Goal: Task Accomplishment & Management: Manage account settings

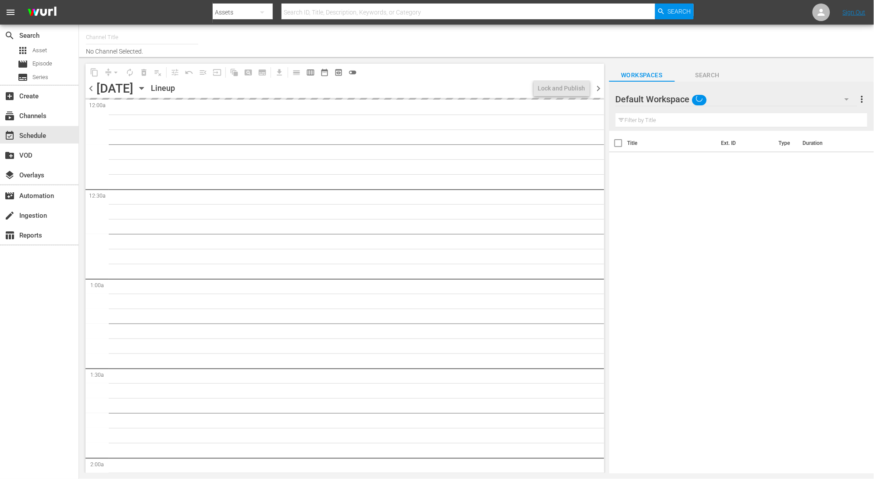
type input "LADbible (2030)"
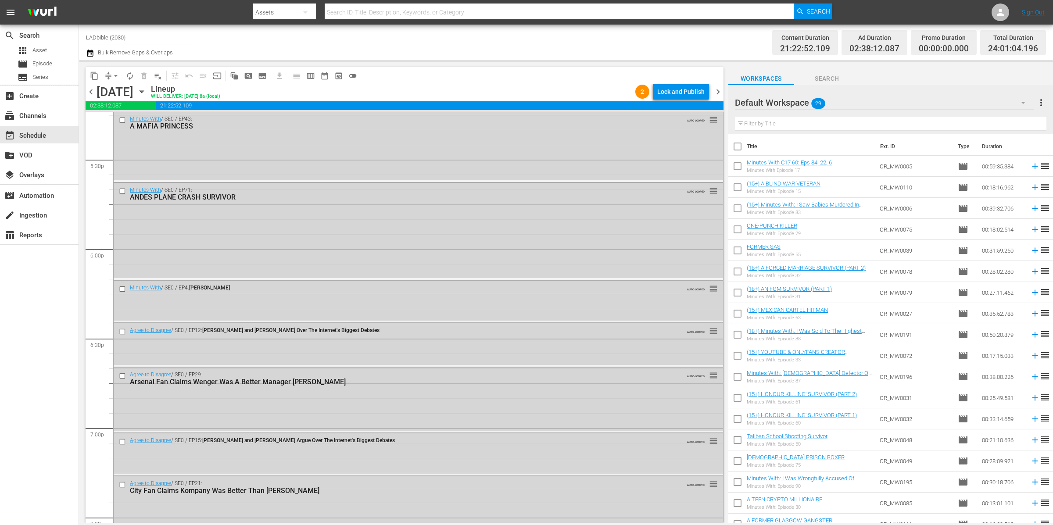
scroll to position [3252, 0]
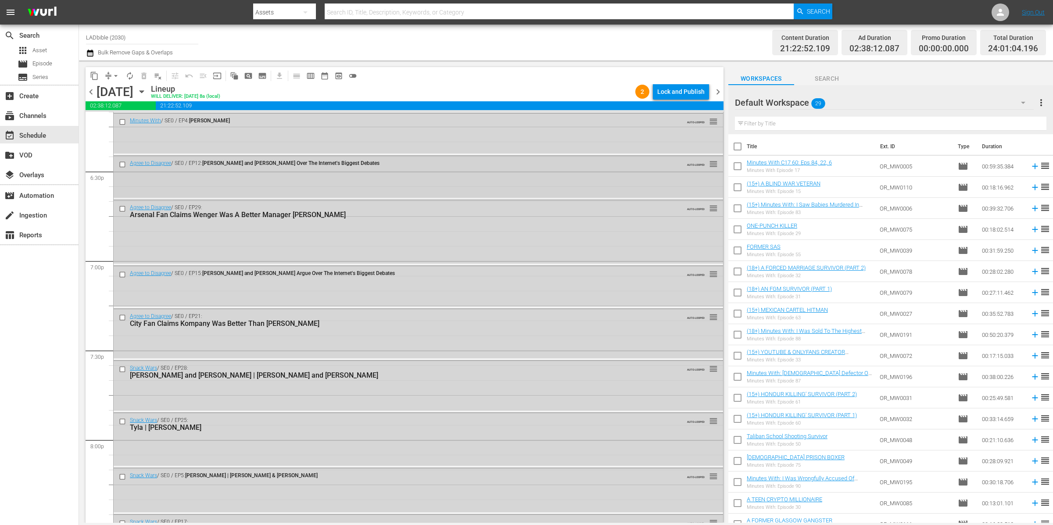
click at [123, 161] on input "checkbox" at bounding box center [123, 164] width 9 height 7
click at [123, 207] on input "checkbox" at bounding box center [123, 208] width 9 height 7
click at [124, 272] on input "checkbox" at bounding box center [123, 274] width 9 height 7
click at [123, 319] on input "checkbox" at bounding box center [123, 317] width 9 height 7
click at [147, 75] on span "delete_forever_outlined" at bounding box center [144, 76] width 9 height 9
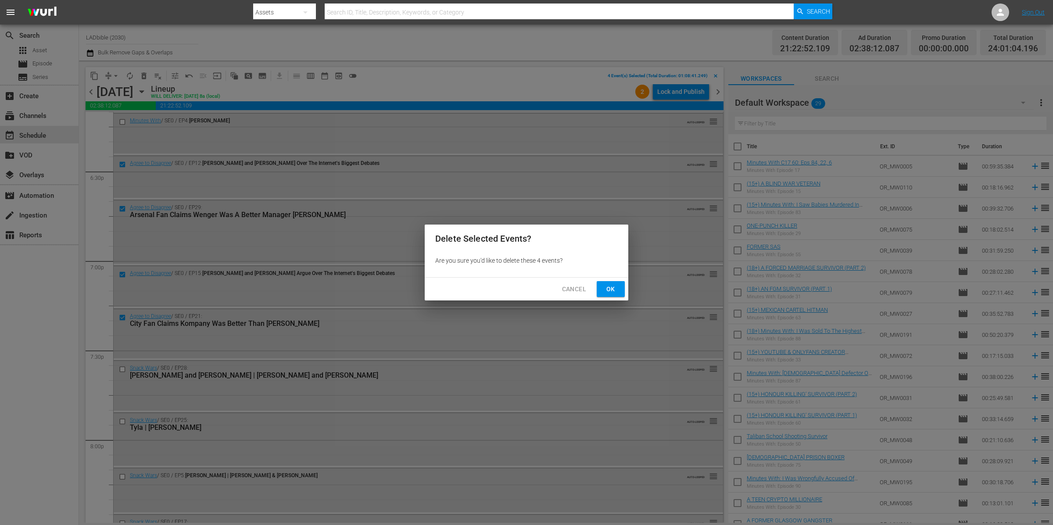
click at [613, 290] on span "Ok" at bounding box center [611, 289] width 14 height 11
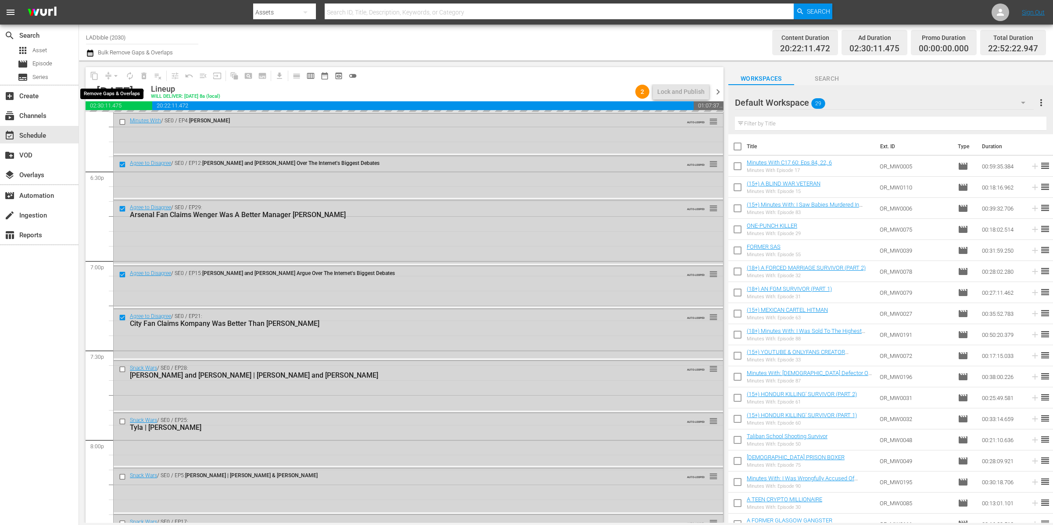
click at [109, 75] on button "arrow_drop_down" at bounding box center [116, 76] width 14 height 14
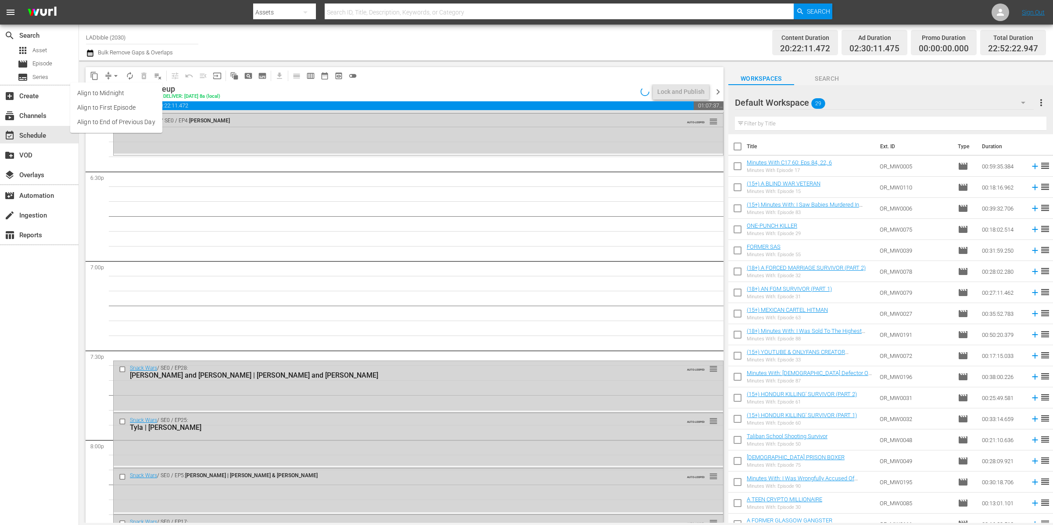
click at [112, 76] on span "arrow_drop_down" at bounding box center [115, 76] width 9 height 9
click at [121, 123] on li "Align to End of Previous Day" at bounding box center [116, 122] width 92 height 14
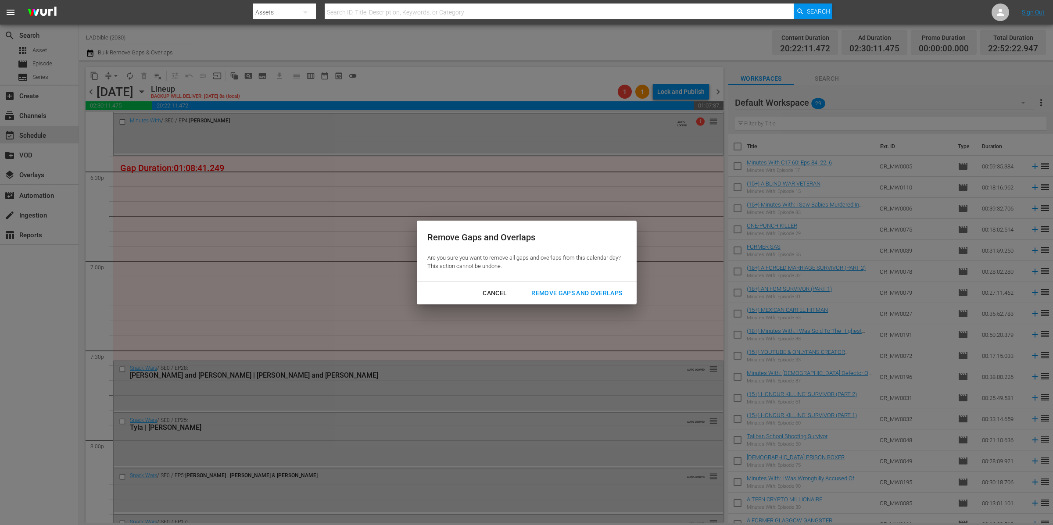
click at [608, 295] on div "Remove Gaps and Overlaps" at bounding box center [576, 293] width 105 height 11
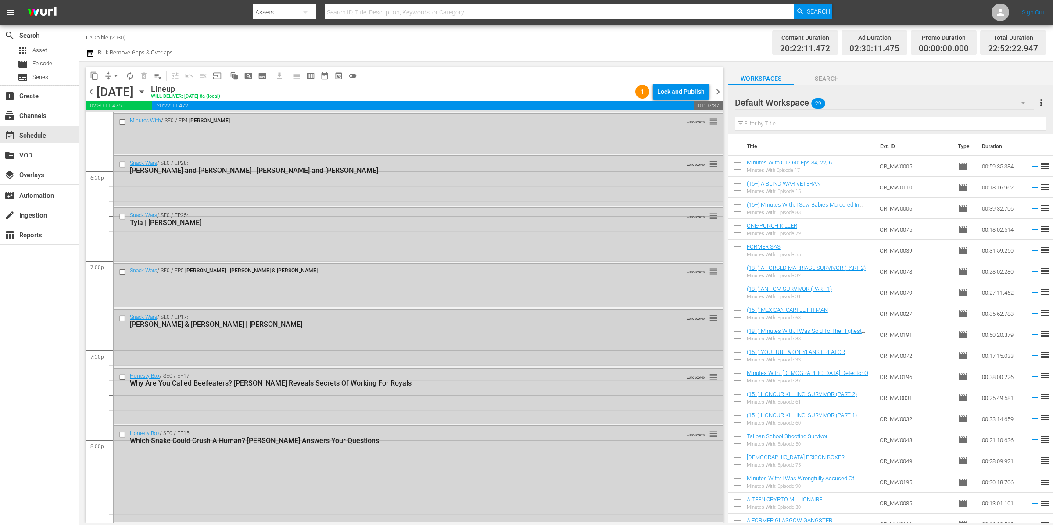
scroll to position [3259, 0]
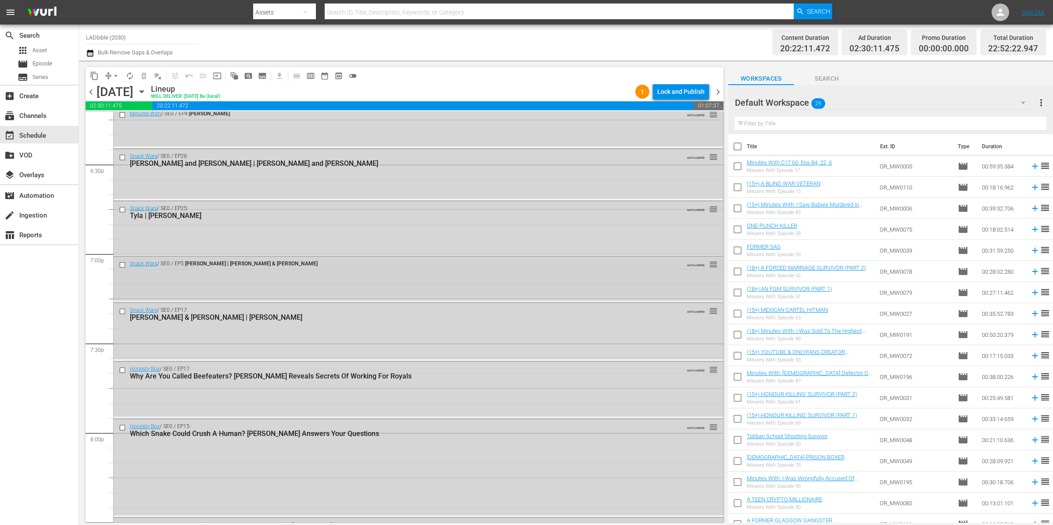
click at [122, 266] on input "checkbox" at bounding box center [123, 264] width 9 height 7
click at [123, 310] on input "checkbox" at bounding box center [123, 311] width 9 height 7
click at [124, 369] on input "checkbox" at bounding box center [123, 369] width 9 height 7
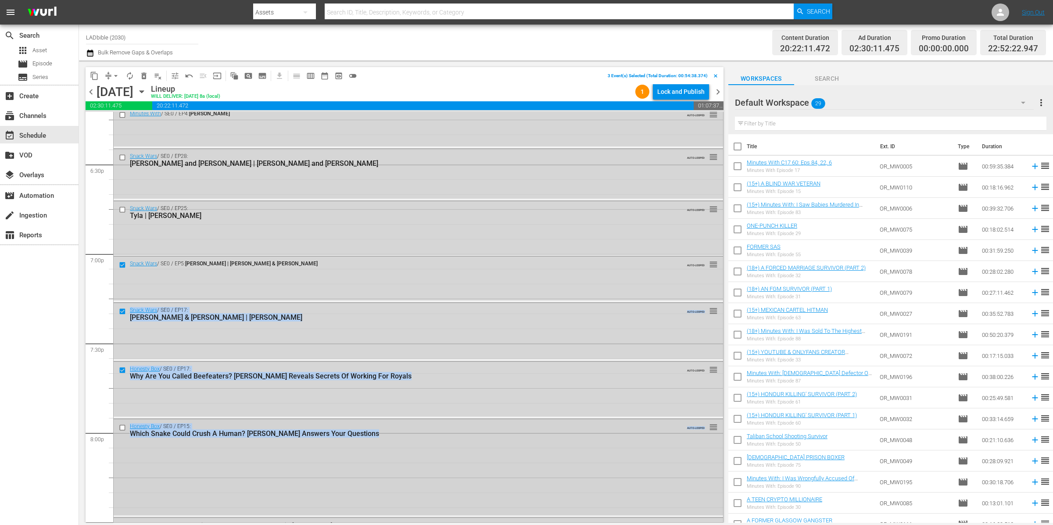
click at [124, 429] on input "checkbox" at bounding box center [123, 427] width 9 height 7
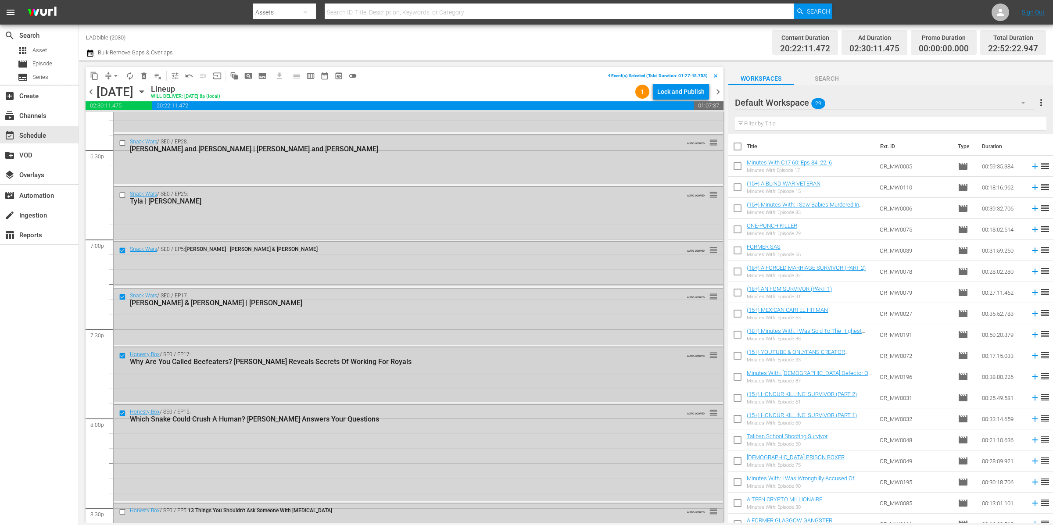
scroll to position [3372, 0]
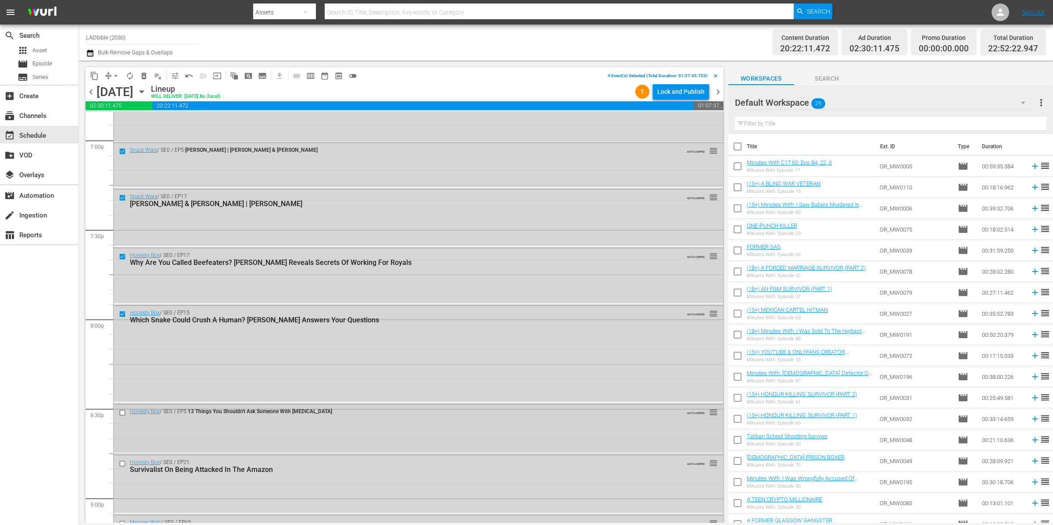
click at [124, 409] on input "checkbox" at bounding box center [123, 412] width 9 height 7
click at [123, 459] on div at bounding box center [123, 463] width 13 height 11
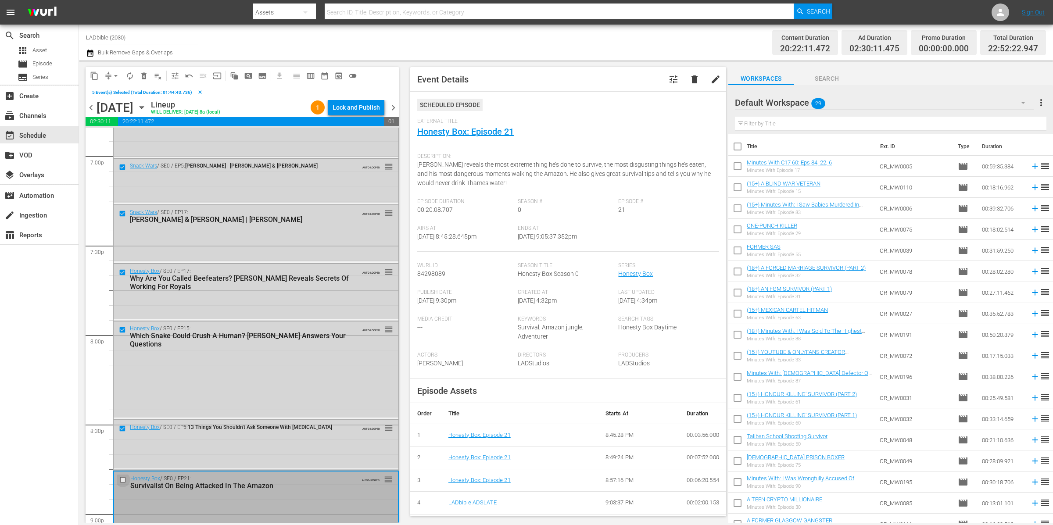
click at [122, 478] on input "checkbox" at bounding box center [123, 479] width 9 height 7
click at [144, 74] on span "delete_forever_outlined" at bounding box center [144, 76] width 9 height 9
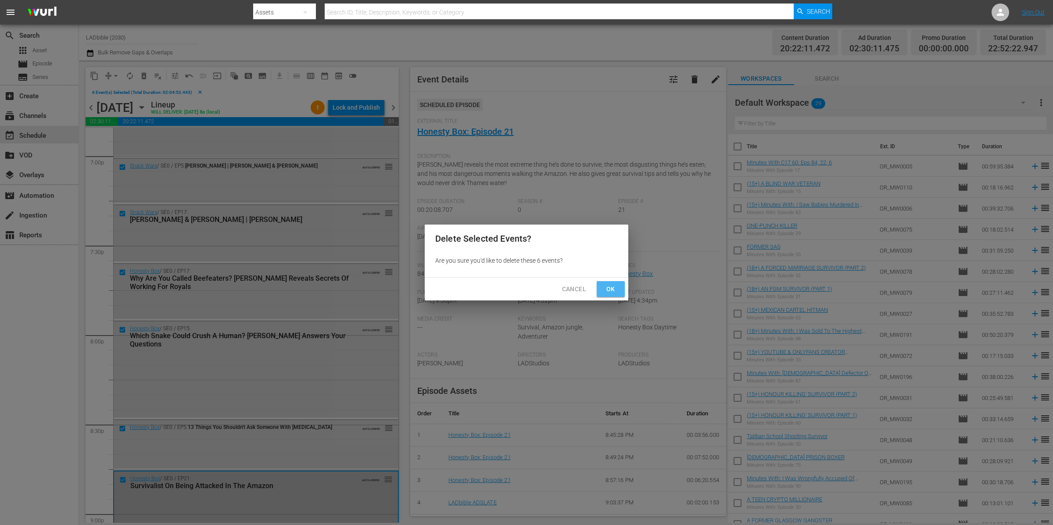
click at [615, 290] on span "Ok" at bounding box center [611, 289] width 14 height 11
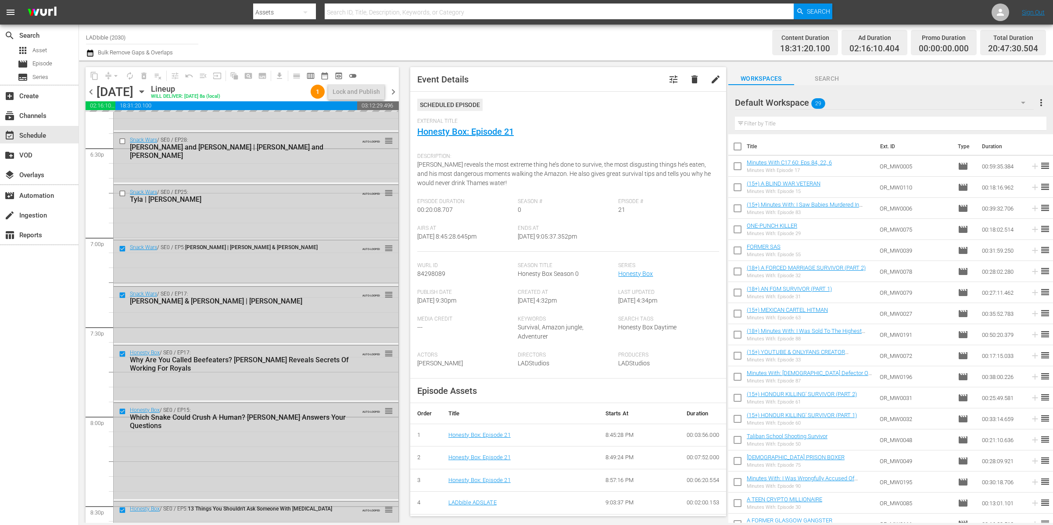
scroll to position [3153, 0]
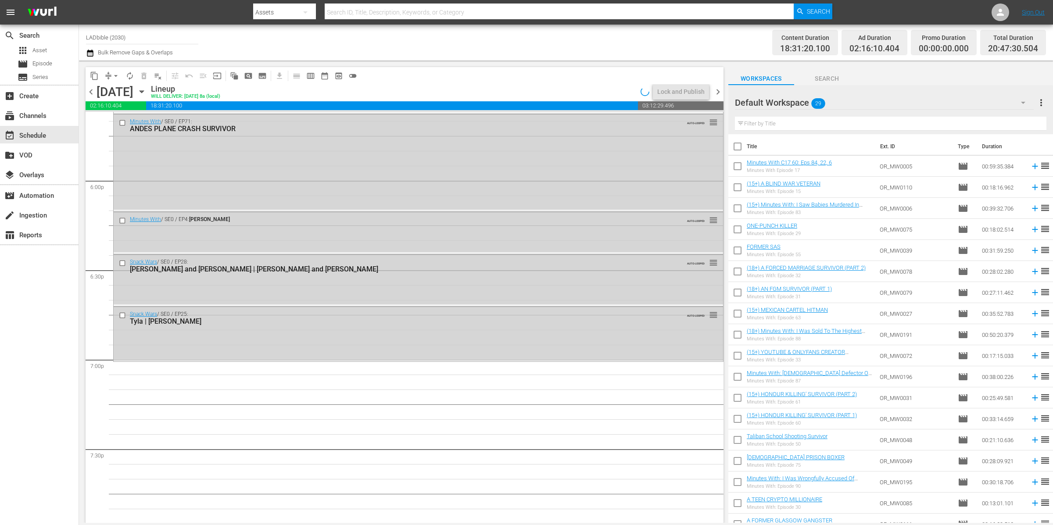
click at [87, 97] on span "chevron_left" at bounding box center [91, 91] width 11 height 11
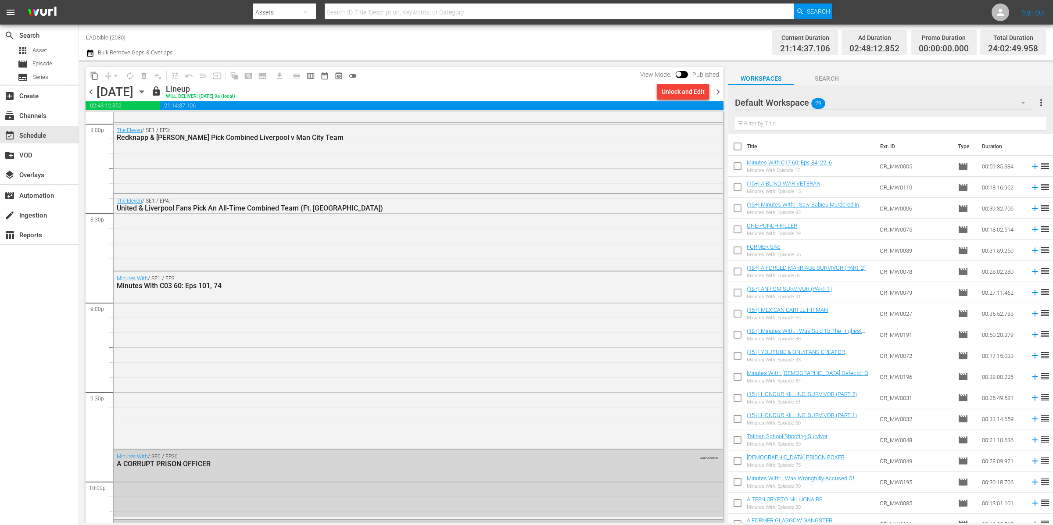
scroll to position [3554, 0]
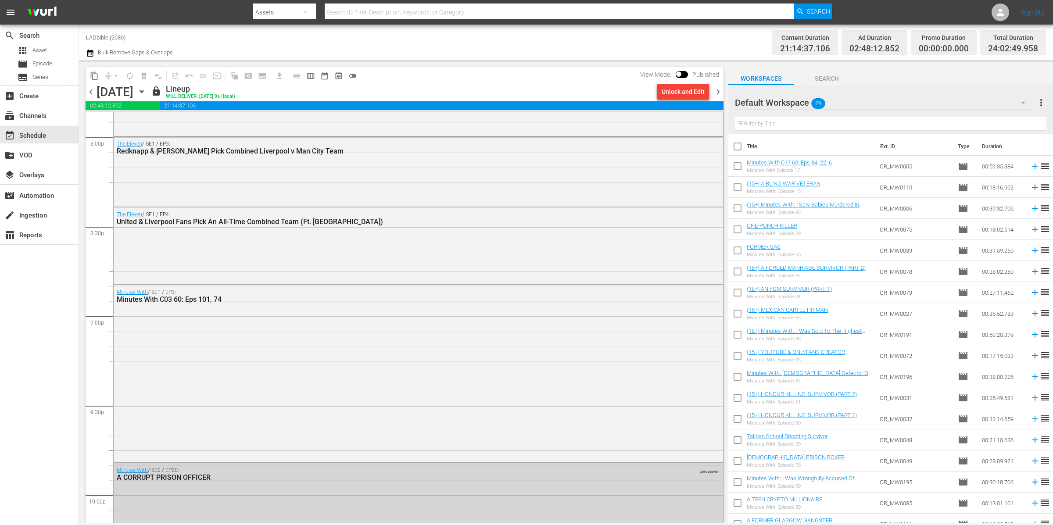
drag, startPoint x: 970, startPoint y: 55, endPoint x: 966, endPoint y: 60, distance: 6.2
click at [874, 56] on div "Content Duration 21:14:37.106 Ad Duration 02:48:12.852 Promo Duration 00:00:00.…" at bounding box center [827, 43] width 436 height 32
click at [874, 96] on div "Default Workspace 29" at bounding box center [884, 102] width 299 height 25
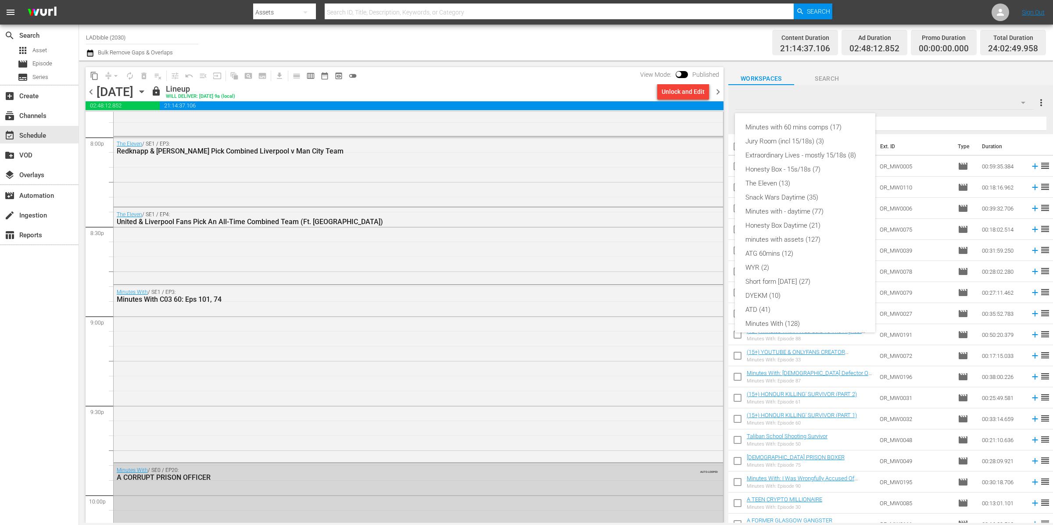
scroll to position [75, 0]
click at [843, 177] on div "ATG 60mins (12)" at bounding box center [804, 179] width 119 height 14
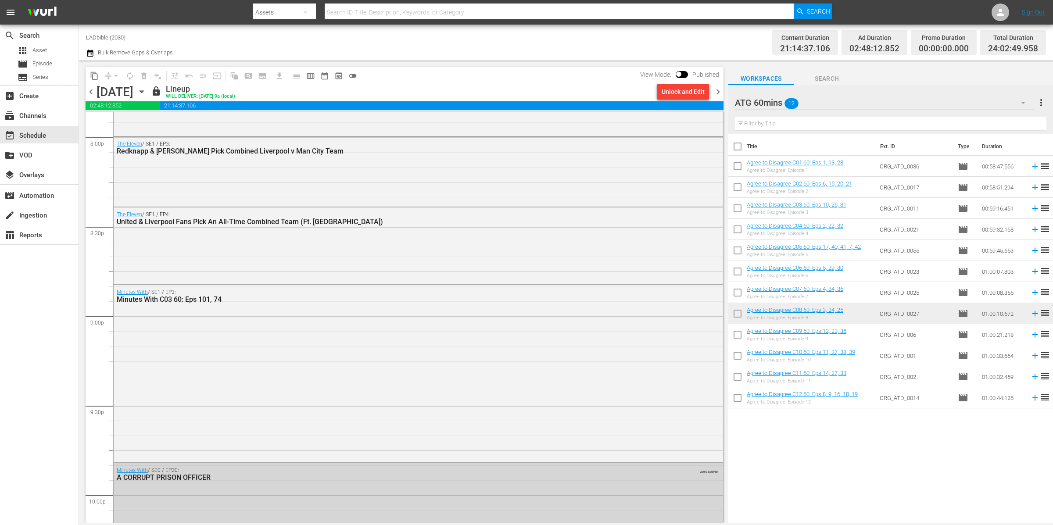
click at [737, 333] on input "checkbox" at bounding box center [737, 336] width 18 height 18
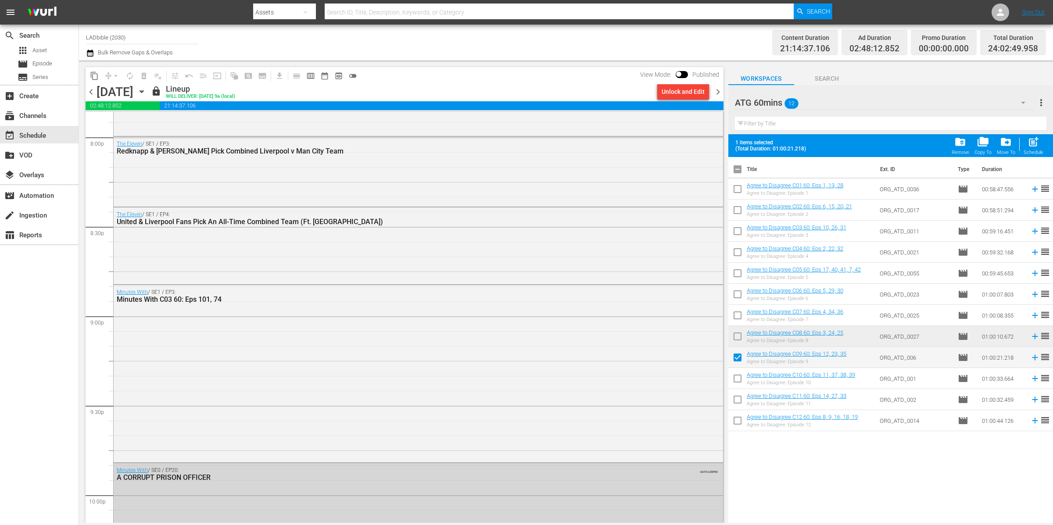
click at [719, 92] on span "chevron_right" at bounding box center [717, 91] width 11 height 11
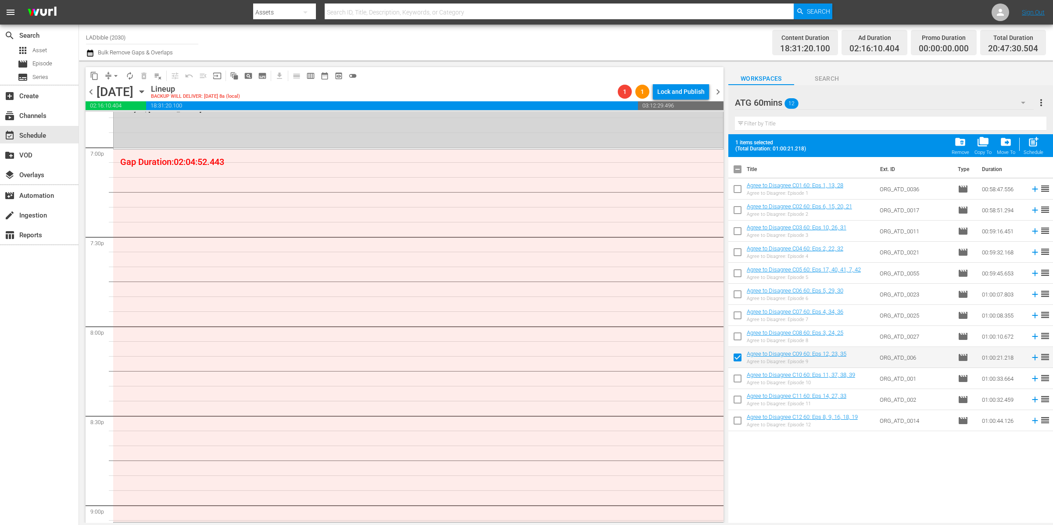
scroll to position [3358, 0]
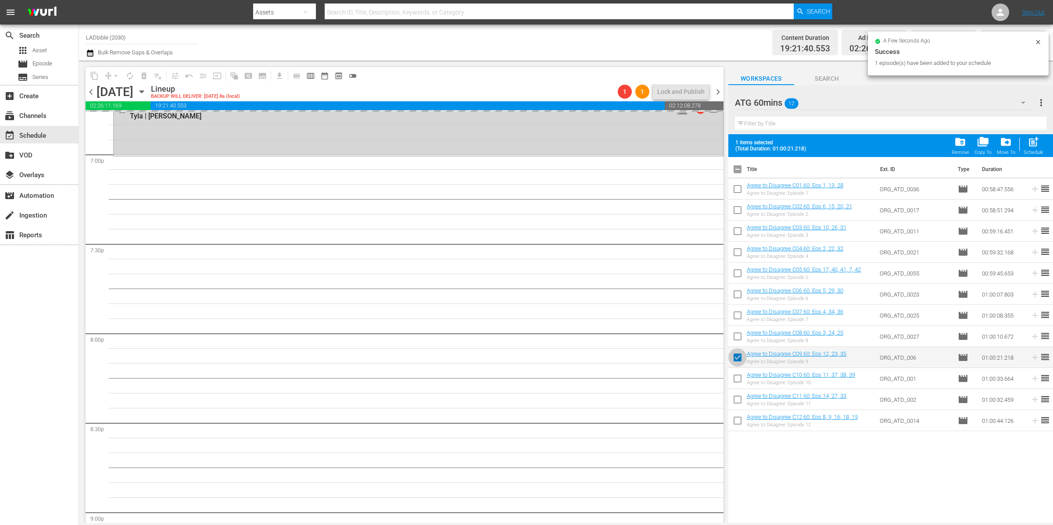
click at [737, 357] on input "checkbox" at bounding box center [737, 359] width 18 height 18
checkbox input "false"
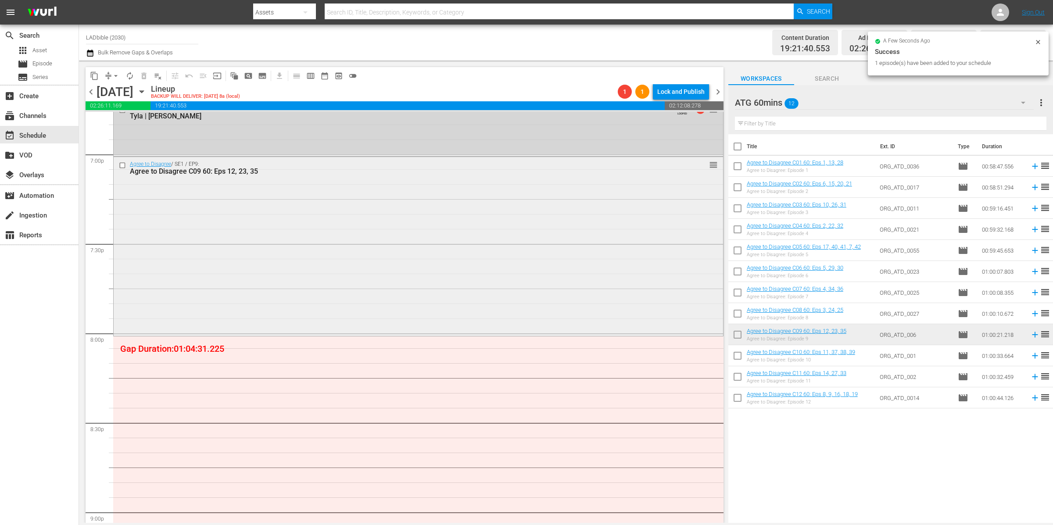
click at [149, 206] on div "Agree to Disagree / SE1 / EP9: Agree to Disagree C09 60: Eps 12, 23, 35 reorder" at bounding box center [418, 245] width 609 height 177
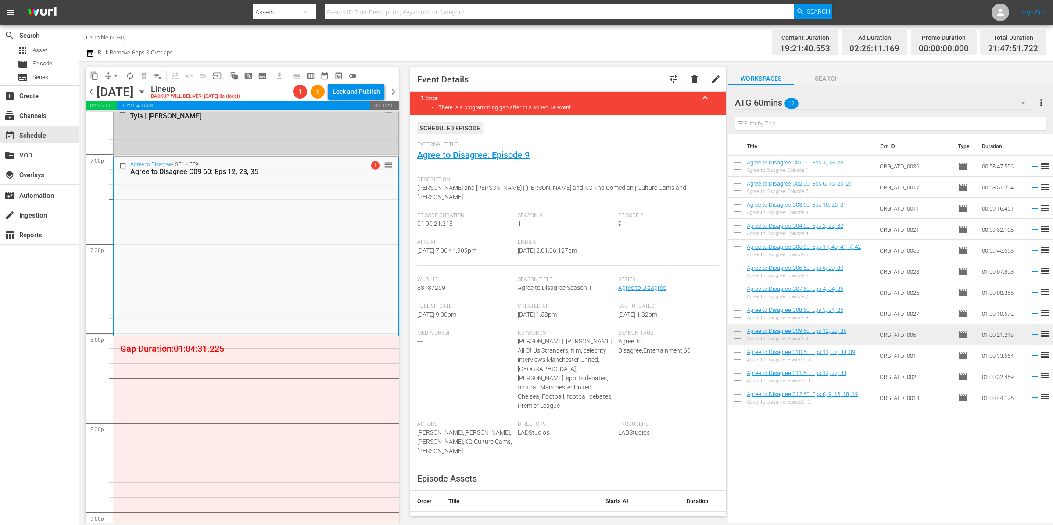
click at [825, 106] on div "ATG 60mins 12" at bounding box center [884, 102] width 299 height 25
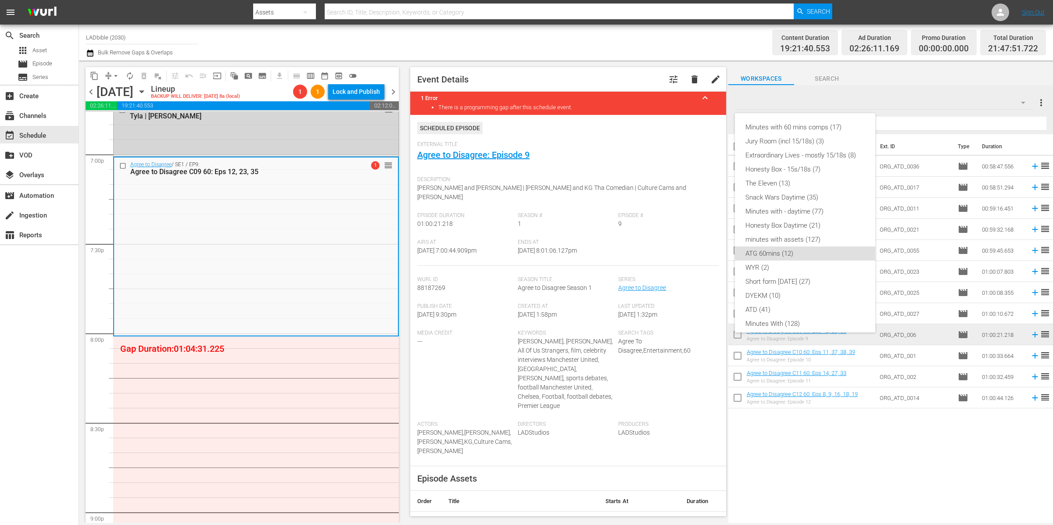
scroll to position [75, 0]
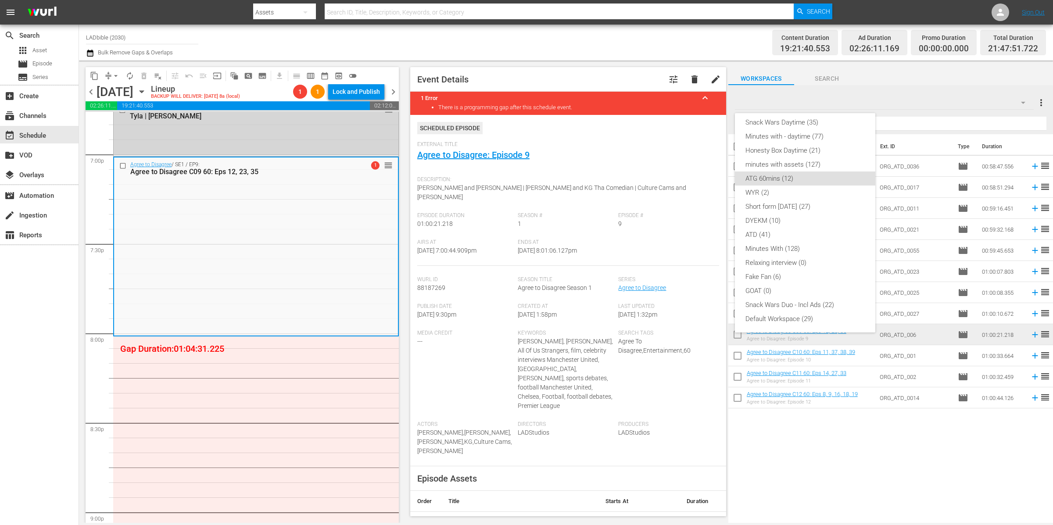
click at [92, 94] on div "Minutes with 60 mins comps (17) Jury Room (incl 15/18s) (3) Extraordinary Lives…" at bounding box center [526, 262] width 1053 height 525
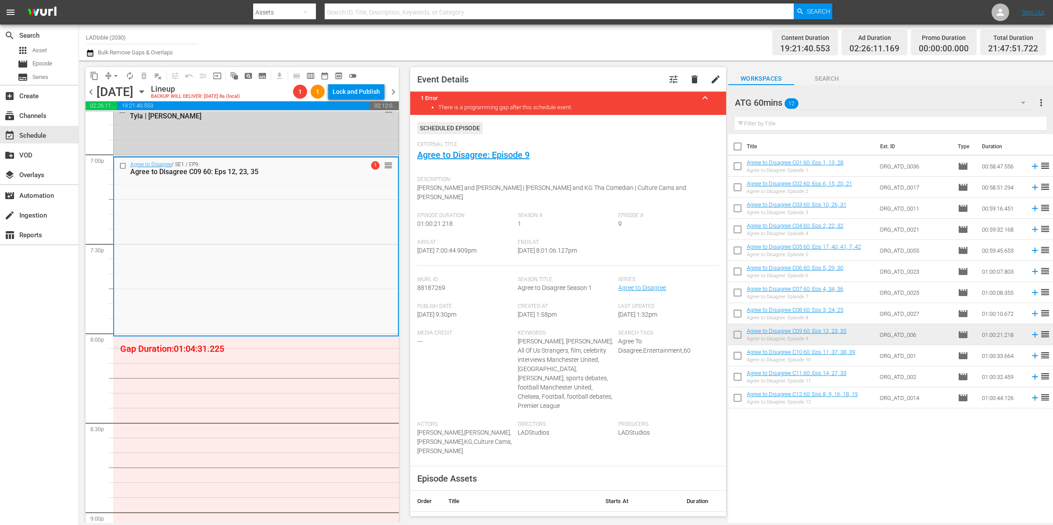
click at [93, 94] on div "Minutes with 60 mins comps (17) Jury Room (incl 15/18s) (3) Extraordinary Lives…" at bounding box center [526, 262] width 1053 height 525
click at [93, 94] on span "chevron_left" at bounding box center [91, 91] width 11 height 11
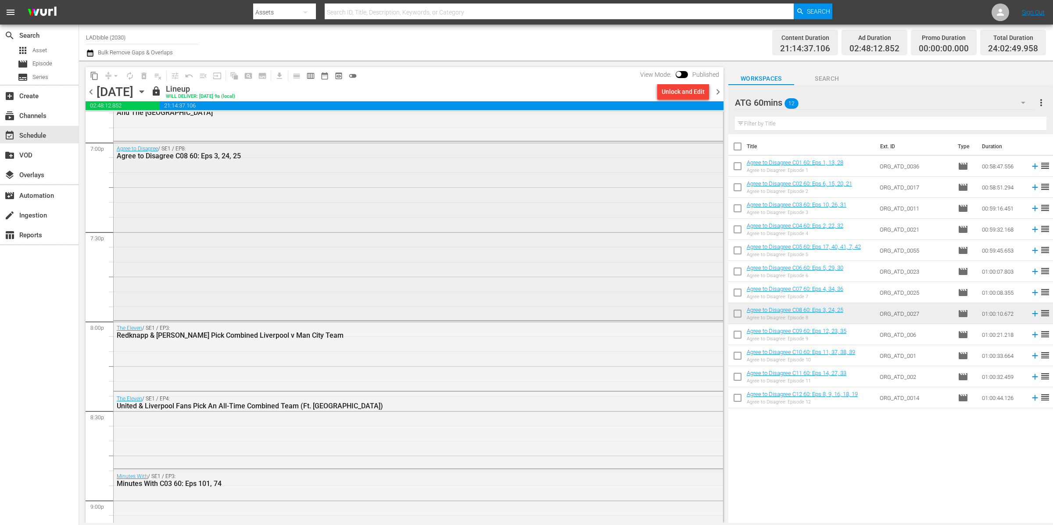
scroll to position [3379, 0]
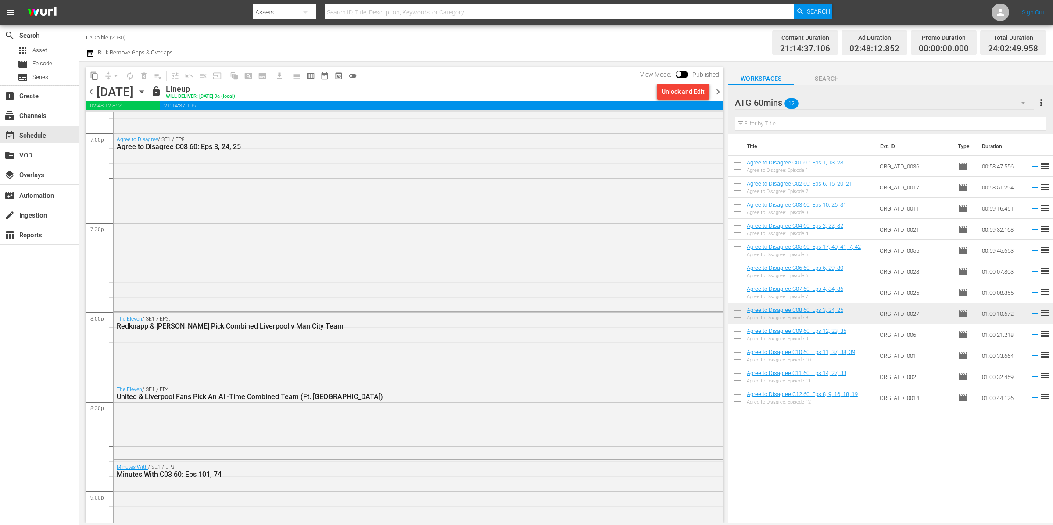
click at [821, 104] on div "ATG 60mins 12" at bounding box center [884, 102] width 299 height 25
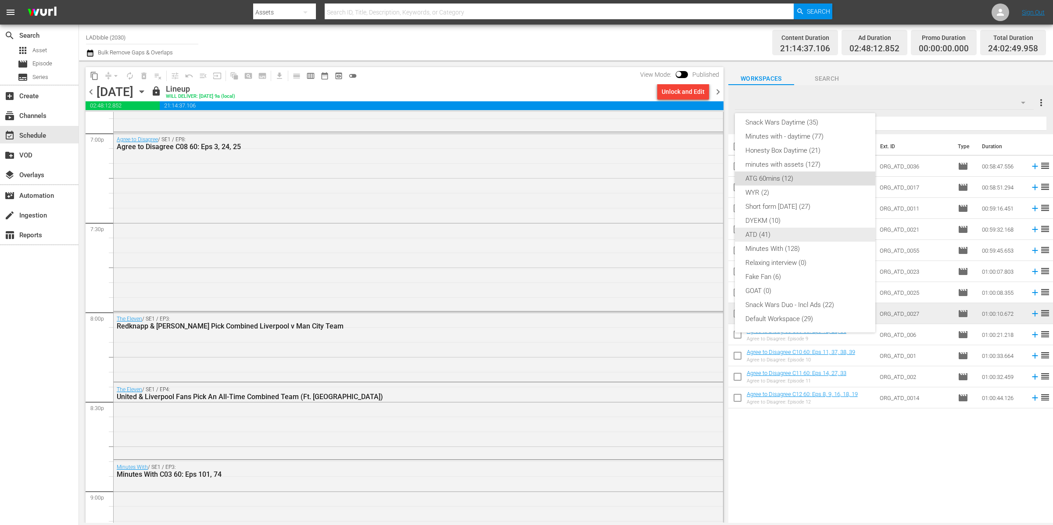
scroll to position [0, 0]
click at [799, 182] on div "The Eleven (13)" at bounding box center [804, 183] width 119 height 14
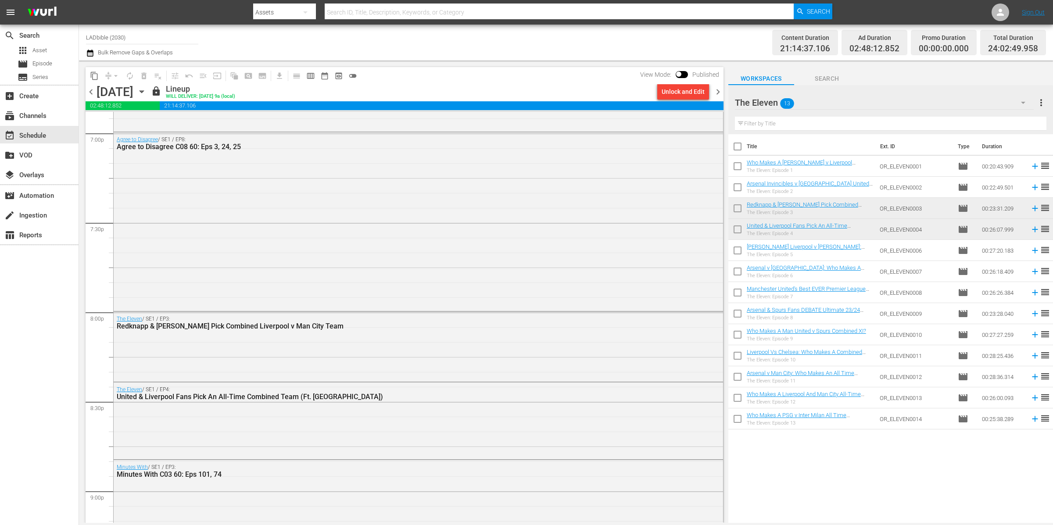
click at [737, 255] on input "checkbox" at bounding box center [737, 252] width 18 height 18
checkbox input "true"
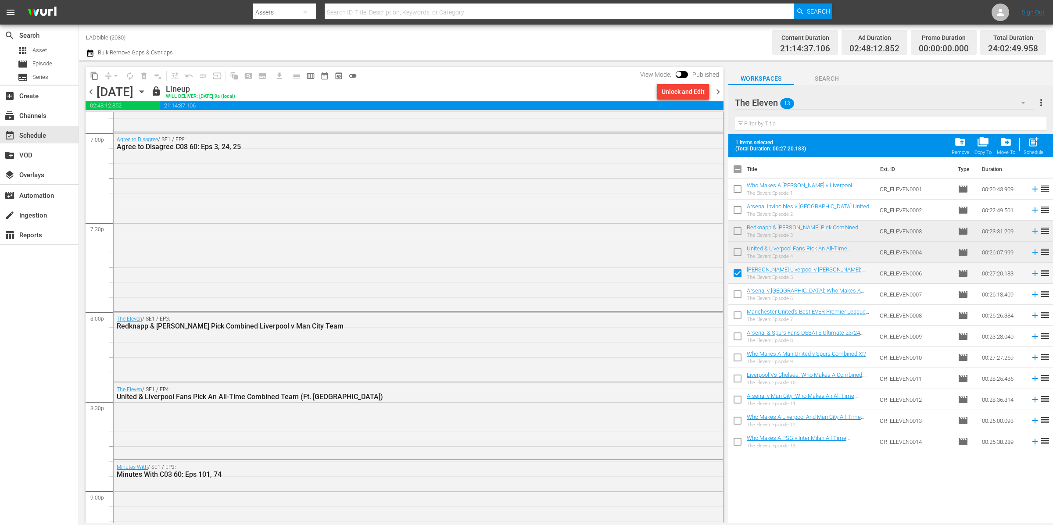
click at [738, 293] on input "checkbox" at bounding box center [737, 296] width 18 height 18
checkbox input "true"
click at [717, 93] on span "chevron_right" at bounding box center [717, 91] width 11 height 11
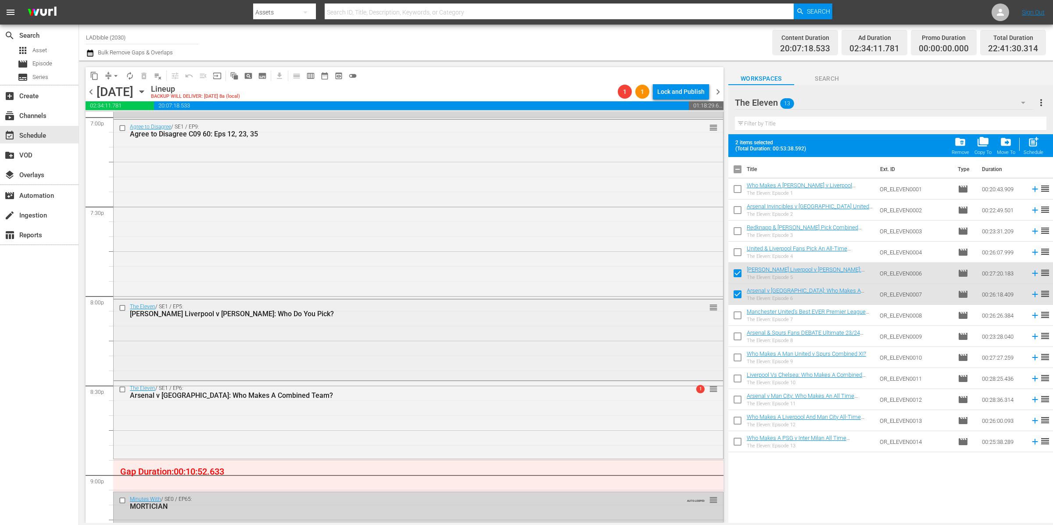
scroll to position [3433, 0]
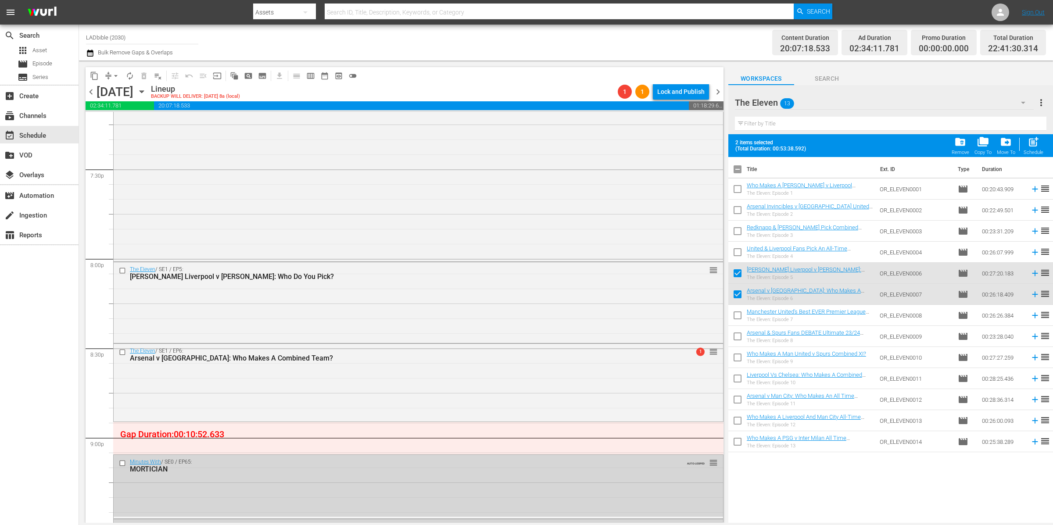
click at [739, 170] on input "checkbox" at bounding box center [737, 171] width 18 height 18
checkbox input "true"
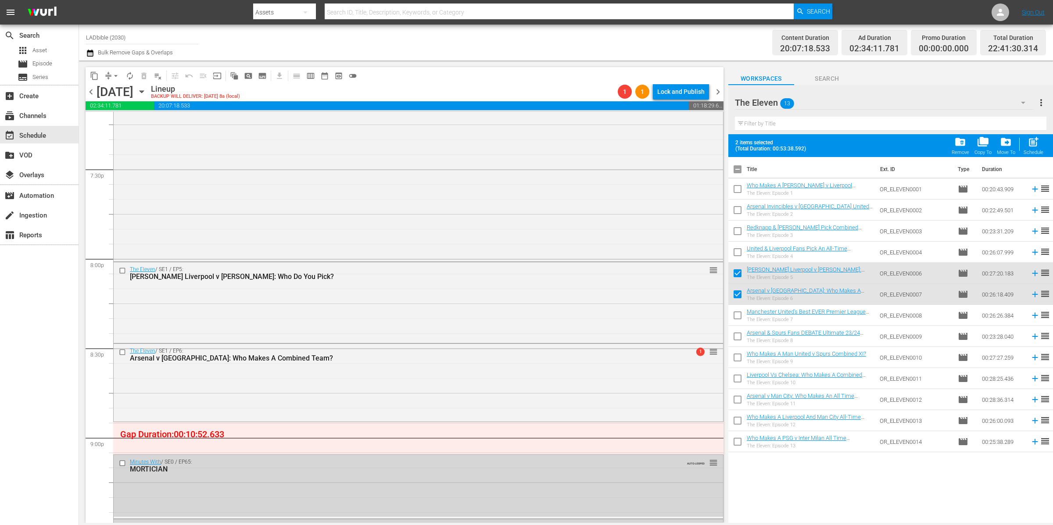
checkbox input "true"
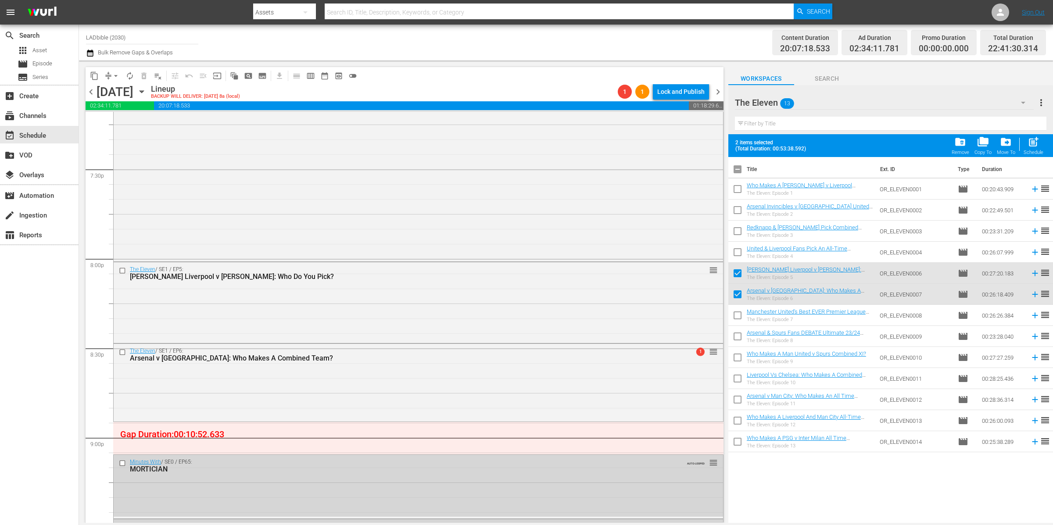
checkbox input "true"
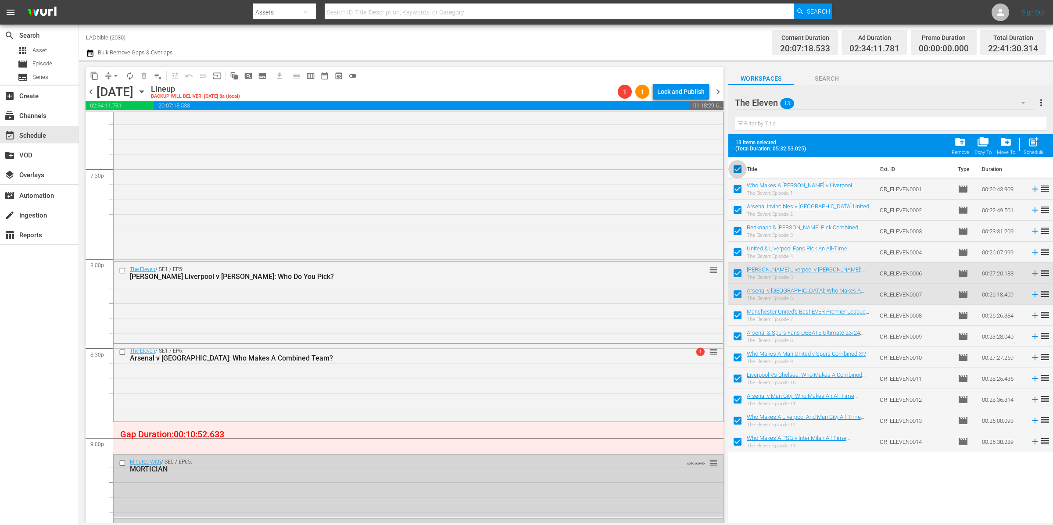
click at [739, 169] on input "checkbox" at bounding box center [737, 171] width 18 height 18
checkbox input "false"
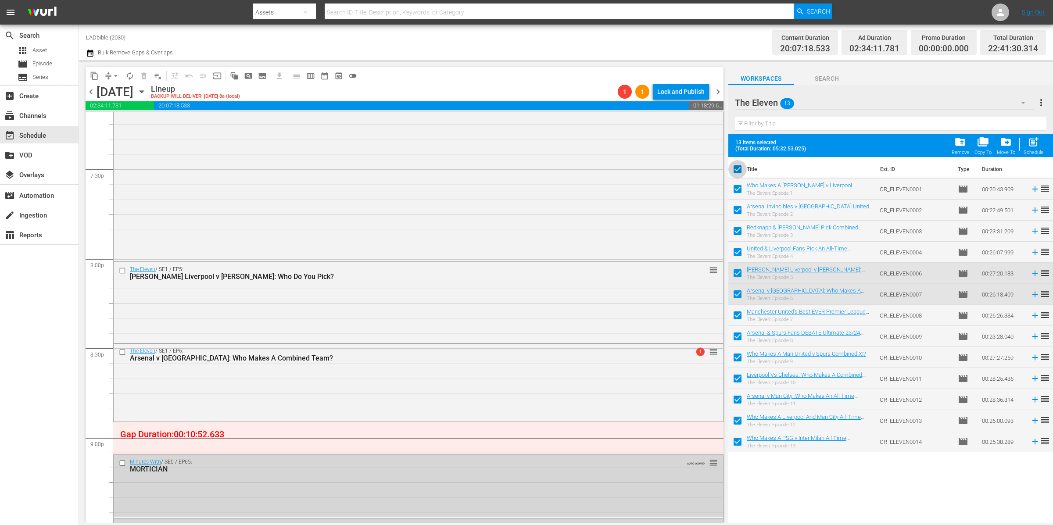
checkbox input "false"
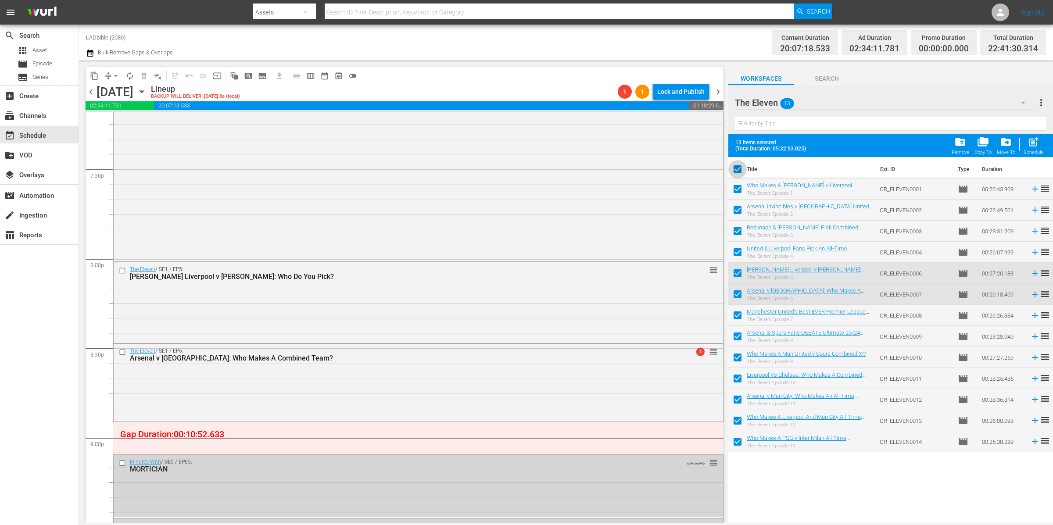
checkbox input "false"
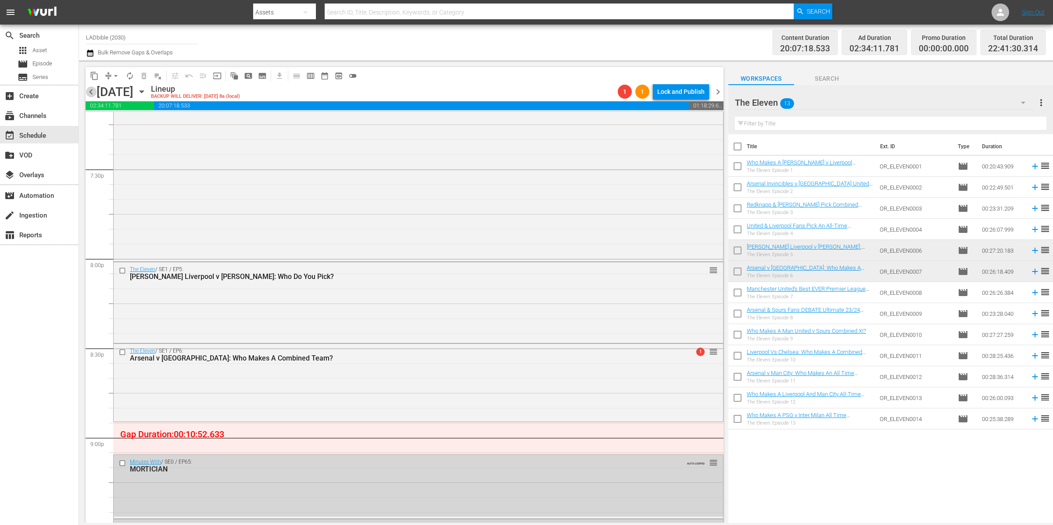
click at [91, 91] on span "chevron_left" at bounding box center [91, 91] width 11 height 11
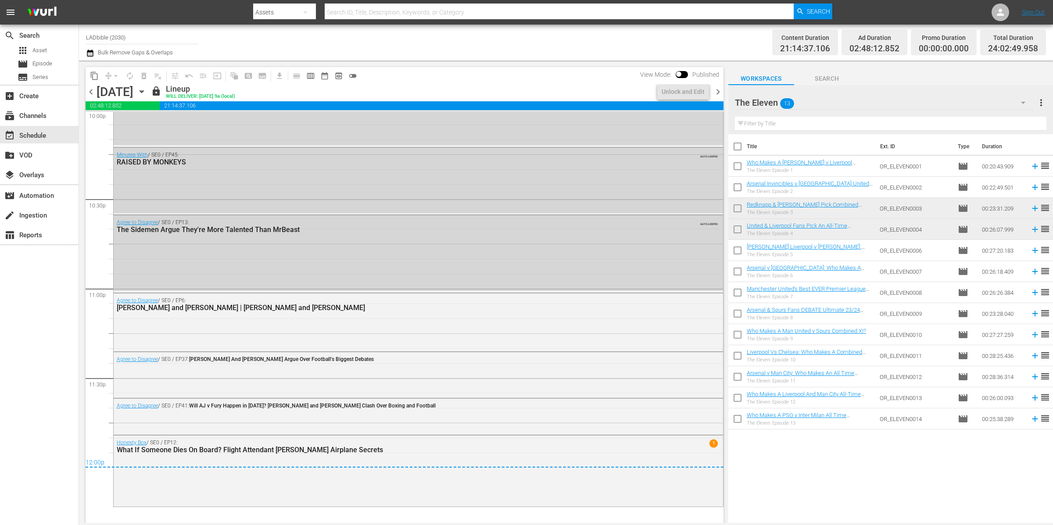
scroll to position [3477, 0]
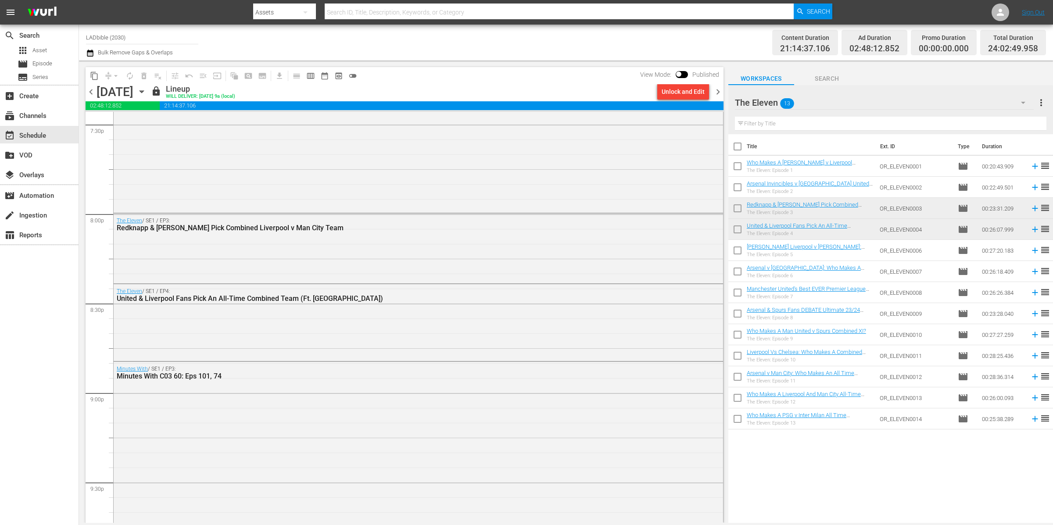
click at [826, 94] on div "The Eleven 13" at bounding box center [884, 102] width 299 height 25
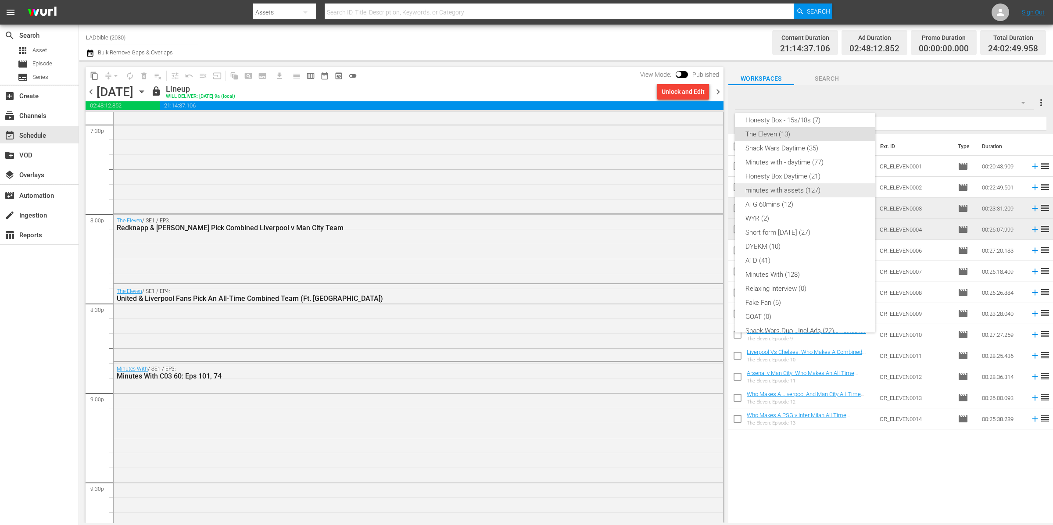
scroll to position [0, 0]
click at [836, 122] on div "Minutes with 60 mins comps (17)" at bounding box center [804, 127] width 119 height 14
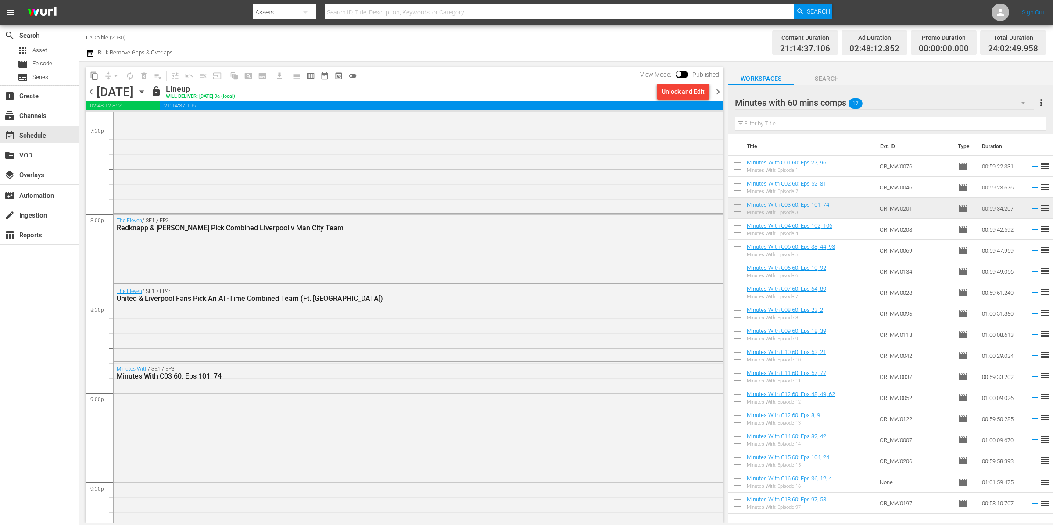
click at [737, 229] on input "checkbox" at bounding box center [737, 231] width 18 height 18
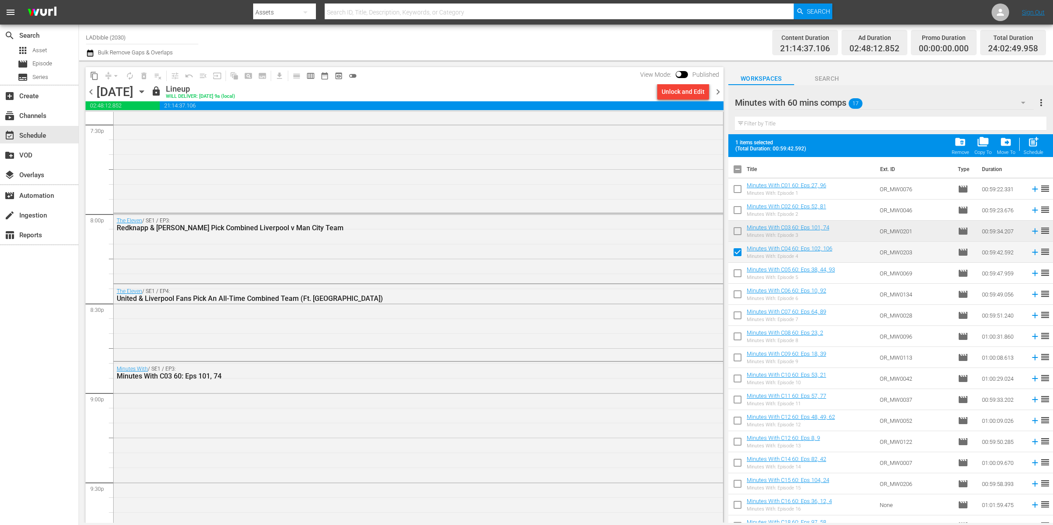
click at [715, 90] on span "chevron_right" at bounding box center [717, 91] width 11 height 11
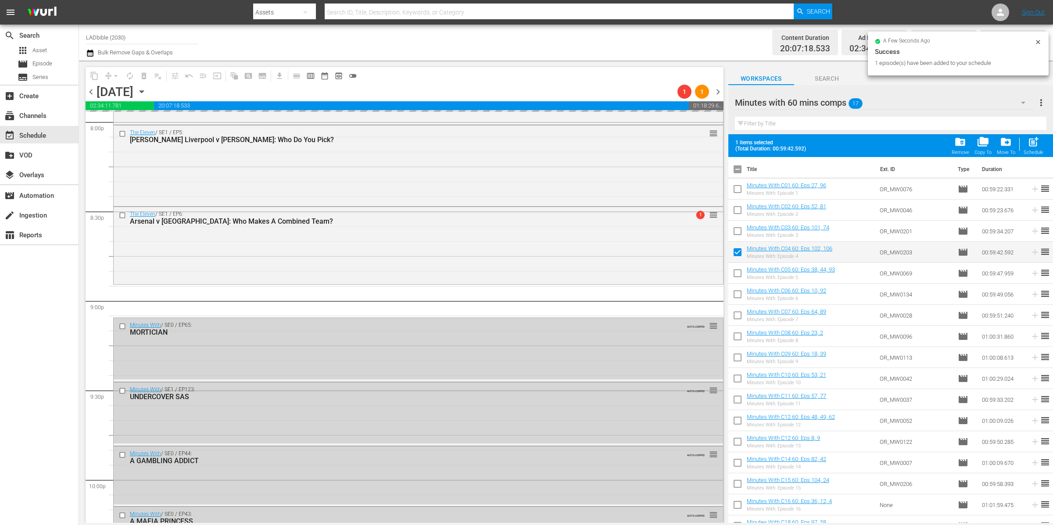
scroll to position [3774, 0]
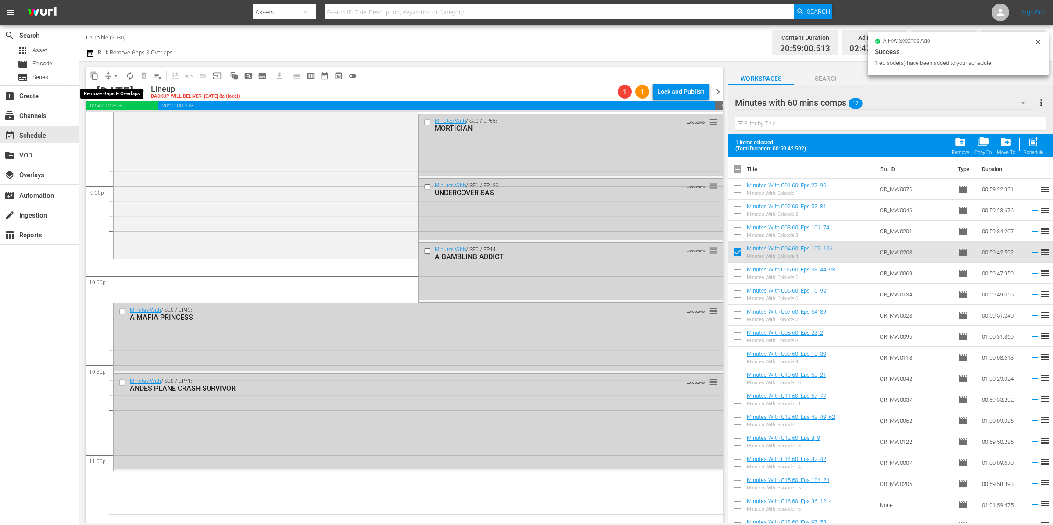
click at [111, 75] on button "arrow_drop_down" at bounding box center [116, 76] width 14 height 14
click at [124, 122] on li "Align to End of Previous Day" at bounding box center [116, 122] width 92 height 14
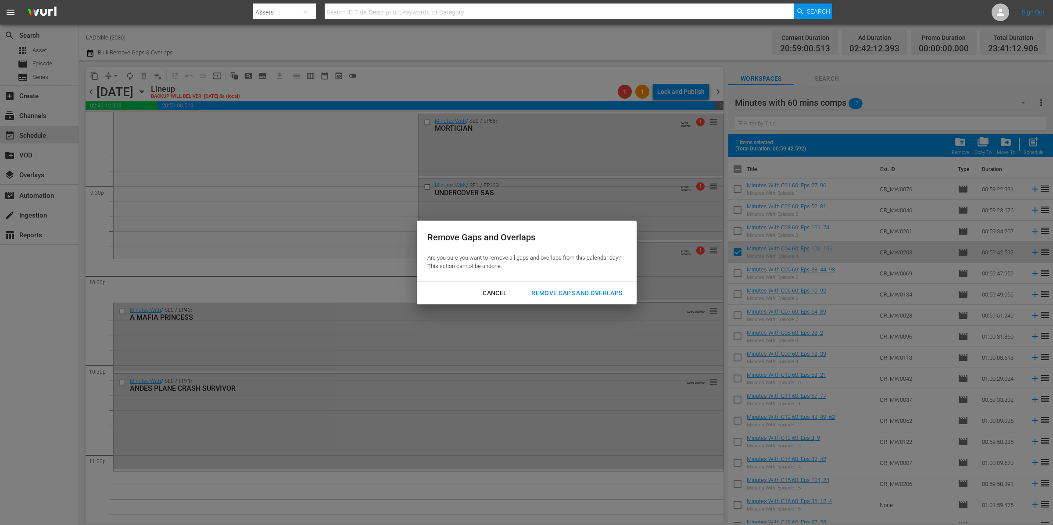
click at [603, 294] on div "Remove Gaps and Overlaps" at bounding box center [576, 293] width 105 height 11
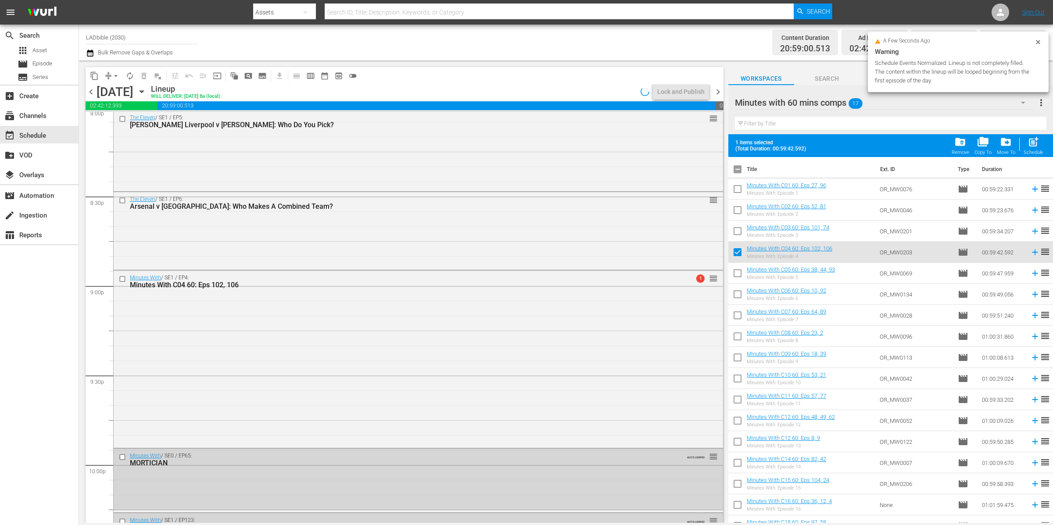
scroll to position [3884, 0]
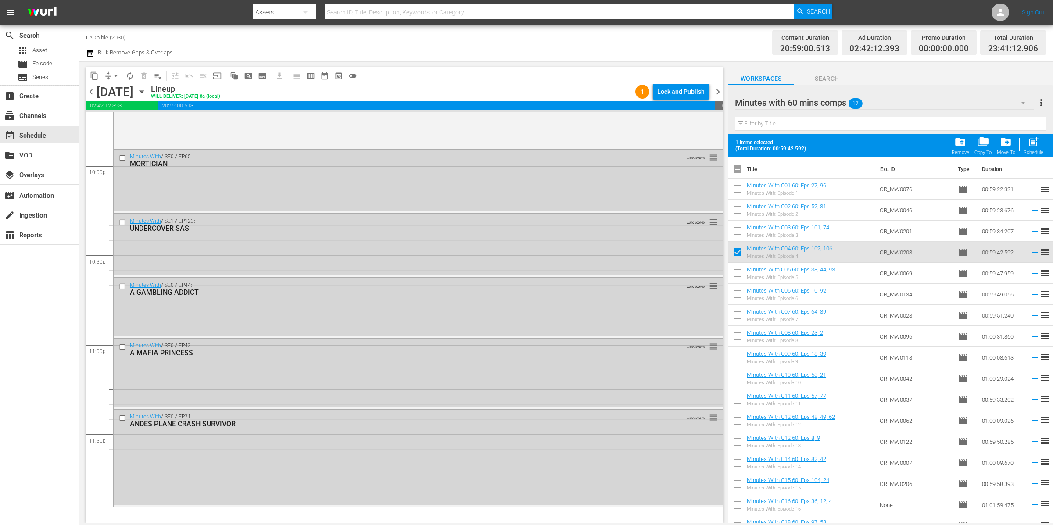
click at [738, 253] on input "checkbox" at bounding box center [737, 254] width 18 height 18
checkbox input "false"
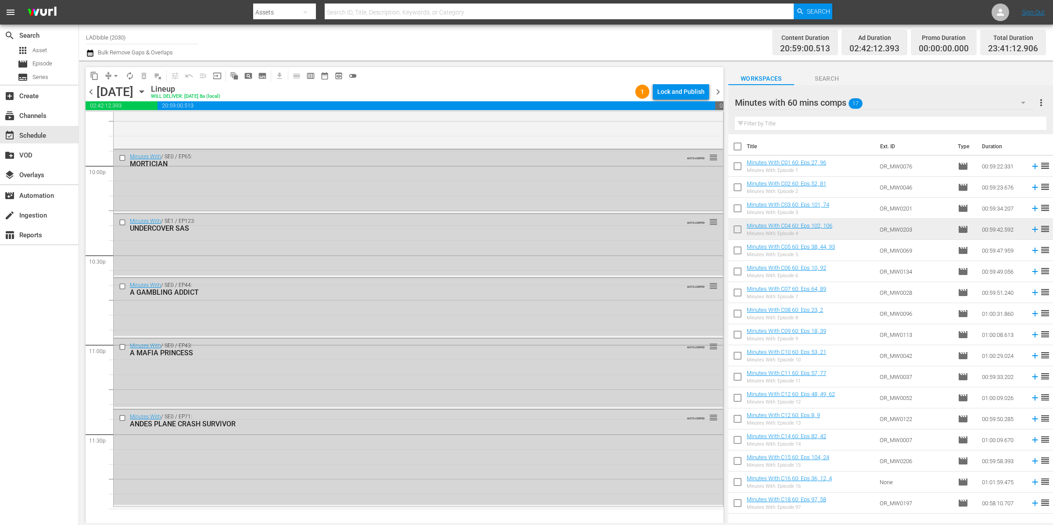
click at [874, 100] on div "Minutes with 60 mins comps 17" at bounding box center [884, 102] width 299 height 25
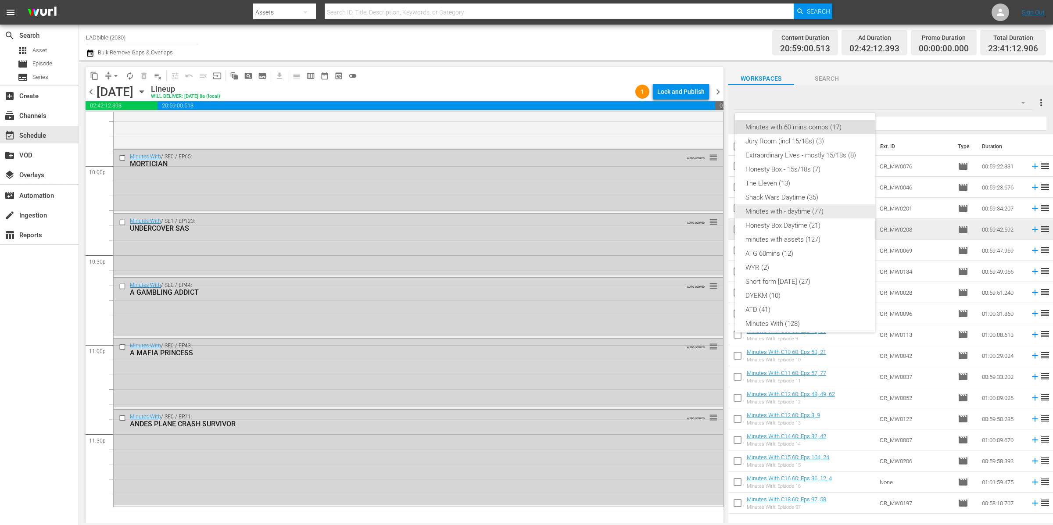
click at [807, 211] on div "Minutes with - daytime (77)" at bounding box center [804, 211] width 119 height 14
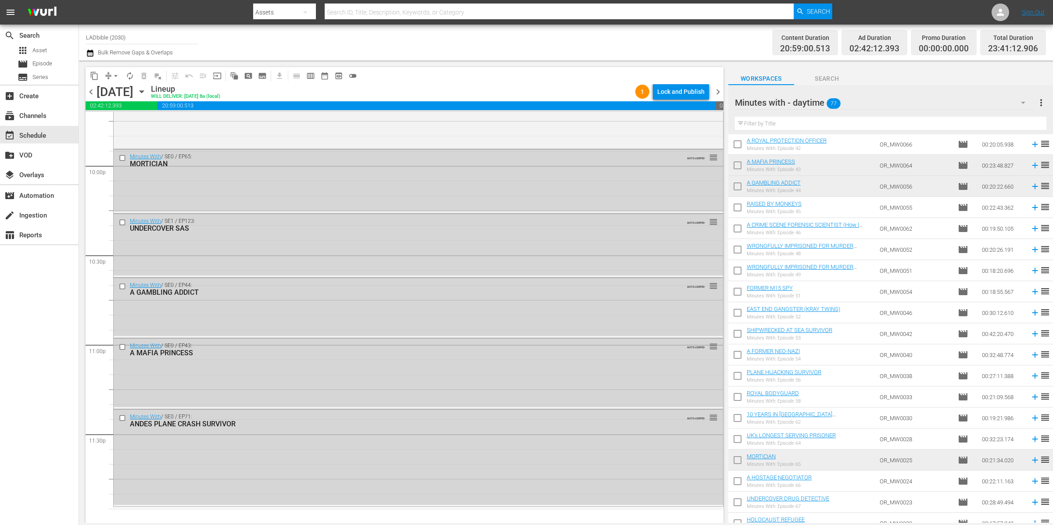
scroll to position [448, 0]
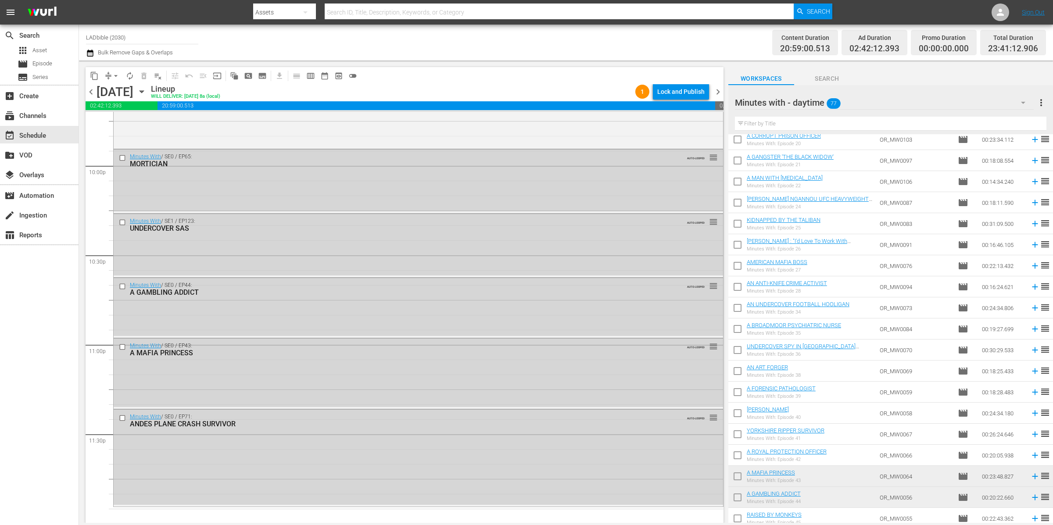
click at [868, 101] on div "Minutes with - daytime 77" at bounding box center [884, 102] width 299 height 25
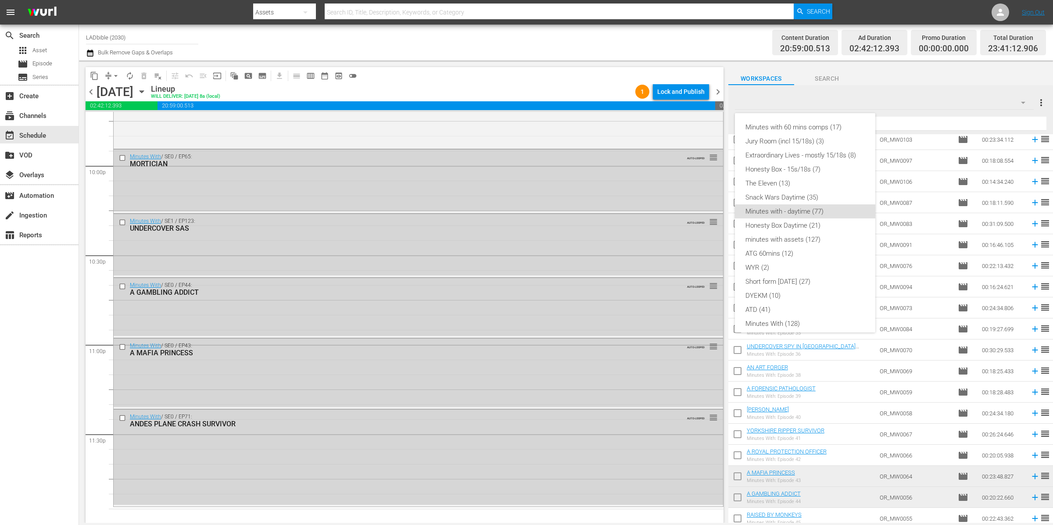
scroll to position [75, 0]
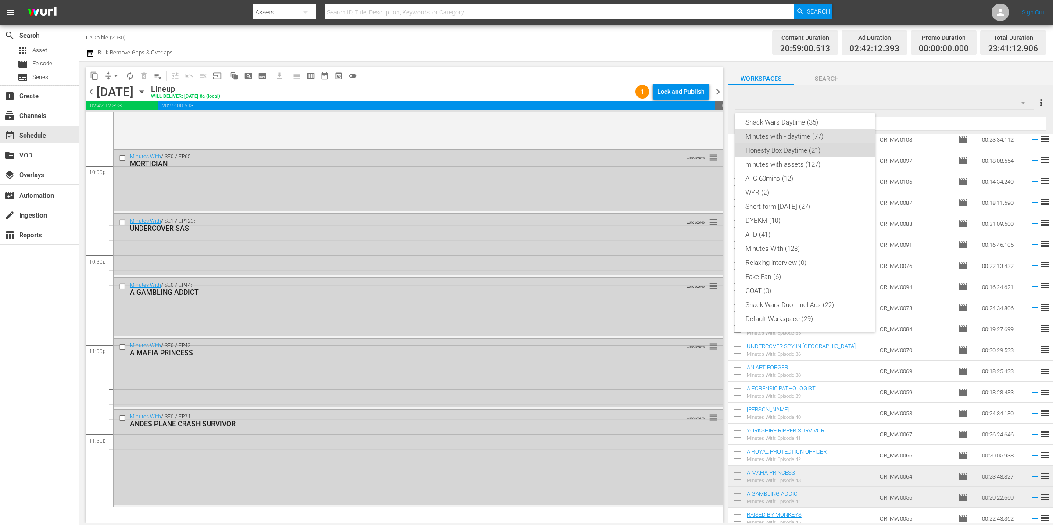
click at [807, 152] on div "Honesty Box Daytime (21)" at bounding box center [804, 150] width 119 height 14
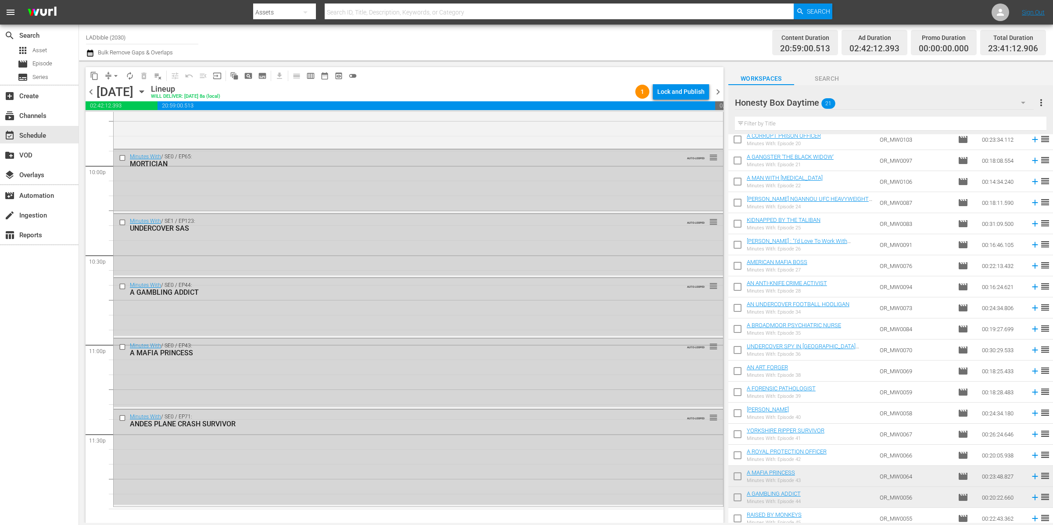
scroll to position [73, 0]
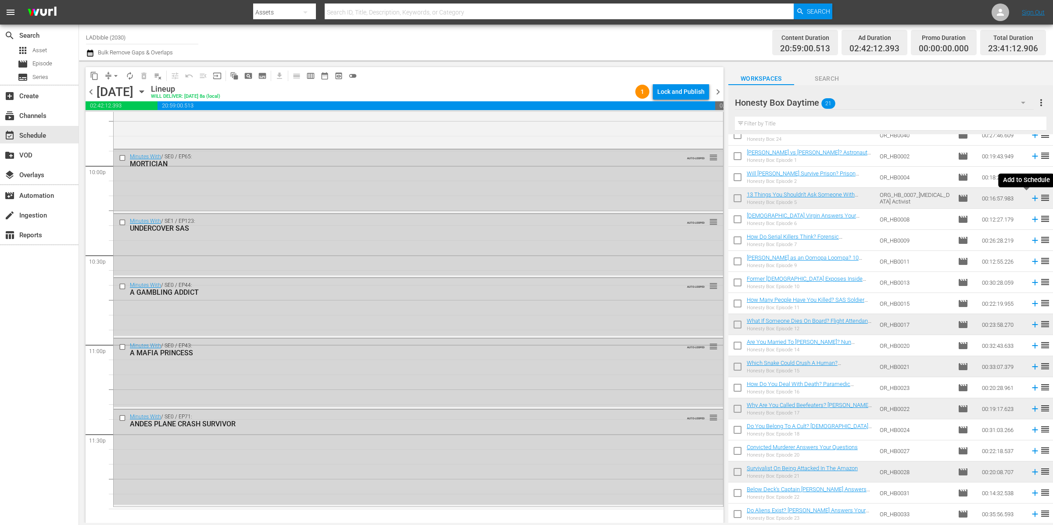
click at [874, 198] on icon at bounding box center [1035, 199] width 6 height 6
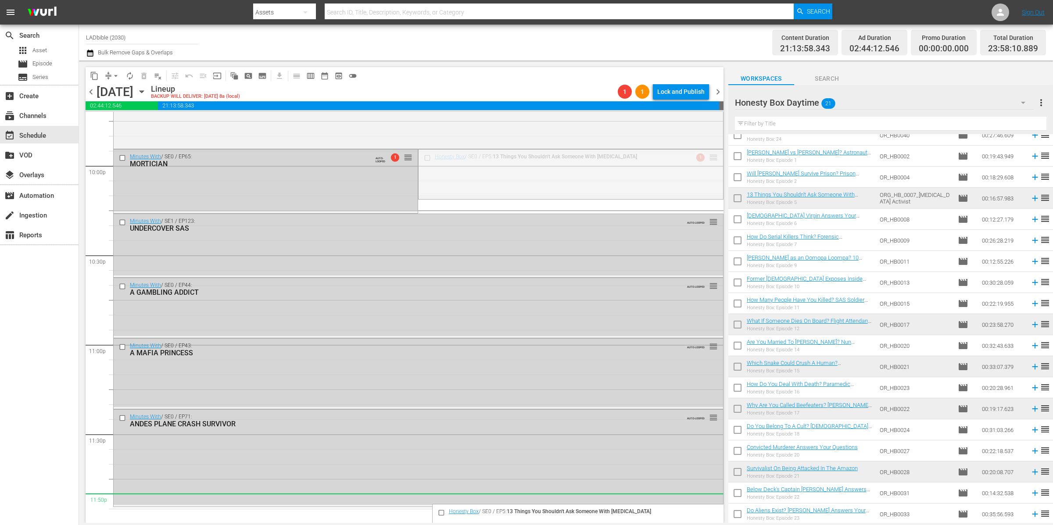
scroll to position [3912, 0]
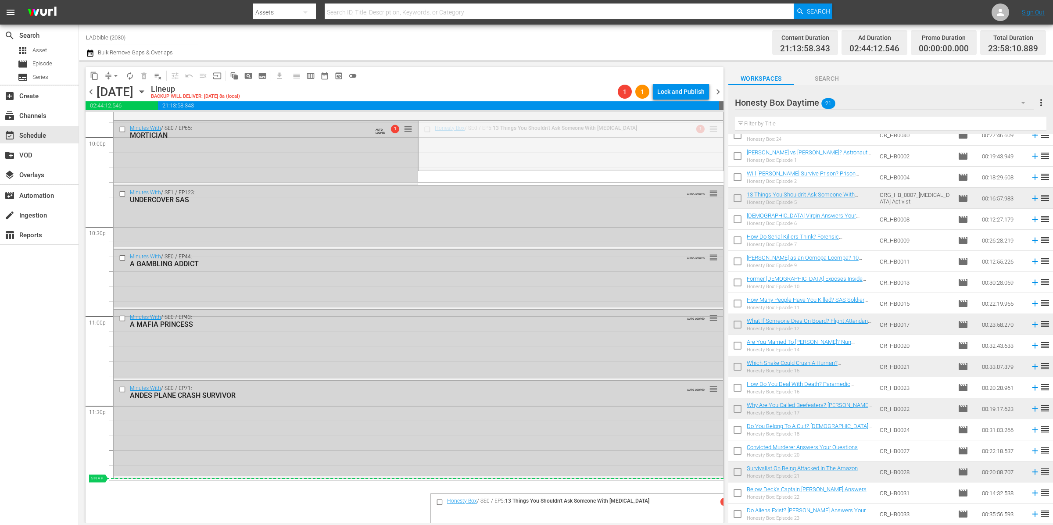
drag, startPoint x: 706, startPoint y: 157, endPoint x: 578, endPoint y: 482, distance: 349.6
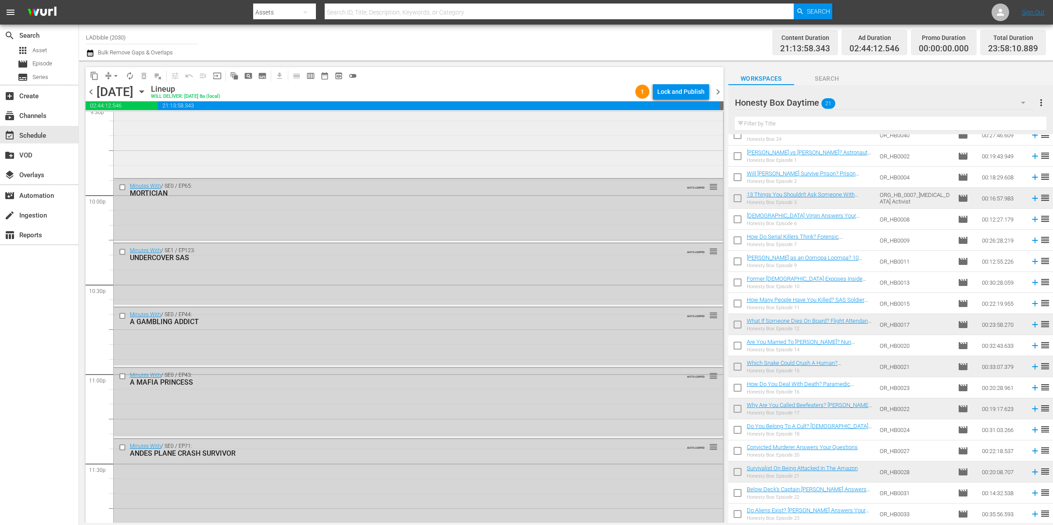
scroll to position [3918, 0]
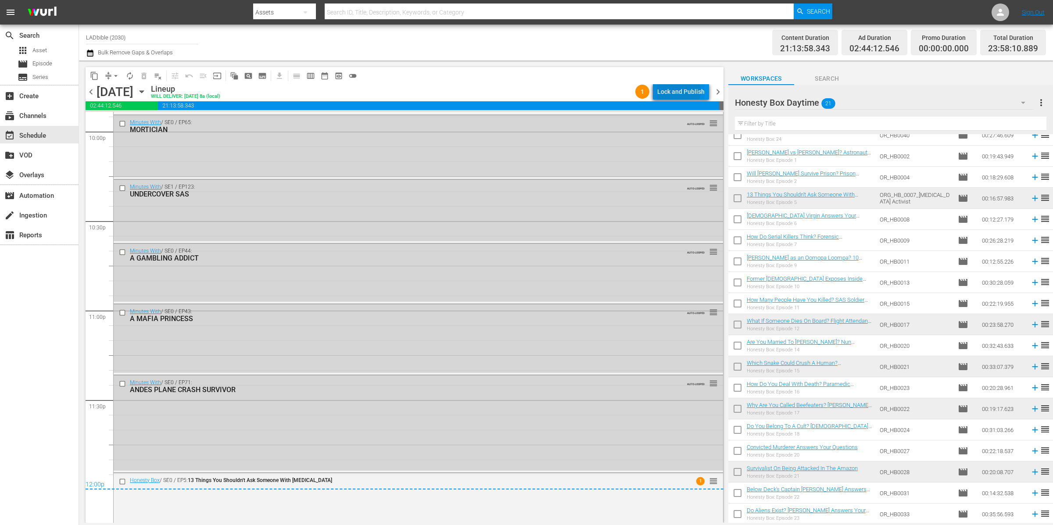
click at [678, 92] on div "Lock and Publish" at bounding box center [680, 92] width 47 height 16
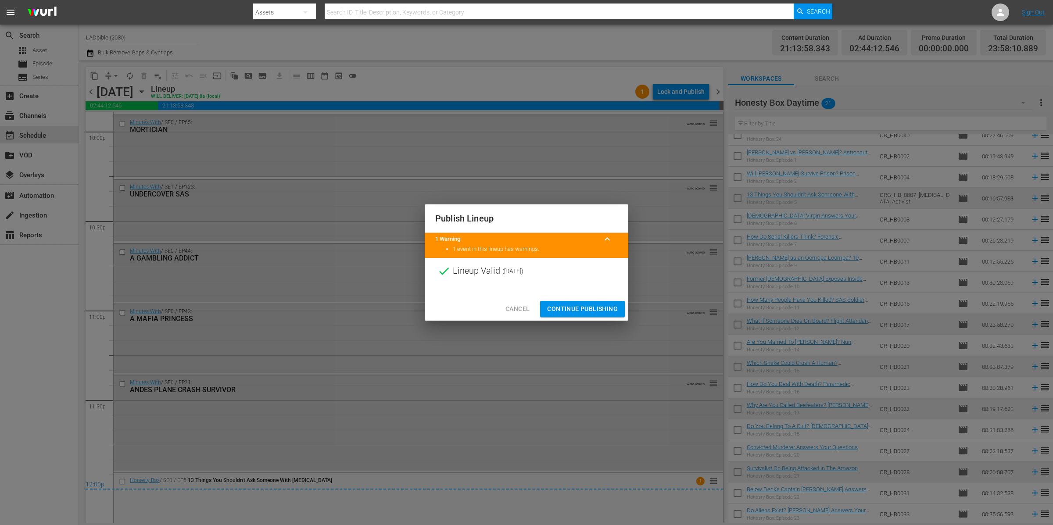
click at [589, 308] on span "Continue Publishing" at bounding box center [582, 309] width 71 height 11
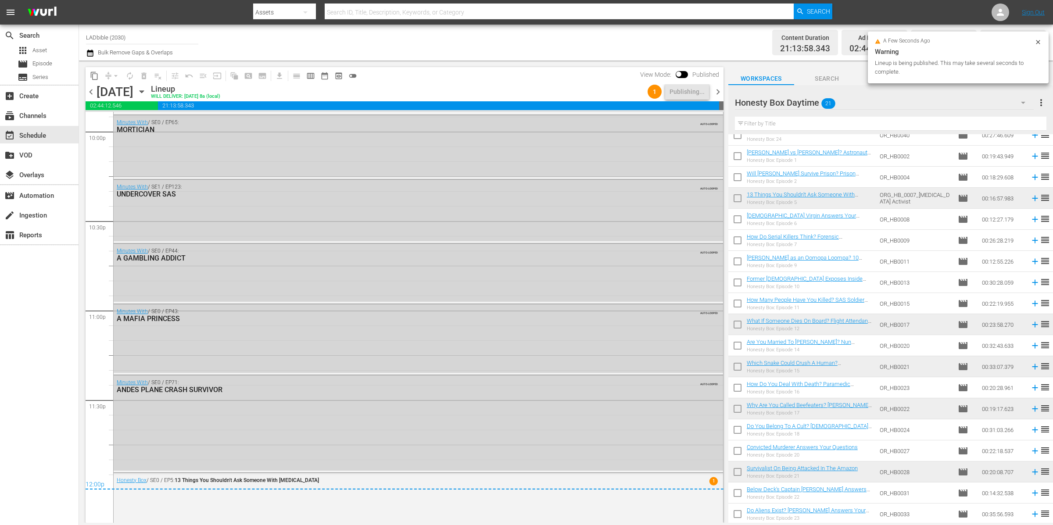
click at [719, 95] on span "chevron_right" at bounding box center [717, 91] width 11 height 11
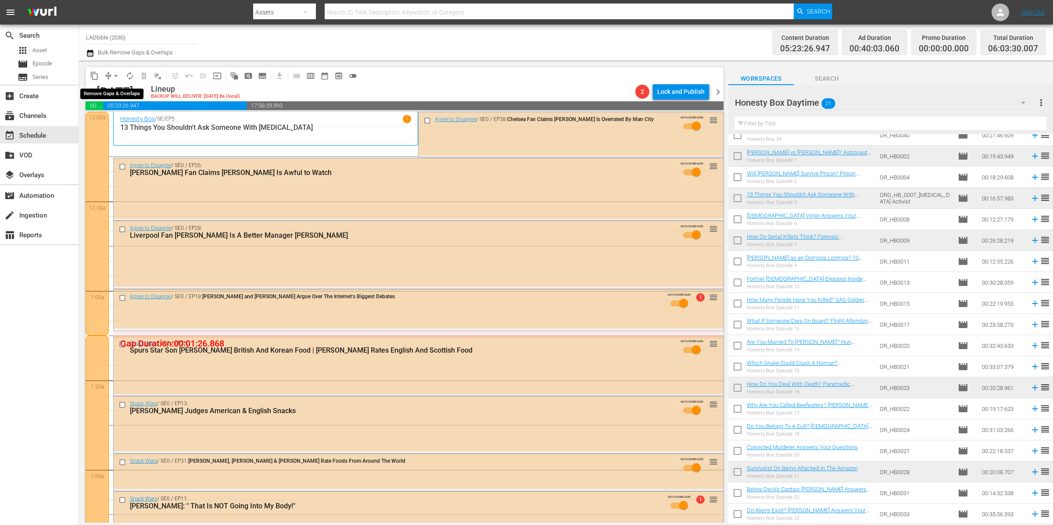
click at [113, 72] on span "arrow_drop_down" at bounding box center [115, 76] width 9 height 9
click at [141, 118] on li "Align to End of Previous Day" at bounding box center [116, 122] width 92 height 14
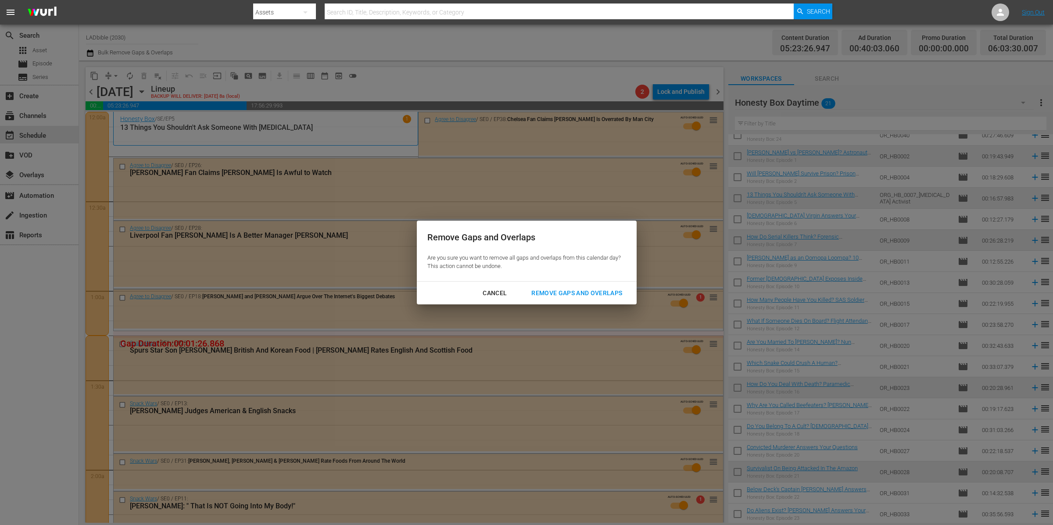
click at [616, 295] on div "Remove Gaps and Overlaps" at bounding box center [576, 293] width 105 height 11
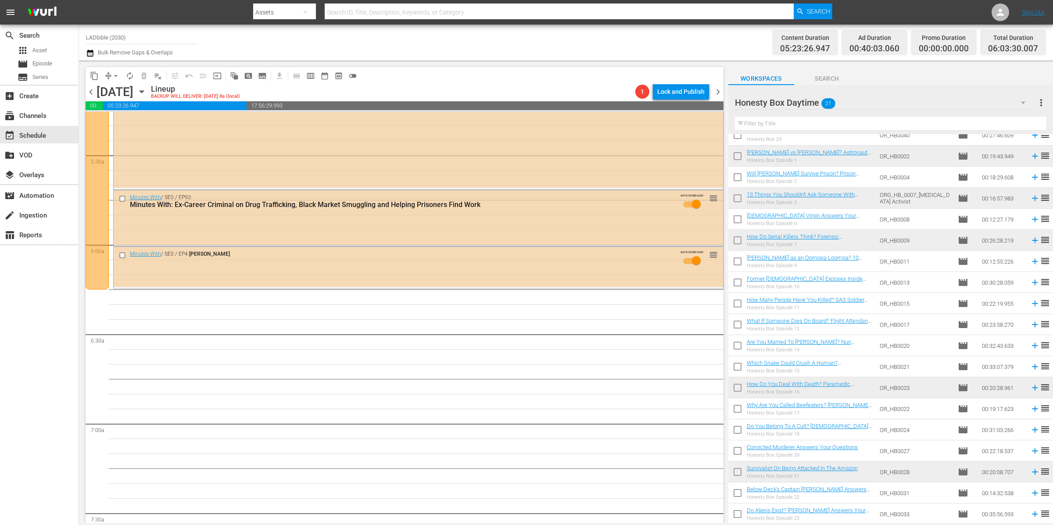
scroll to position [1110, 0]
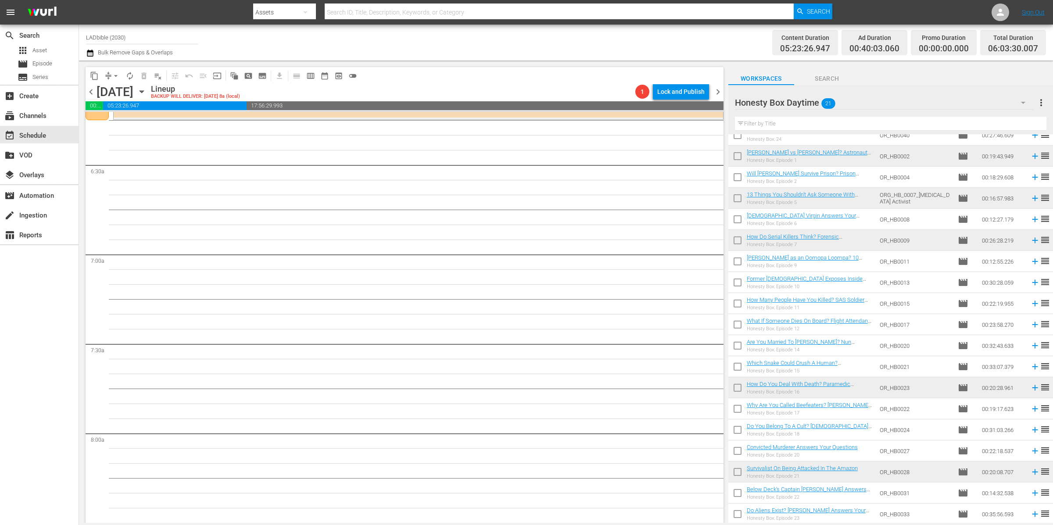
click at [132, 73] on span "autorenew_outlined" at bounding box center [129, 76] width 9 height 9
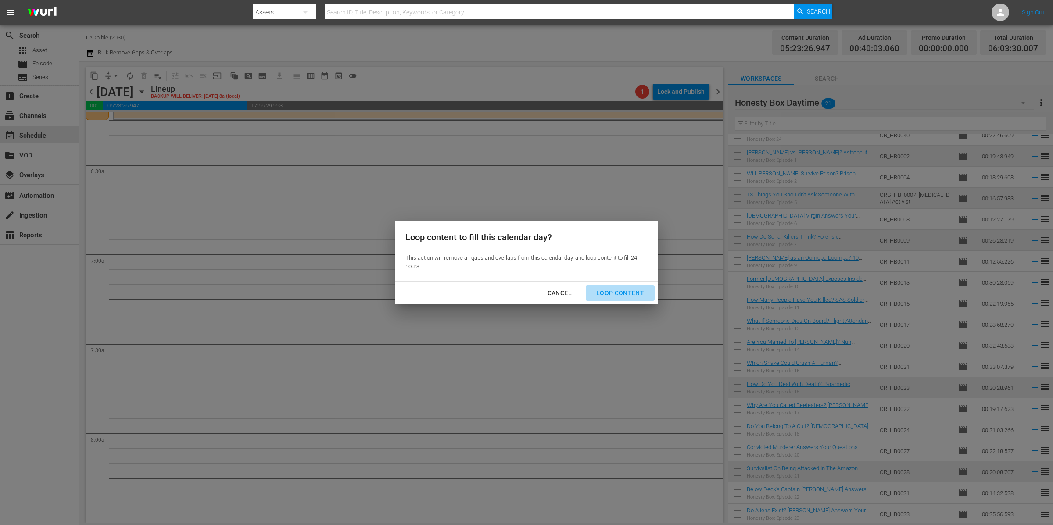
click at [622, 294] on div "Loop Content" at bounding box center [620, 293] width 62 height 11
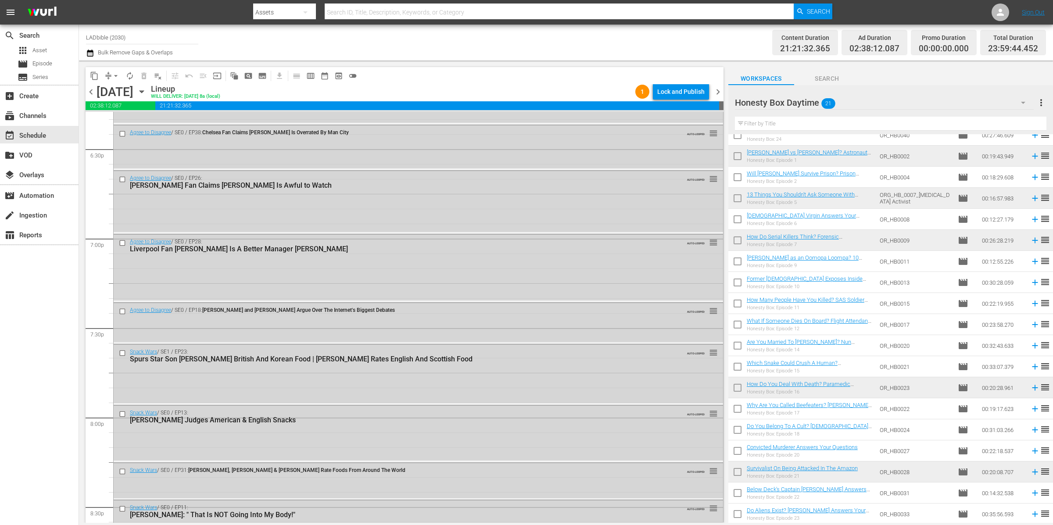
scroll to position [3229, 0]
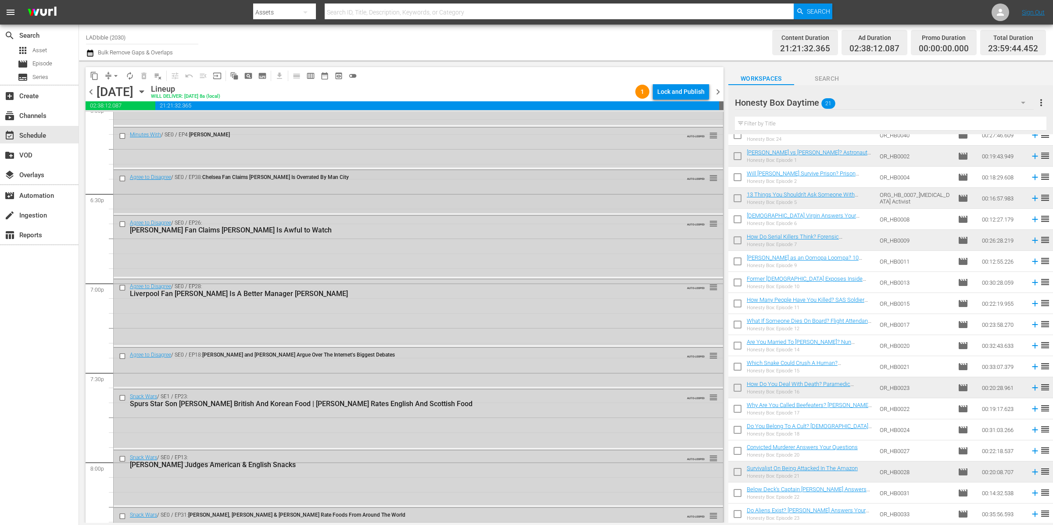
click at [126, 178] on input "checkbox" at bounding box center [123, 178] width 9 height 7
click at [124, 225] on input "checkbox" at bounding box center [123, 224] width 9 height 7
click at [122, 285] on input "checkbox" at bounding box center [123, 287] width 9 height 7
click at [122, 356] on input "checkbox" at bounding box center [123, 356] width 9 height 7
click at [145, 77] on span "delete_forever_outlined" at bounding box center [144, 76] width 9 height 9
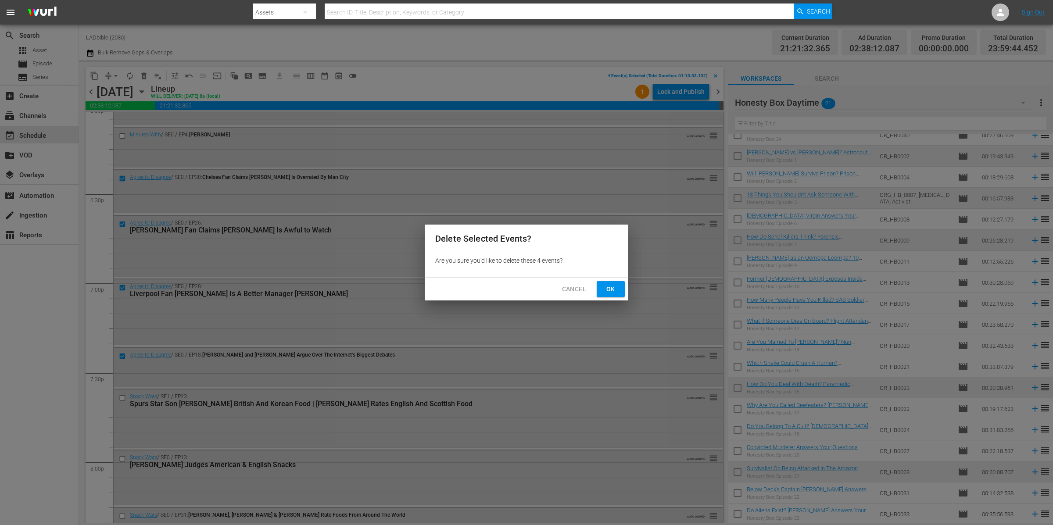
click at [617, 288] on span "Ok" at bounding box center [611, 289] width 14 height 11
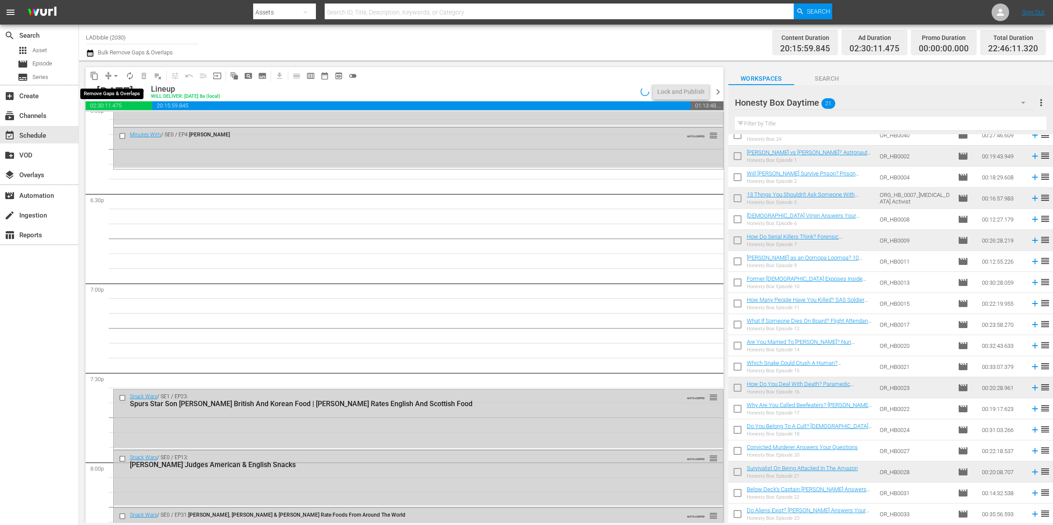
click at [112, 75] on span "arrow_drop_down" at bounding box center [115, 76] width 9 height 9
click at [140, 121] on li "Align to End of Previous Day" at bounding box center [116, 122] width 92 height 14
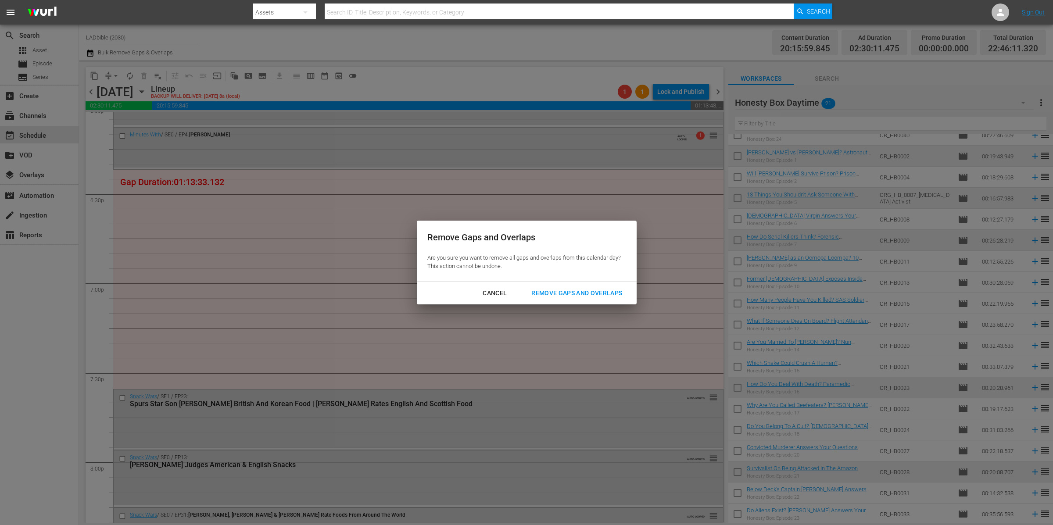
click at [582, 292] on div "Remove Gaps and Overlaps" at bounding box center [576, 293] width 105 height 11
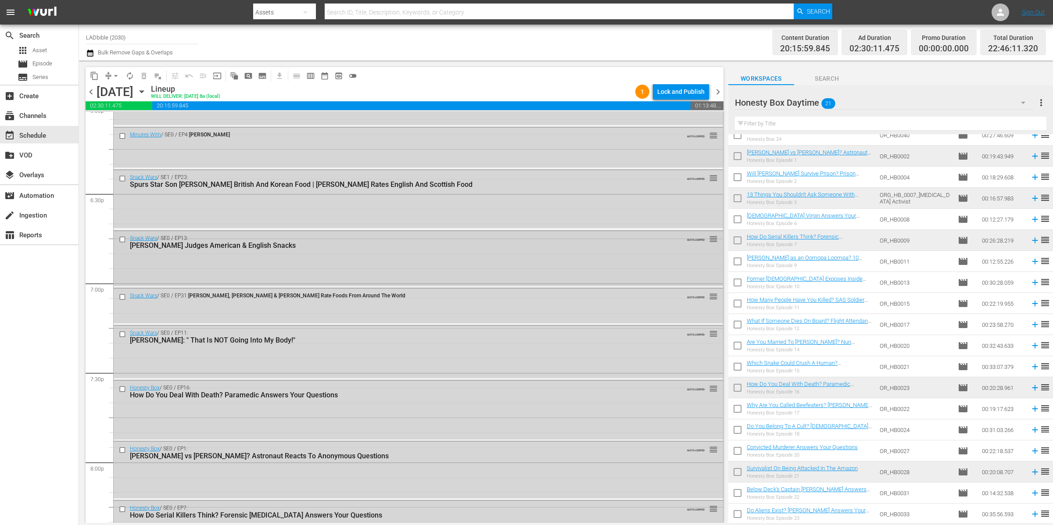
click at [138, 276] on div "Snack Wars / SE0 / EP13: Gordon Ramsay Judges American & English Snacks AUTO-LO…" at bounding box center [418, 258] width 609 height 55
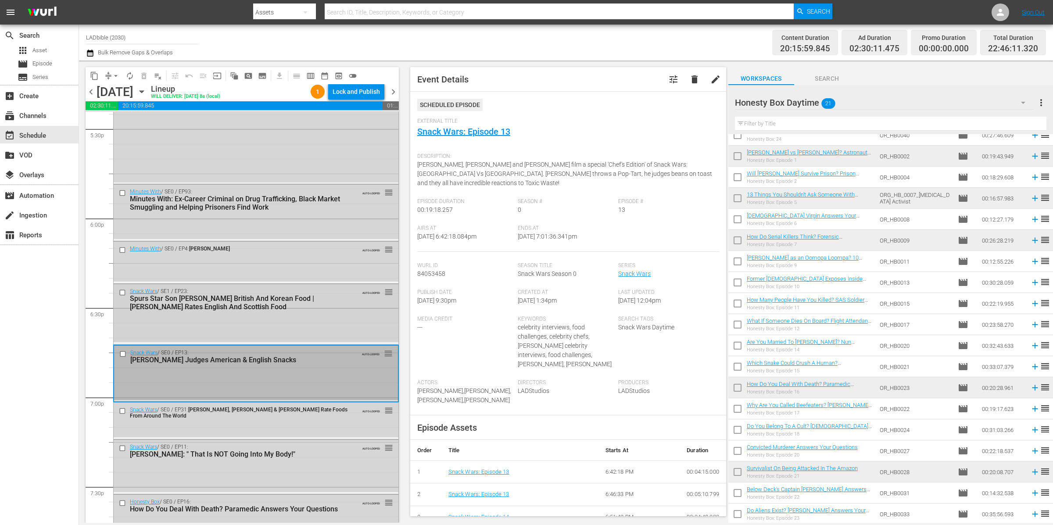
scroll to position [3146, 0]
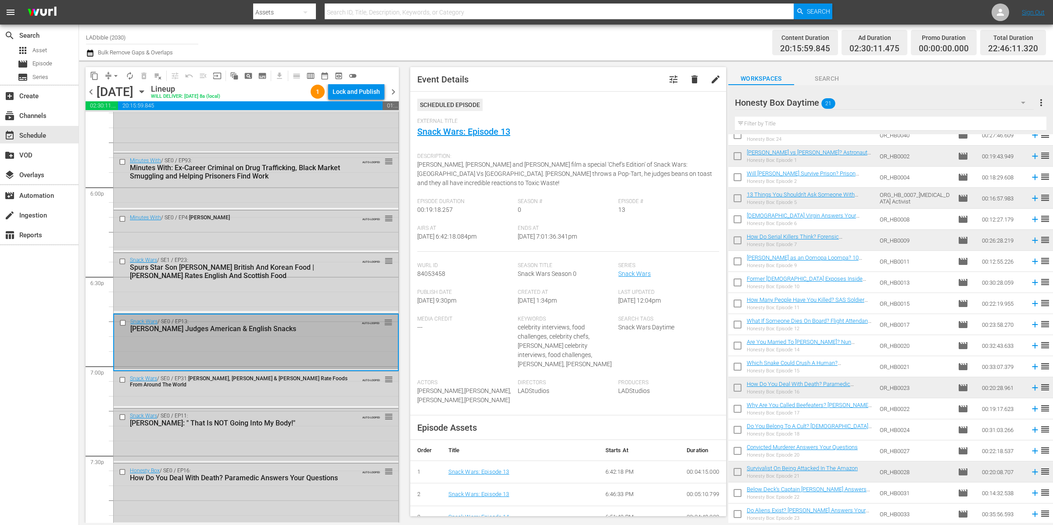
click at [229, 413] on div "Snack Wars / SE0 / EP11: Paul Mescal: " That Is NOT Going Into My Body!"" at bounding box center [241, 420] width 222 height 14
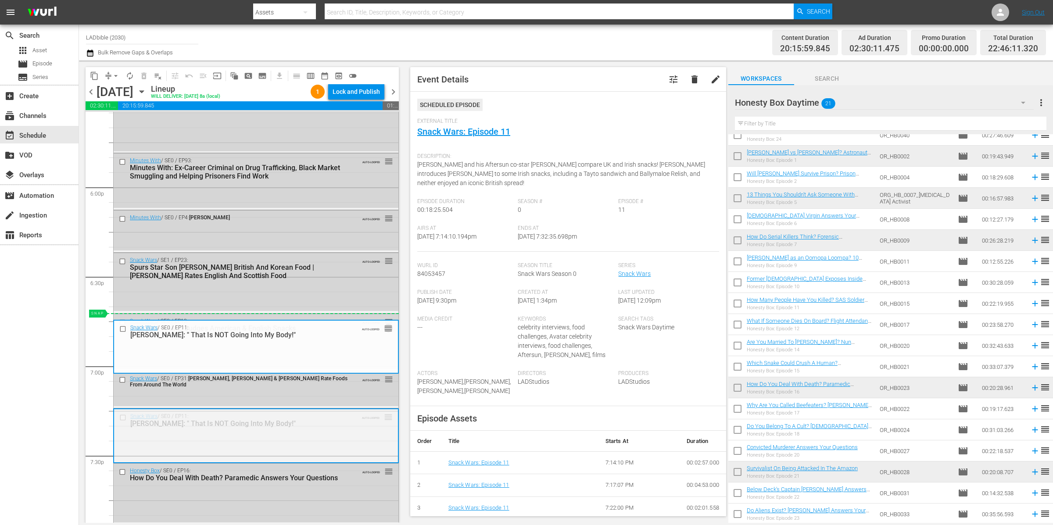
drag, startPoint x: 378, startPoint y: 386, endPoint x: 356, endPoint y: 317, distance: 73.1
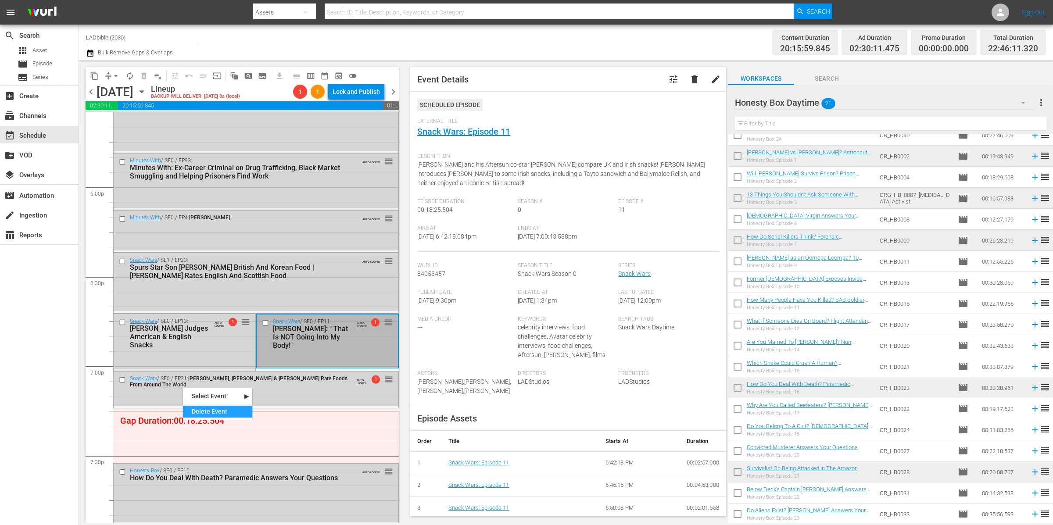
click at [214, 409] on div "Delete Event" at bounding box center [217, 412] width 69 height 12
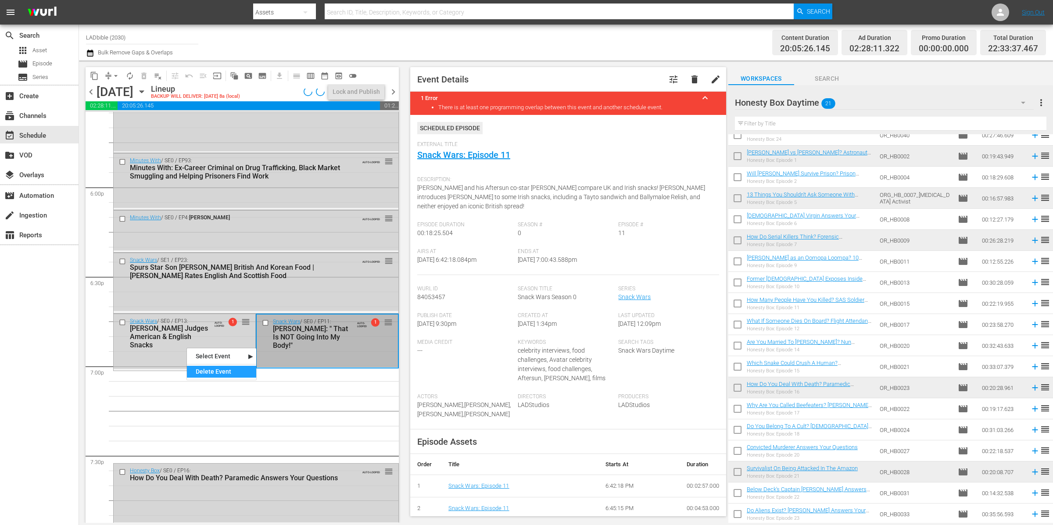
click at [225, 369] on div "Delete Event" at bounding box center [221, 372] width 69 height 12
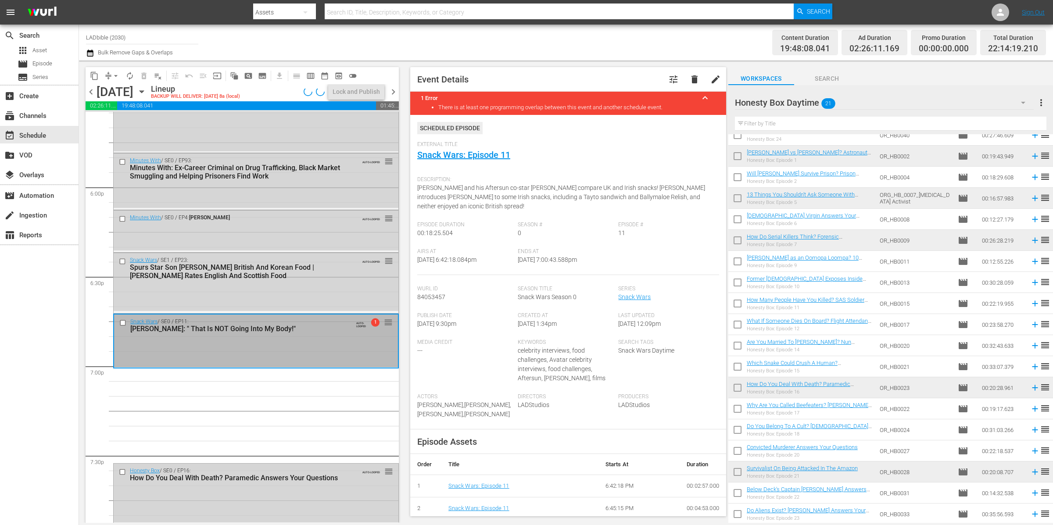
click at [91, 93] on span "chevron_left" at bounding box center [91, 91] width 11 height 11
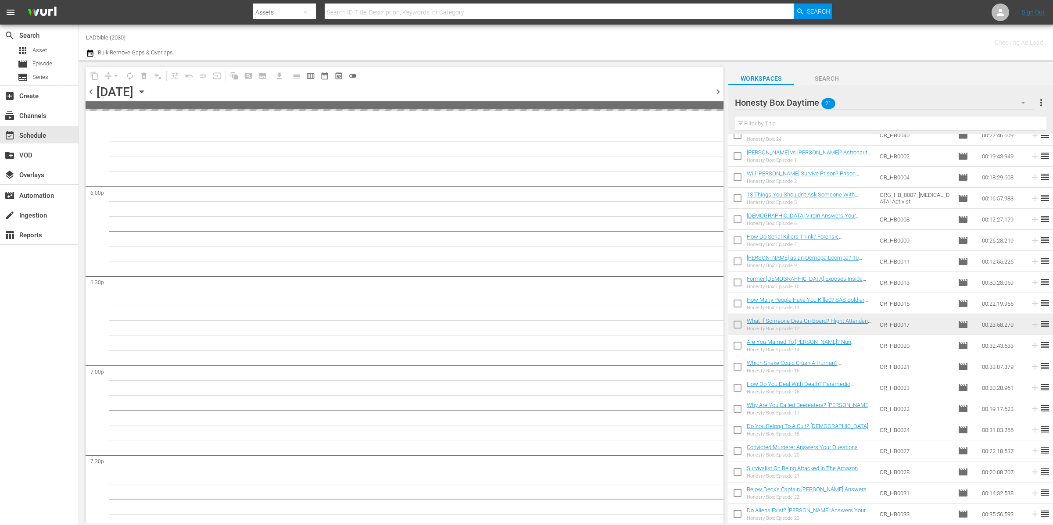
scroll to position [3534, 0]
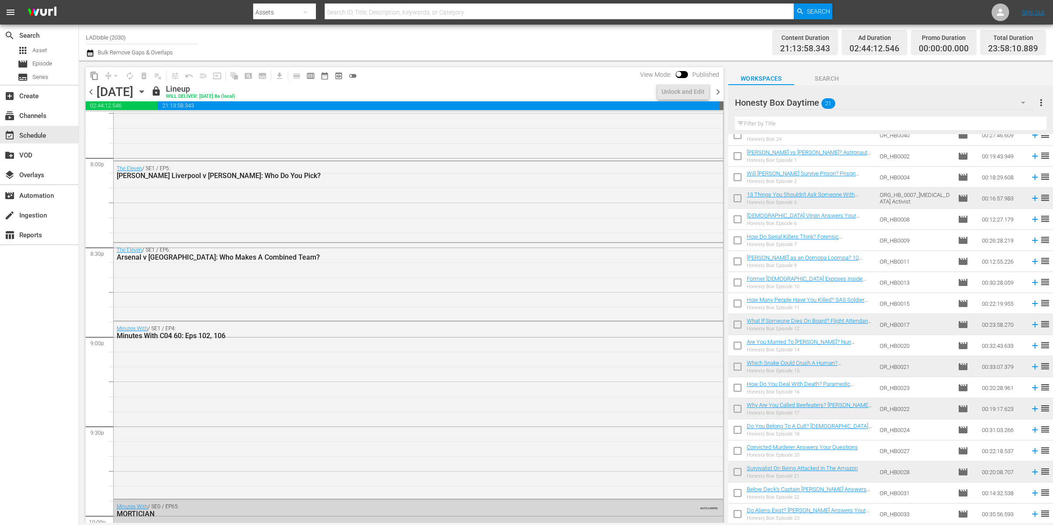
click at [874, 100] on div "Honesty Box Daytime 21" at bounding box center [884, 102] width 299 height 25
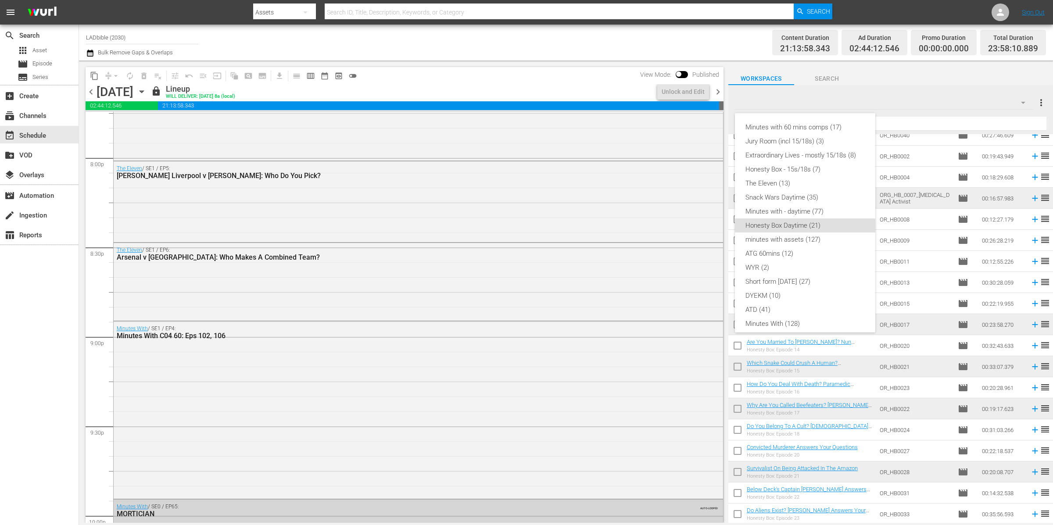
scroll to position [75, 0]
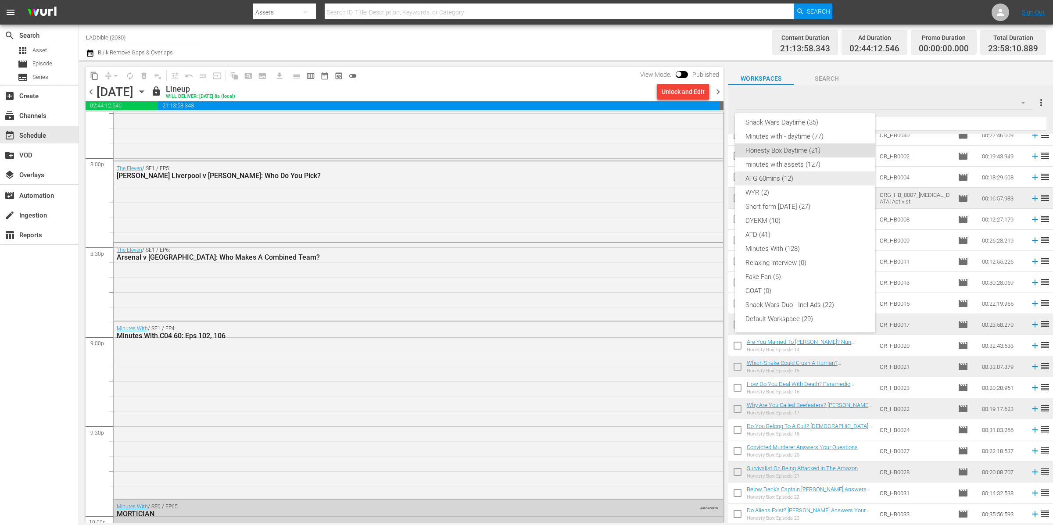
click at [795, 174] on div "ATG 60mins (12)" at bounding box center [804, 179] width 119 height 14
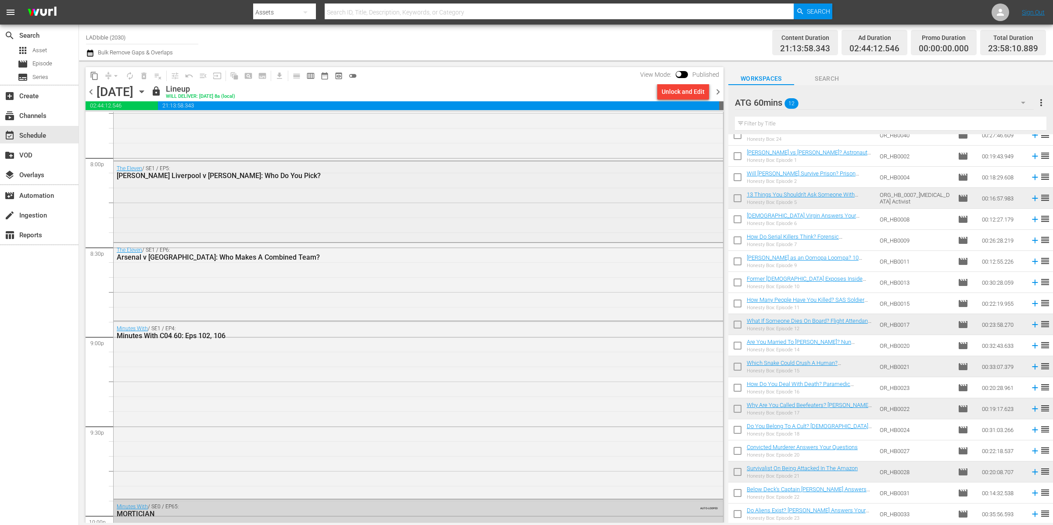
scroll to position [0, 0]
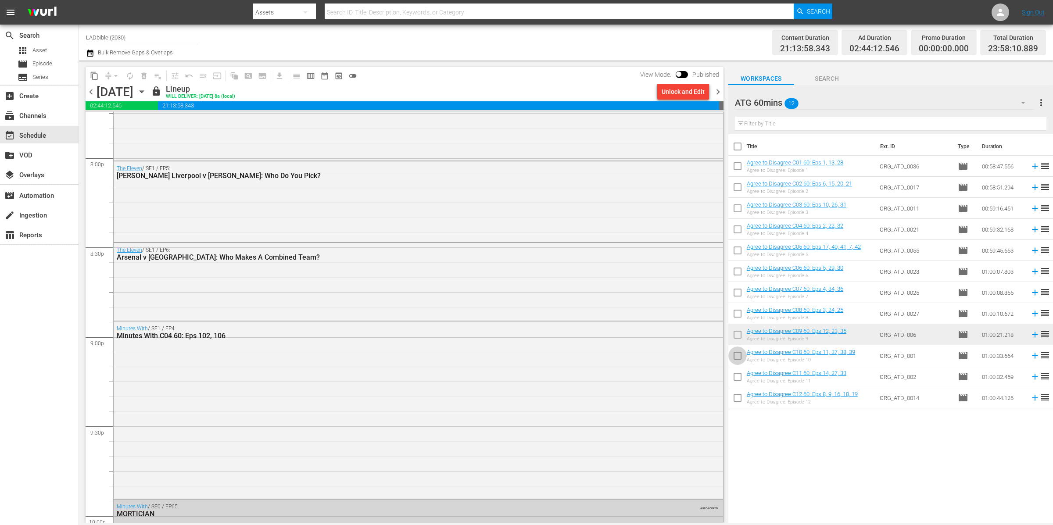
click at [738, 354] on input "checkbox" at bounding box center [737, 357] width 18 height 18
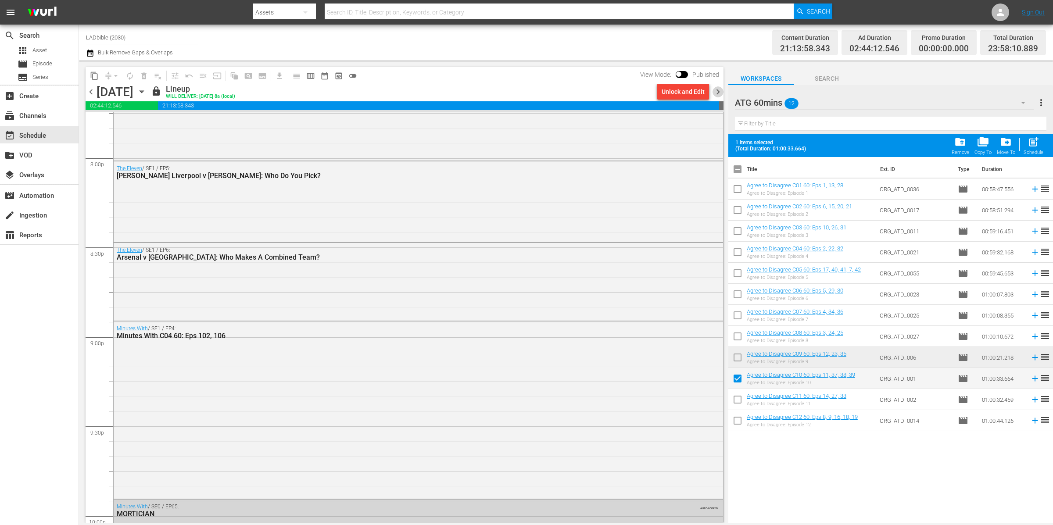
drag, startPoint x: 717, startPoint y: 90, endPoint x: 717, endPoint y: 95, distance: 4.8
click at [717, 90] on span "chevron_right" at bounding box center [717, 91] width 11 height 11
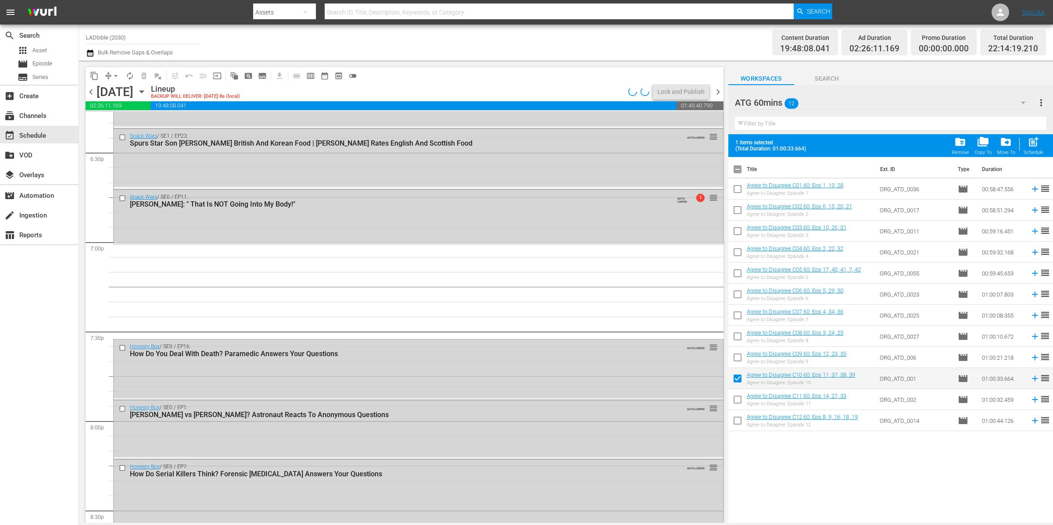
scroll to position [3209, 0]
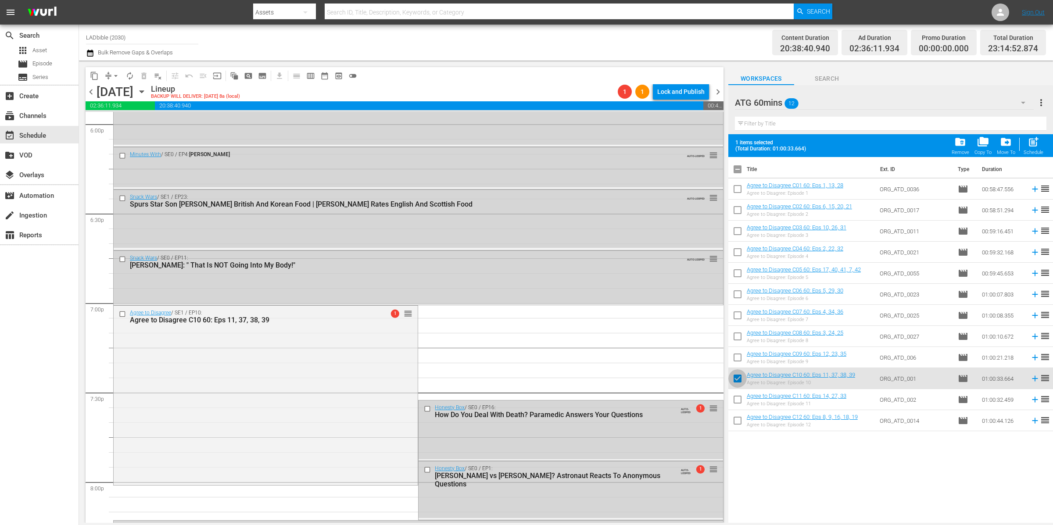
click at [737, 379] on input "checkbox" at bounding box center [737, 380] width 18 height 18
checkbox input "false"
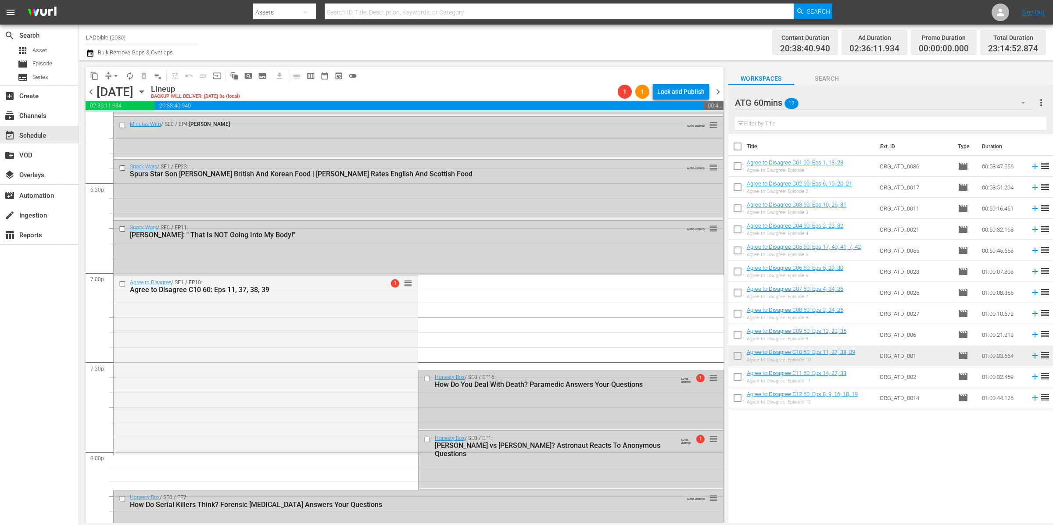
scroll to position [3261, 0]
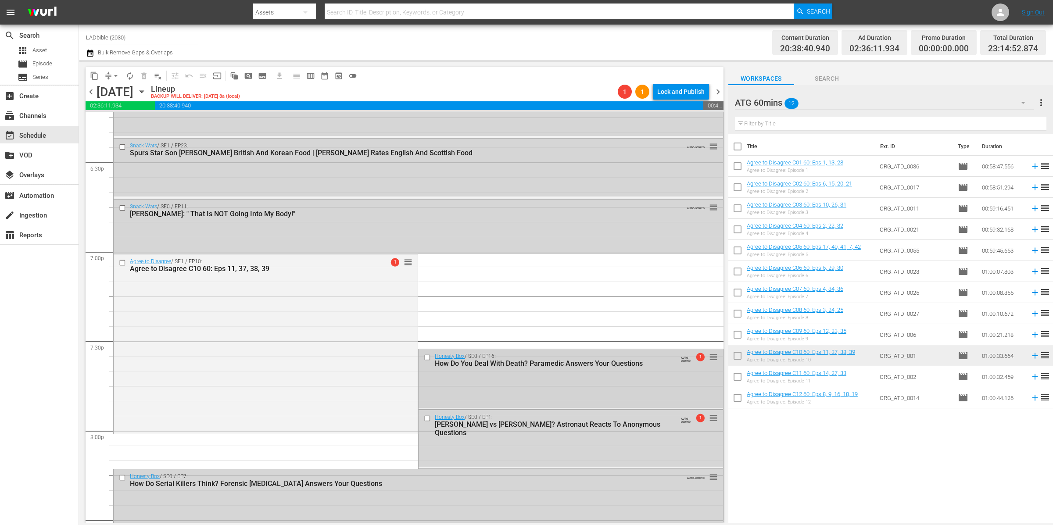
click at [426, 356] on input "checkbox" at bounding box center [428, 357] width 9 height 7
click at [425, 418] on input "checkbox" at bounding box center [428, 418] width 9 height 7
click at [121, 477] on input "checkbox" at bounding box center [123, 477] width 9 height 7
click at [144, 75] on span "delete_forever_outlined" at bounding box center [144, 76] width 9 height 9
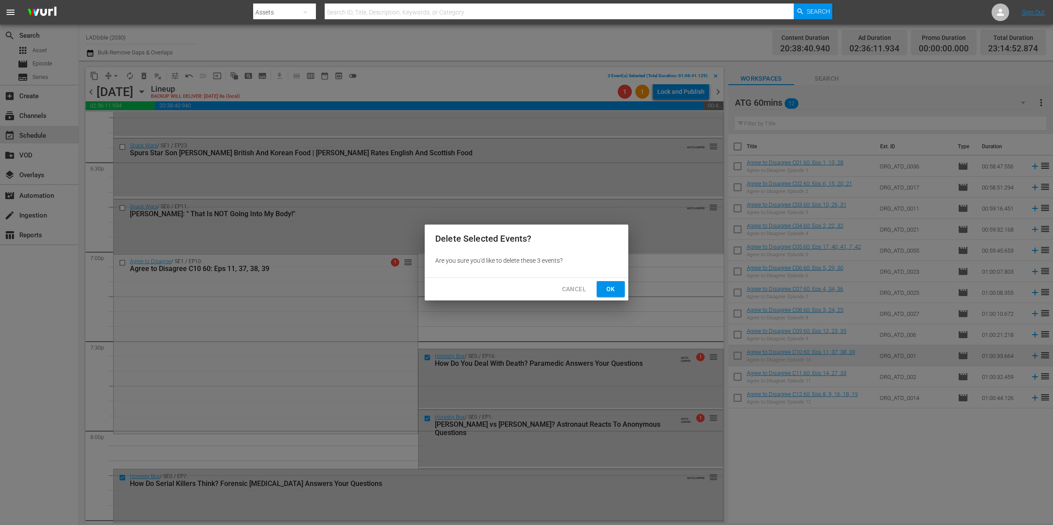
drag, startPoint x: 610, startPoint y: 289, endPoint x: 604, endPoint y: 291, distance: 7.1
click at [610, 289] on span "Ok" at bounding box center [611, 289] width 14 height 11
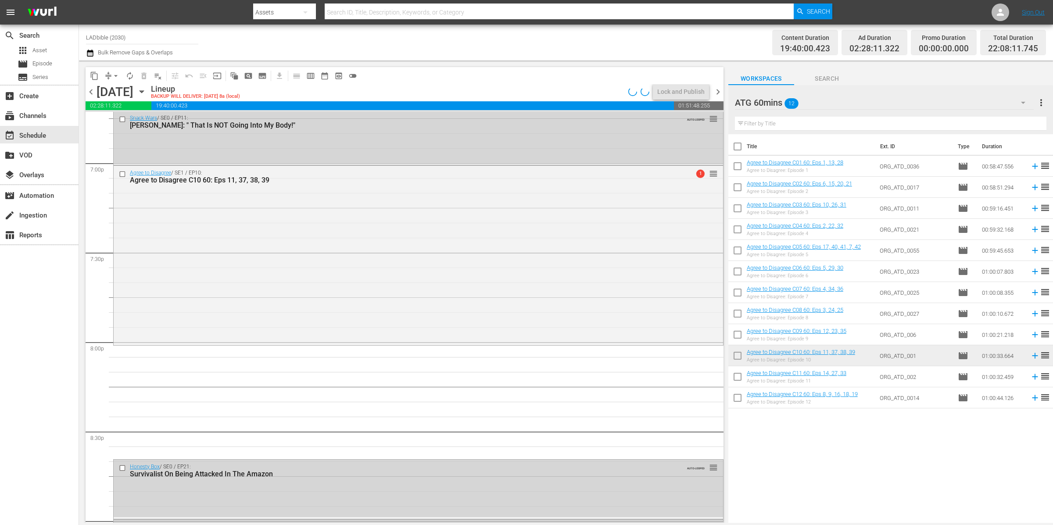
scroll to position [3481, 0]
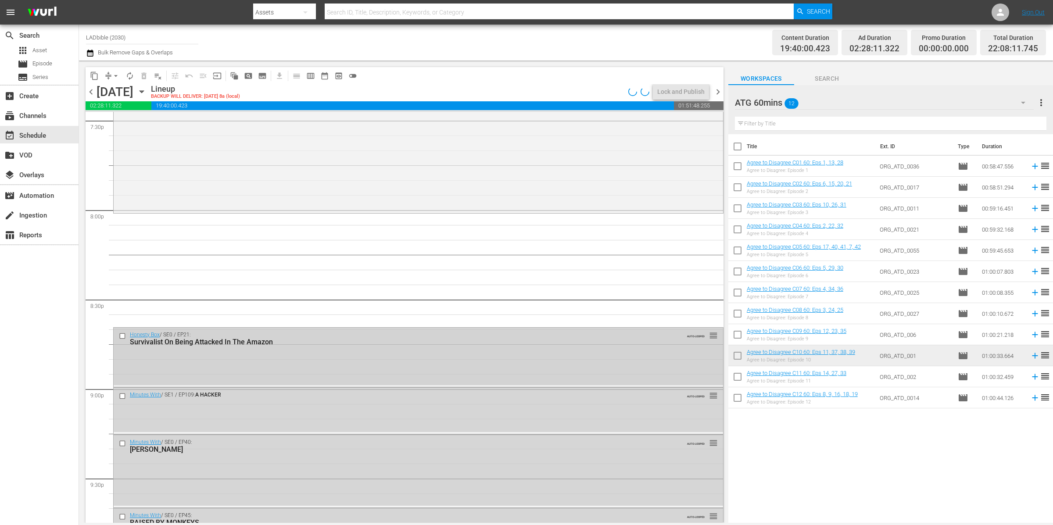
drag, startPoint x: 190, startPoint y: 373, endPoint x: 195, endPoint y: 372, distance: 5.0
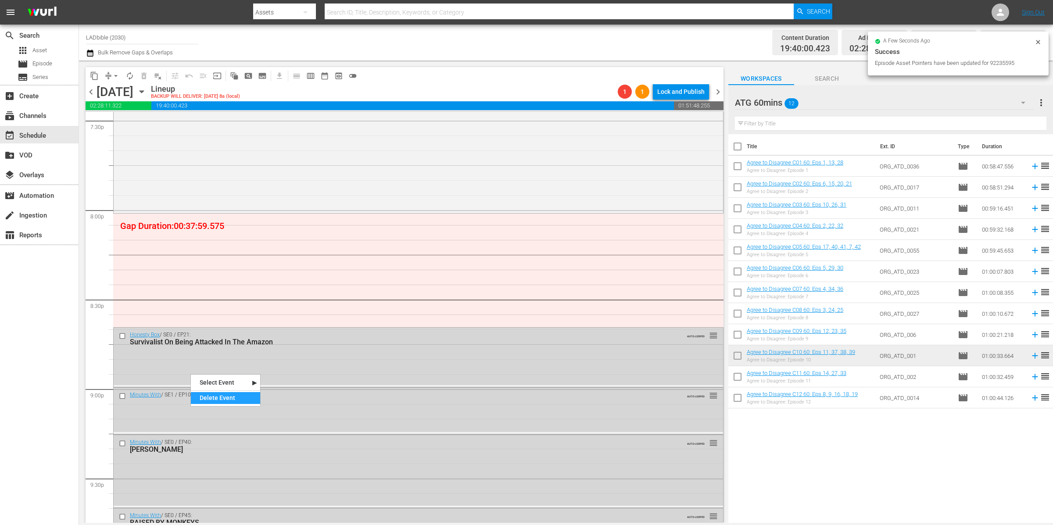
click at [231, 398] on div "Delete Event" at bounding box center [225, 398] width 69 height 12
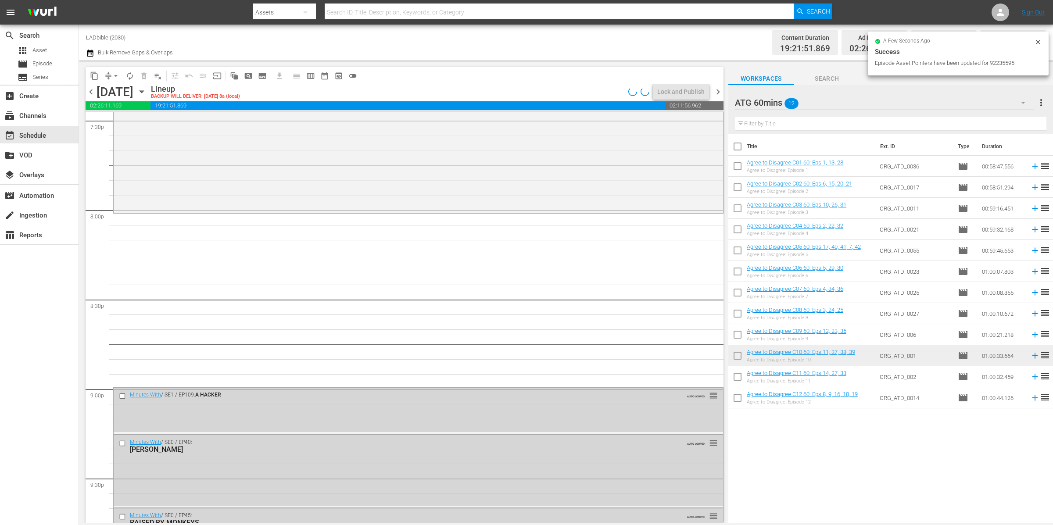
click at [832, 102] on div "ATG 60mins 12" at bounding box center [884, 102] width 299 height 25
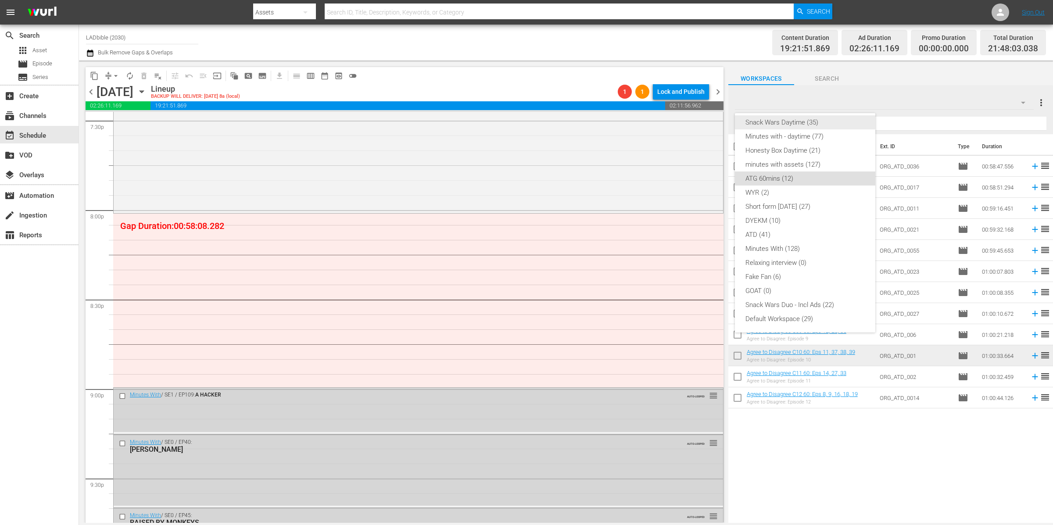
scroll to position [0, 0]
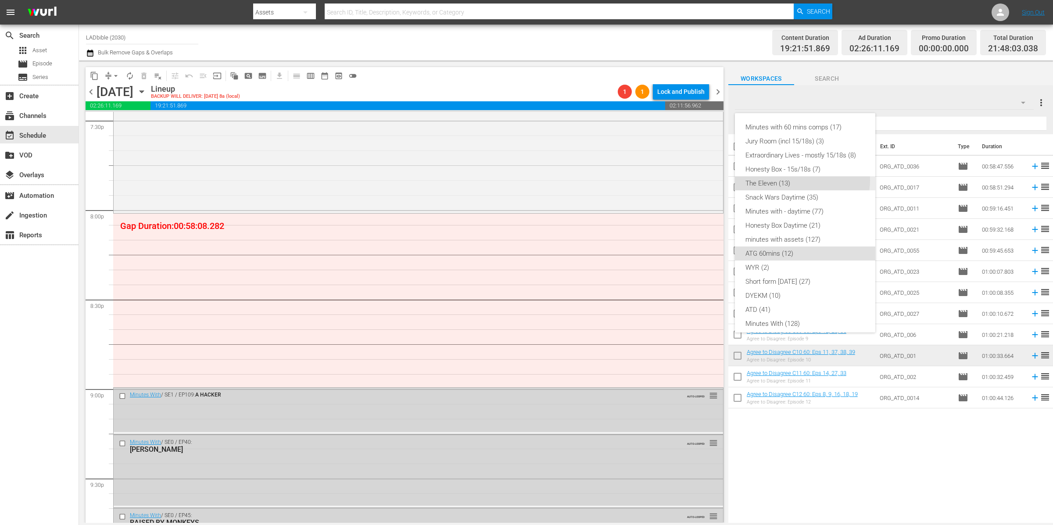
click at [802, 180] on div "The Eleven (13)" at bounding box center [804, 183] width 119 height 14
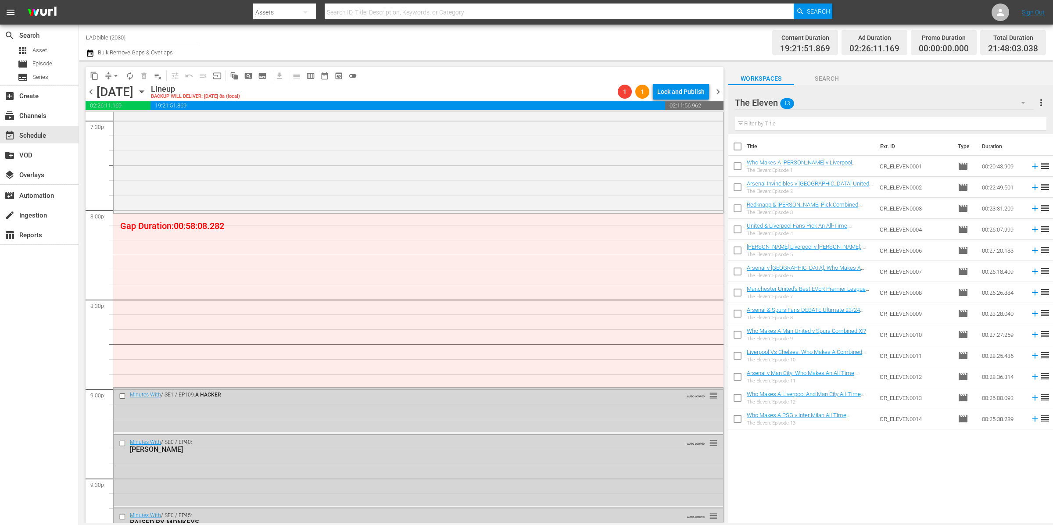
click at [90, 90] on span "chevron_left" at bounding box center [91, 91] width 11 height 11
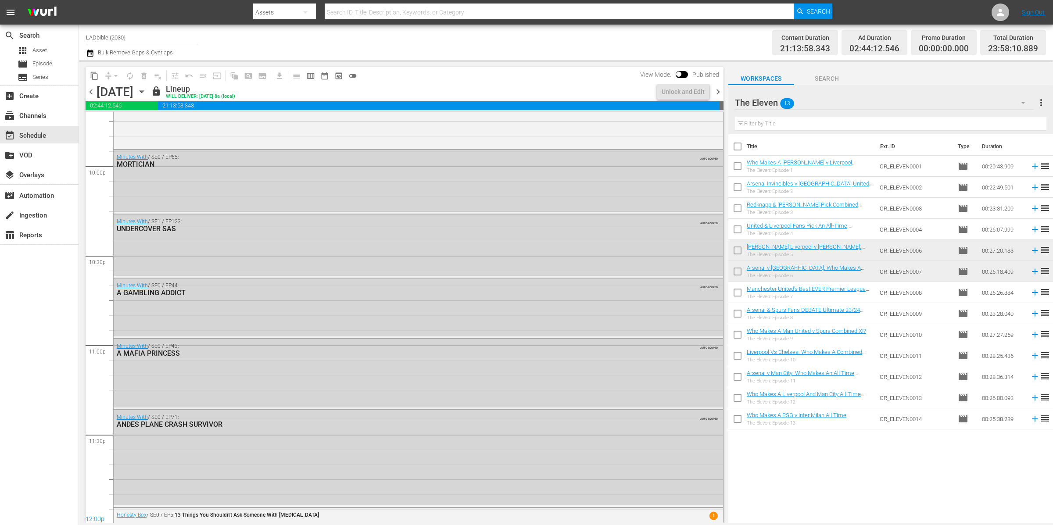
scroll to position [3422, 0]
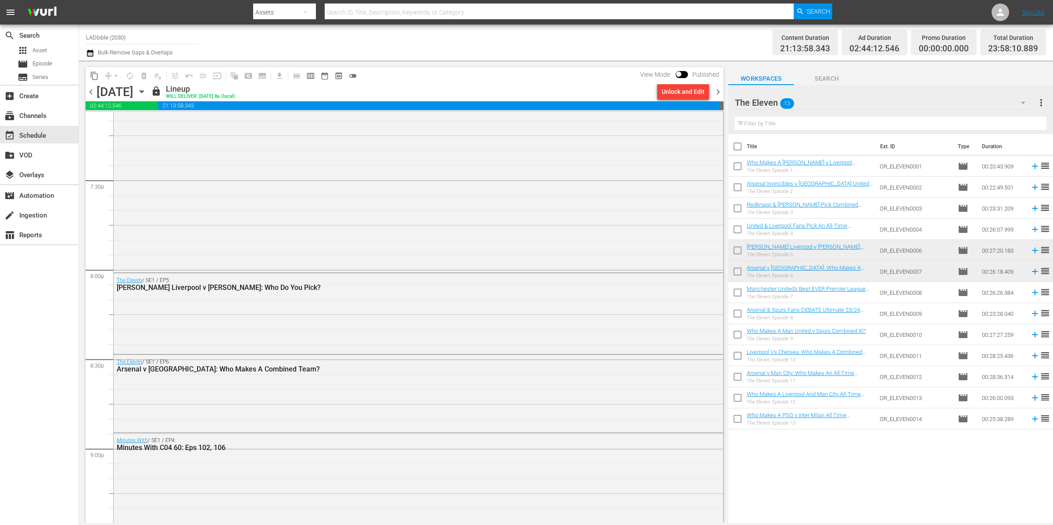
click at [740, 286] on input "checkbox" at bounding box center [737, 294] width 18 height 18
checkbox input "true"
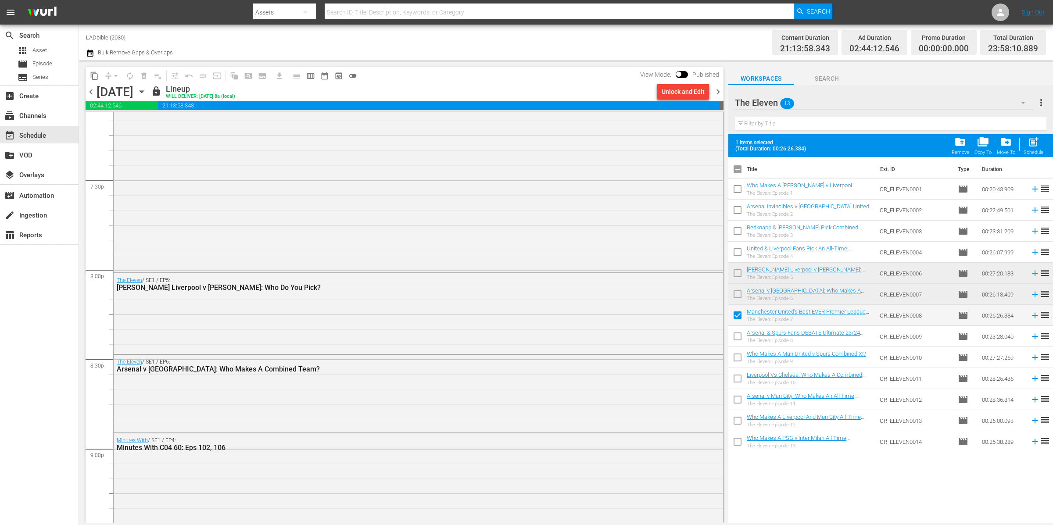
click at [737, 338] on input "checkbox" at bounding box center [737, 338] width 18 height 18
checkbox input "true"
click at [715, 91] on span "chevron_right" at bounding box center [717, 91] width 11 height 11
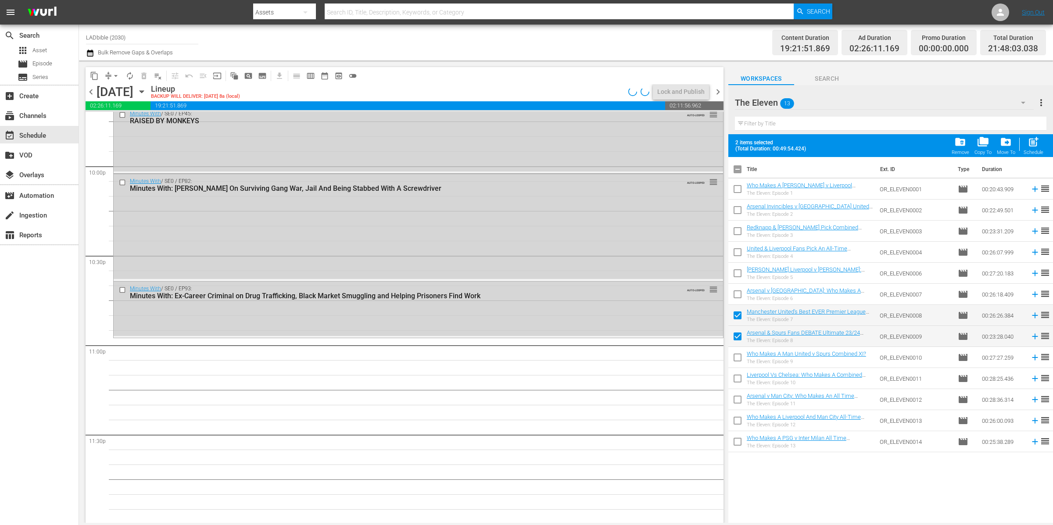
scroll to position [3481, 0]
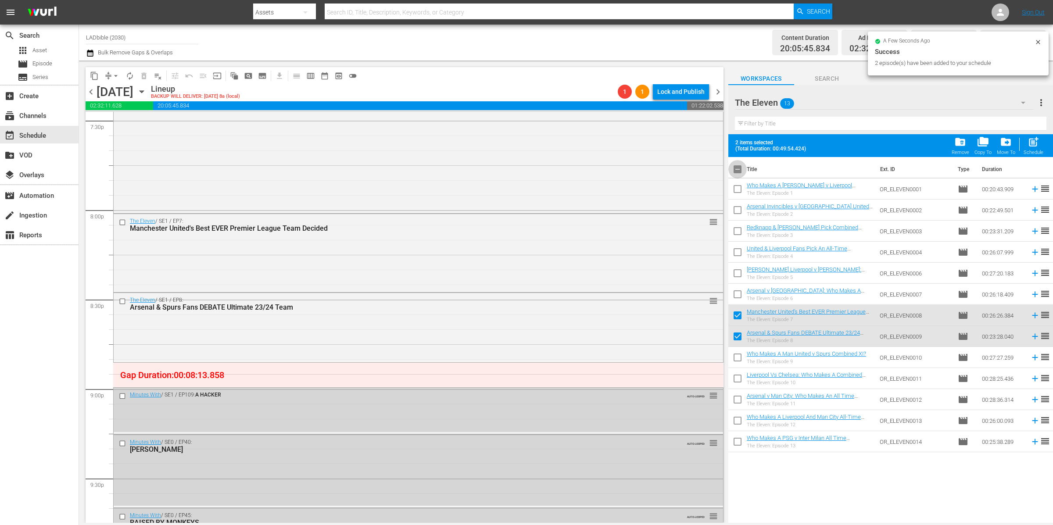
click at [740, 168] on input "checkbox" at bounding box center [737, 171] width 18 height 18
checkbox input "true"
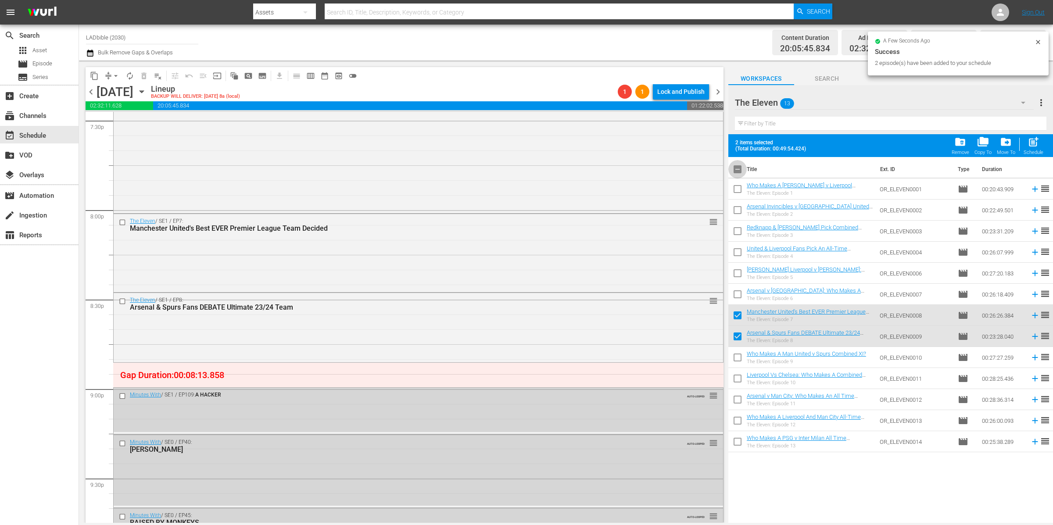
checkbox input "true"
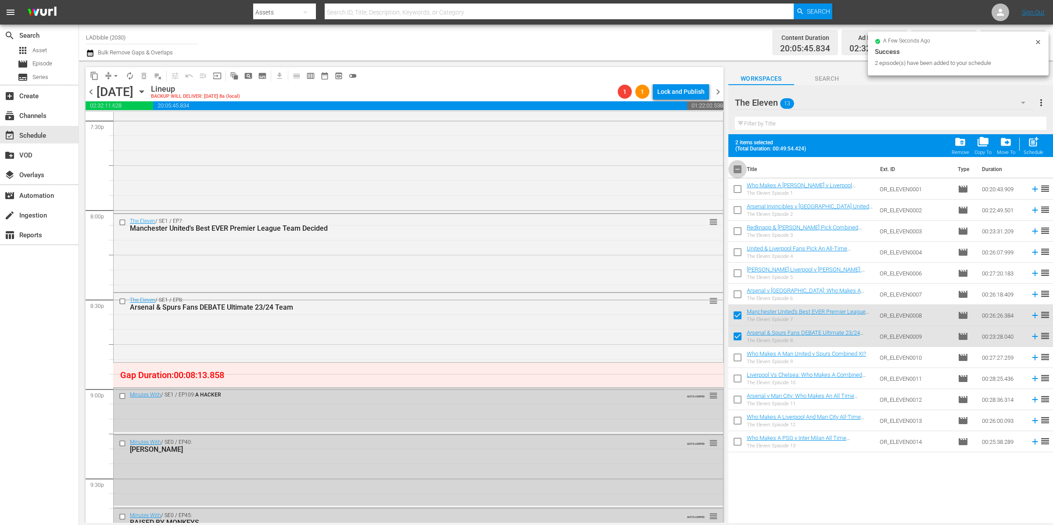
checkbox input "true"
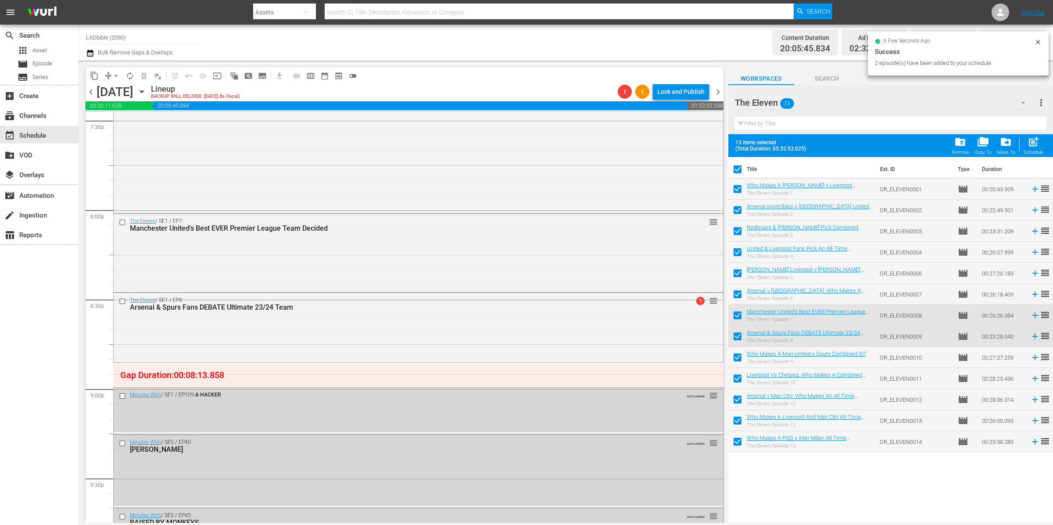
click at [740, 169] on input "checkbox" at bounding box center [737, 171] width 18 height 18
checkbox input "false"
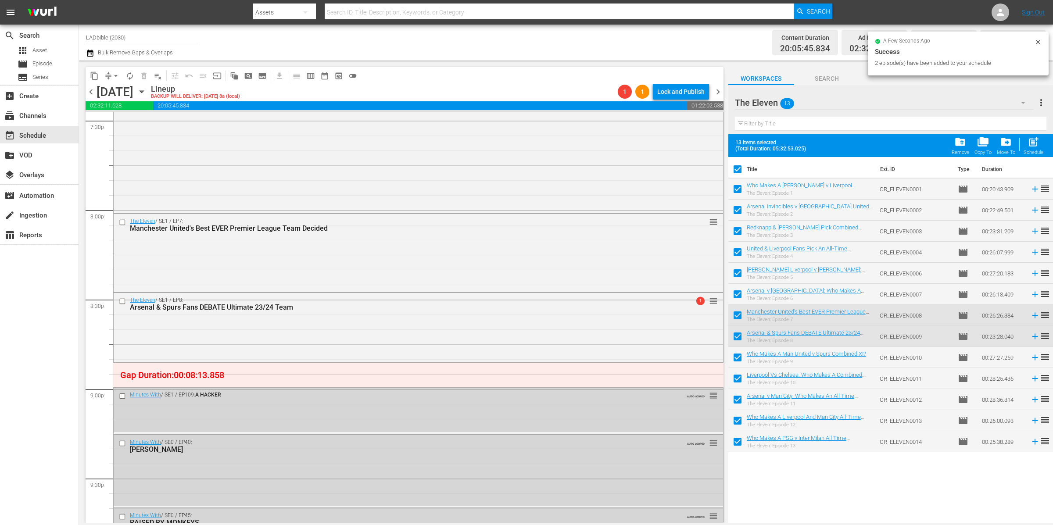
checkbox input "false"
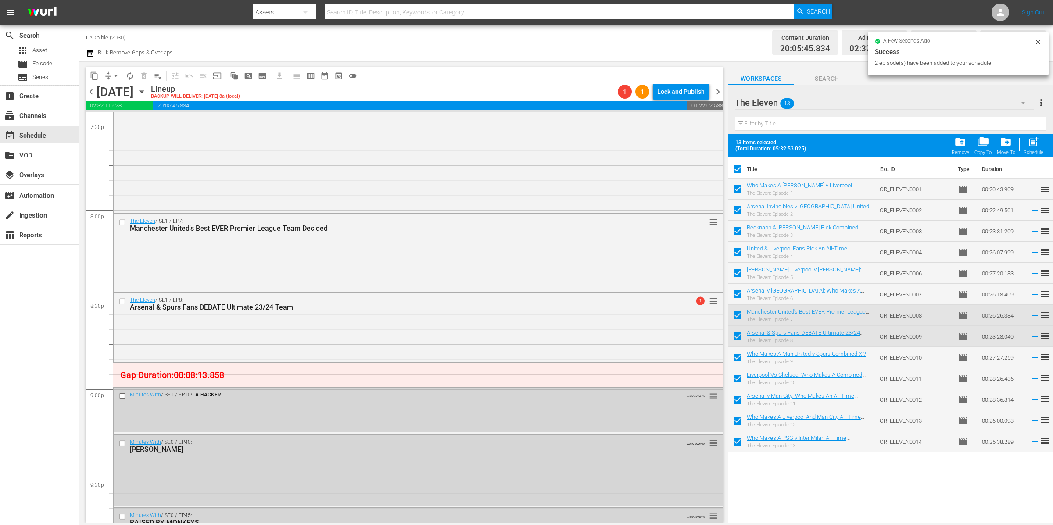
checkbox input "false"
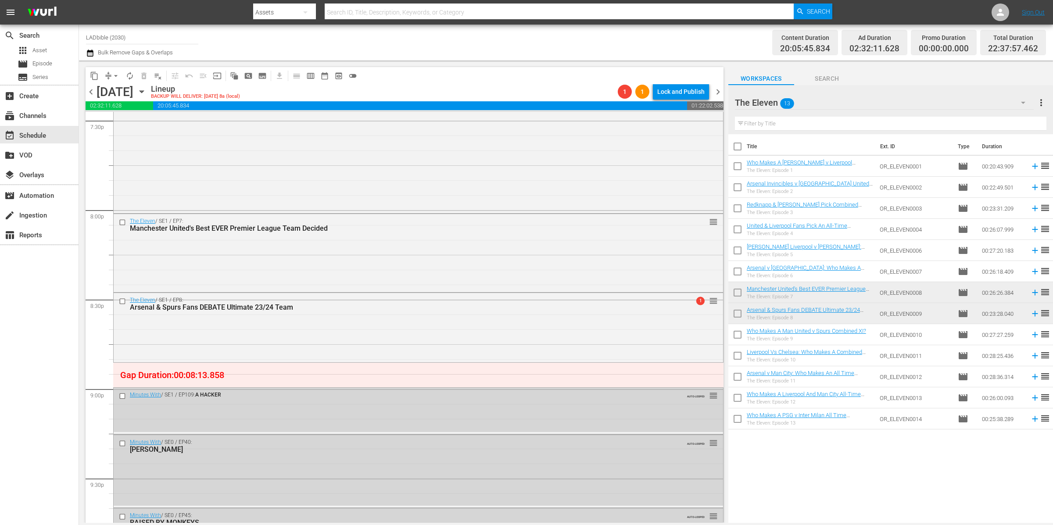
click at [817, 105] on div "The Eleven 13" at bounding box center [884, 102] width 299 height 25
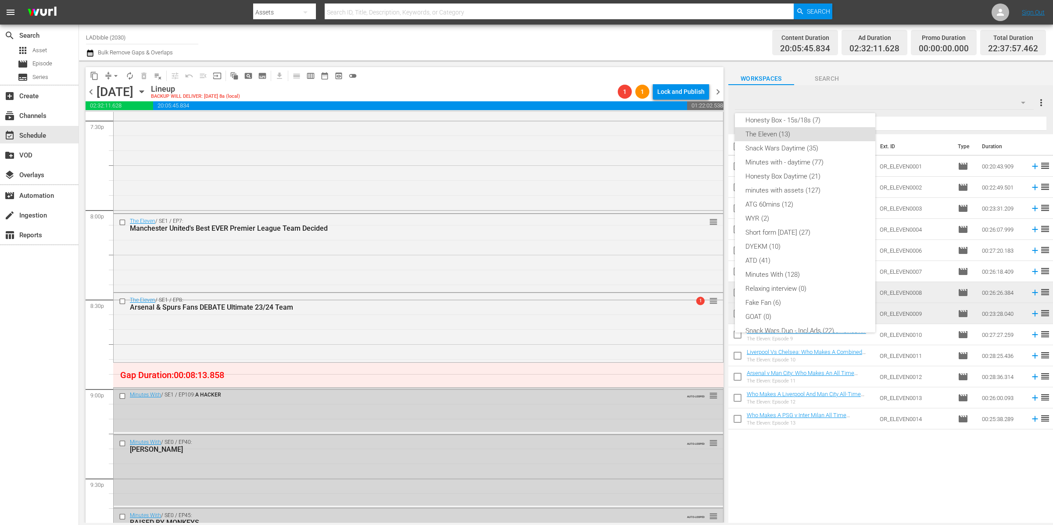
scroll to position [0, 0]
click at [831, 128] on div "Minutes with 60 mins comps (17)" at bounding box center [804, 127] width 119 height 14
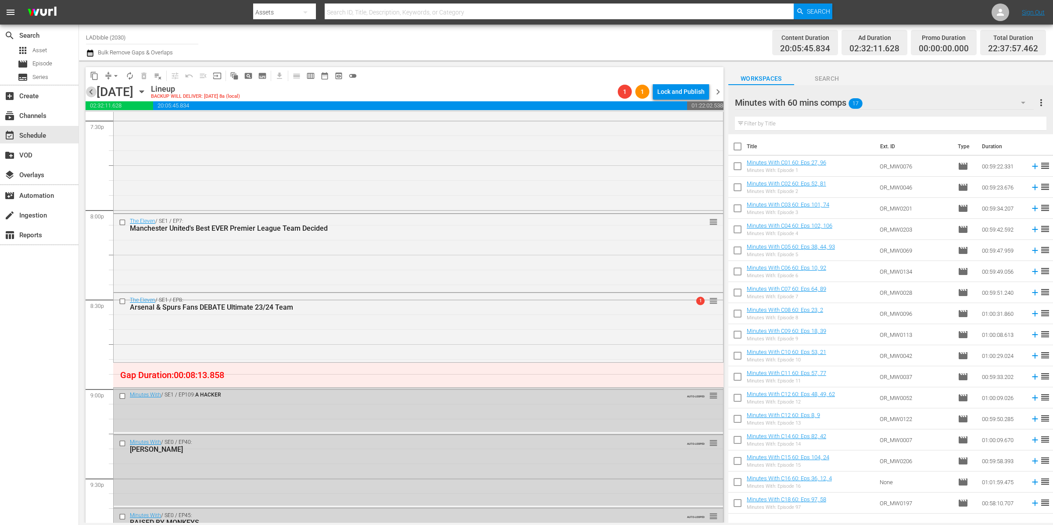
click at [90, 90] on span "chevron_left" at bounding box center [91, 91] width 11 height 11
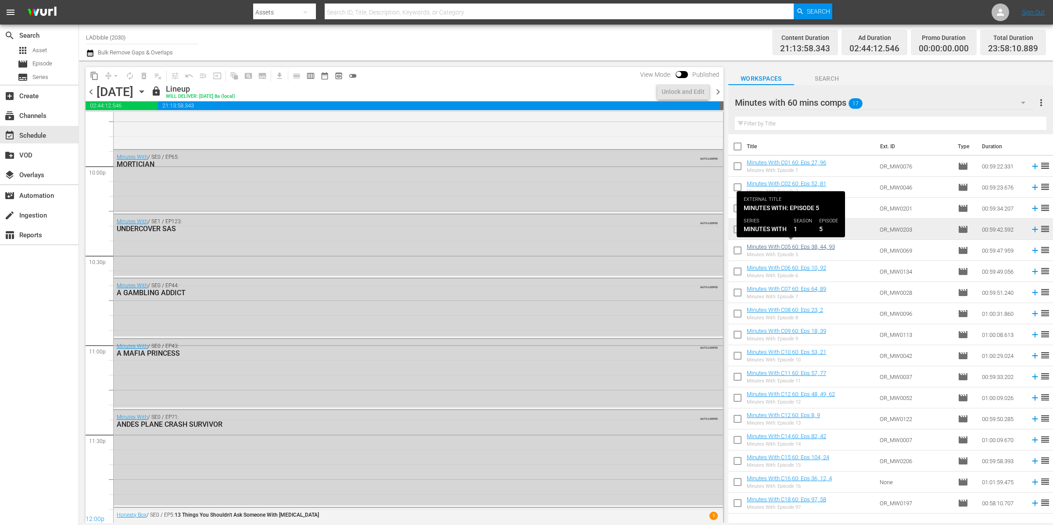
scroll to position [3422, 0]
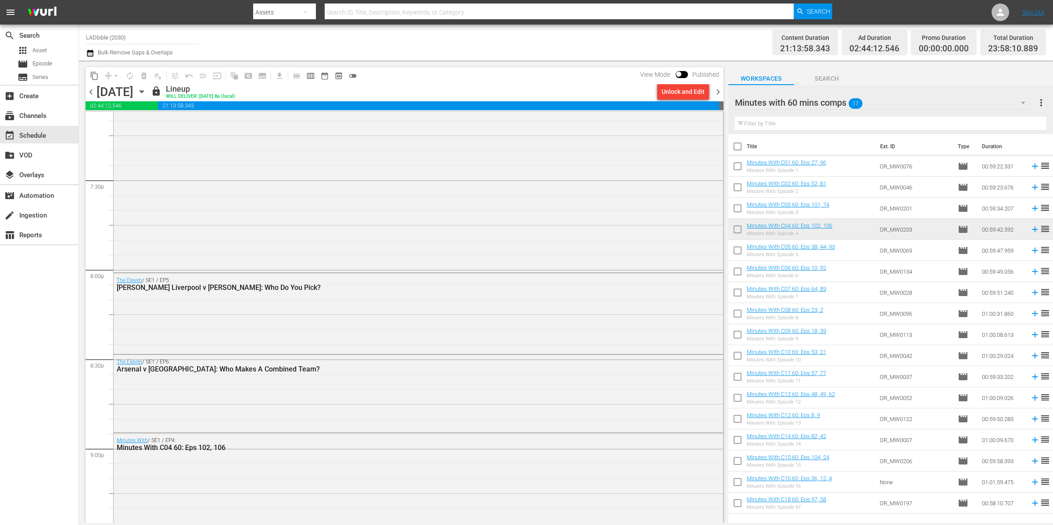
click at [740, 249] on input "checkbox" at bounding box center [737, 252] width 18 height 18
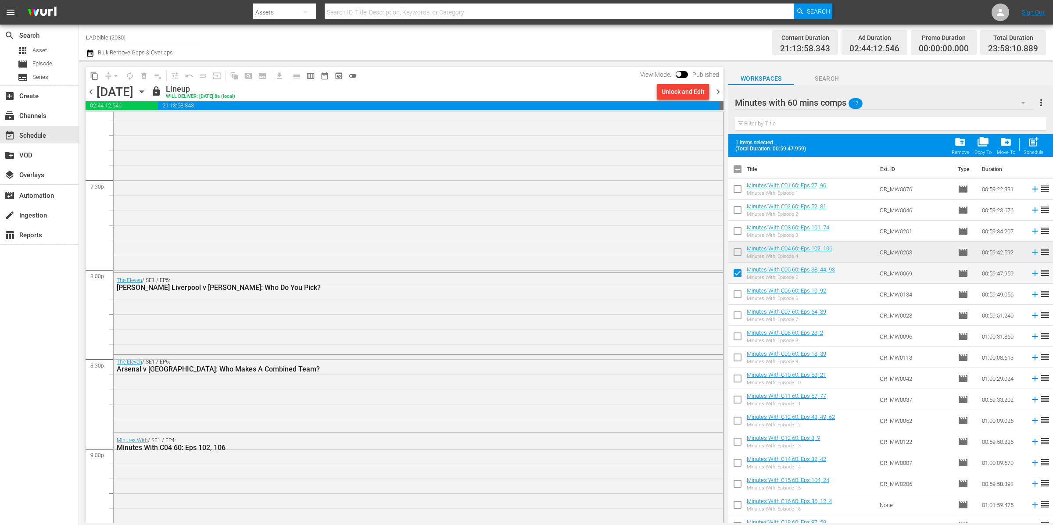
click at [717, 91] on span "chevron_right" at bounding box center [717, 91] width 11 height 11
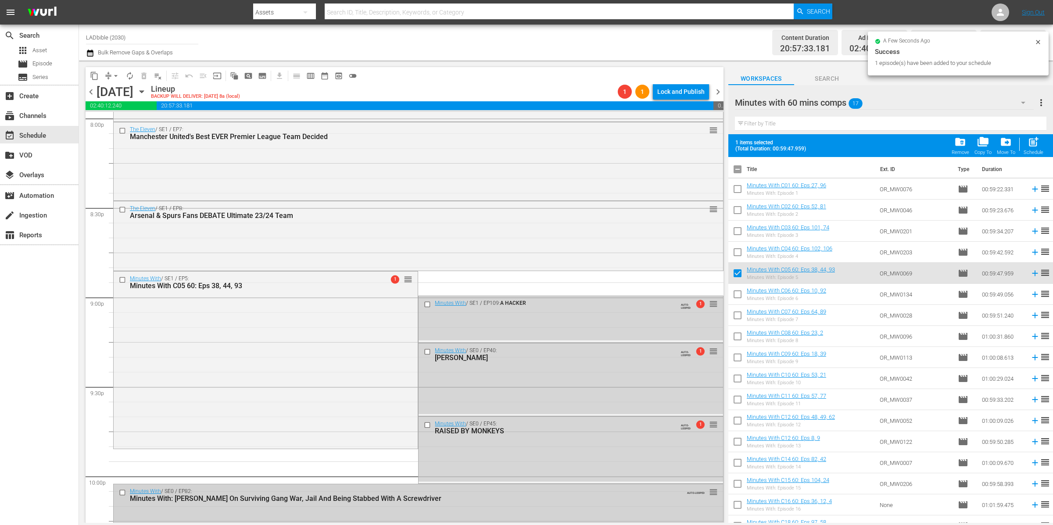
scroll to position [3512, 0]
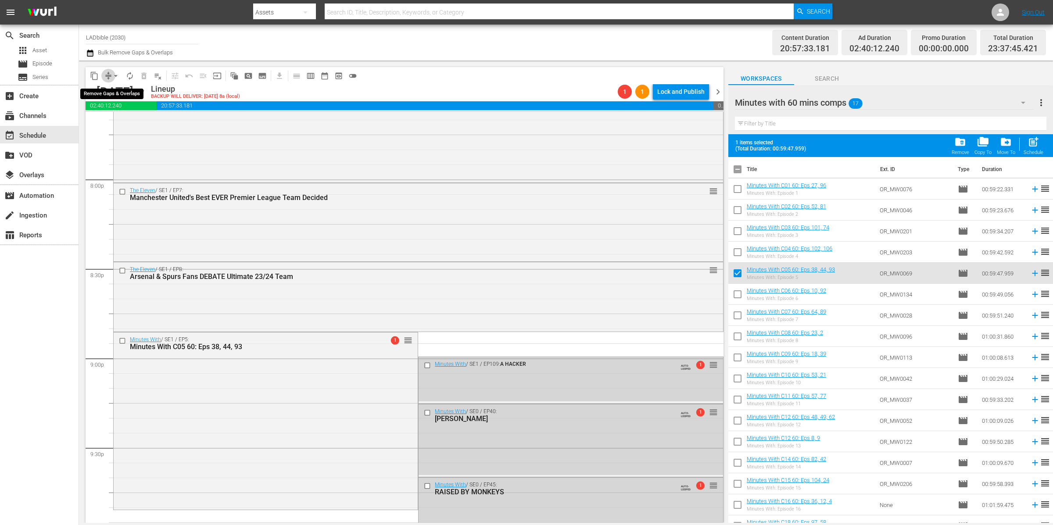
click at [107, 74] on span "compress" at bounding box center [108, 76] width 9 height 9
click at [113, 73] on span "arrow_drop_down" at bounding box center [115, 76] width 9 height 9
click at [147, 119] on li "Align to End of Previous Day" at bounding box center [116, 122] width 92 height 14
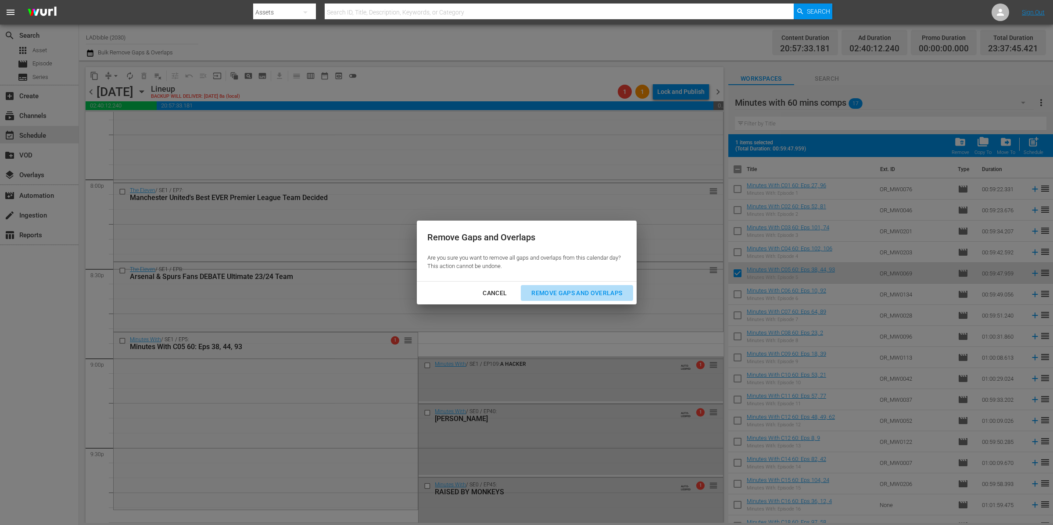
click at [588, 296] on div "Remove Gaps and Overlaps" at bounding box center [576, 293] width 105 height 11
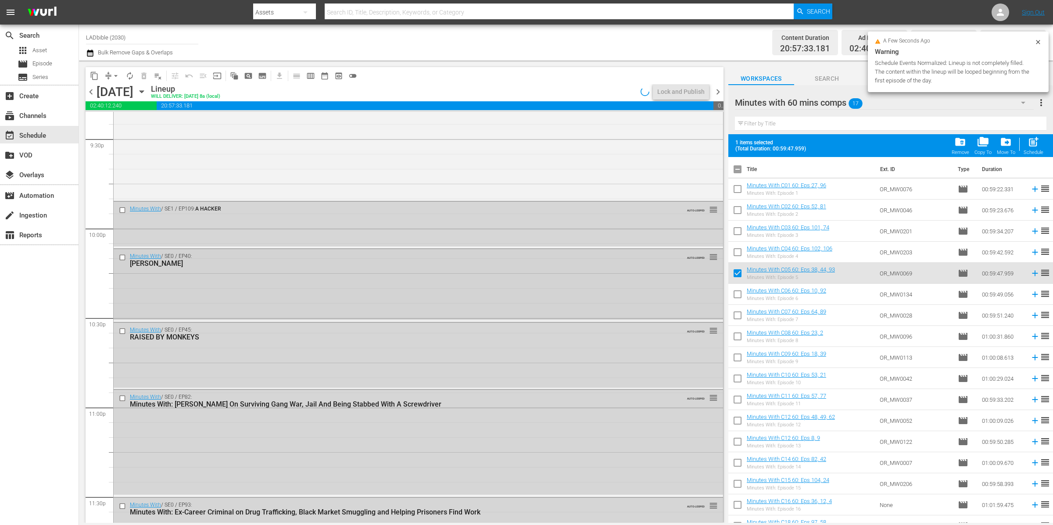
scroll to position [3884, 0]
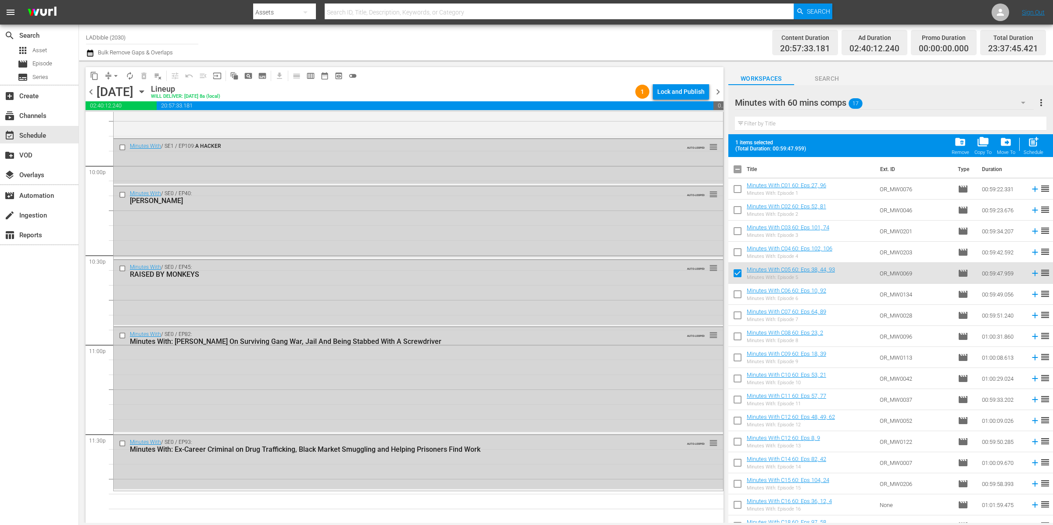
click at [738, 272] on input "checkbox" at bounding box center [737, 275] width 18 height 18
checkbox input "false"
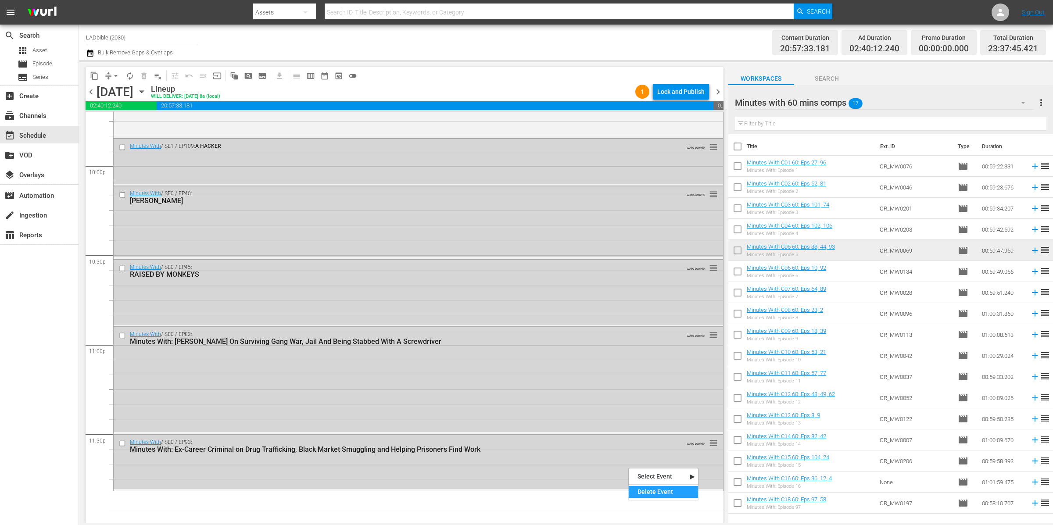
click at [655, 478] on div "Delete Event" at bounding box center [663, 492] width 69 height 12
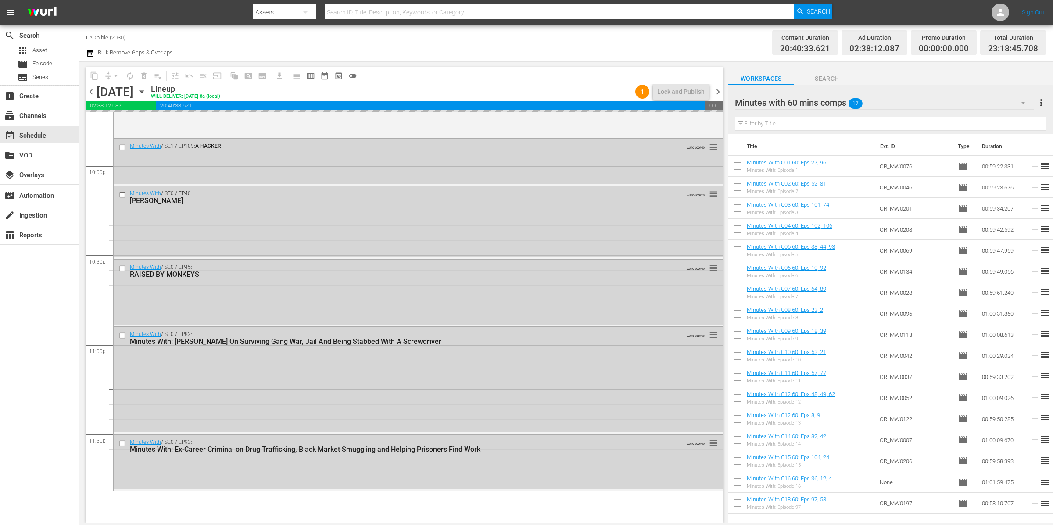
click at [874, 103] on div "Minutes with 60 mins comps 17" at bounding box center [884, 102] width 299 height 25
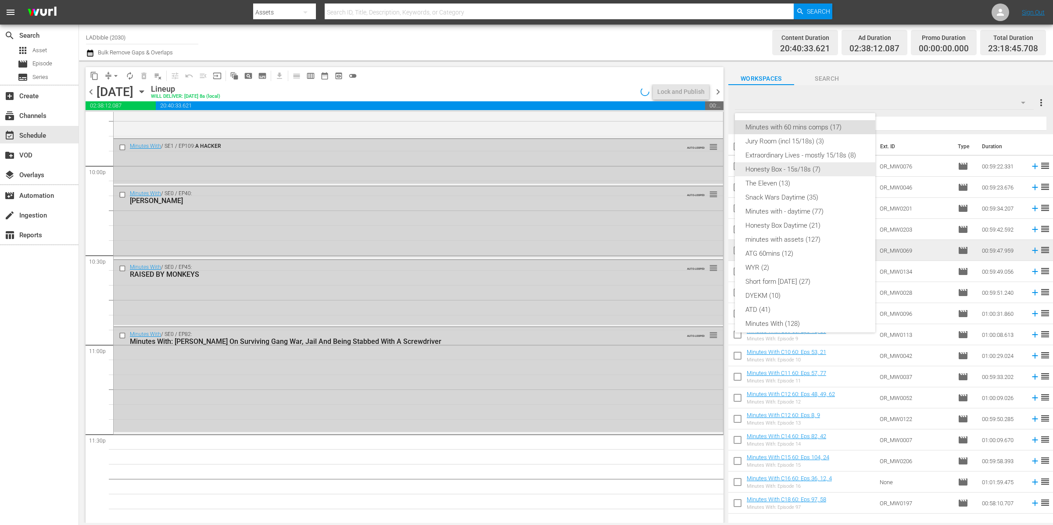
click at [803, 165] on div "Honesty Box - 15s/18s (7)" at bounding box center [804, 169] width 119 height 14
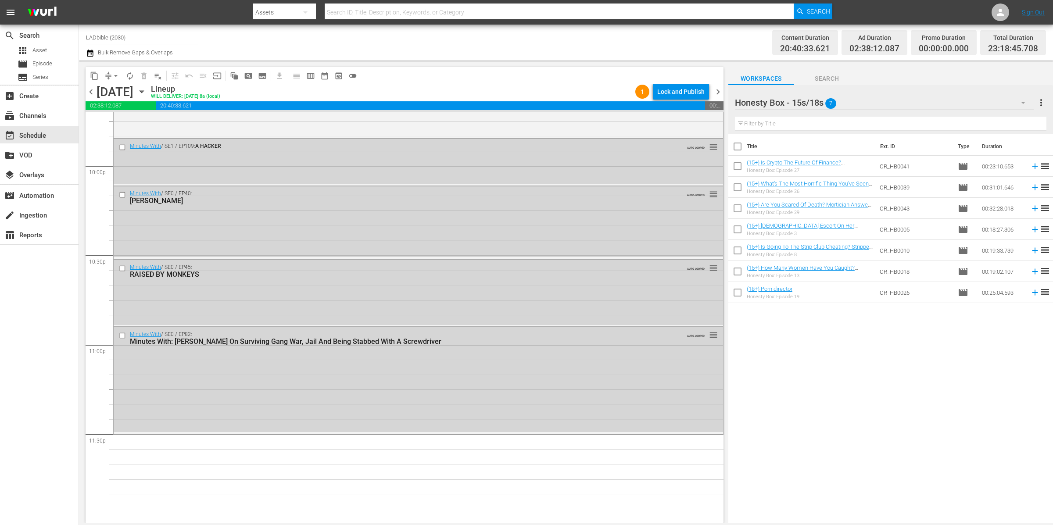
click at [863, 100] on div "Honesty Box - 15s/18s 7" at bounding box center [884, 102] width 299 height 25
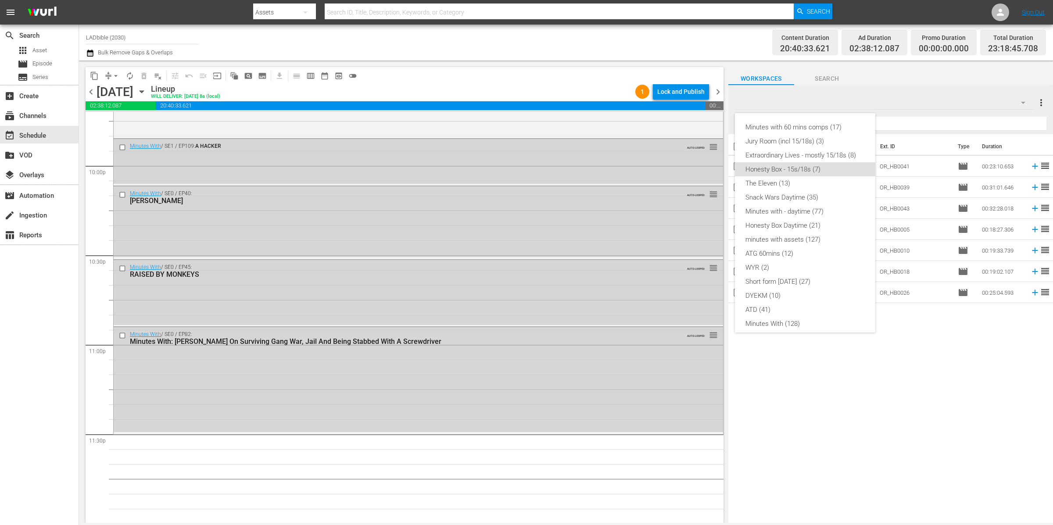
scroll to position [35, 0]
click at [833, 130] on div "Honesty Box - 15s/18s (7)" at bounding box center [804, 134] width 119 height 14
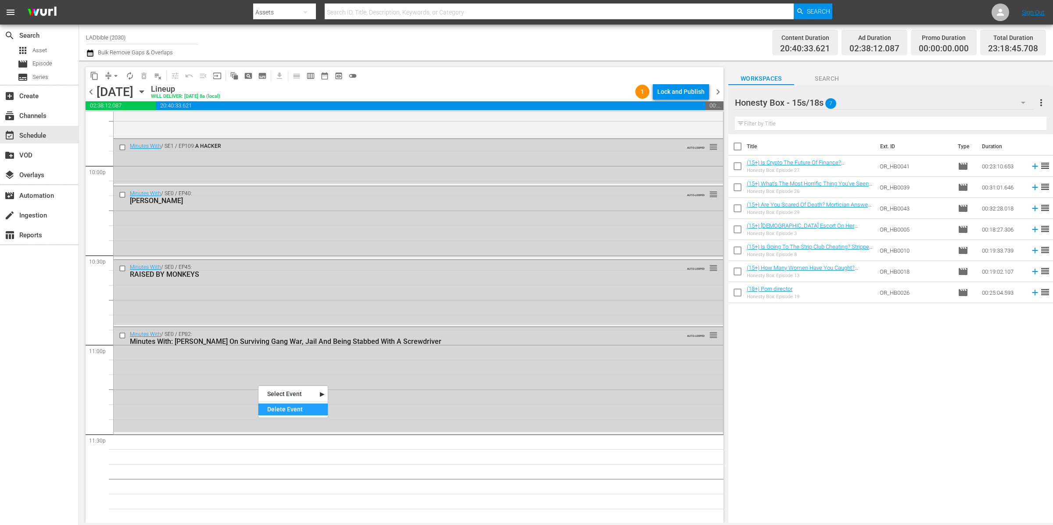
click at [304, 411] on div "Delete Event" at bounding box center [292, 410] width 69 height 12
click at [738, 168] on input "checkbox" at bounding box center [737, 168] width 18 height 18
checkbox input "true"
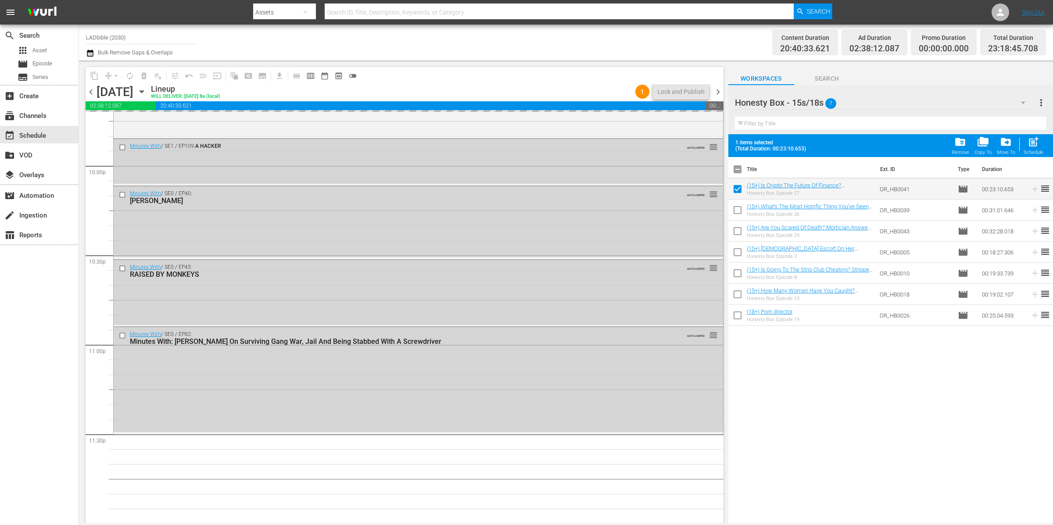
click at [736, 207] on input "checkbox" at bounding box center [737, 212] width 18 height 18
checkbox input "true"
click at [874, 146] on span "post_add" at bounding box center [1033, 142] width 12 height 12
checkbox input "false"
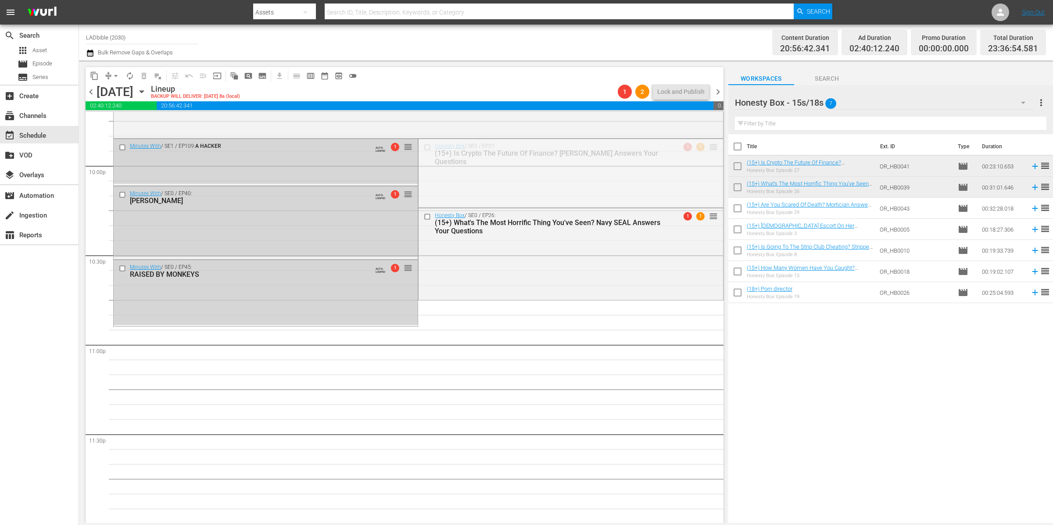
drag, startPoint x: 703, startPoint y: 152, endPoint x: 642, endPoint y: 333, distance: 191.3
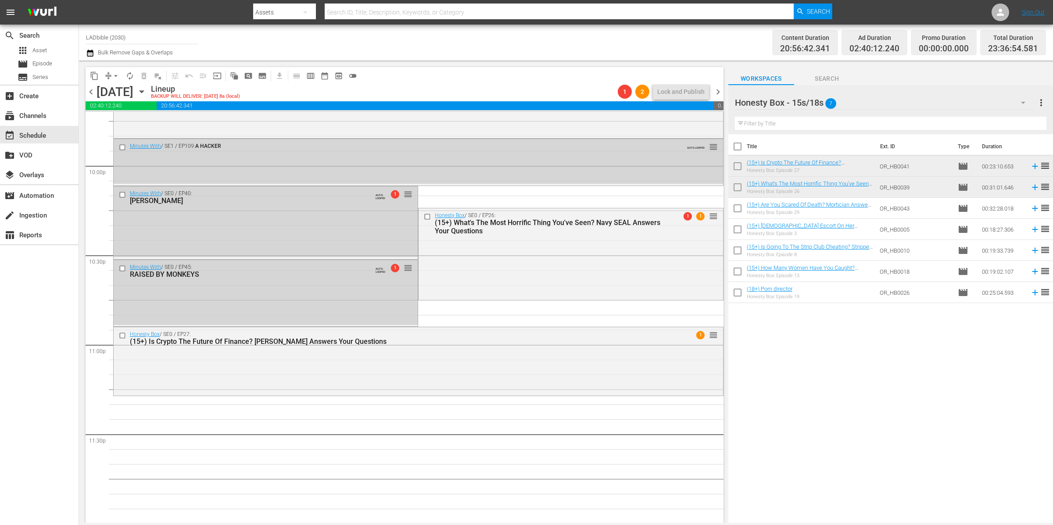
drag, startPoint x: 704, startPoint y: 215, endPoint x: 643, endPoint y: 401, distance: 194.8
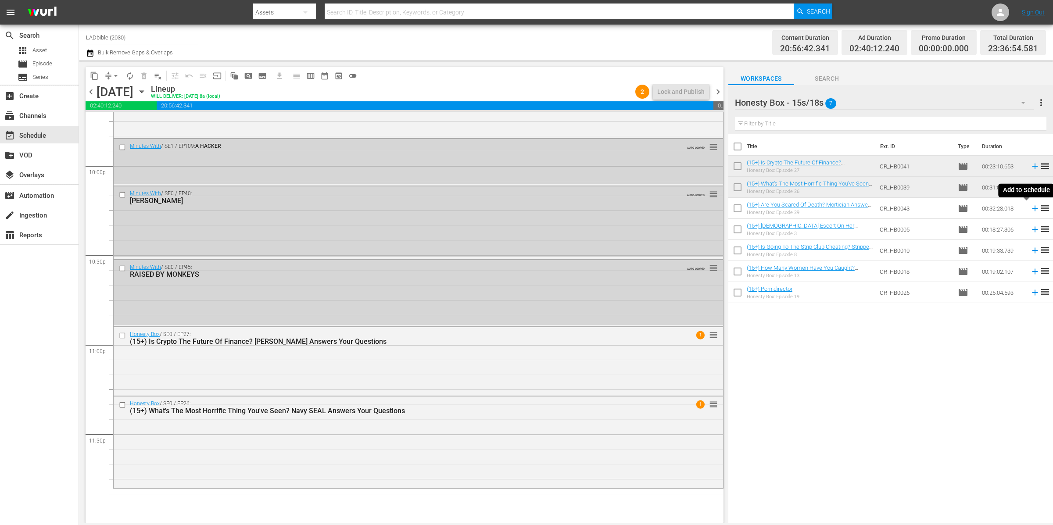
click at [874, 209] on icon at bounding box center [1035, 209] width 10 height 10
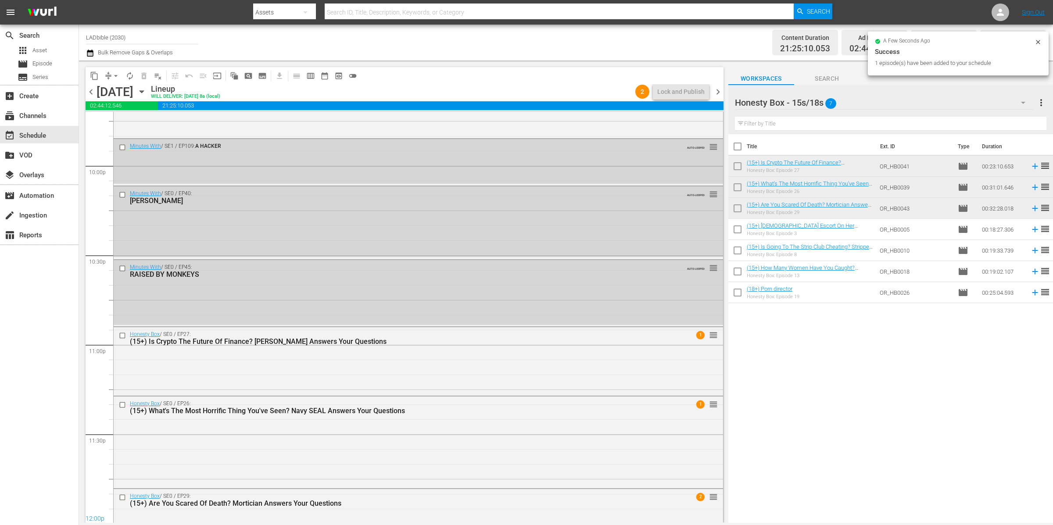
scroll to position [3946, 0]
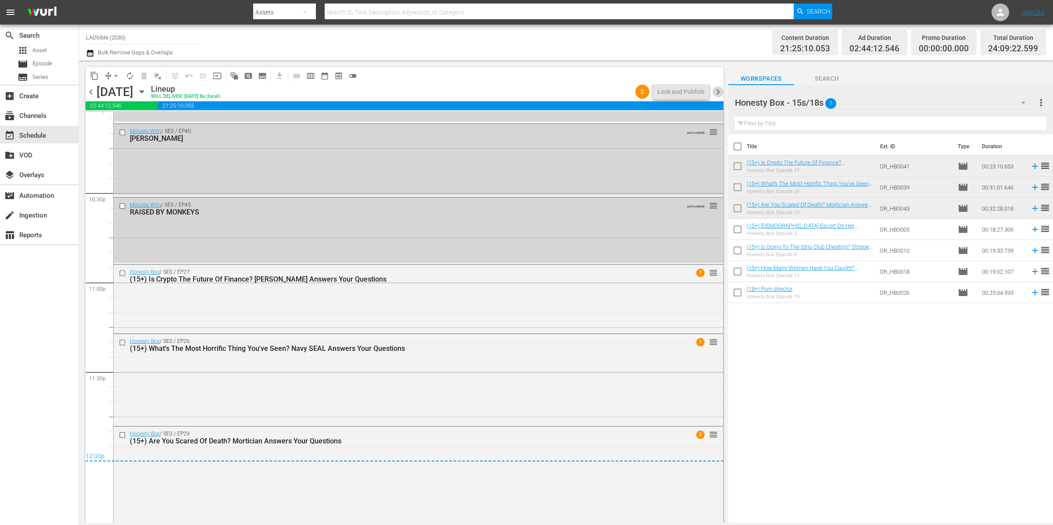
click at [717, 93] on span "chevron_right" at bounding box center [717, 91] width 11 height 11
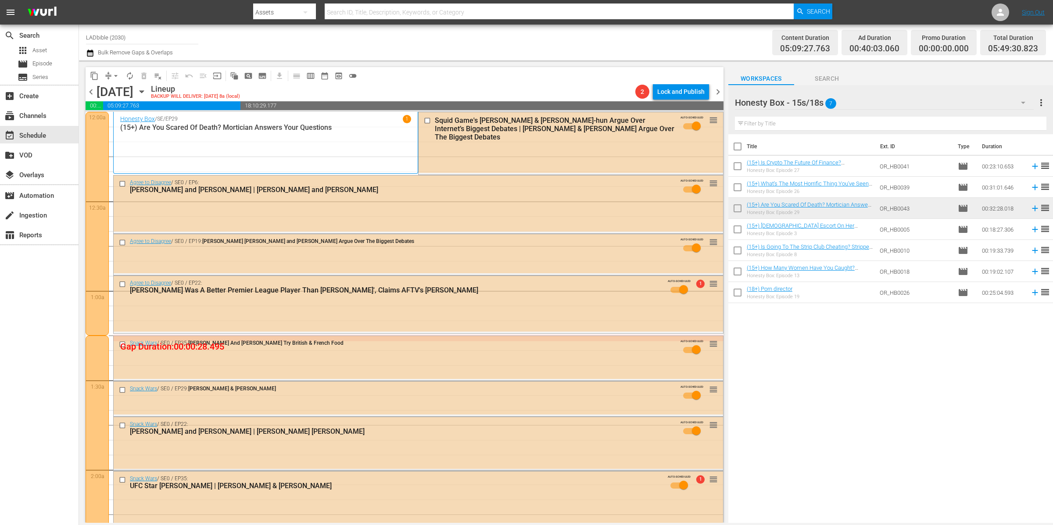
click at [92, 91] on span "chevron_left" at bounding box center [91, 91] width 11 height 11
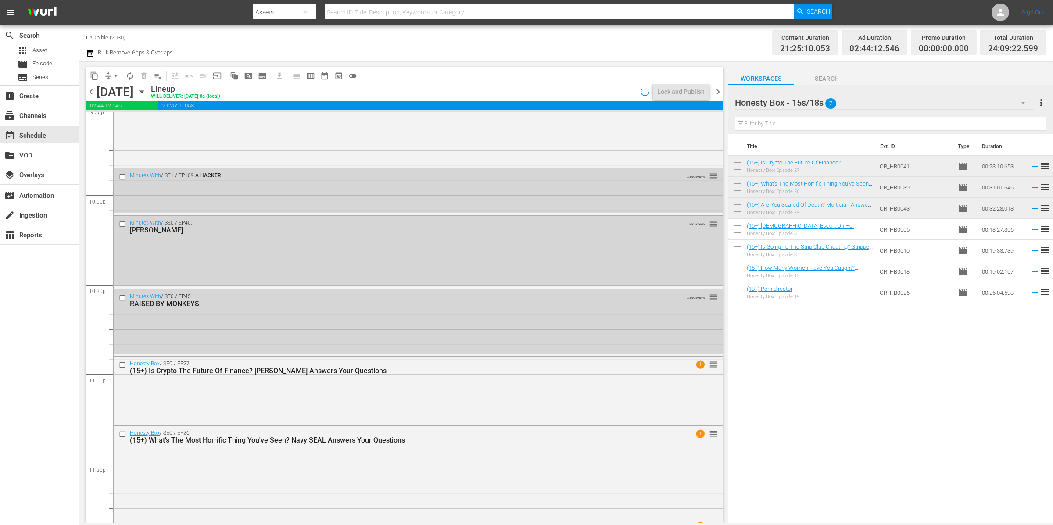
scroll to position [3915, 0]
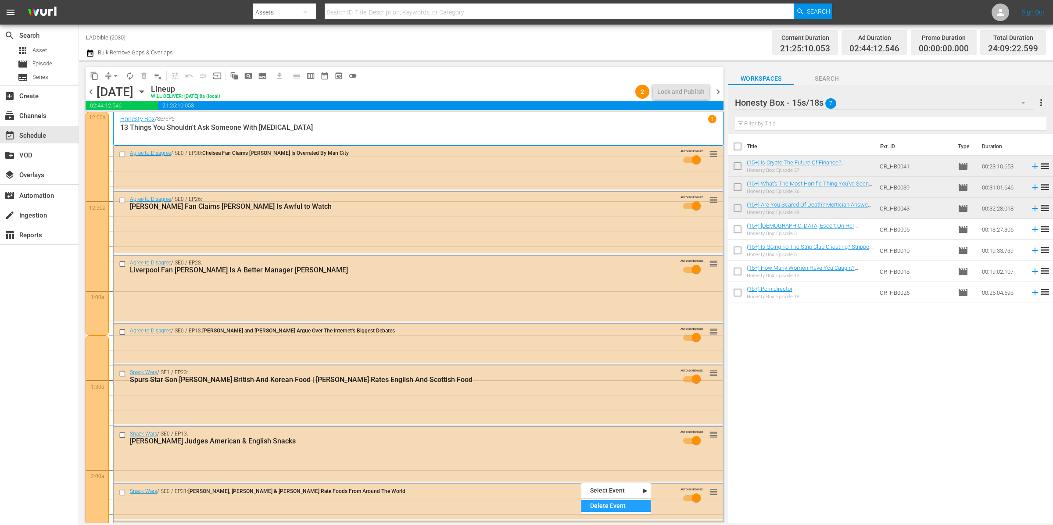
click at [615, 508] on div "Delete Event" at bounding box center [615, 506] width 69 height 12
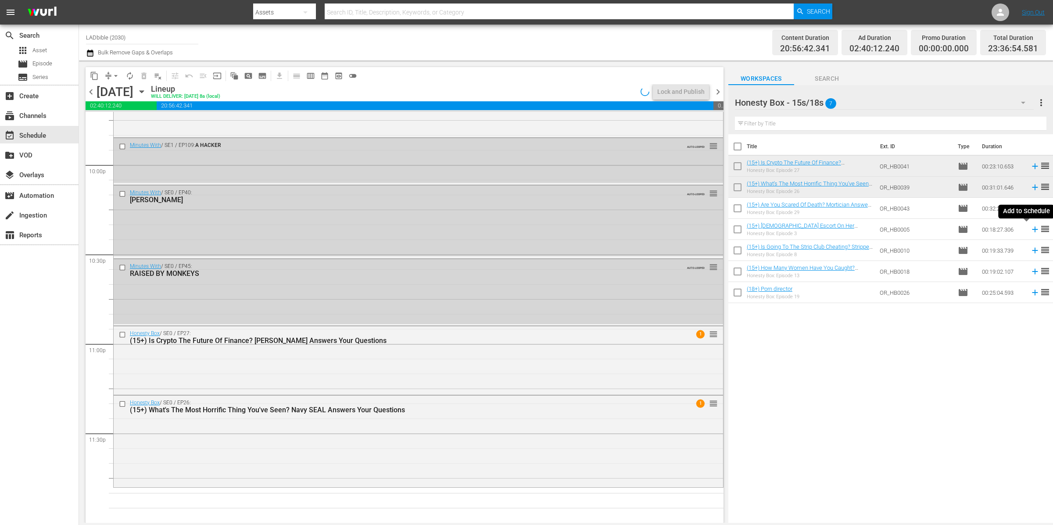
scroll to position [3885, 0]
click at [1030, 228] on icon at bounding box center [1035, 230] width 10 height 10
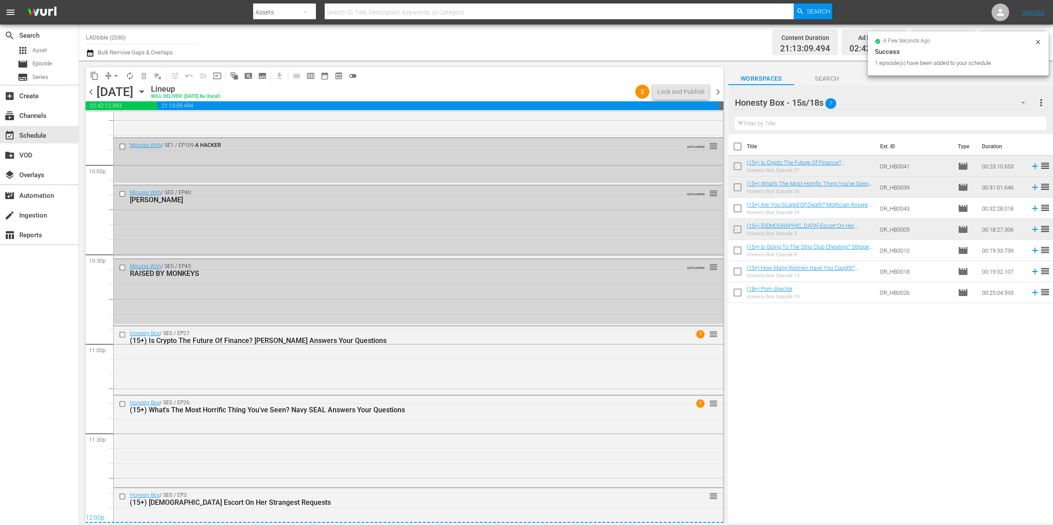
scroll to position [3904, 0]
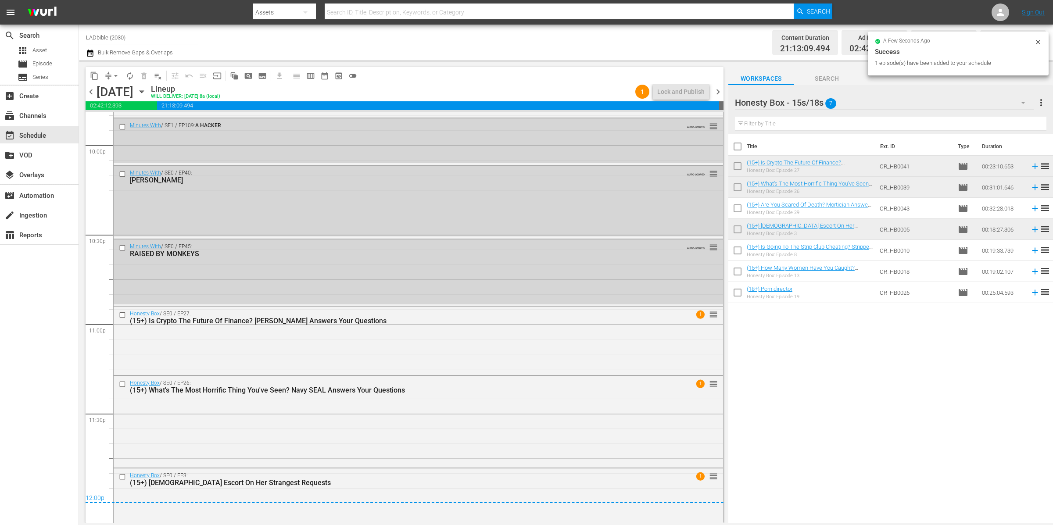
click at [720, 93] on span "chevron_right" at bounding box center [717, 91] width 11 height 11
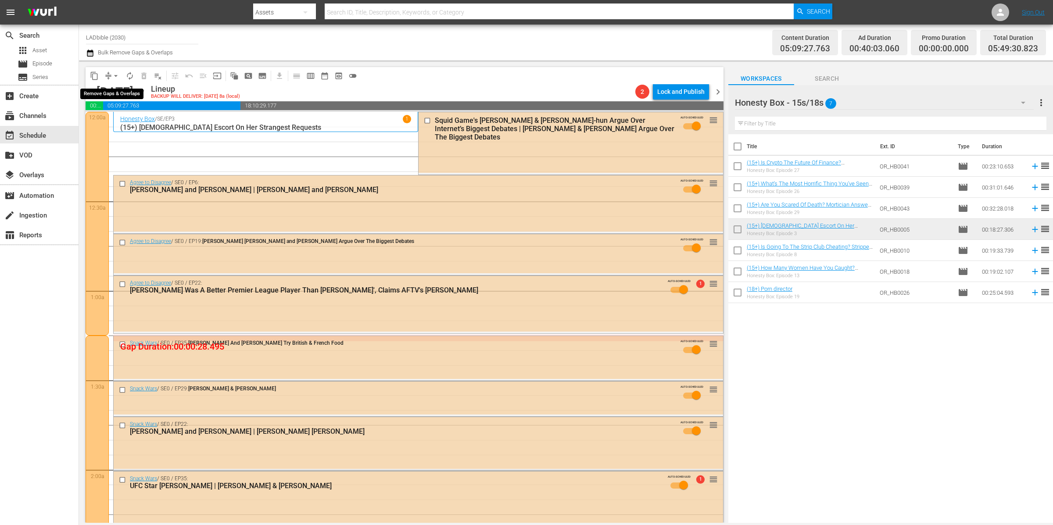
click at [111, 75] on span "arrow_drop_down" at bounding box center [115, 76] width 9 height 9
click at [146, 124] on li "Align to End of Previous Day" at bounding box center [116, 122] width 92 height 14
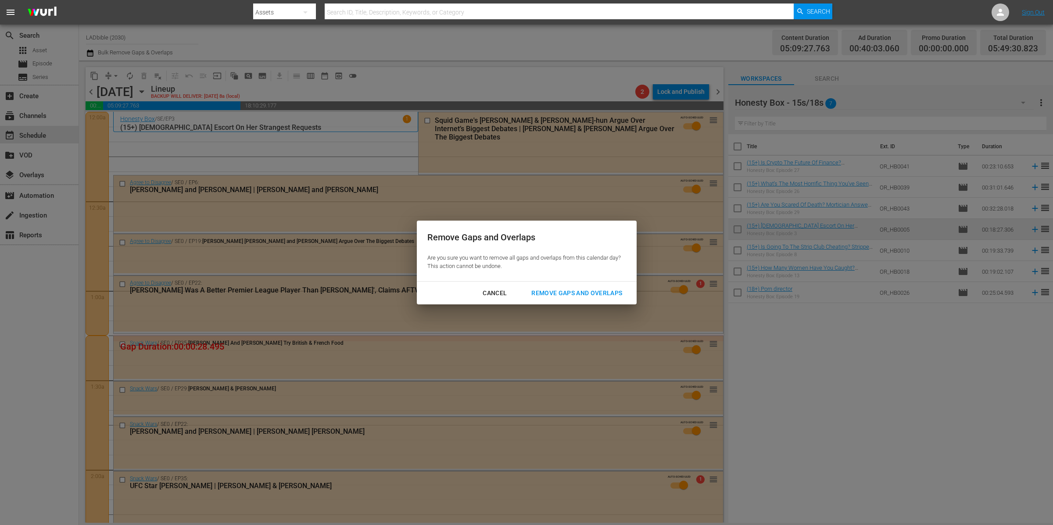
click at [563, 291] on div "Remove Gaps and Overlaps" at bounding box center [576, 293] width 105 height 11
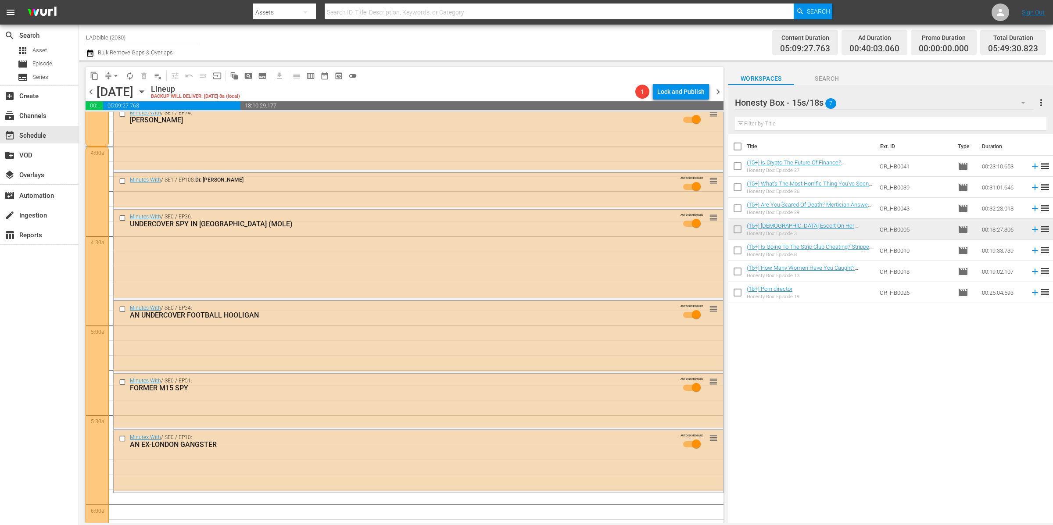
scroll to position [925, 0]
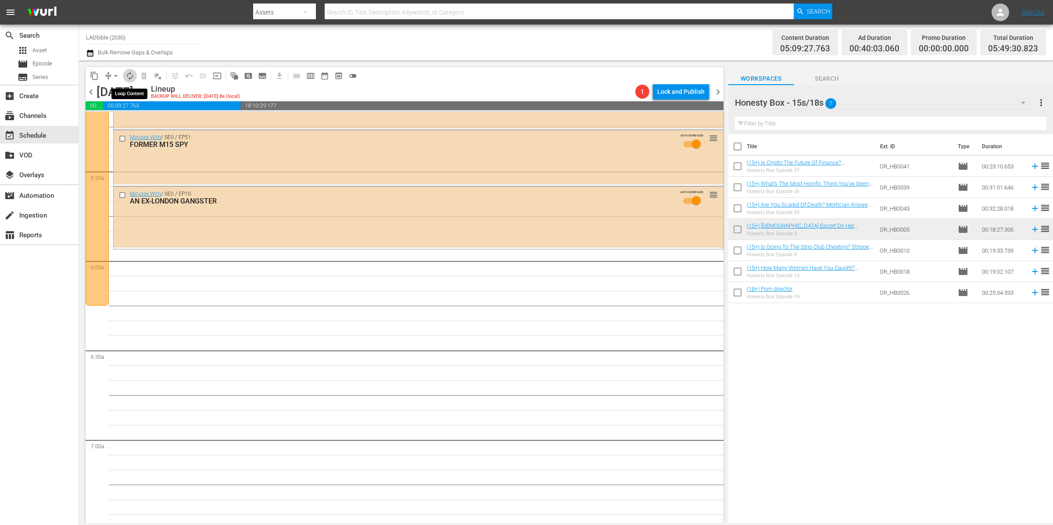
click at [132, 75] on span "autorenew_outlined" at bounding box center [129, 76] width 9 height 9
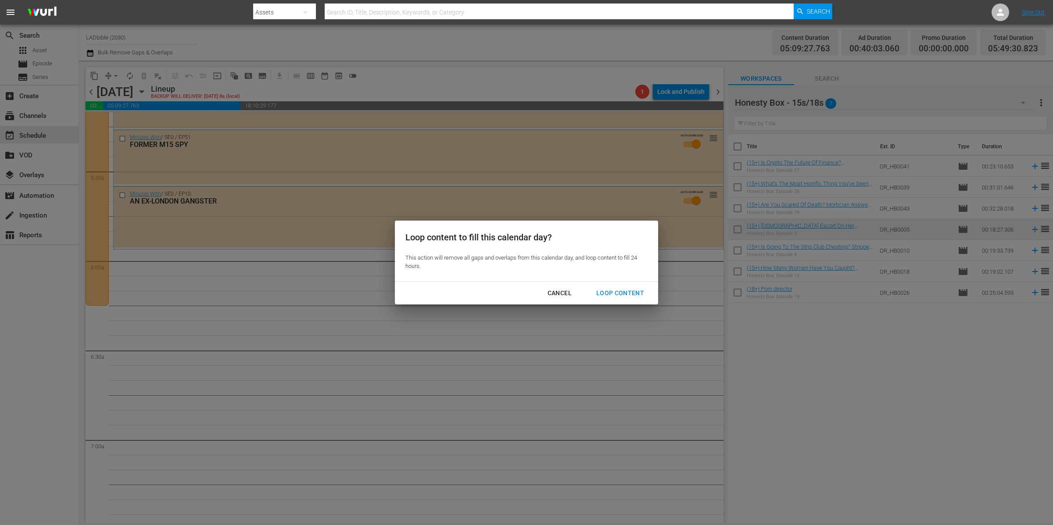
click at [641, 293] on div "Loop Content" at bounding box center [620, 293] width 62 height 11
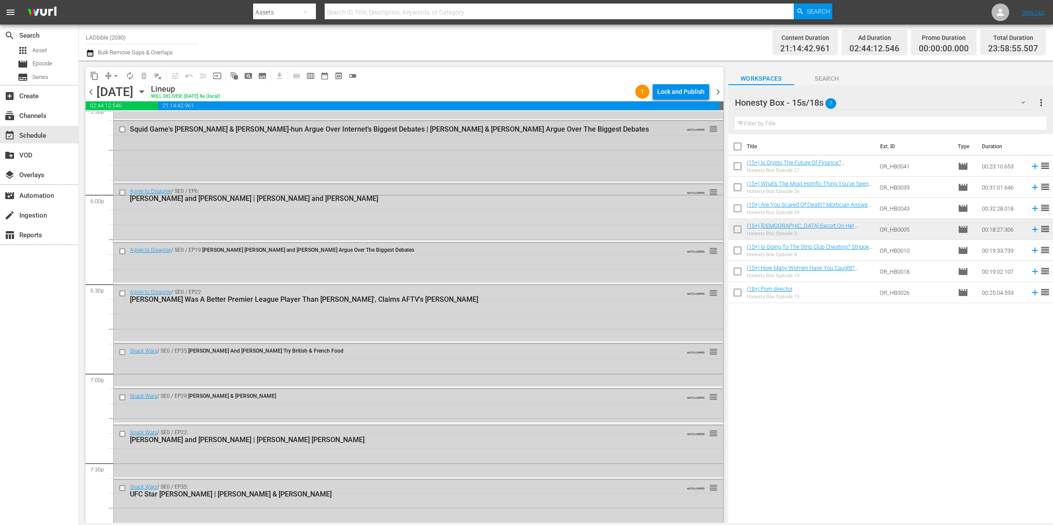
scroll to position [3123, 0]
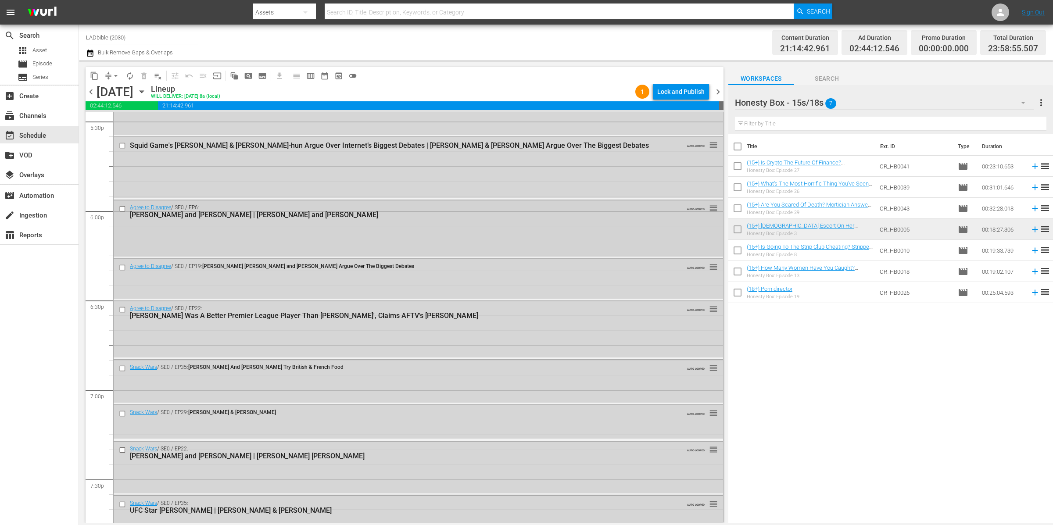
click at [123, 208] on input "checkbox" at bounding box center [123, 208] width 9 height 7
click at [124, 267] on input "checkbox" at bounding box center [123, 267] width 9 height 7
click at [123, 307] on input "checkbox" at bounding box center [123, 309] width 9 height 7
click at [144, 77] on span "delete_forever_outlined" at bounding box center [144, 76] width 9 height 9
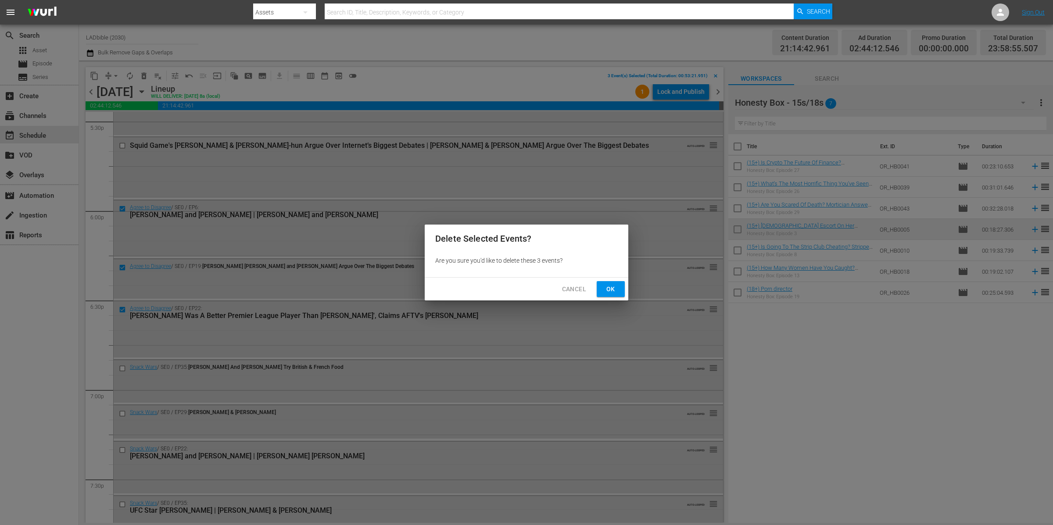
click at [606, 285] on span "Ok" at bounding box center [611, 289] width 14 height 11
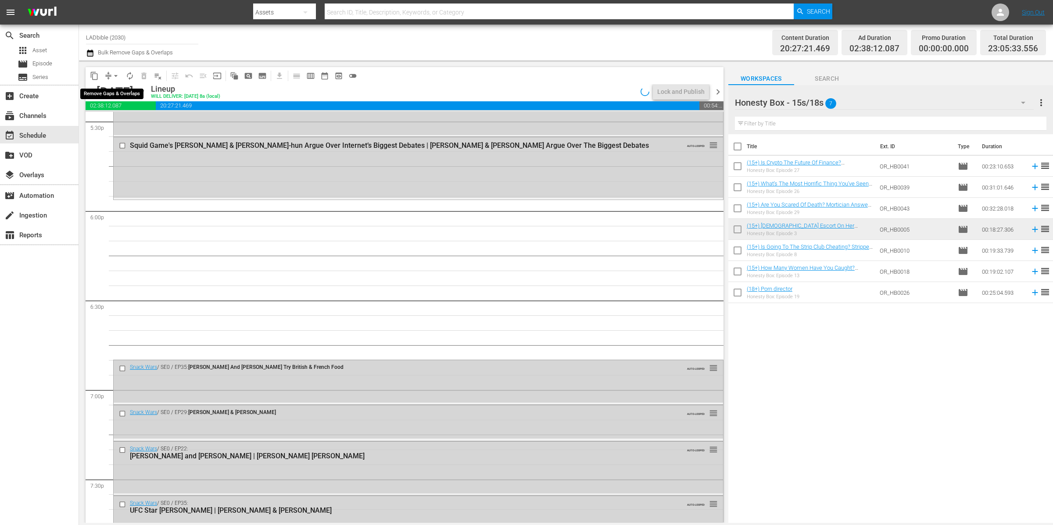
click at [110, 72] on button "arrow_drop_down" at bounding box center [116, 76] width 14 height 14
click at [145, 122] on li "Align to End of Previous Day" at bounding box center [116, 122] width 92 height 14
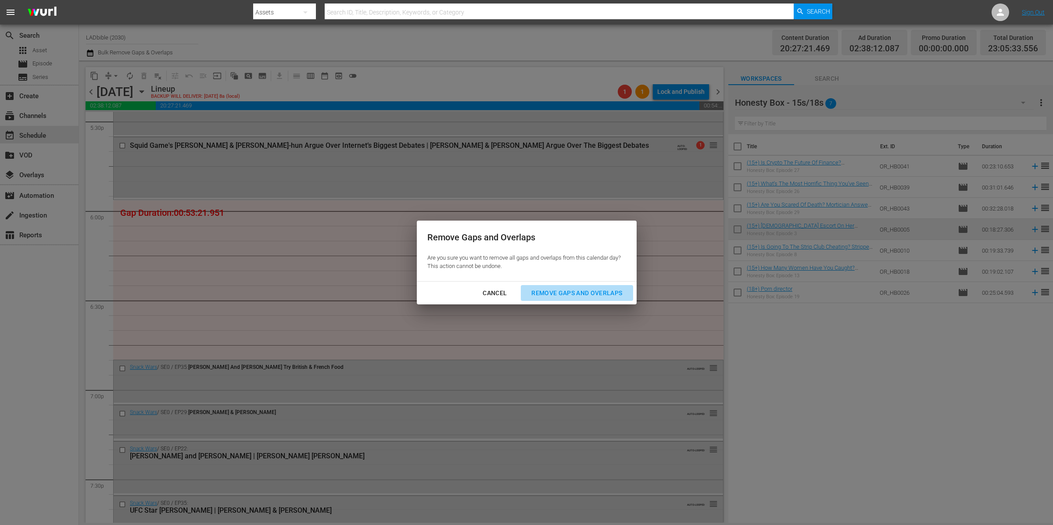
click at [615, 286] on button "Remove Gaps and Overlaps" at bounding box center [577, 293] width 112 height 16
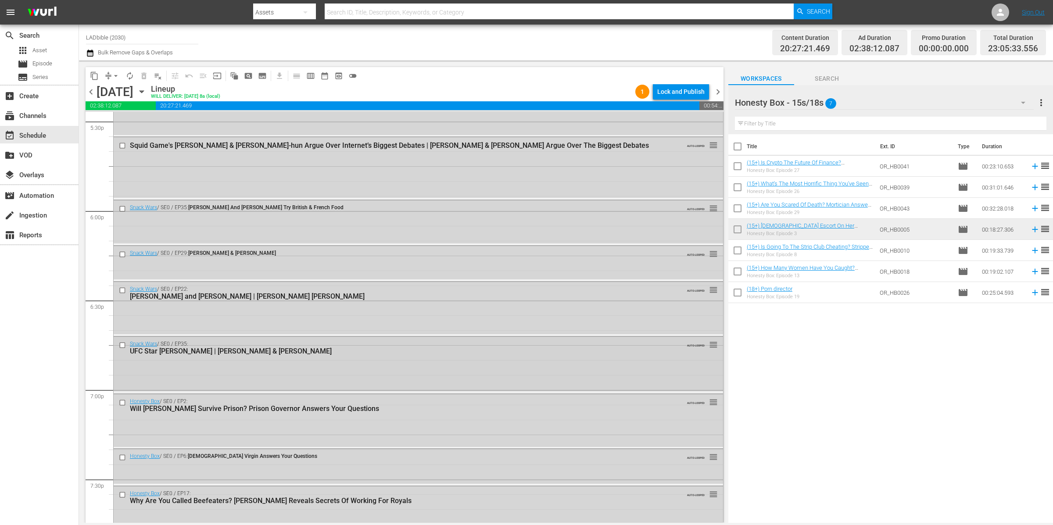
click at [275, 374] on div "Snack Wars / SE0 / EP35: UFC Star [PERSON_NAME] | [PERSON_NAME] & [PERSON_NAME]…" at bounding box center [418, 364] width 609 height 55
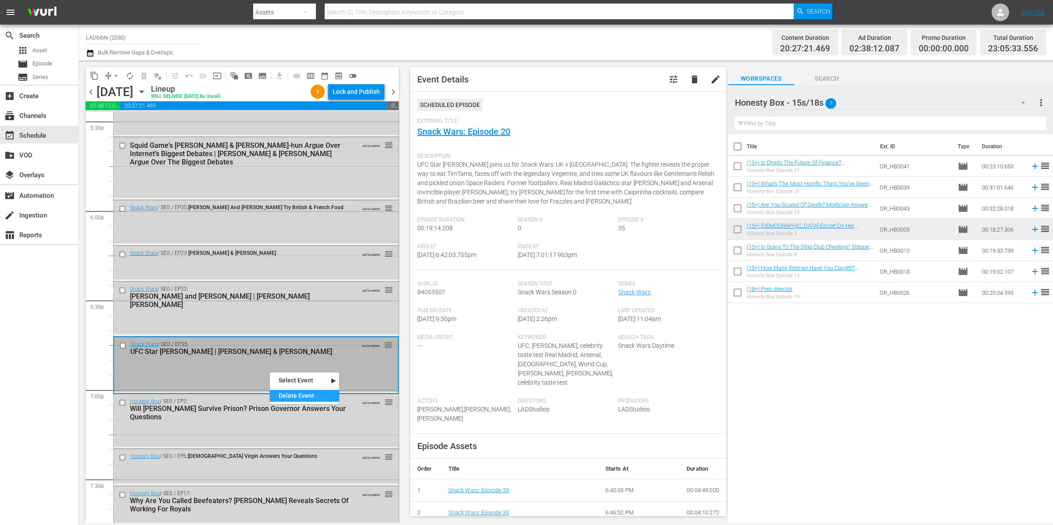
click at [289, 395] on div "Delete Event" at bounding box center [304, 396] width 69 height 12
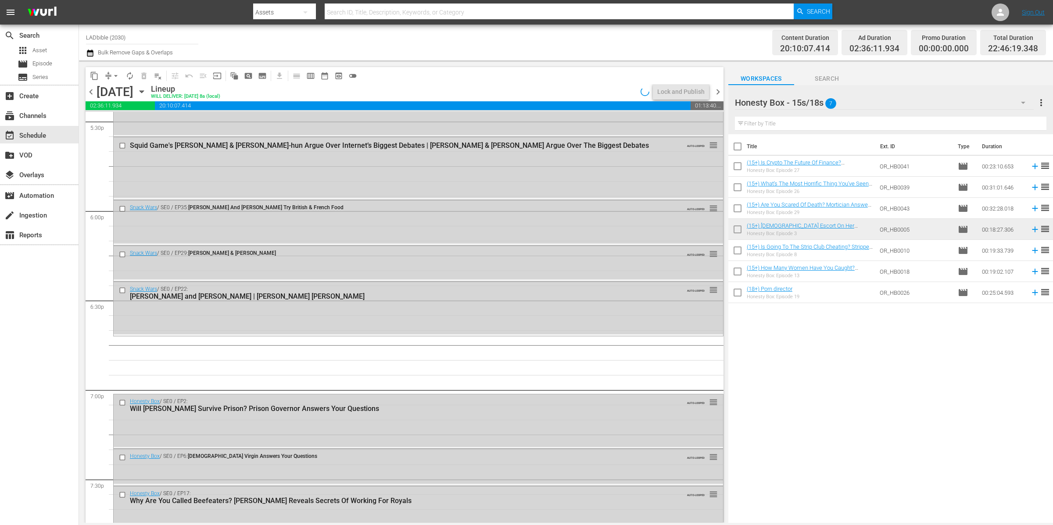
click at [860, 101] on div "Honesty Box - 15s/18s 7" at bounding box center [884, 102] width 299 height 25
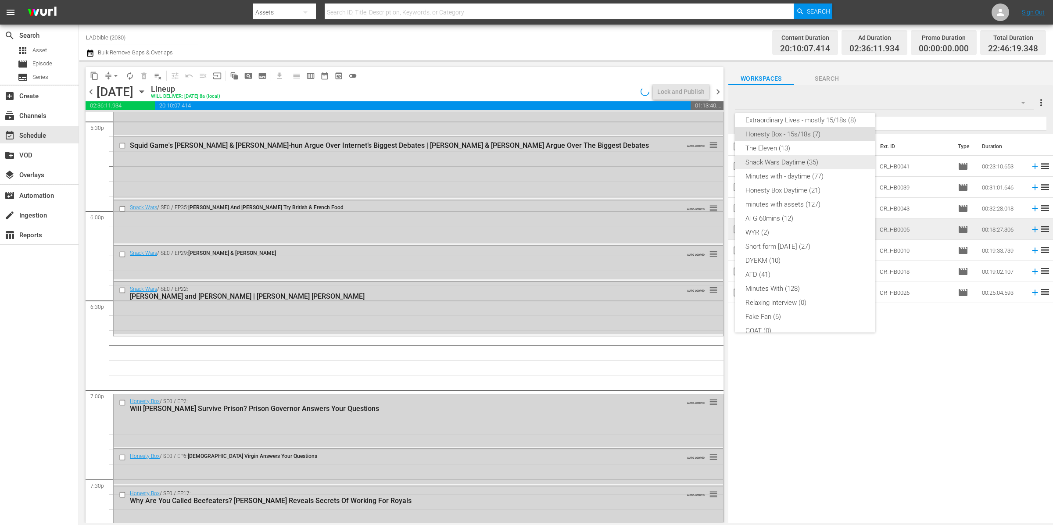
scroll to position [0, 0]
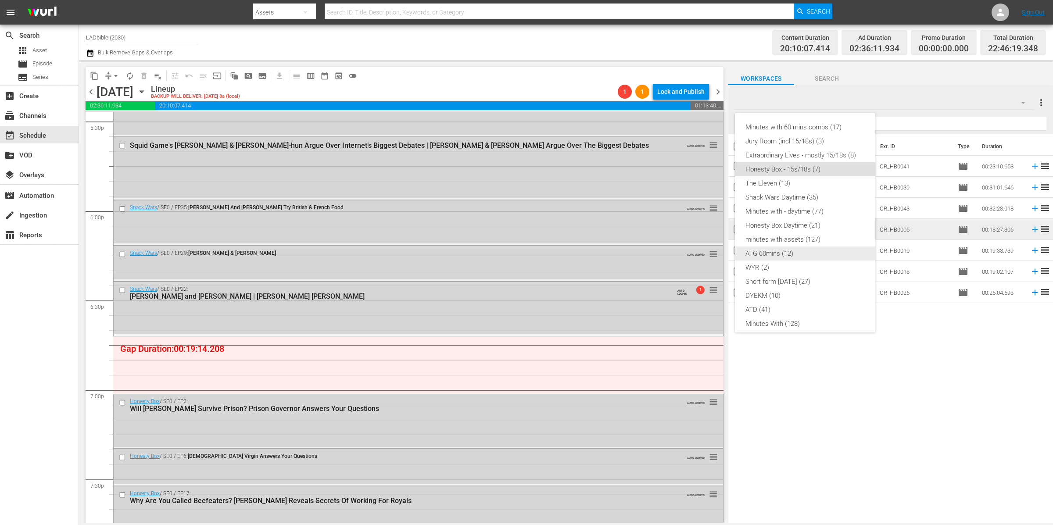
click at [786, 251] on div "ATG 60mins (12)" at bounding box center [804, 254] width 119 height 14
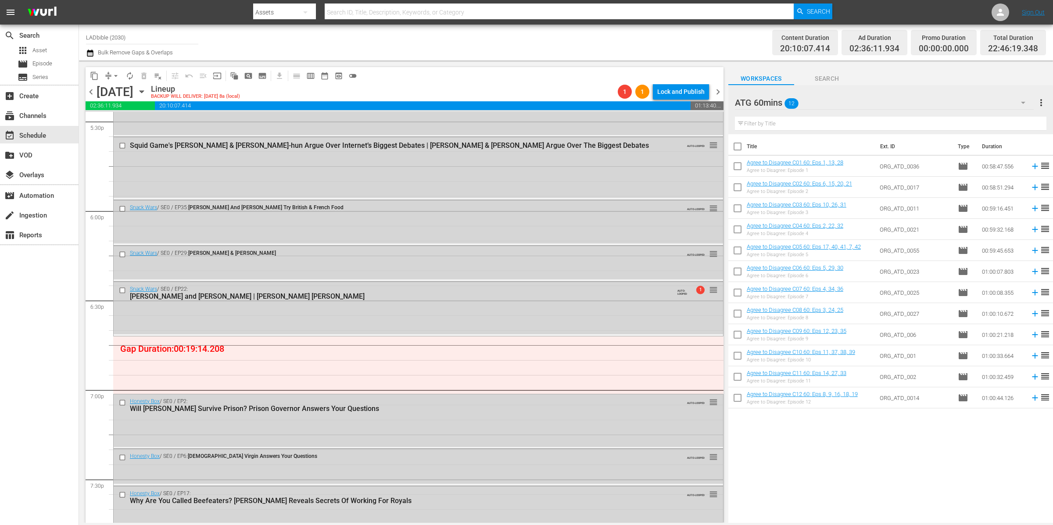
click at [95, 93] on span "chevron_left" at bounding box center [91, 91] width 11 height 11
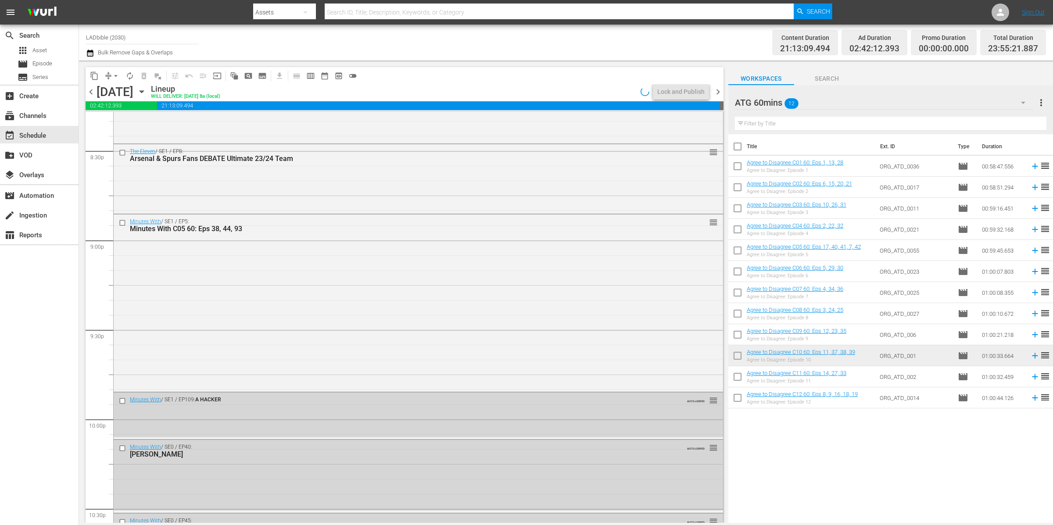
scroll to position [3227, 0]
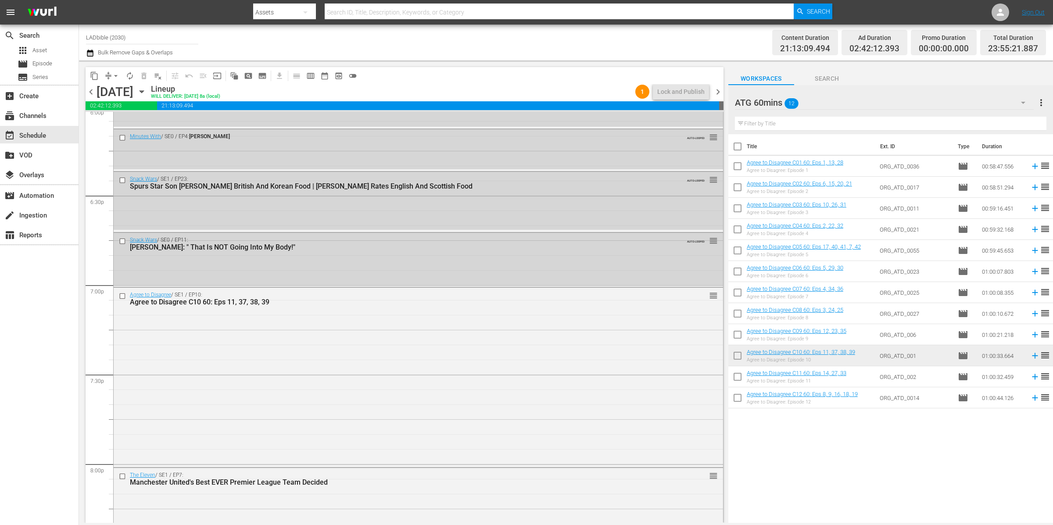
click at [739, 377] on input "checkbox" at bounding box center [737, 378] width 18 height 18
checkbox input "true"
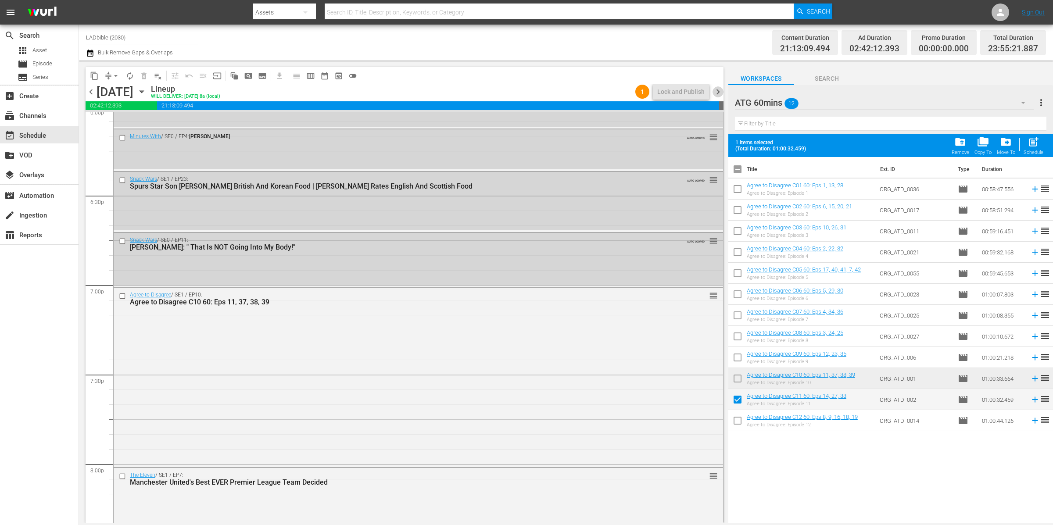
click at [720, 90] on span "chevron_right" at bounding box center [717, 91] width 11 height 11
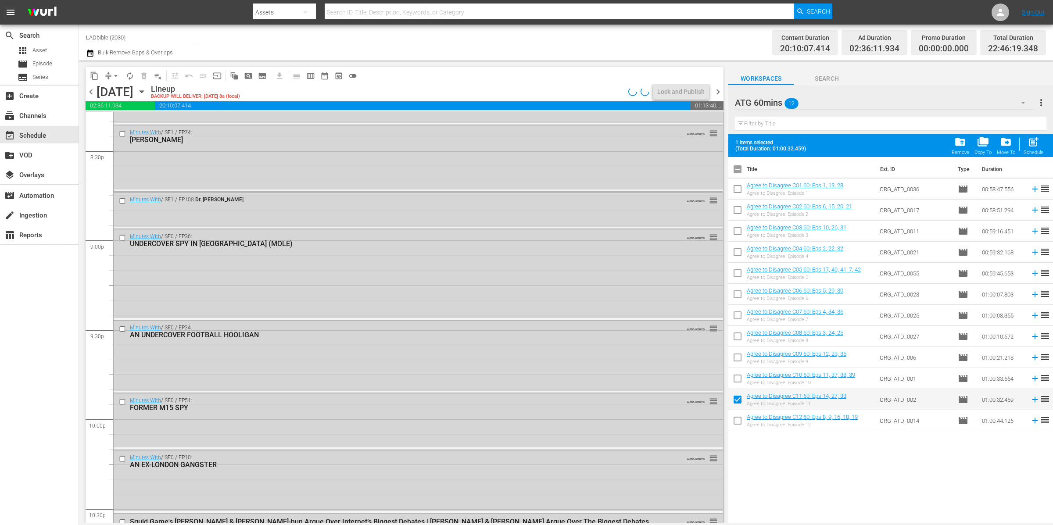
scroll to position [3123, 0]
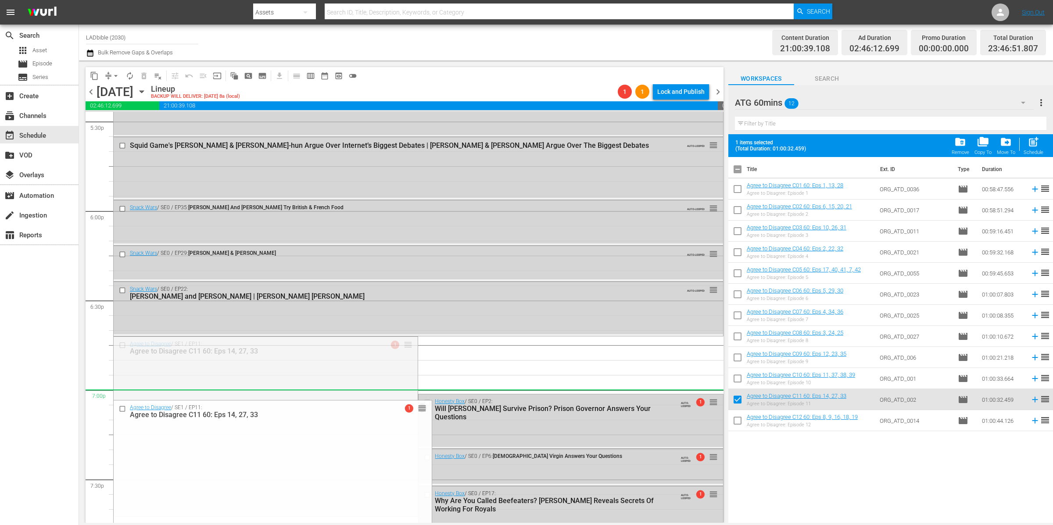
drag, startPoint x: 405, startPoint y: 343, endPoint x: 402, endPoint y: 389, distance: 46.6
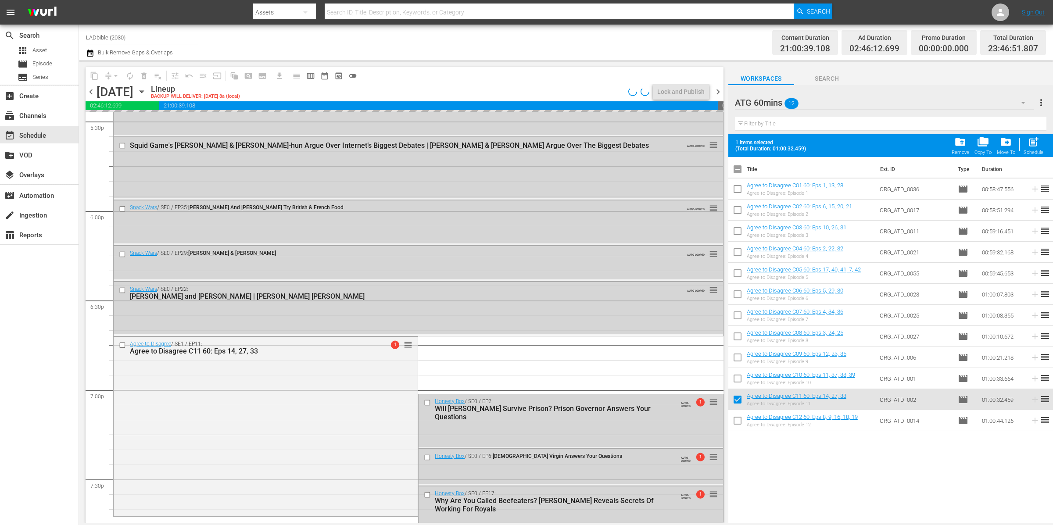
click at [740, 171] on input "checkbox" at bounding box center [737, 171] width 18 height 18
checkbox input "true"
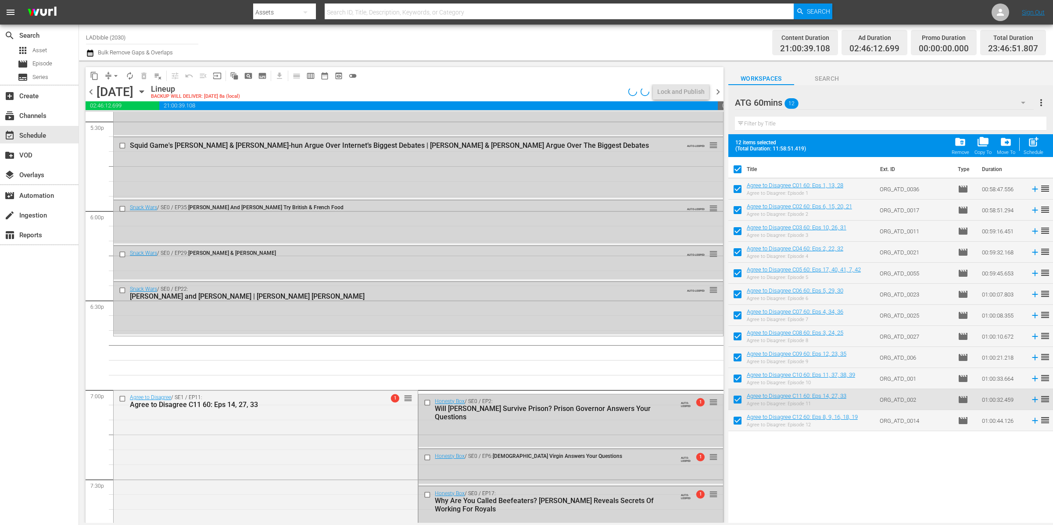
checkbox input "true"
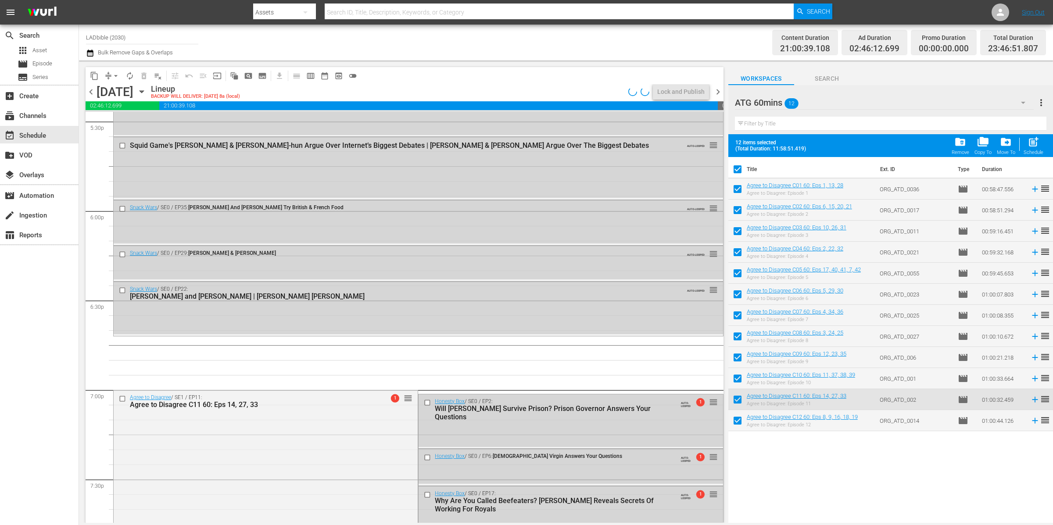
checkbox input "true"
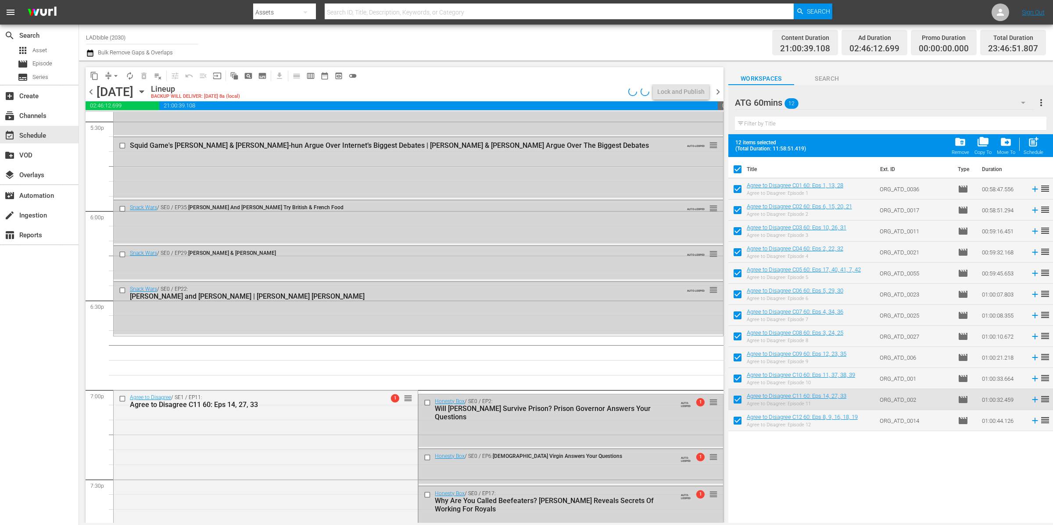
checkbox input "true"
click at [739, 171] on input "checkbox" at bounding box center [737, 171] width 18 height 18
checkbox input "false"
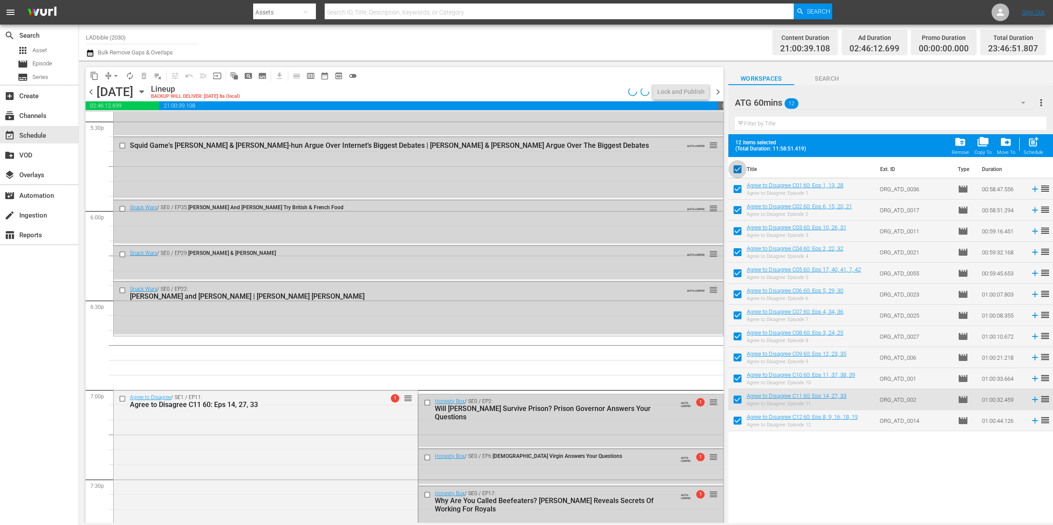
checkbox input "false"
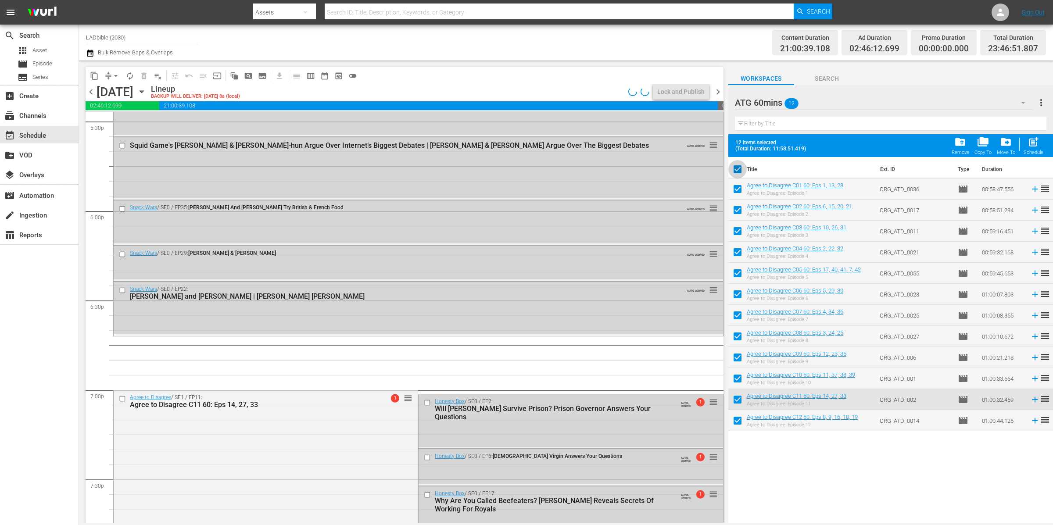
checkbox input "false"
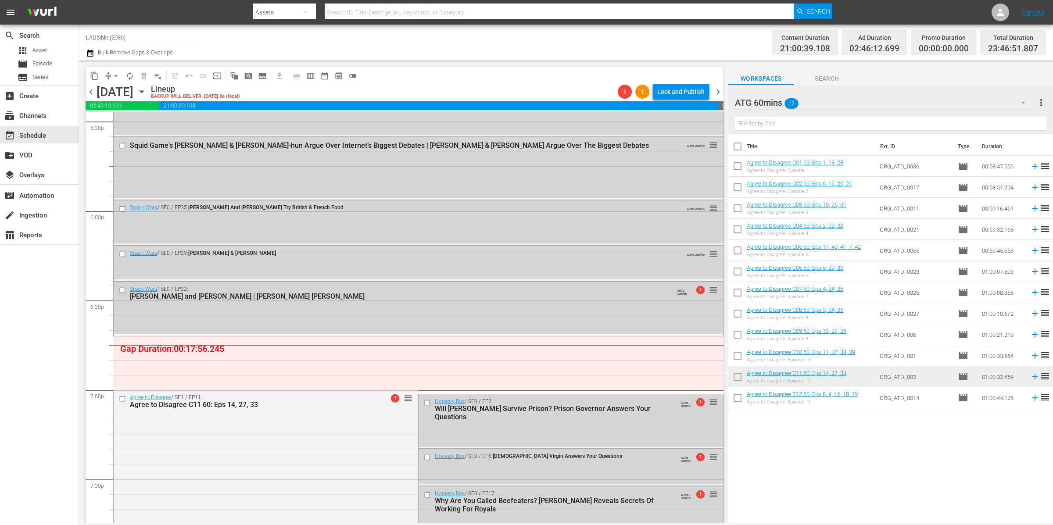
click at [817, 101] on div "ATG 60mins 12" at bounding box center [884, 102] width 299 height 25
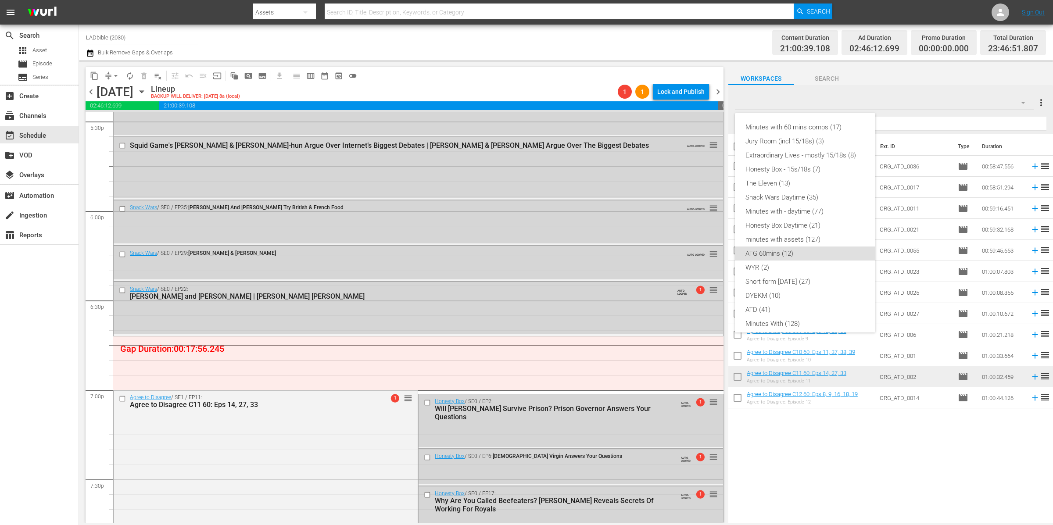
scroll to position [75, 0]
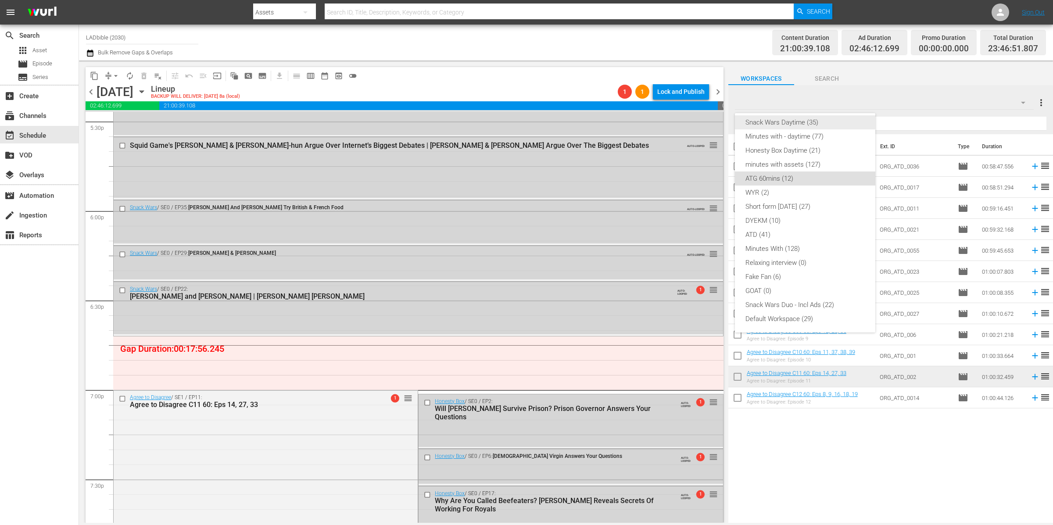
click at [814, 119] on div "Snack Wars Daytime (35)" at bounding box center [804, 122] width 119 height 14
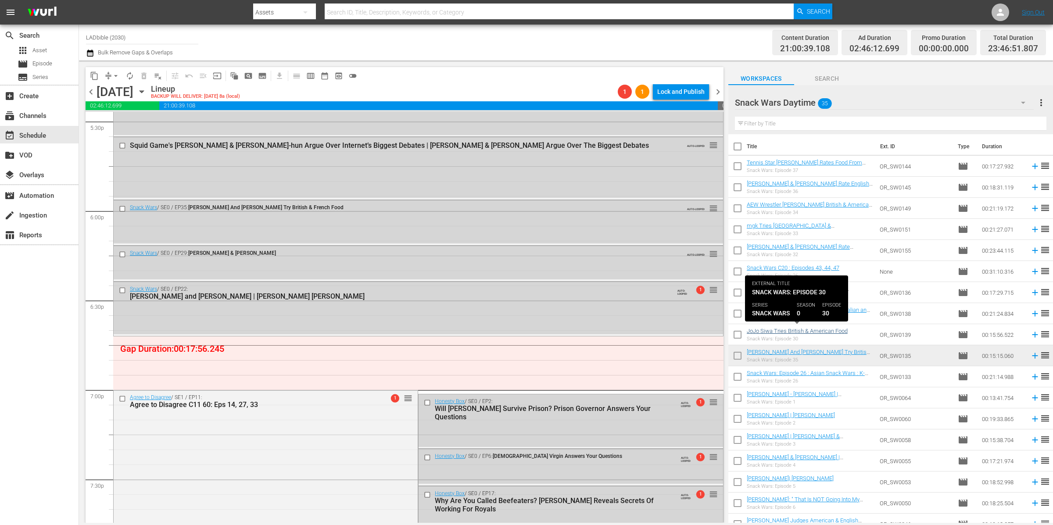
scroll to position [7, 0]
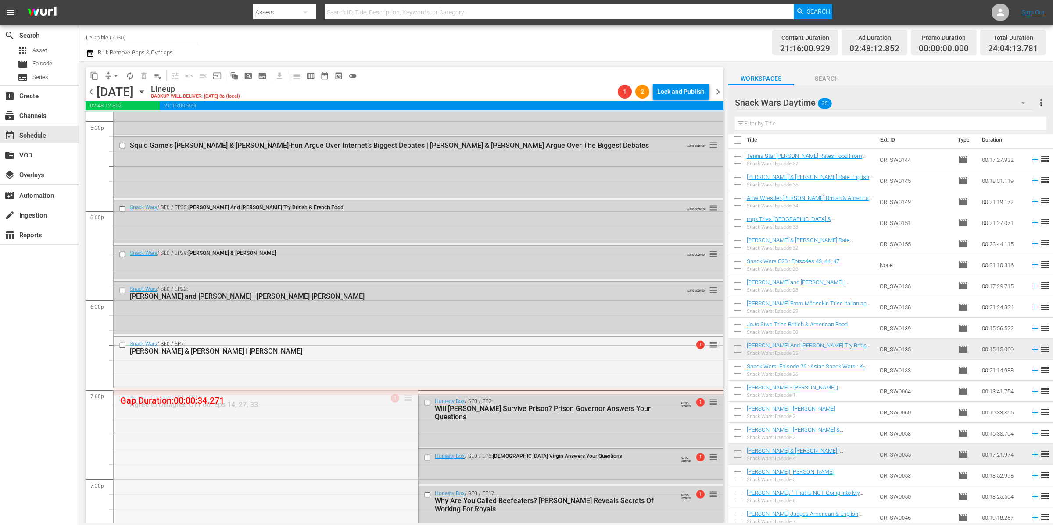
drag, startPoint x: 404, startPoint y: 397, endPoint x: 404, endPoint y: 391, distance: 5.3
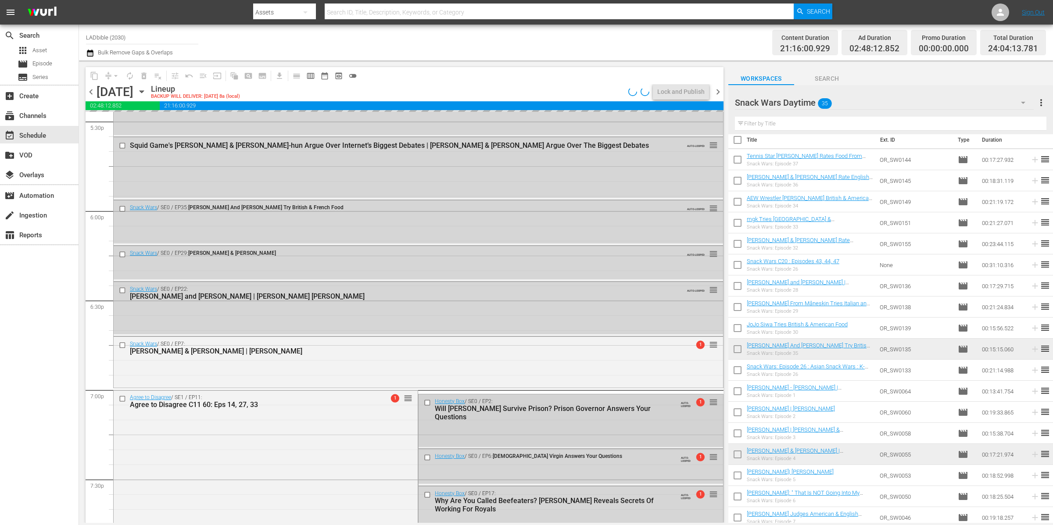
scroll to position [3176, 0]
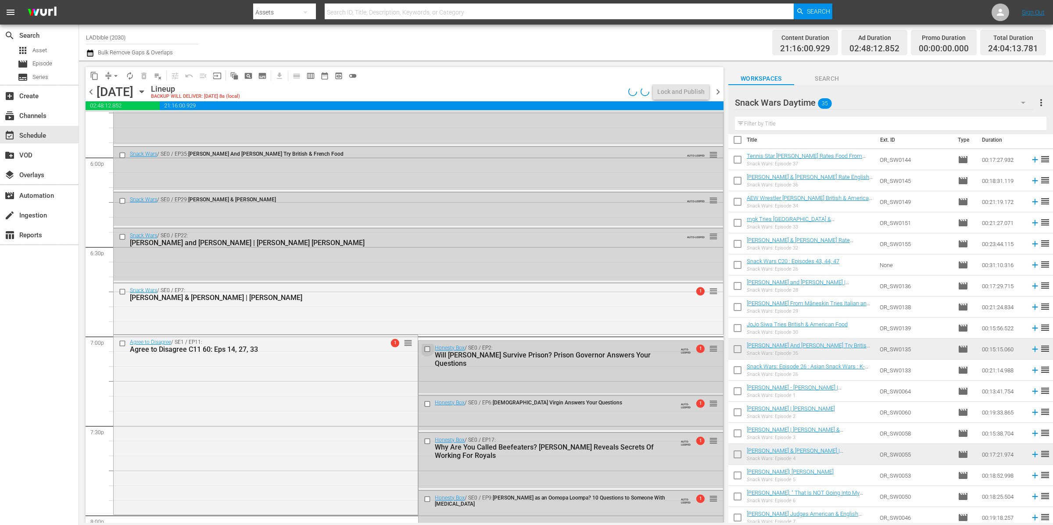
click at [424, 349] on input "checkbox" at bounding box center [428, 348] width 9 height 7
click at [424, 405] on input "checkbox" at bounding box center [428, 404] width 9 height 7
click at [424, 440] on input "checkbox" at bounding box center [428, 441] width 9 height 7
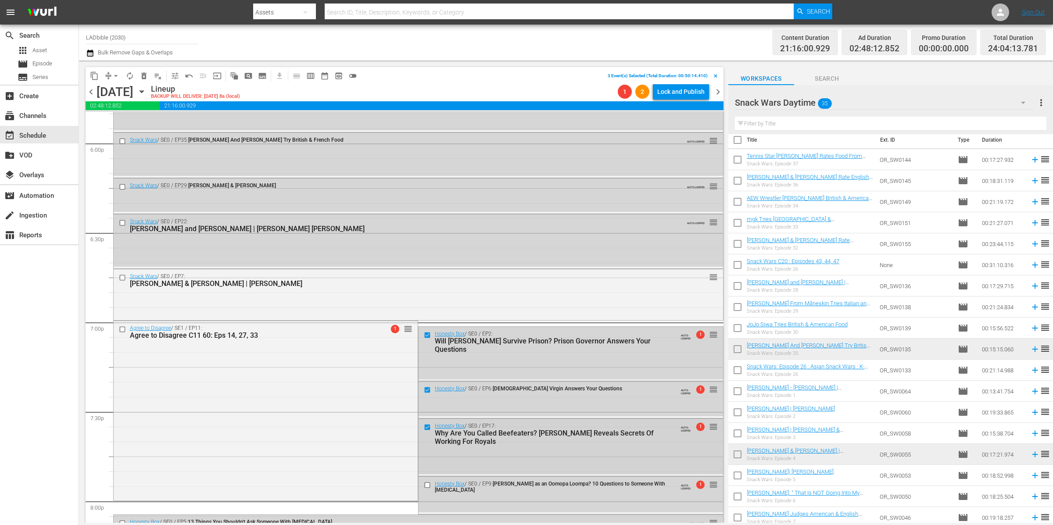
scroll to position [3197, 0]
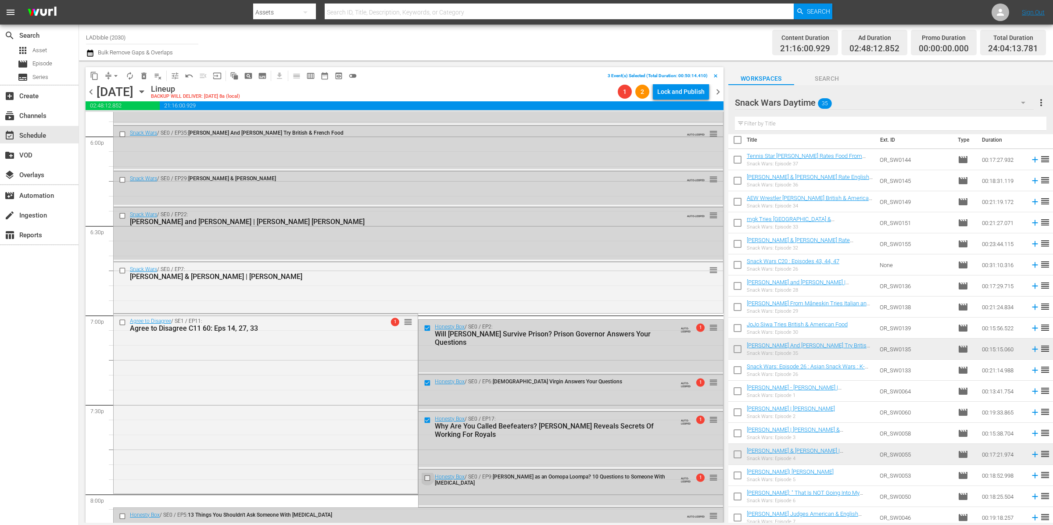
click at [424, 479] on input "checkbox" at bounding box center [428, 477] width 9 height 7
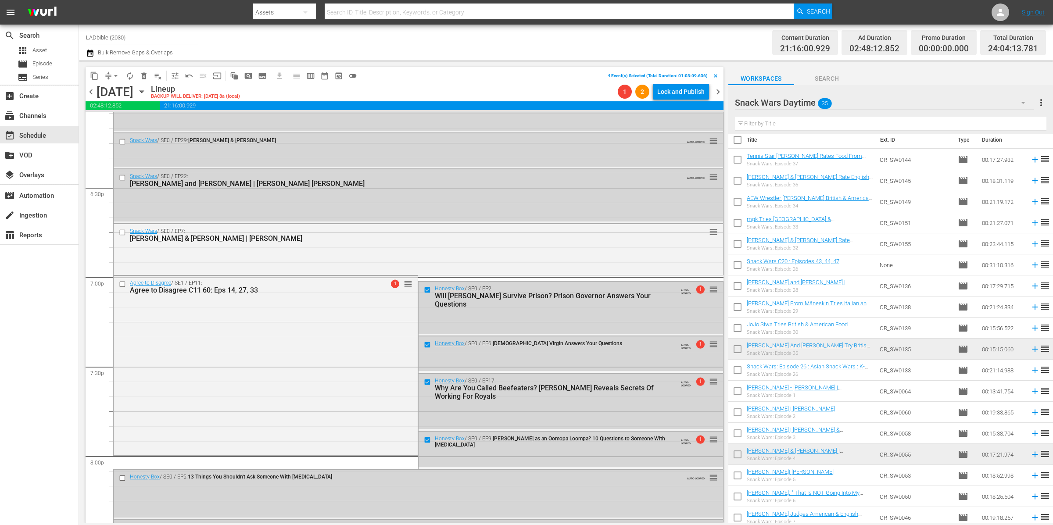
scroll to position [3281, 0]
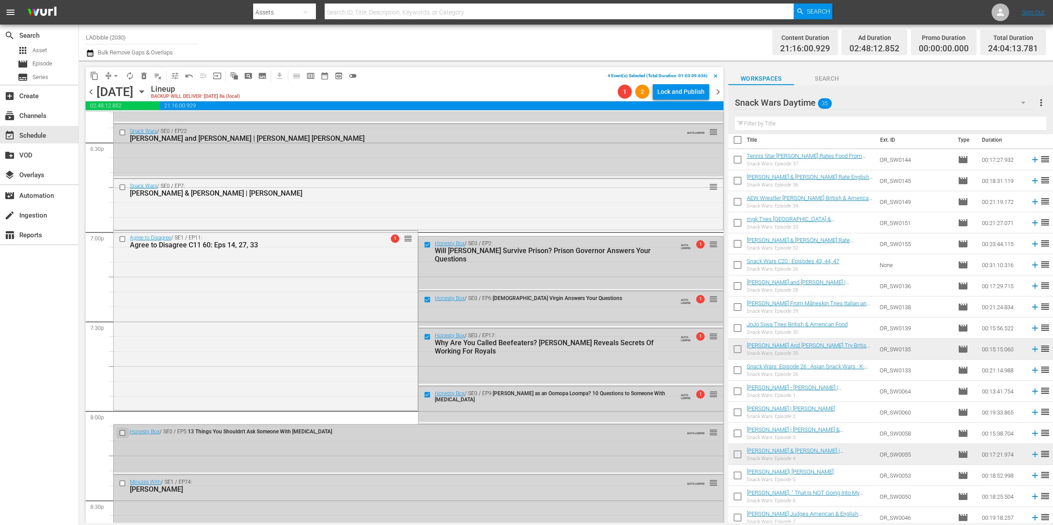
click at [124, 429] on input "checkbox" at bounding box center [123, 432] width 9 height 7
click at [140, 75] on span "delete_forever_outlined" at bounding box center [144, 76] width 9 height 9
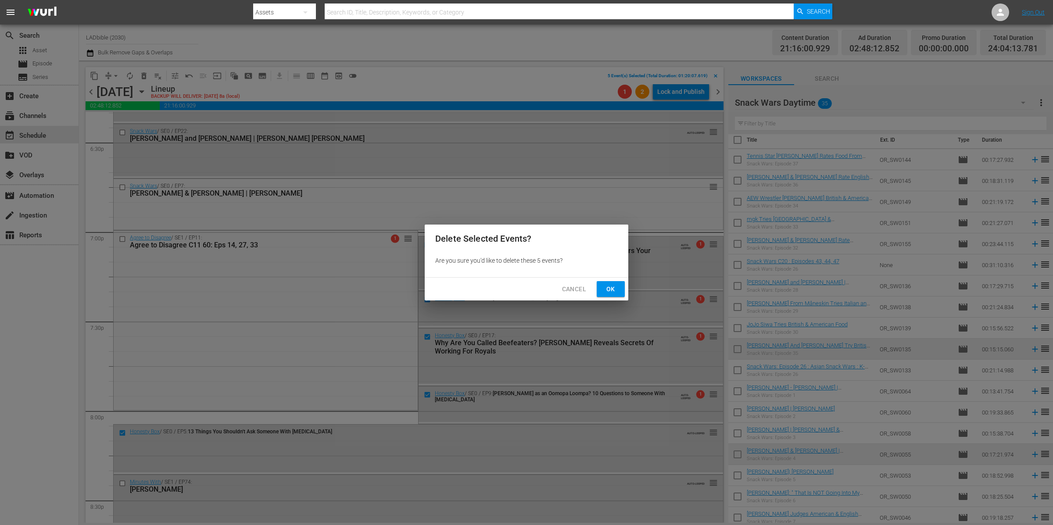
click at [615, 286] on span "Ok" at bounding box center [611, 289] width 14 height 11
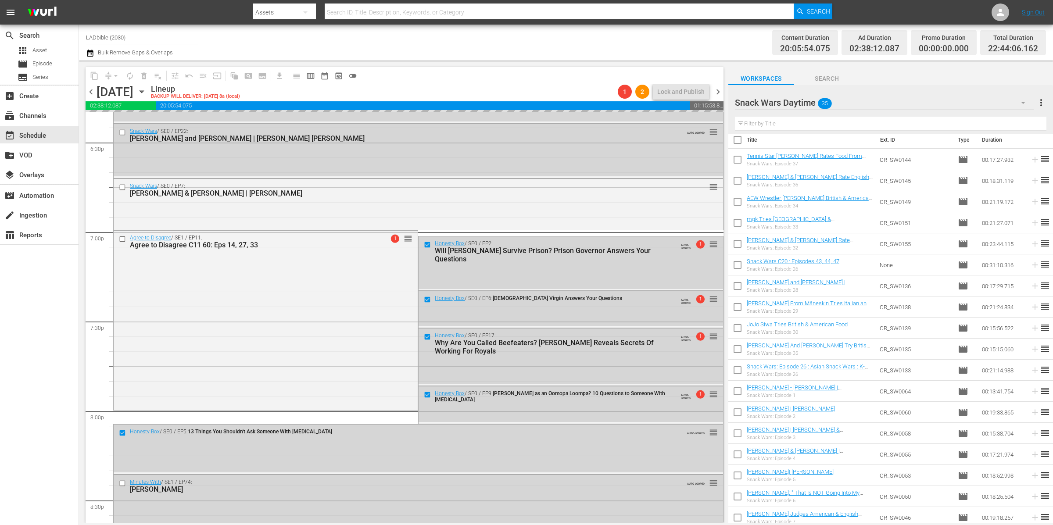
click at [873, 104] on div "Snack Wars Daytime 35" at bounding box center [884, 102] width 299 height 25
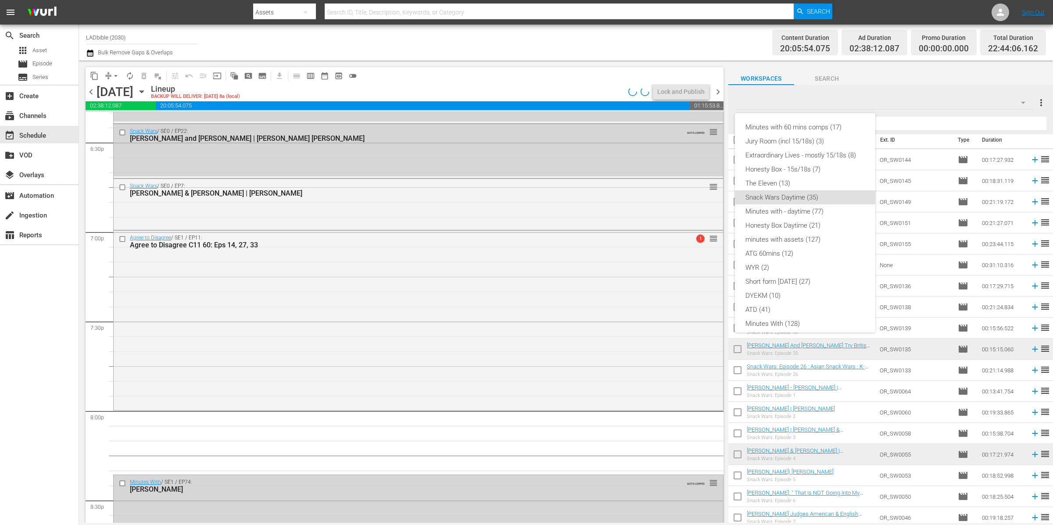
scroll to position [63, 0]
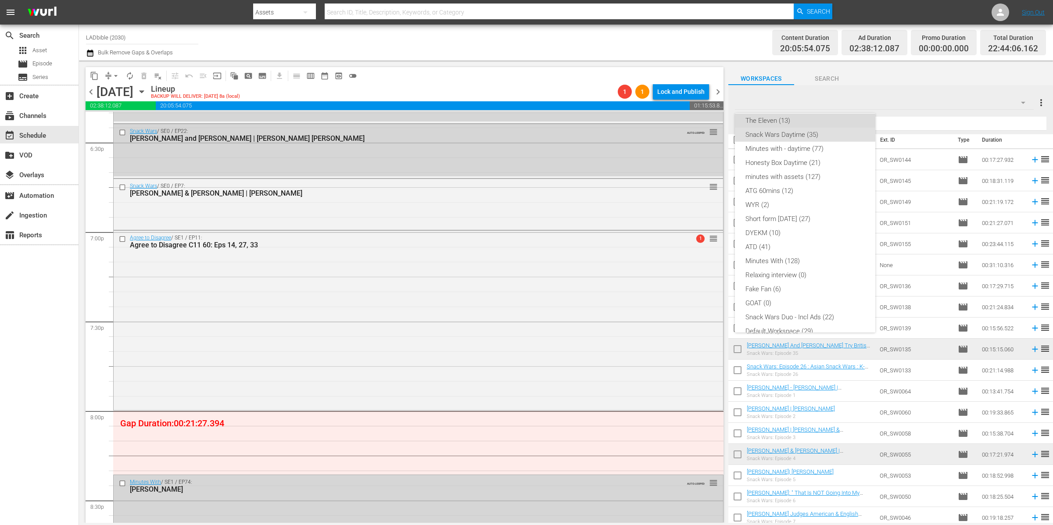
click at [808, 119] on div "The Eleven (13)" at bounding box center [804, 121] width 119 height 14
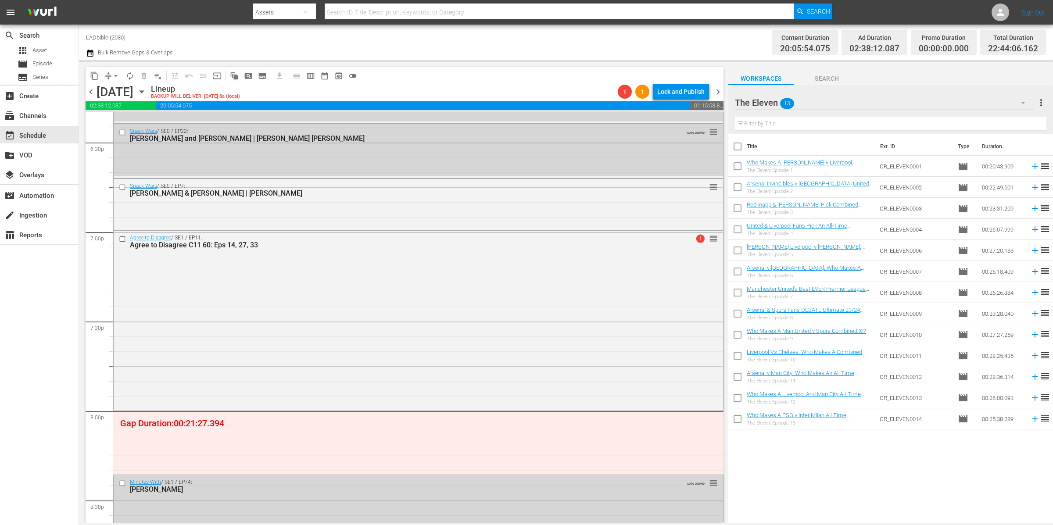
scroll to position [0, 0]
click at [91, 93] on span "chevron_left" at bounding box center [91, 91] width 11 height 11
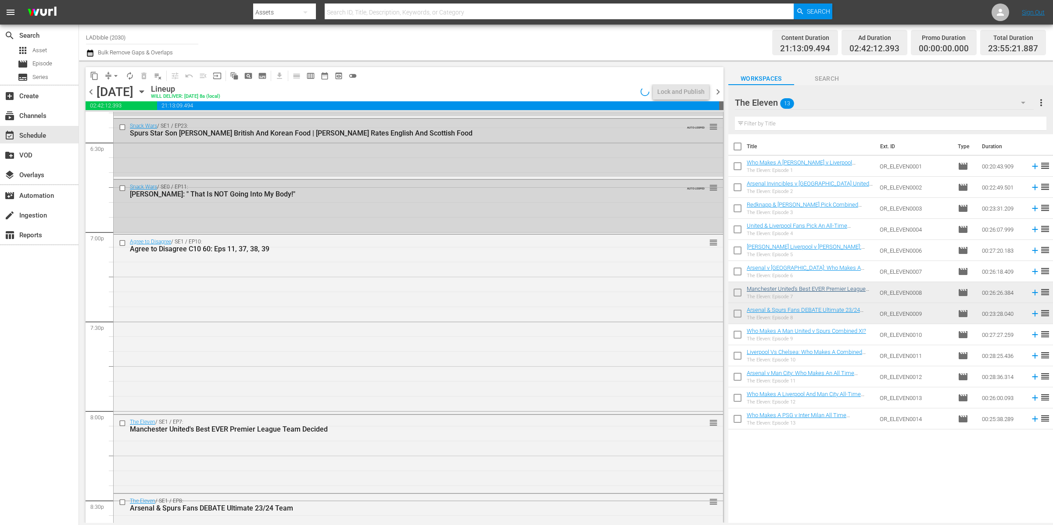
scroll to position [2909, 0]
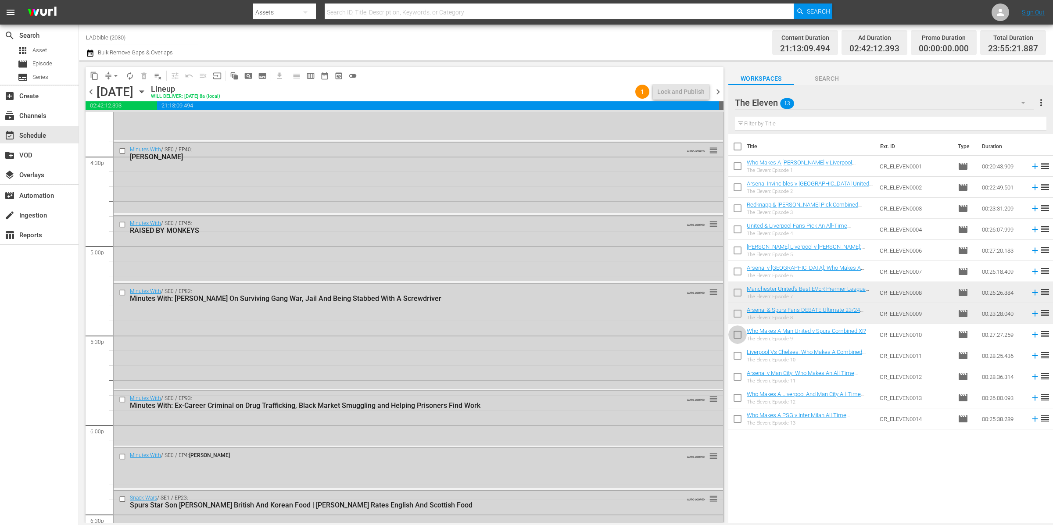
click at [737, 336] on input "checkbox" at bounding box center [737, 336] width 18 height 18
checkbox input "true"
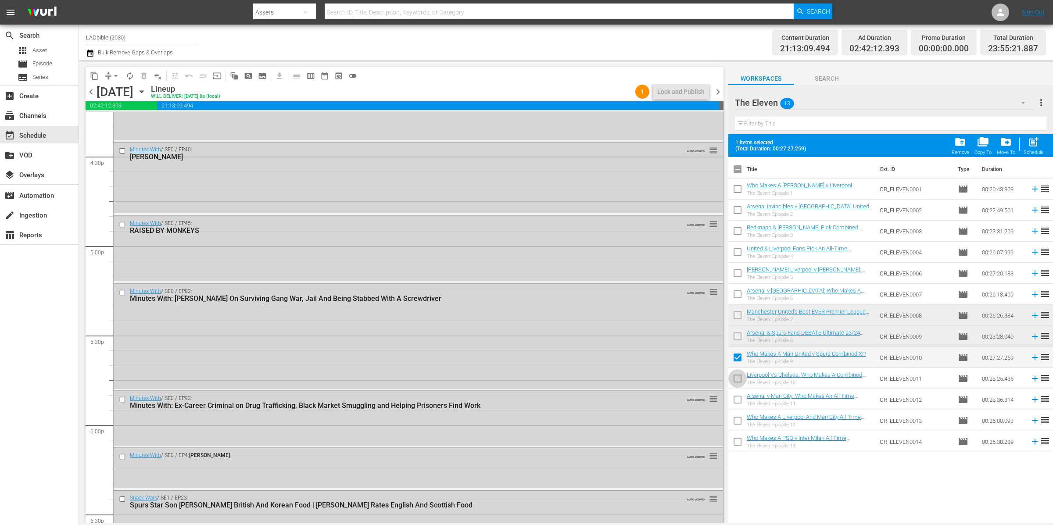
click at [737, 377] on input "checkbox" at bounding box center [737, 380] width 18 height 18
checkbox input "true"
click at [717, 91] on span "chevron_right" at bounding box center [717, 91] width 11 height 11
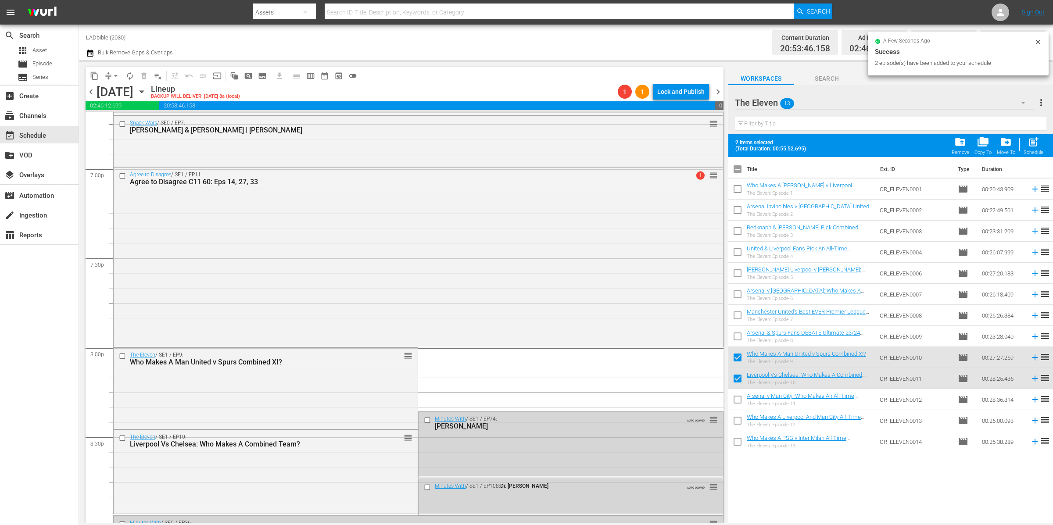
scroll to position [3426, 0]
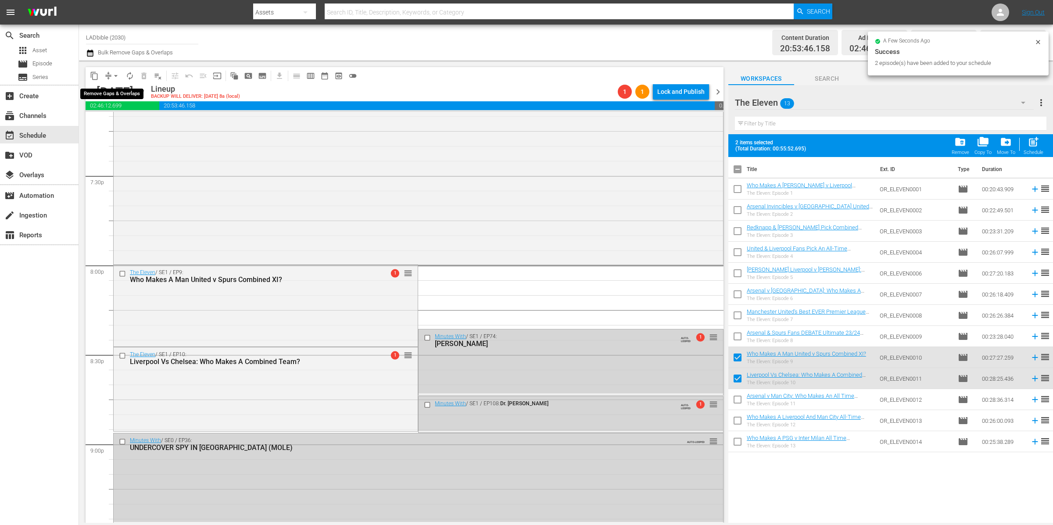
click at [109, 75] on button "arrow_drop_down" at bounding box center [116, 76] width 14 height 14
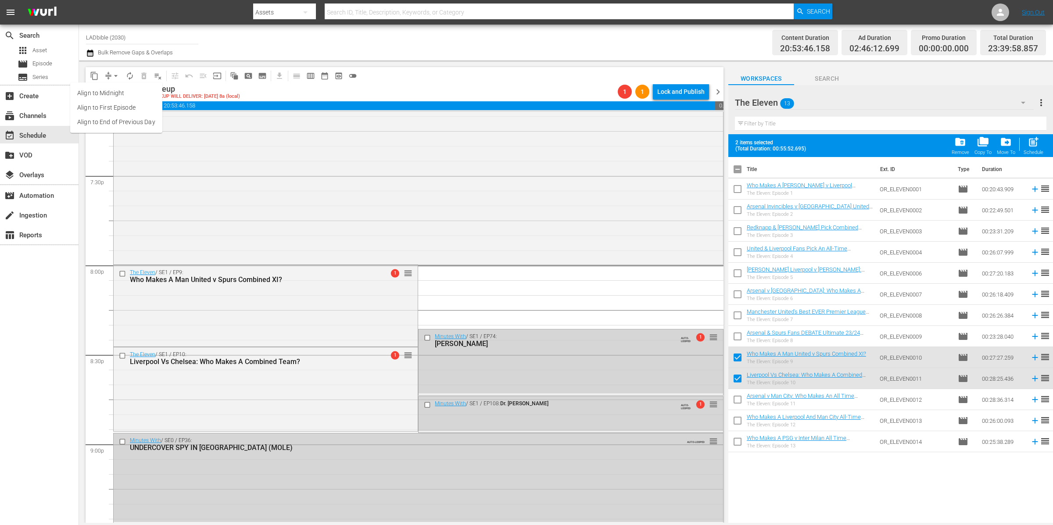
click at [136, 118] on li "Align to End of Previous Day" at bounding box center [116, 122] width 92 height 14
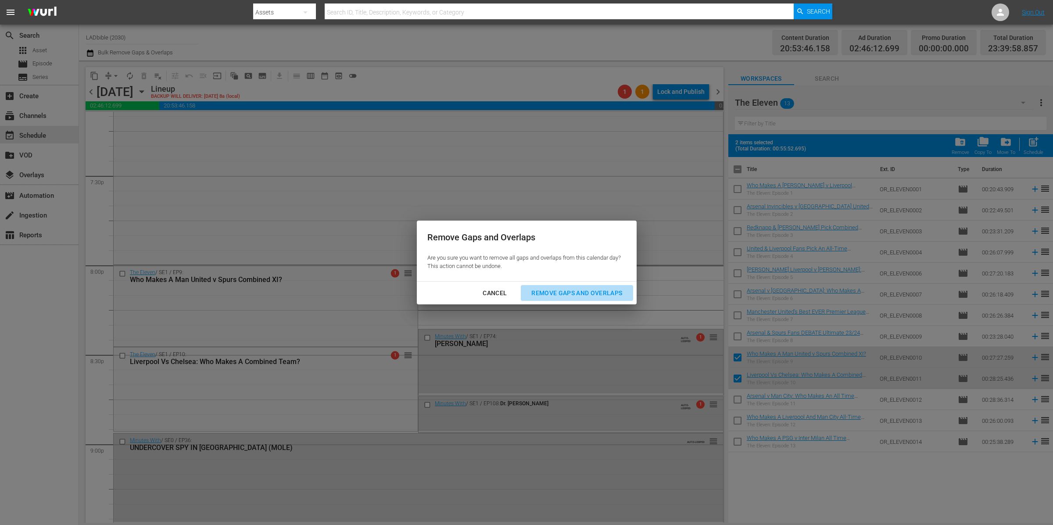
click at [547, 288] on div "Remove Gaps and Overlaps" at bounding box center [576, 293] width 105 height 11
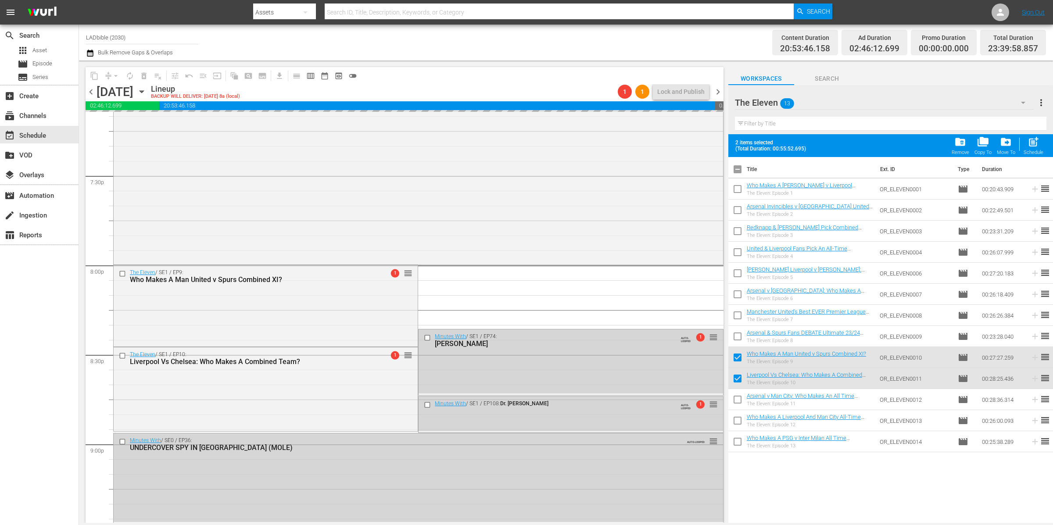
click at [92, 94] on span "chevron_left" at bounding box center [91, 91] width 11 height 11
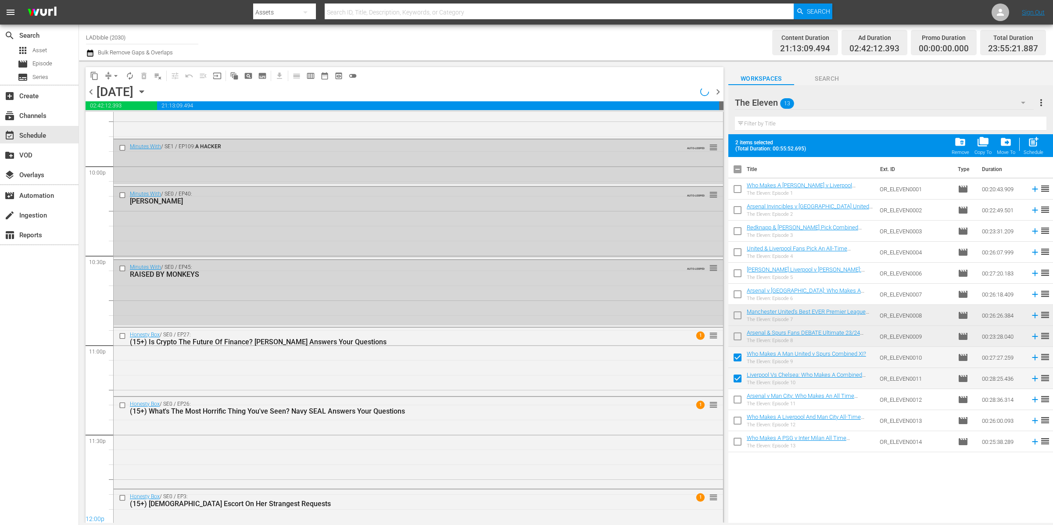
scroll to position [3545, 0]
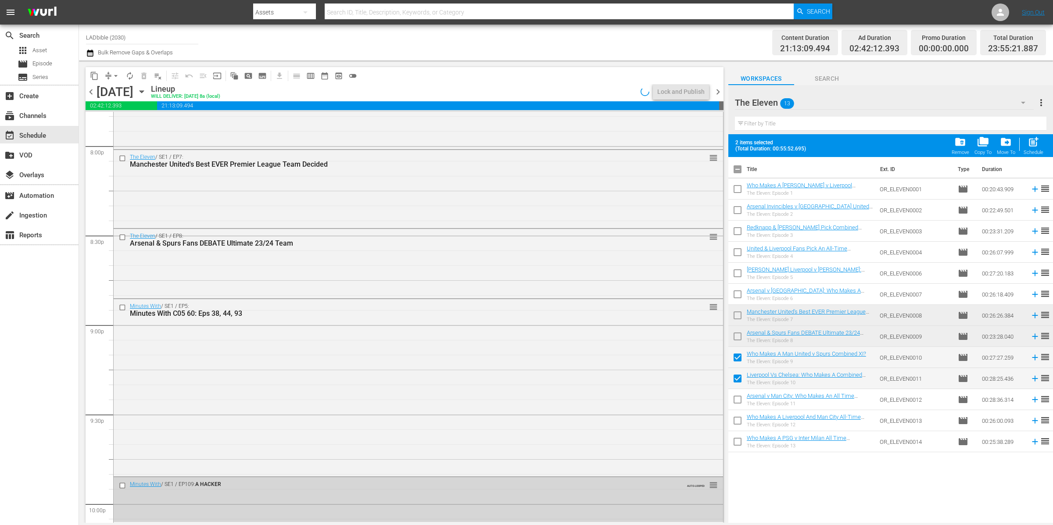
click at [738, 167] on input "checkbox" at bounding box center [737, 171] width 18 height 18
checkbox input "true"
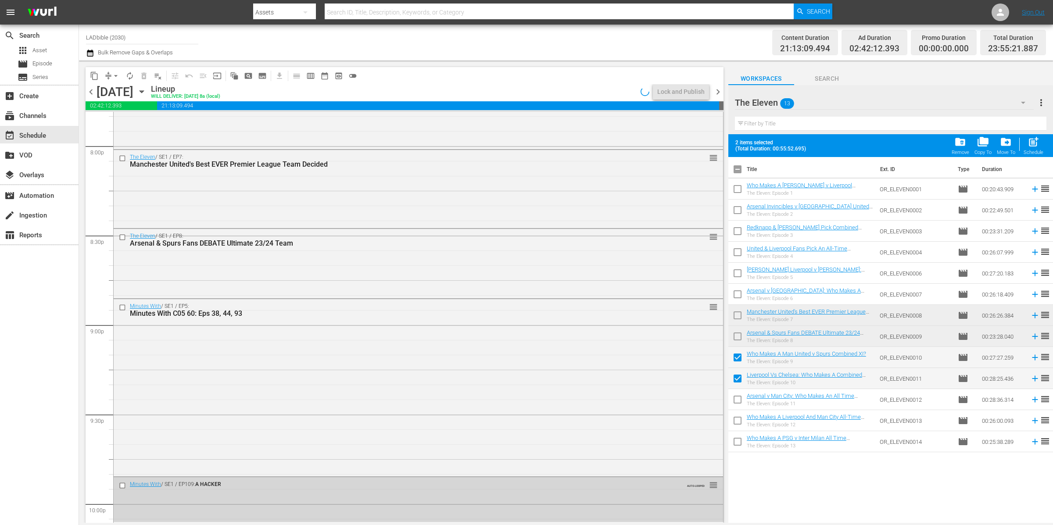
checkbox input "true"
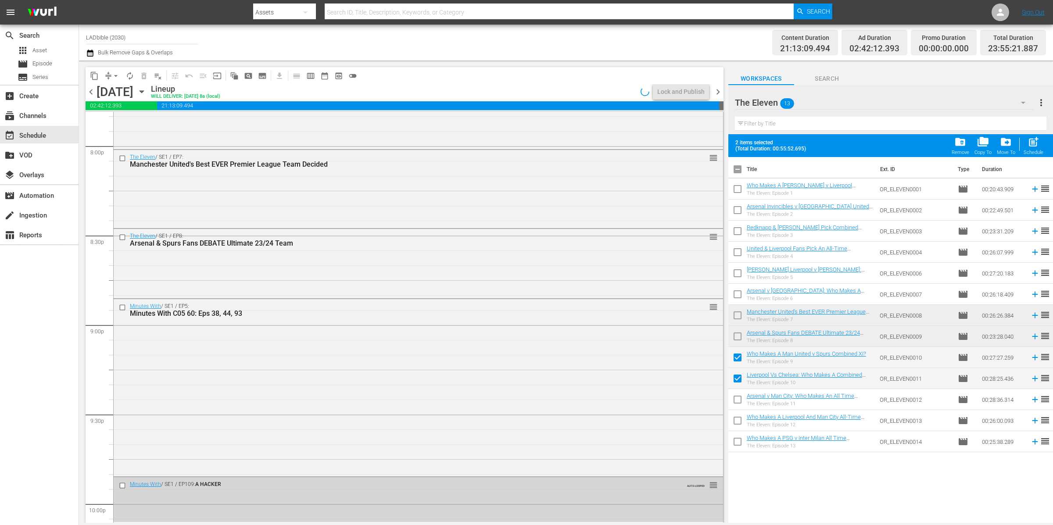
checkbox input "true"
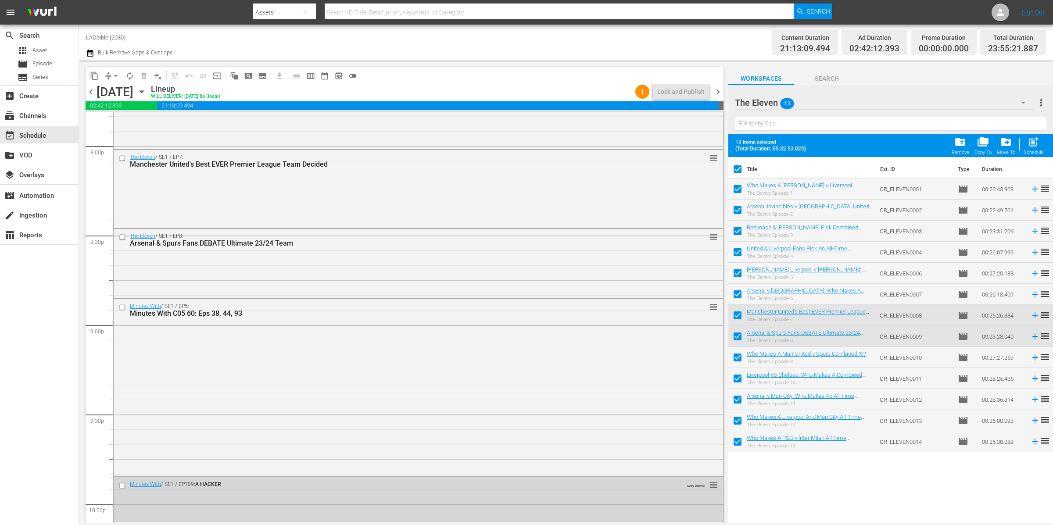
click at [743, 169] on input "checkbox" at bounding box center [737, 171] width 18 height 18
checkbox input "false"
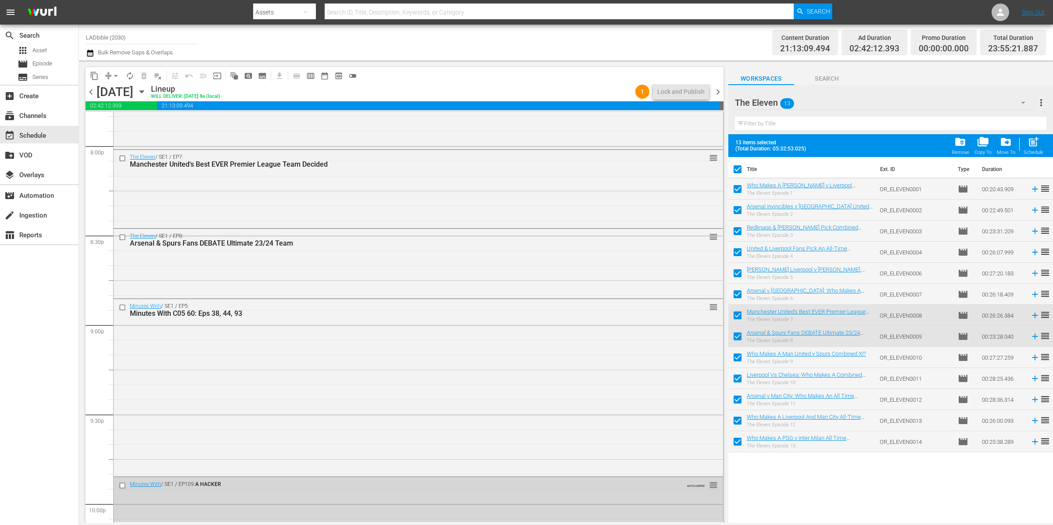
checkbox input "false"
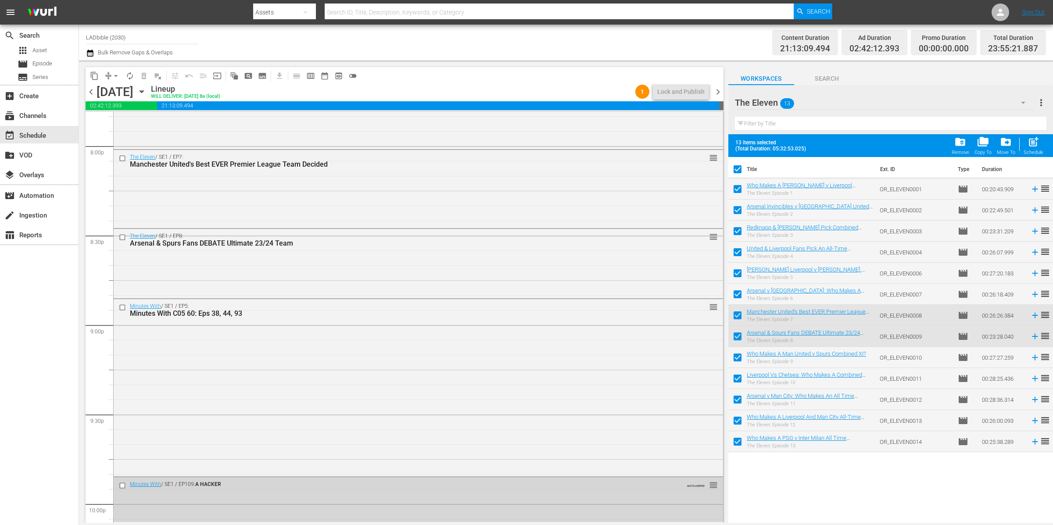
checkbox input "false"
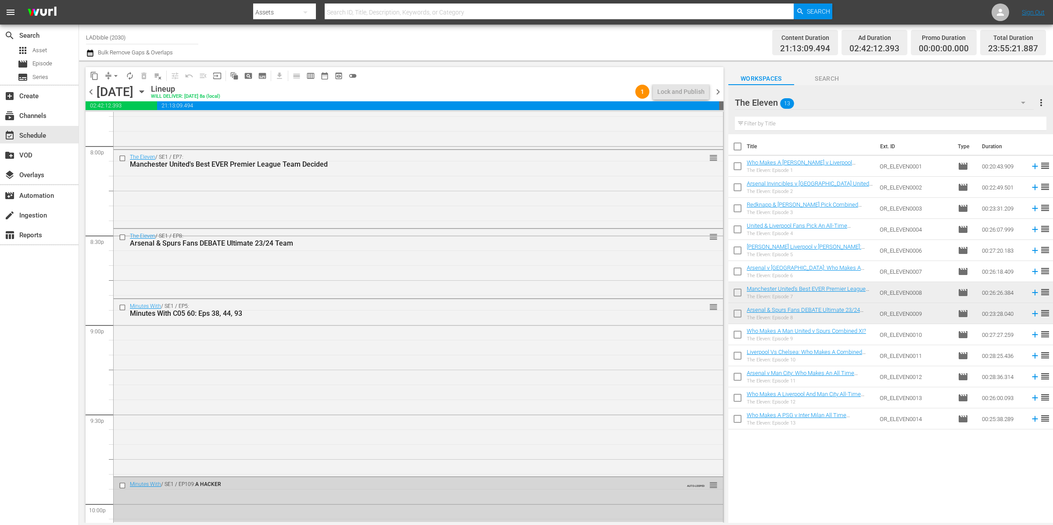
click at [826, 100] on div "The Eleven 13" at bounding box center [884, 102] width 299 height 25
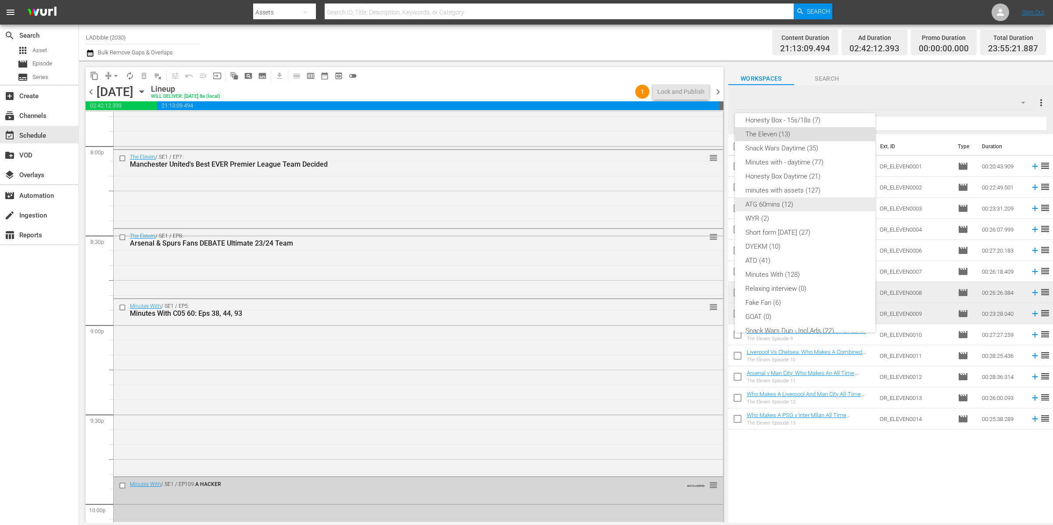
scroll to position [0, 0]
click at [842, 126] on div "Minutes with 60 mins comps (17)" at bounding box center [804, 127] width 119 height 14
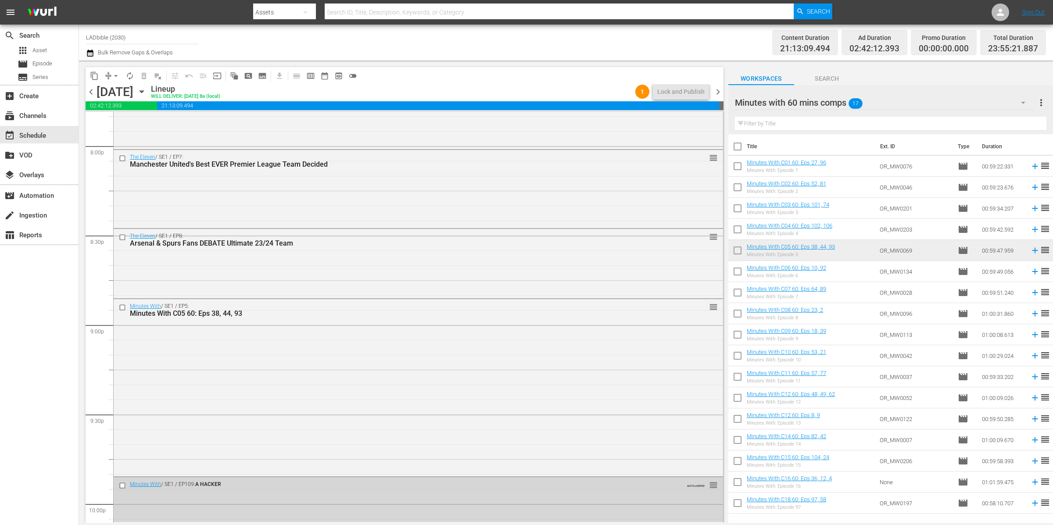
click at [735, 273] on input "checkbox" at bounding box center [737, 273] width 18 height 18
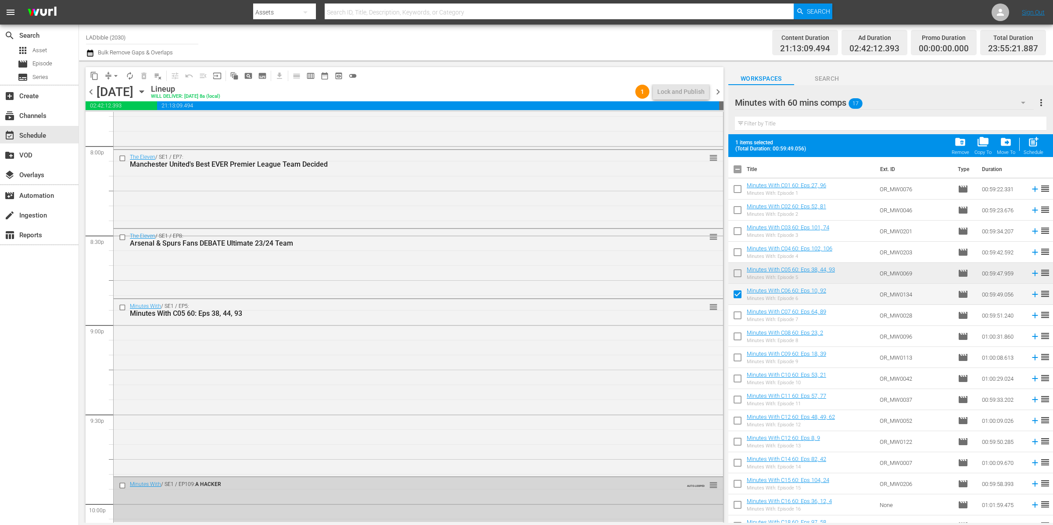
drag, startPoint x: 717, startPoint y: 93, endPoint x: 716, endPoint y: 99, distance: 6.2
click at [717, 92] on span "chevron_right" at bounding box center [717, 91] width 11 height 11
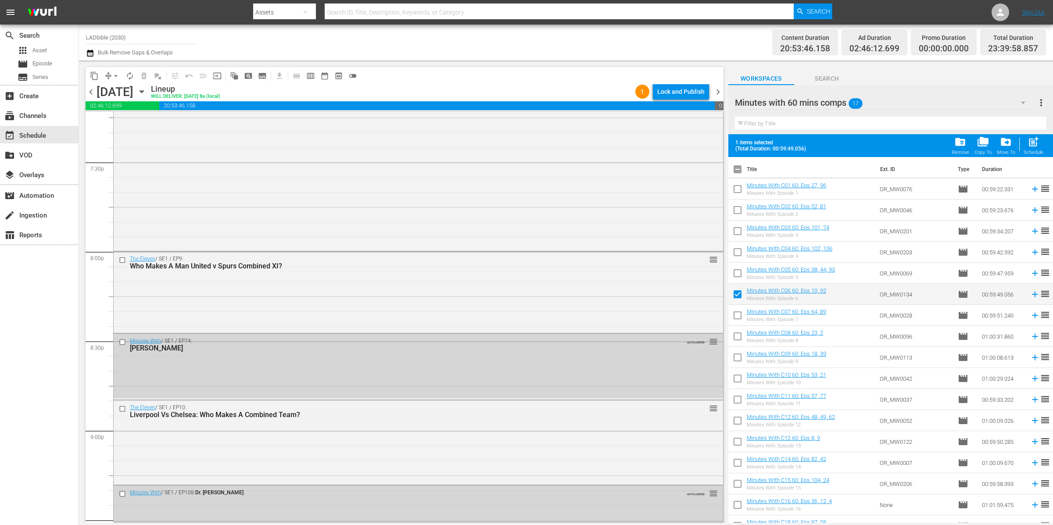
scroll to position [3481, 0]
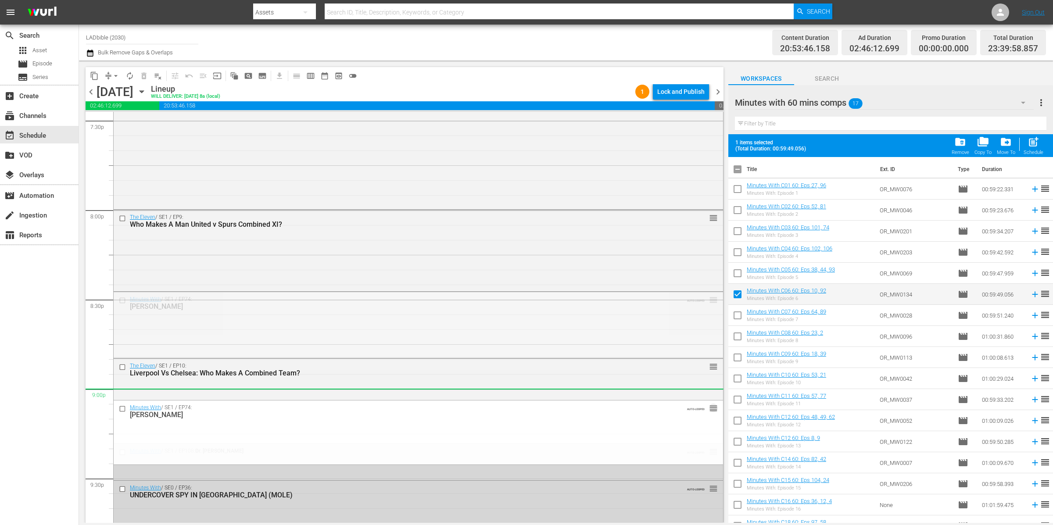
drag, startPoint x: 705, startPoint y: 299, endPoint x: 672, endPoint y: 395, distance: 101.0
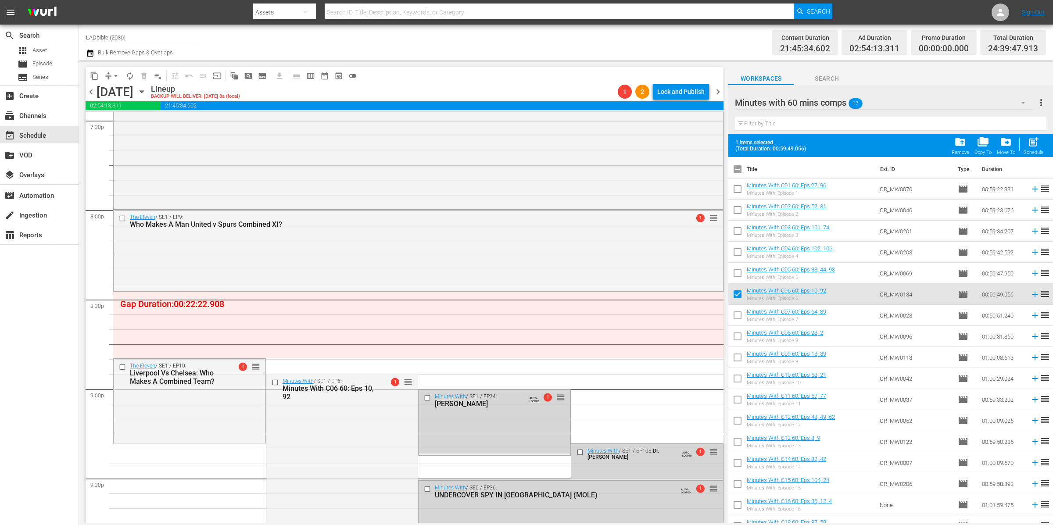
click at [111, 72] on span "arrow_drop_down" at bounding box center [115, 76] width 9 height 9
click at [135, 122] on li "Align to End of Previous Day" at bounding box center [116, 122] width 92 height 14
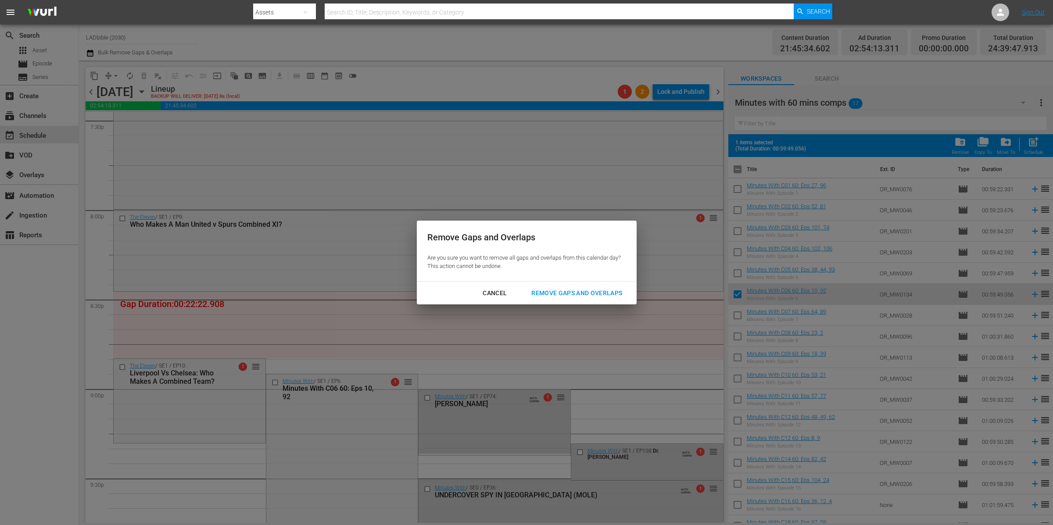
click at [554, 294] on div "Remove Gaps and Overlaps" at bounding box center [576, 293] width 105 height 11
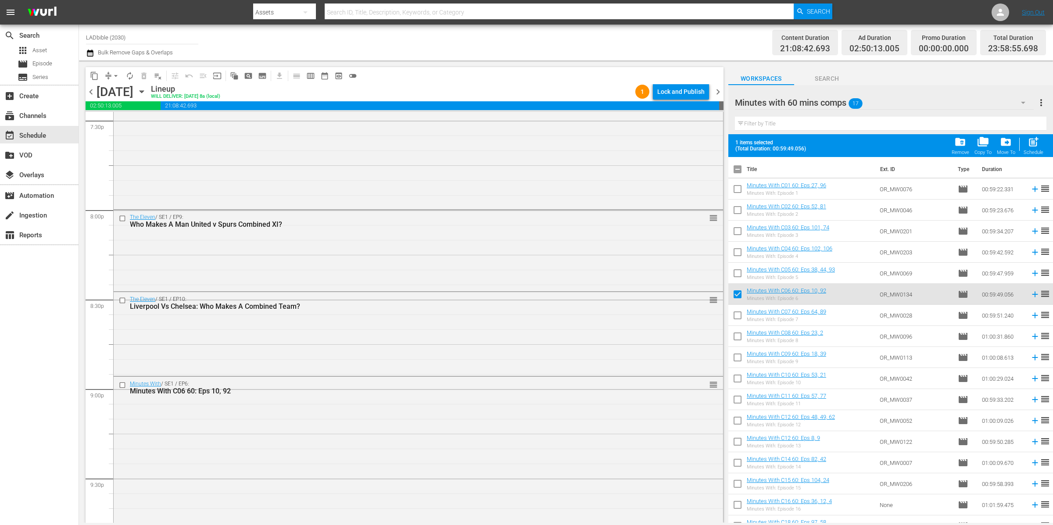
click at [91, 91] on span "chevron_left" at bounding box center [91, 91] width 11 height 11
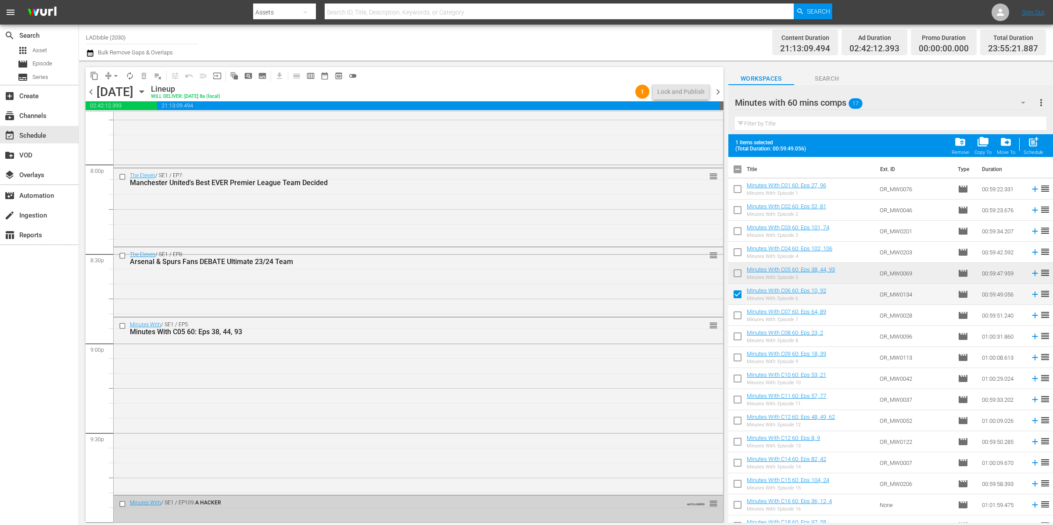
scroll to position [3520, 0]
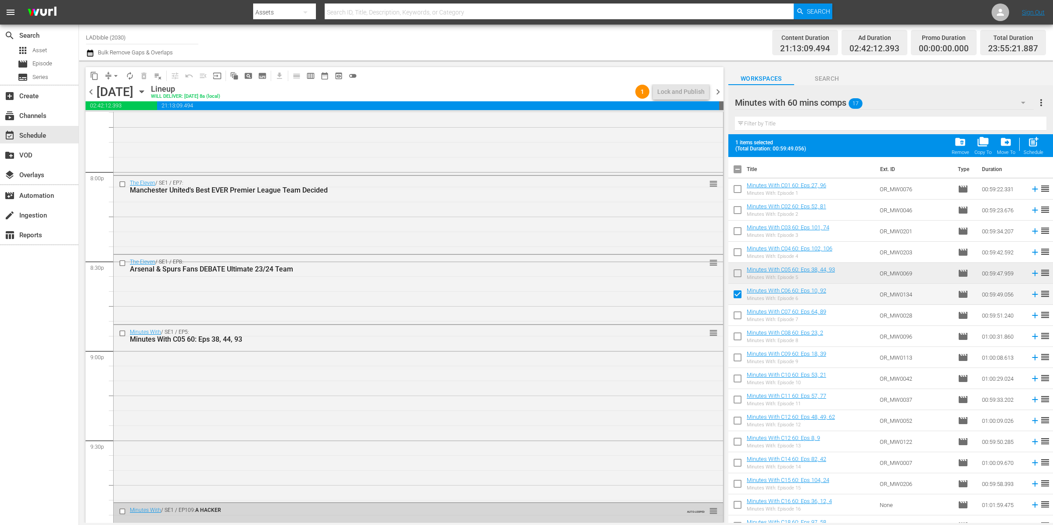
click at [90, 90] on span "chevron_left" at bounding box center [91, 91] width 11 height 11
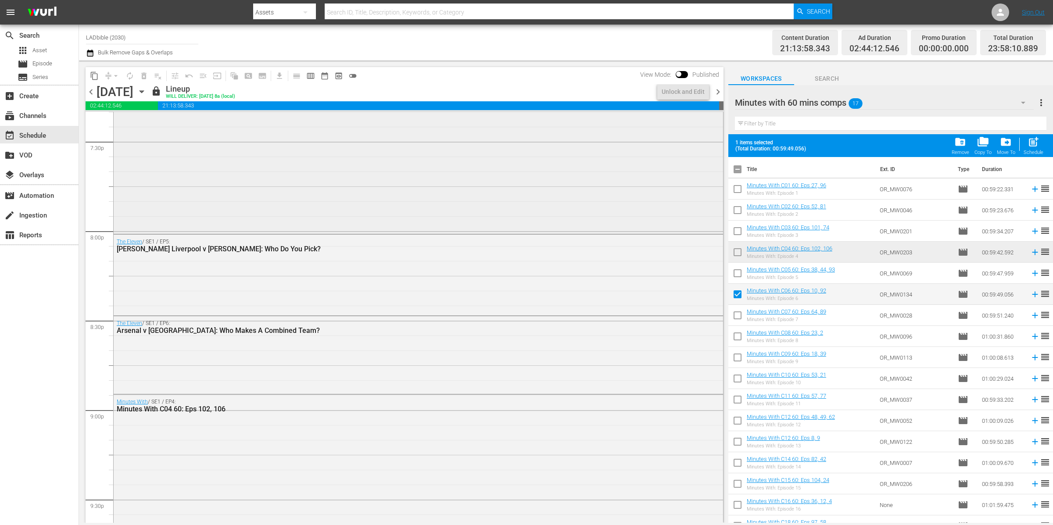
scroll to position [3396, 0]
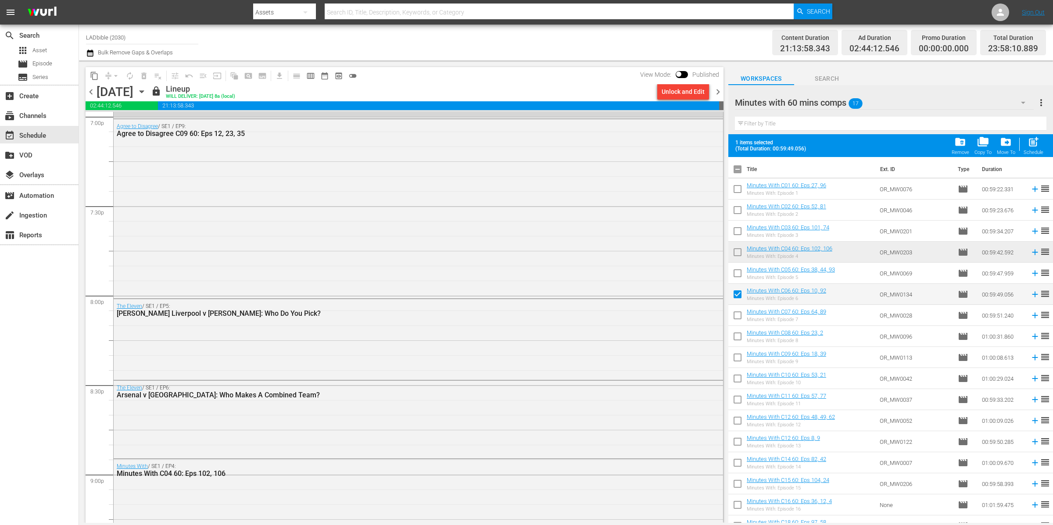
click at [93, 92] on span "chevron_left" at bounding box center [91, 91] width 11 height 11
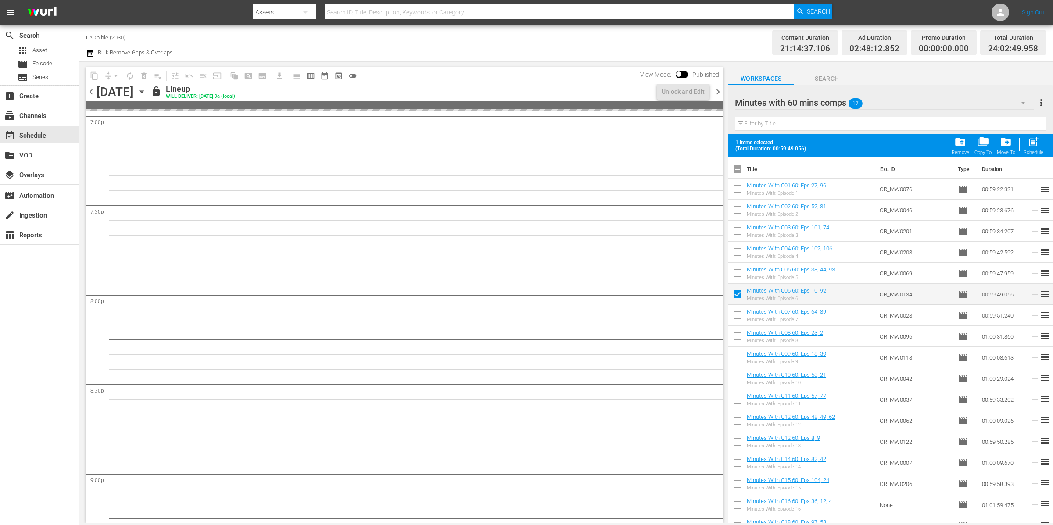
scroll to position [3253, 0]
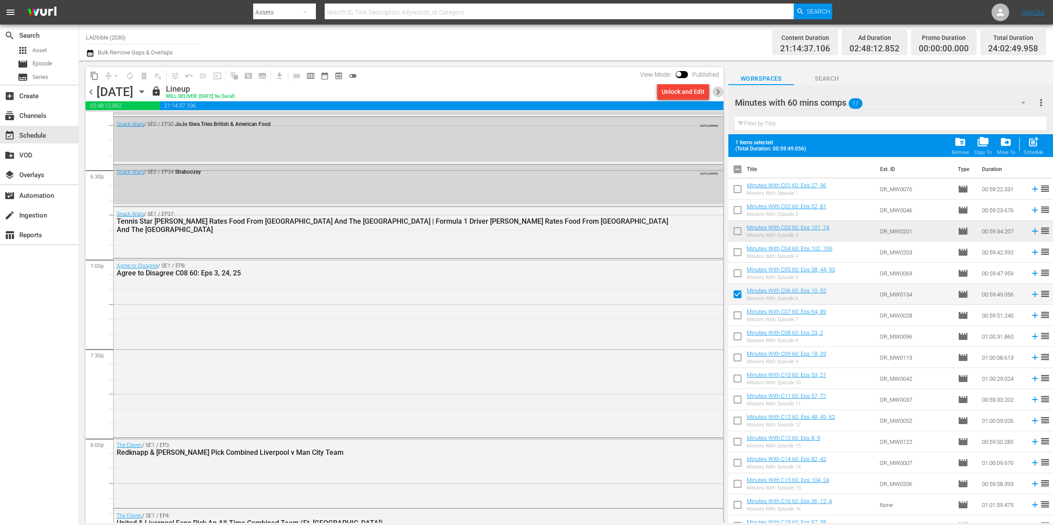
click at [715, 95] on span "chevron_right" at bounding box center [717, 91] width 11 height 11
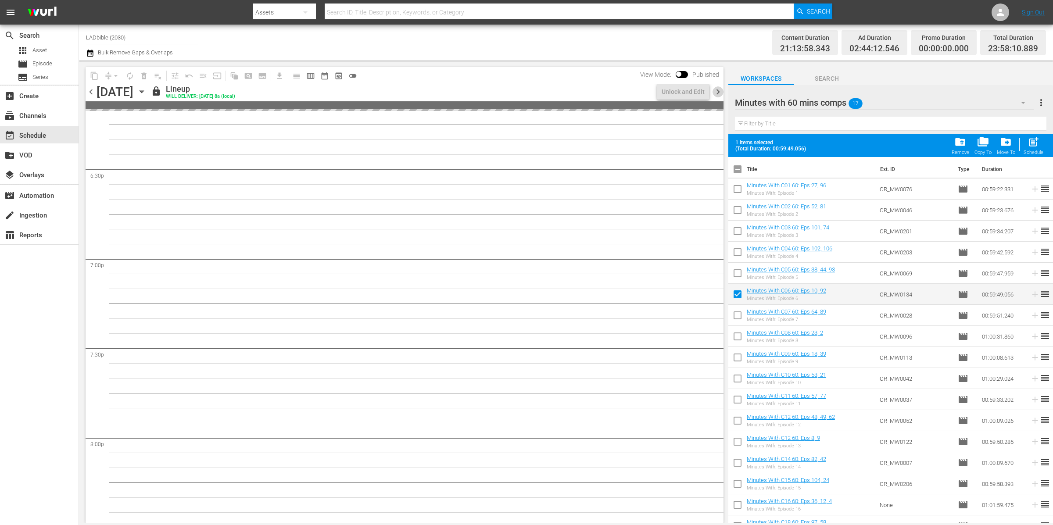
click at [717, 92] on span "chevron_right" at bounding box center [717, 91] width 11 height 11
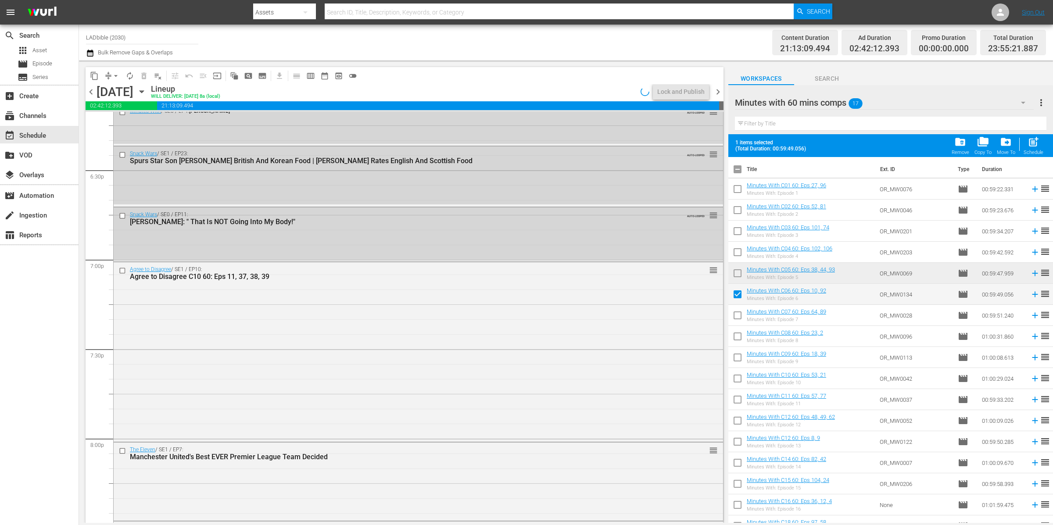
click at [717, 92] on span "chevron_right" at bounding box center [717, 91] width 11 height 11
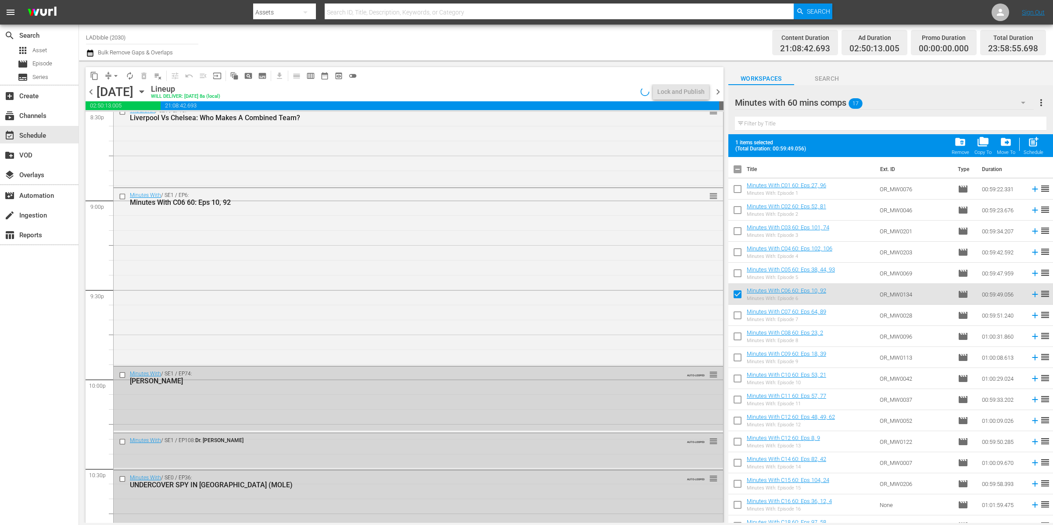
scroll to position [3163, 0]
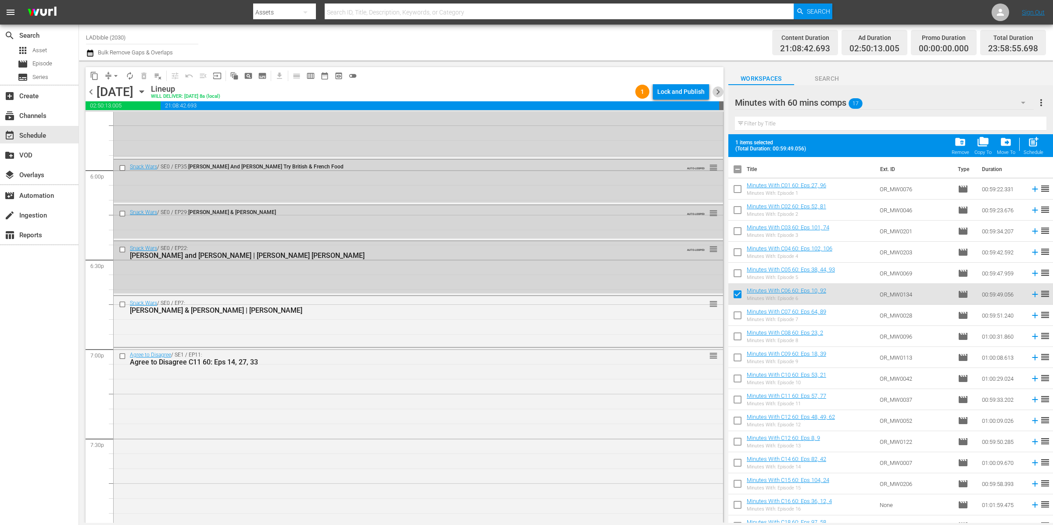
click at [717, 92] on span "chevron_right" at bounding box center [717, 91] width 11 height 11
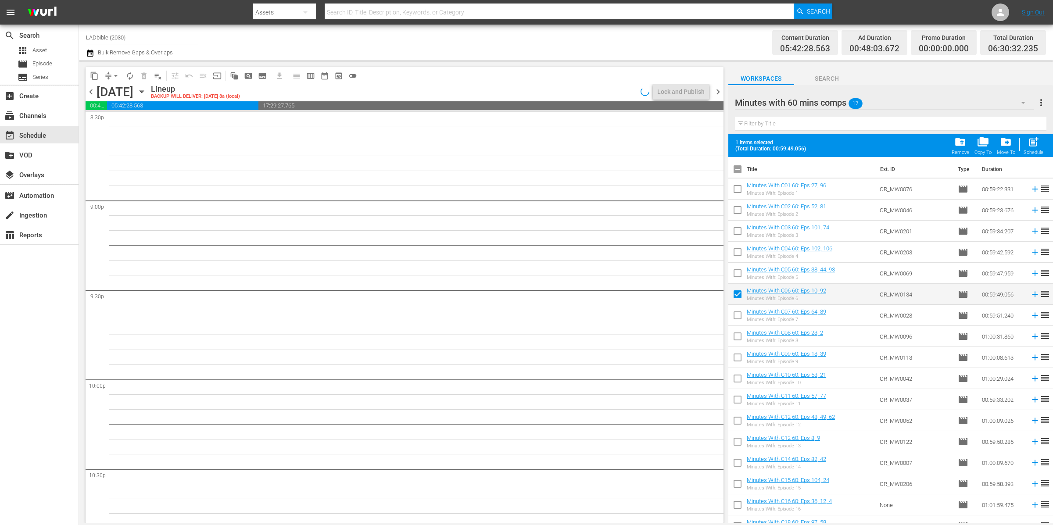
scroll to position [3462, 0]
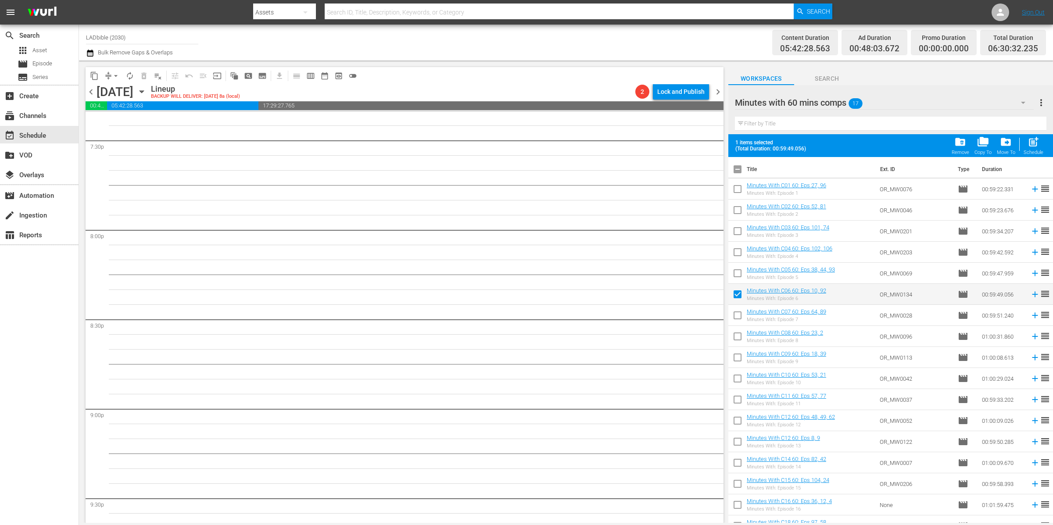
click at [86, 92] on span "chevron_left" at bounding box center [91, 91] width 11 height 11
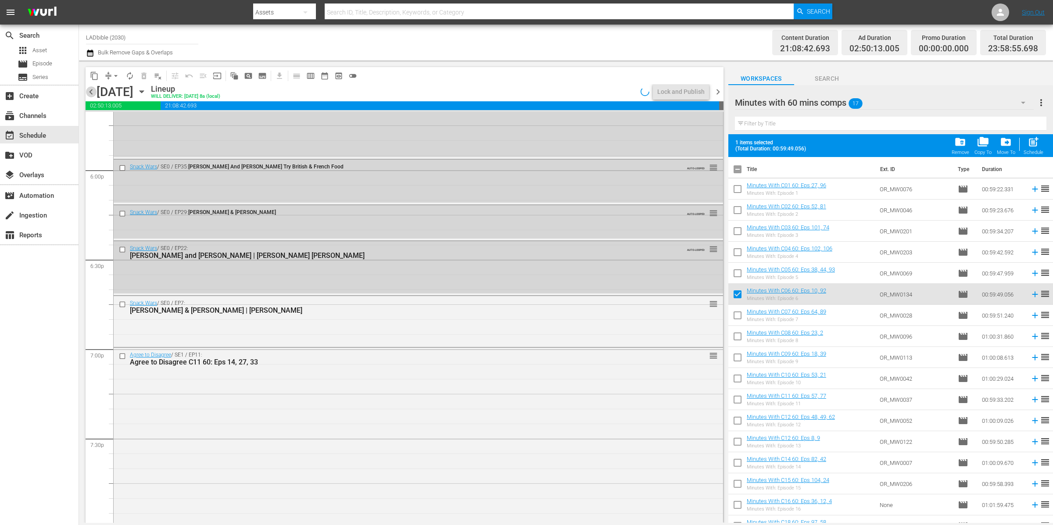
click at [93, 91] on span "chevron_left" at bounding box center [91, 91] width 11 height 11
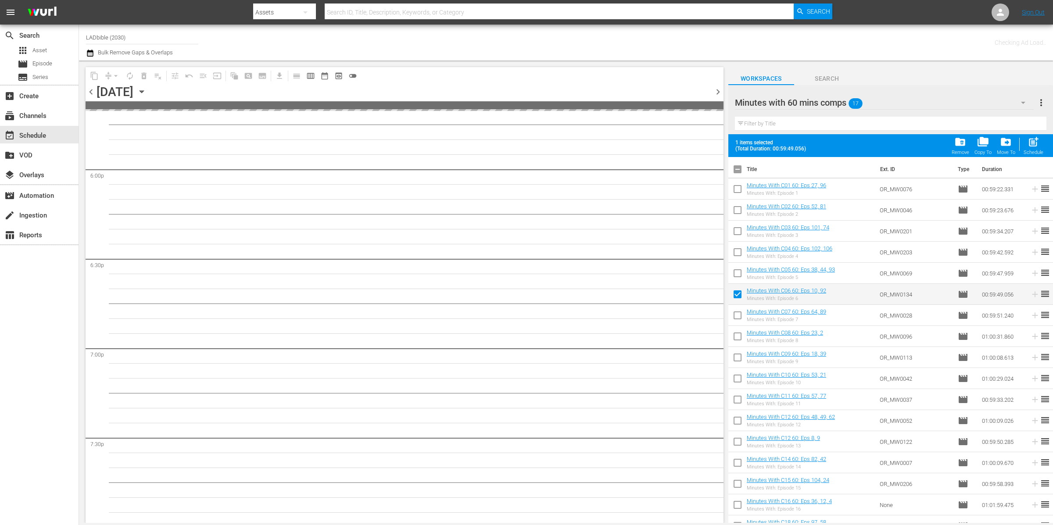
scroll to position [3670, 0]
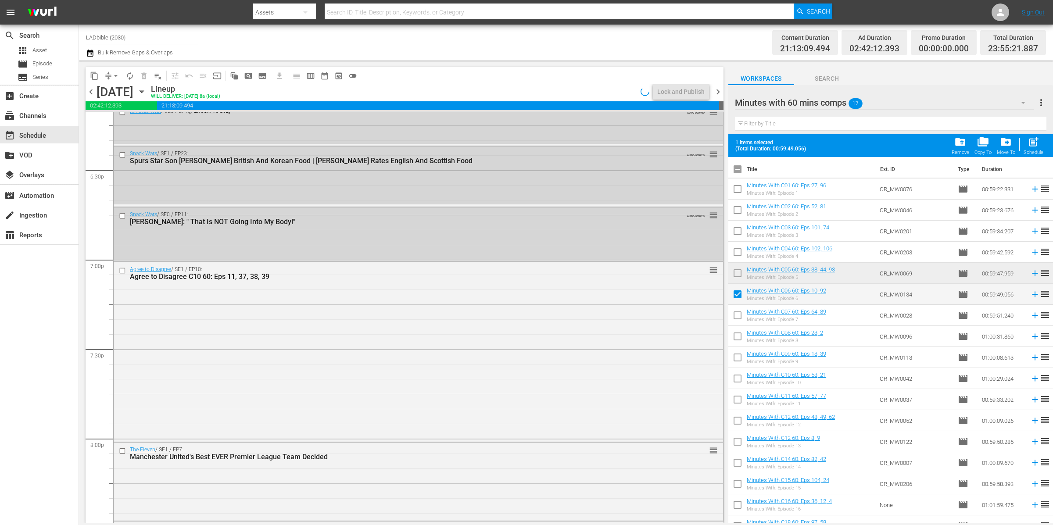
click at [720, 91] on span "chevron_right" at bounding box center [717, 91] width 11 height 11
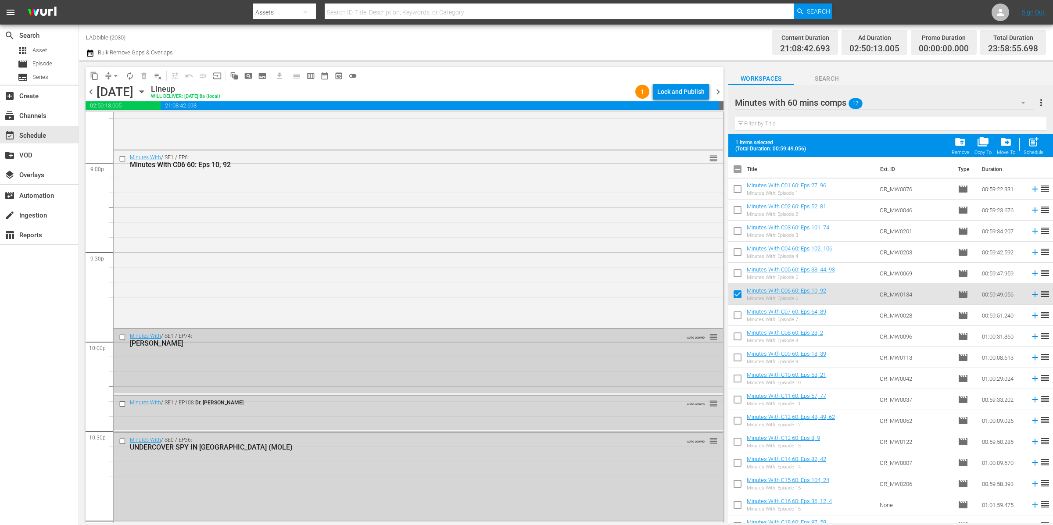
scroll to position [3901, 0]
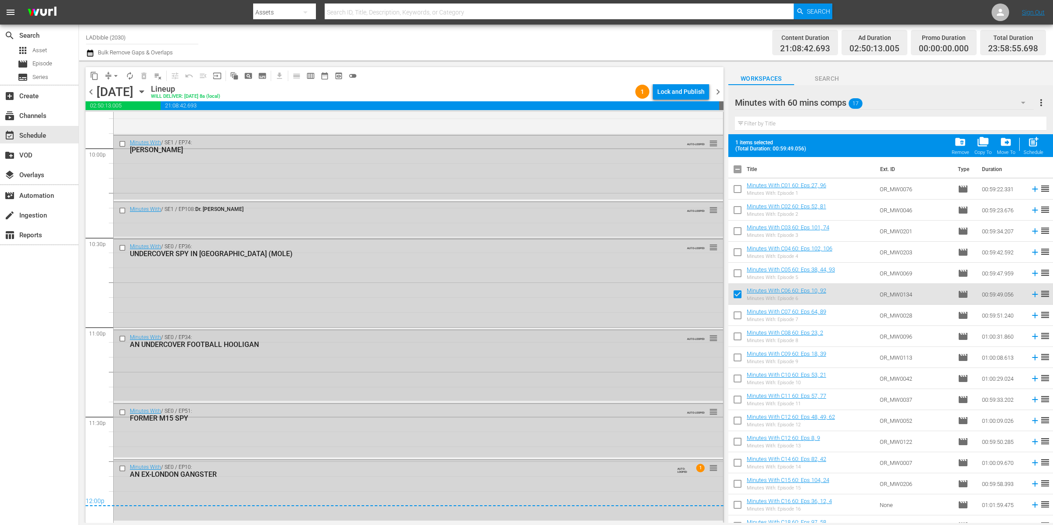
click at [121, 336] on input "checkbox" at bounding box center [123, 338] width 9 height 7
click at [123, 412] on input "checkbox" at bounding box center [123, 411] width 9 height 7
click at [123, 470] on input "checkbox" at bounding box center [123, 468] width 9 height 7
click at [144, 77] on span "delete_forever_outlined" at bounding box center [144, 76] width 9 height 9
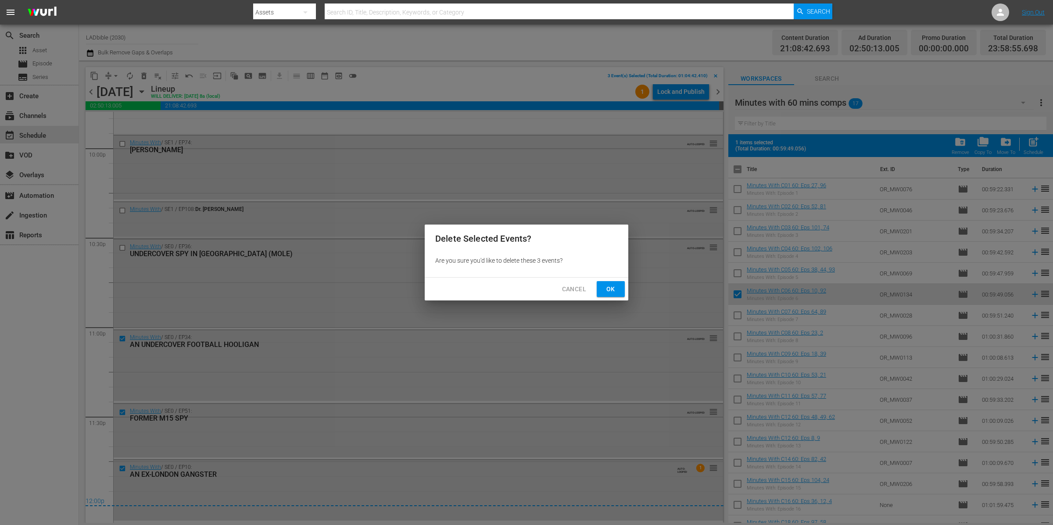
click at [615, 285] on span "Ok" at bounding box center [611, 289] width 14 height 11
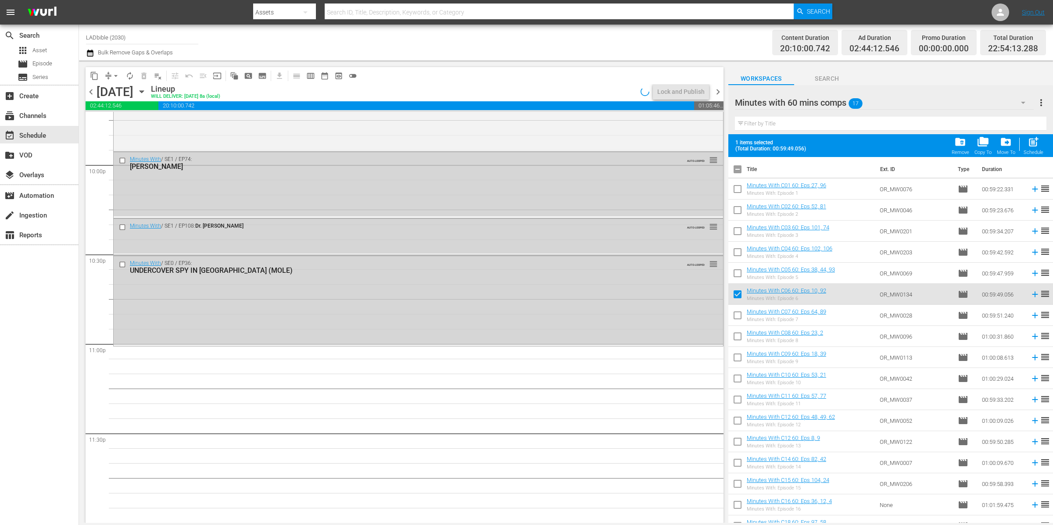
scroll to position [3885, 0]
click at [736, 297] on input "checkbox" at bounding box center [737, 296] width 18 height 18
checkbox input "false"
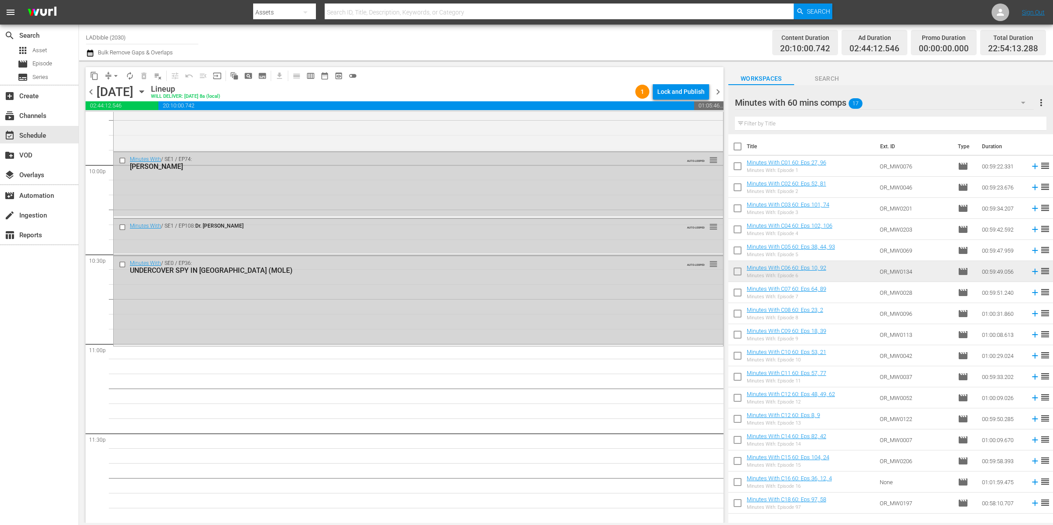
click at [903, 103] on div "Minutes with 60 mins comps 17" at bounding box center [884, 102] width 299 height 25
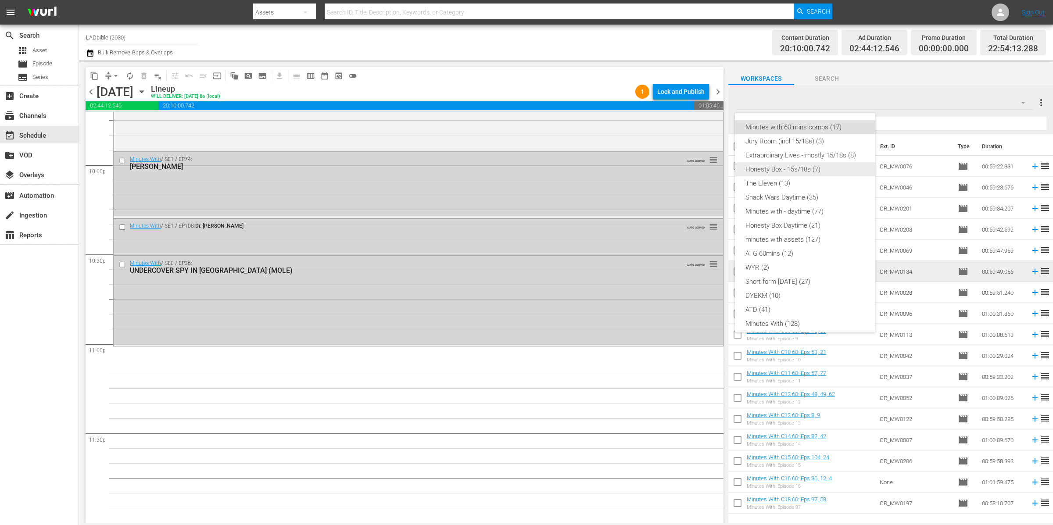
click at [830, 169] on div "Honesty Box - 15s/18s (7)" at bounding box center [804, 169] width 119 height 14
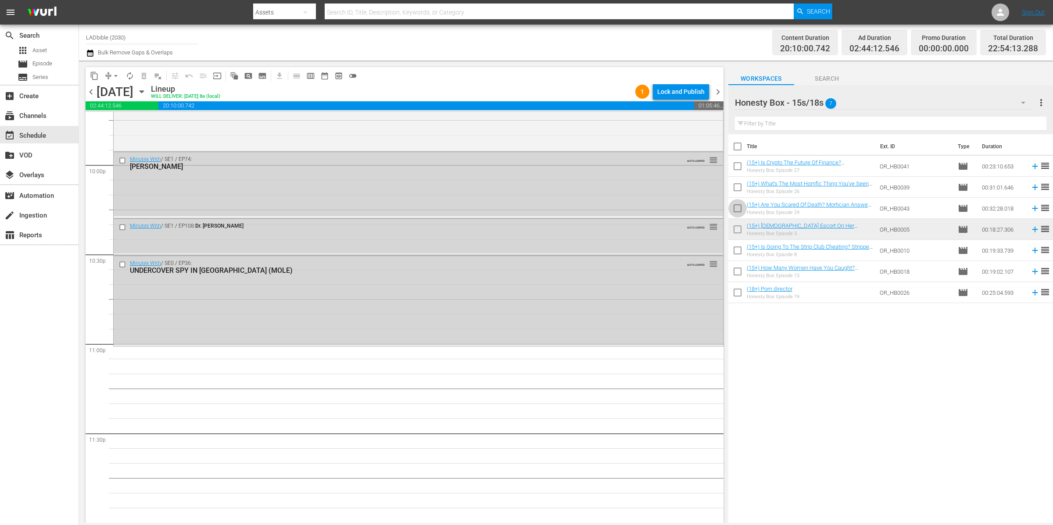
click at [740, 206] on input "checkbox" at bounding box center [737, 210] width 18 height 18
checkbox input "true"
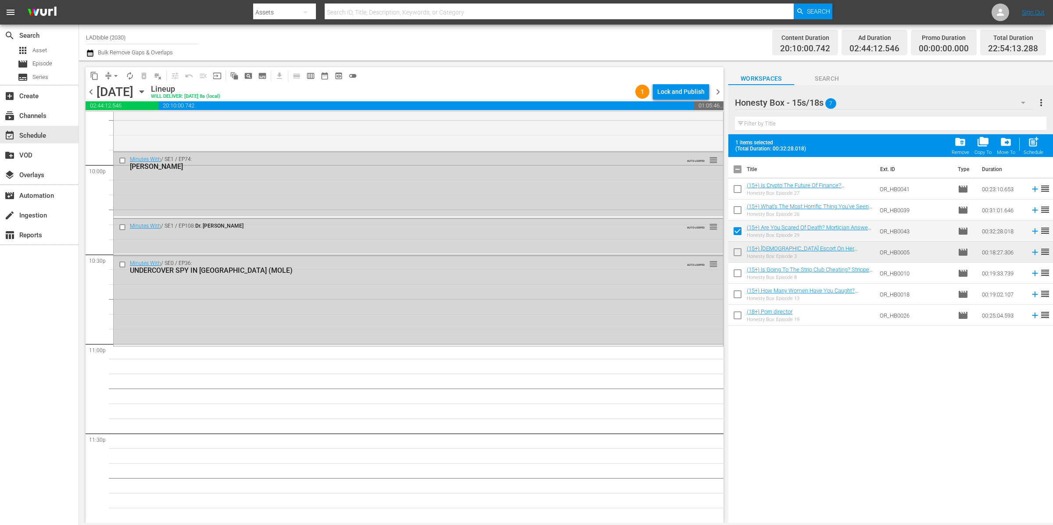
drag, startPoint x: 741, startPoint y: 276, endPoint x: 741, endPoint y: 282, distance: 5.7
click at [741, 276] on input "checkbox" at bounding box center [737, 275] width 18 height 18
checkbox input "true"
click at [737, 295] on input "checkbox" at bounding box center [737, 296] width 18 height 18
checkbox input "true"
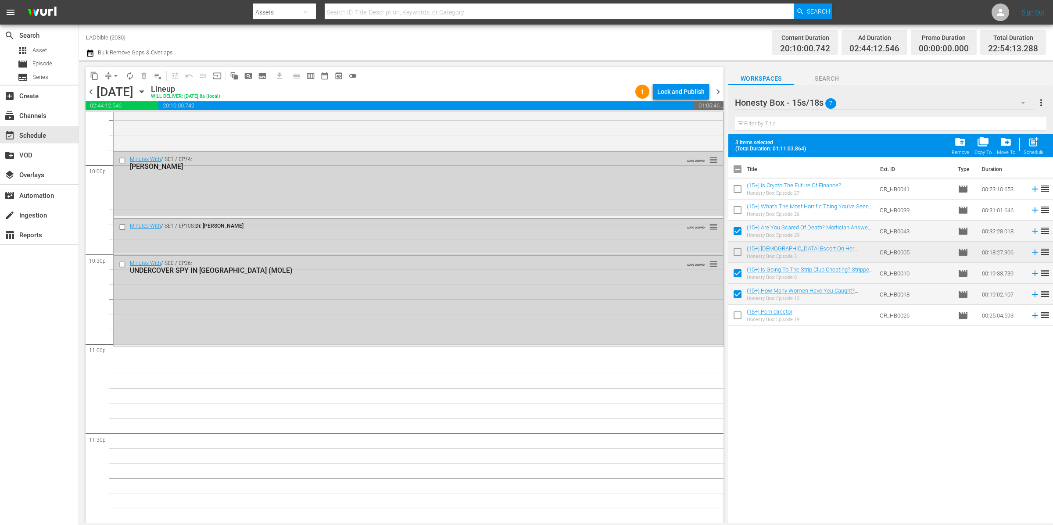
click at [1033, 143] on span "post_add" at bounding box center [1033, 142] width 12 height 12
checkbox input "false"
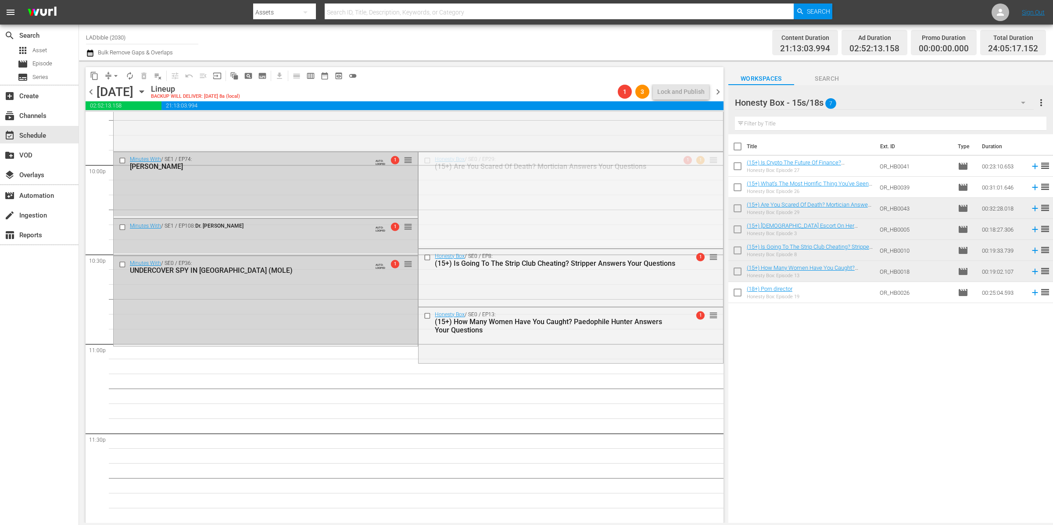
drag, startPoint x: 705, startPoint y: 159, endPoint x: 635, endPoint y: 385, distance: 236.4
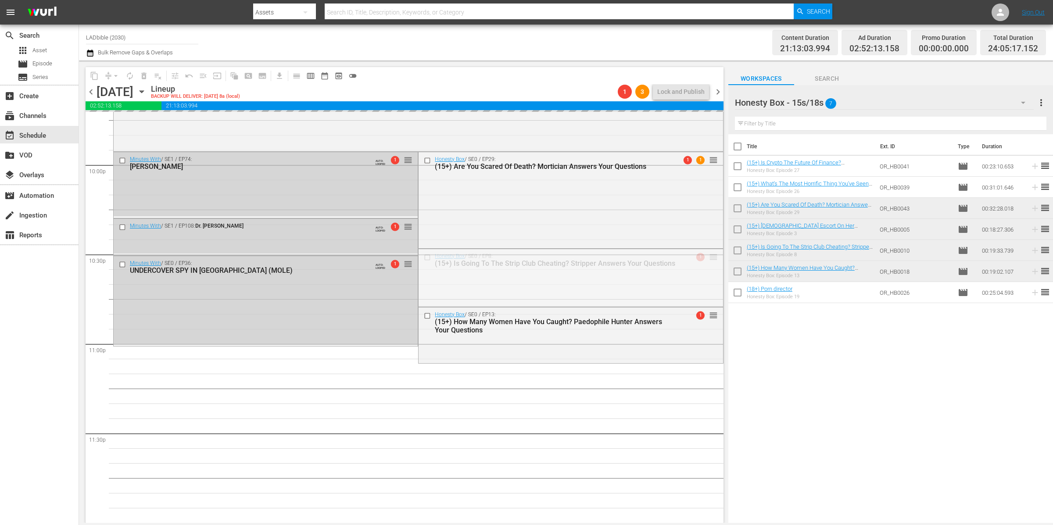
drag, startPoint x: 703, startPoint y: 258, endPoint x: 676, endPoint y: 341, distance: 87.3
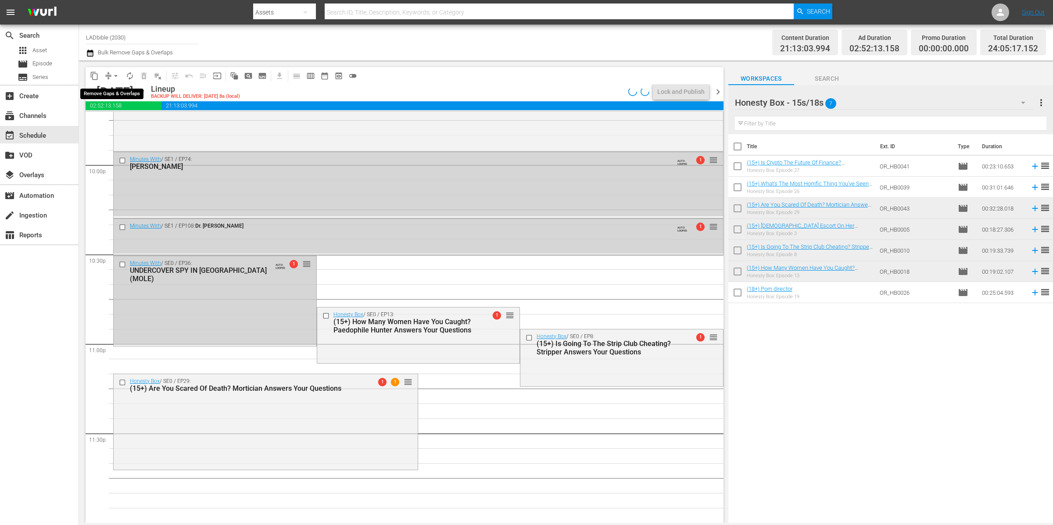
click at [111, 75] on div "arrow_drop_down" at bounding box center [116, 76] width 14 height 14
click at [111, 73] on button "arrow_drop_down" at bounding box center [116, 76] width 14 height 14
click at [135, 119] on li "Align to End of Previous Day" at bounding box center [116, 122] width 92 height 14
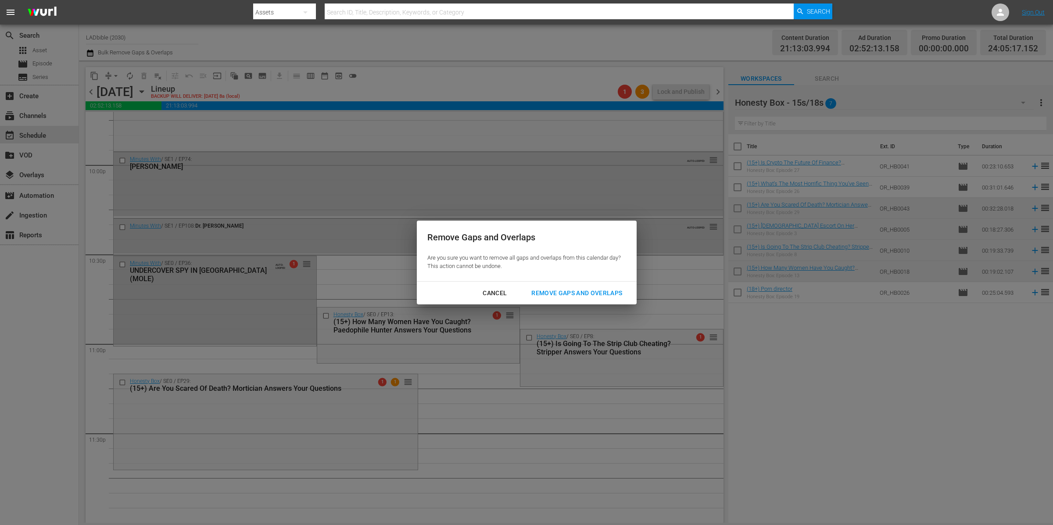
click at [616, 295] on div "Remove Gaps and Overlaps" at bounding box center [576, 293] width 105 height 11
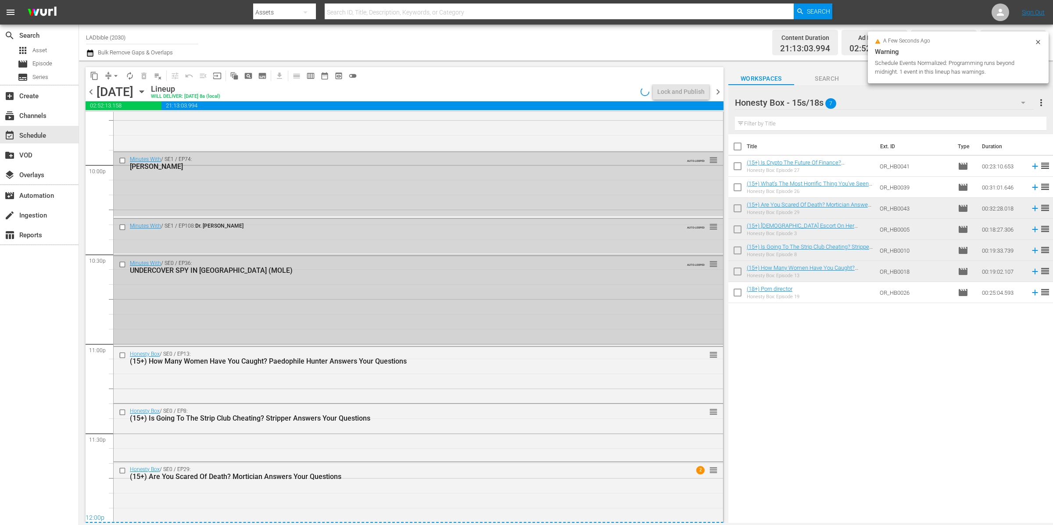
scroll to position [3920, 0]
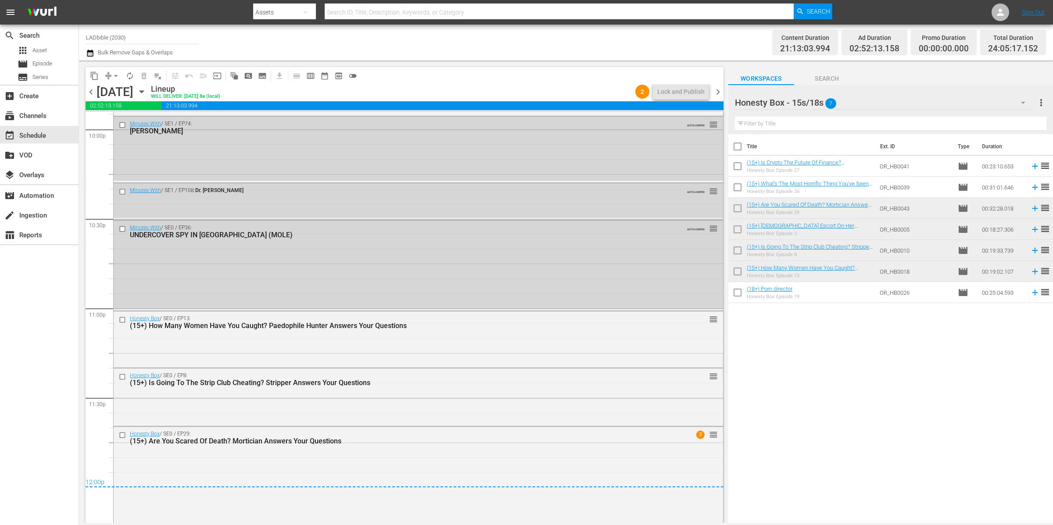
click at [89, 93] on span "chevron_left" at bounding box center [91, 91] width 11 height 11
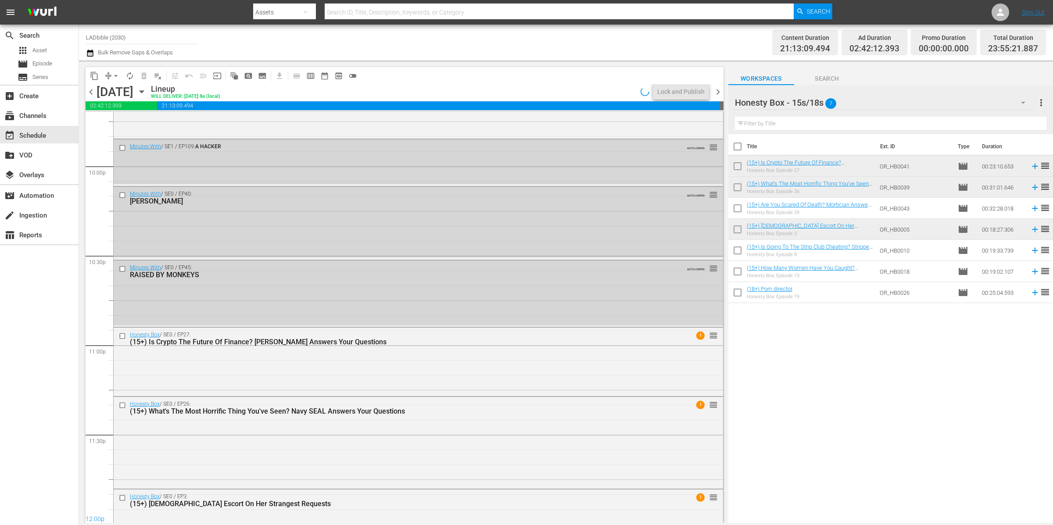
scroll to position [3904, 0]
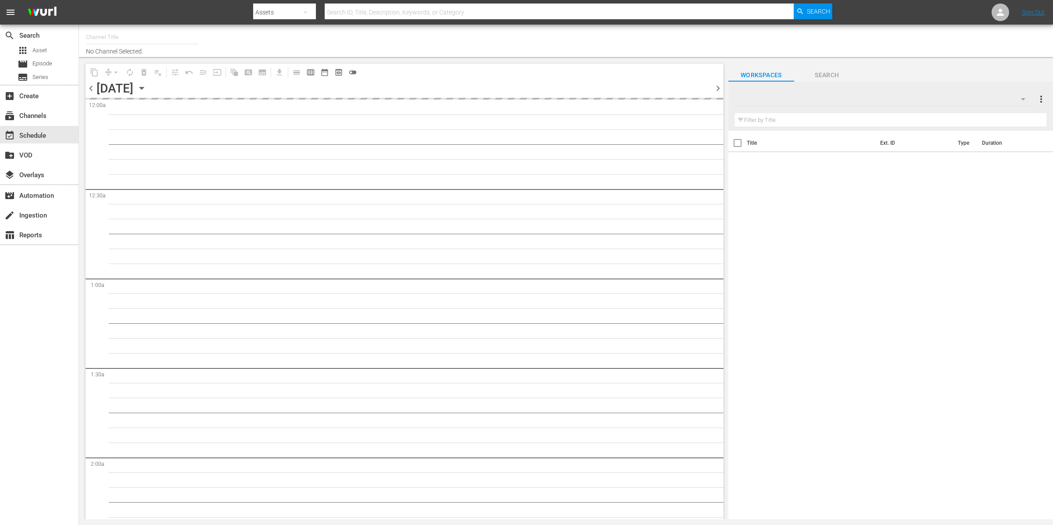
type input "LADbible (2030)"
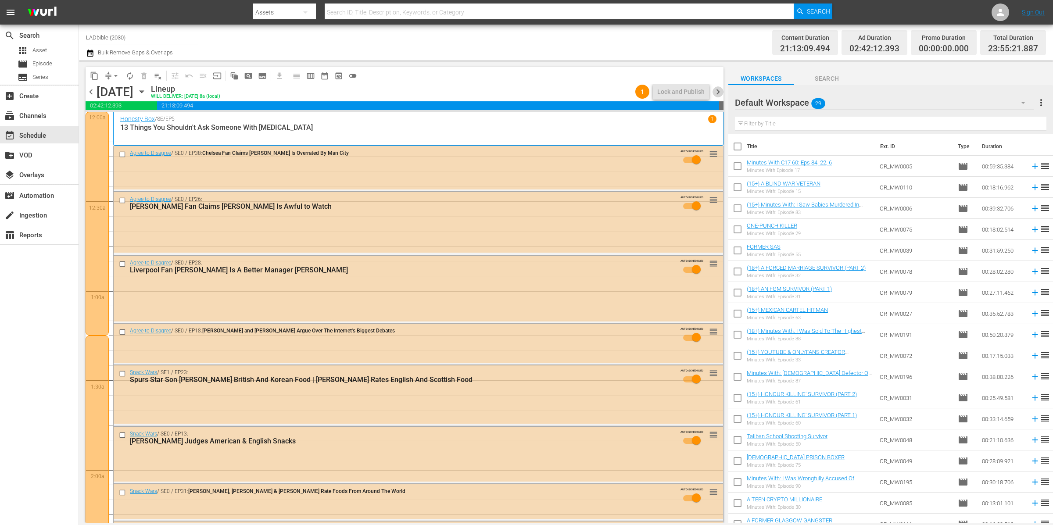
click at [718, 90] on span "chevron_right" at bounding box center [717, 91] width 11 height 11
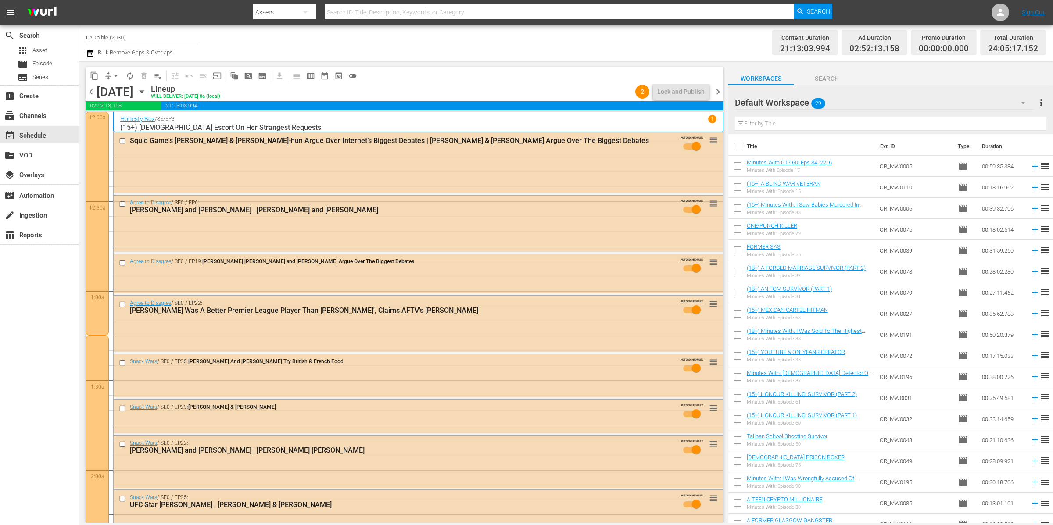
click at [717, 91] on span "chevron_right" at bounding box center [717, 91] width 11 height 11
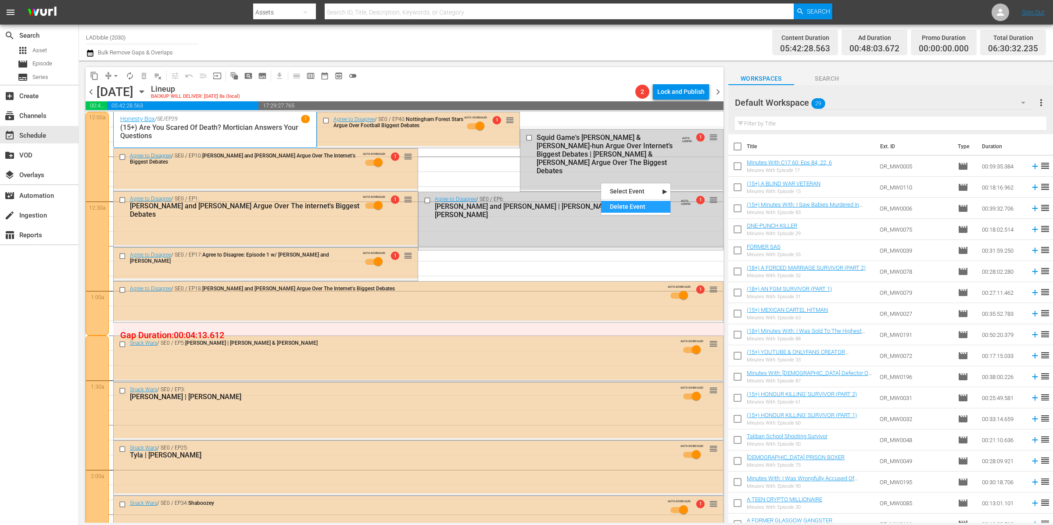
click at [624, 210] on div "Delete Event" at bounding box center [635, 207] width 69 height 12
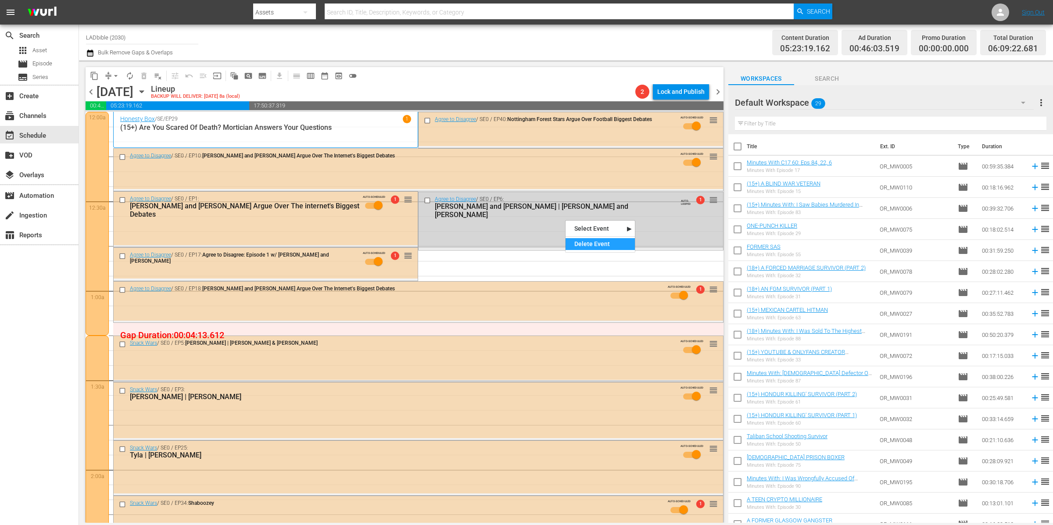
click at [581, 240] on div "Delete Event" at bounding box center [599, 244] width 69 height 12
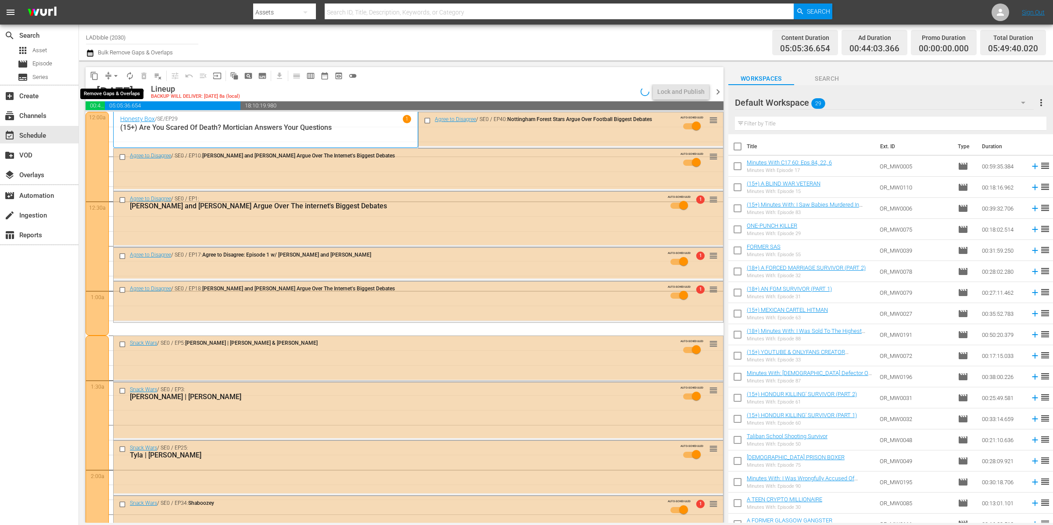
click at [111, 73] on button "arrow_drop_down" at bounding box center [116, 76] width 14 height 14
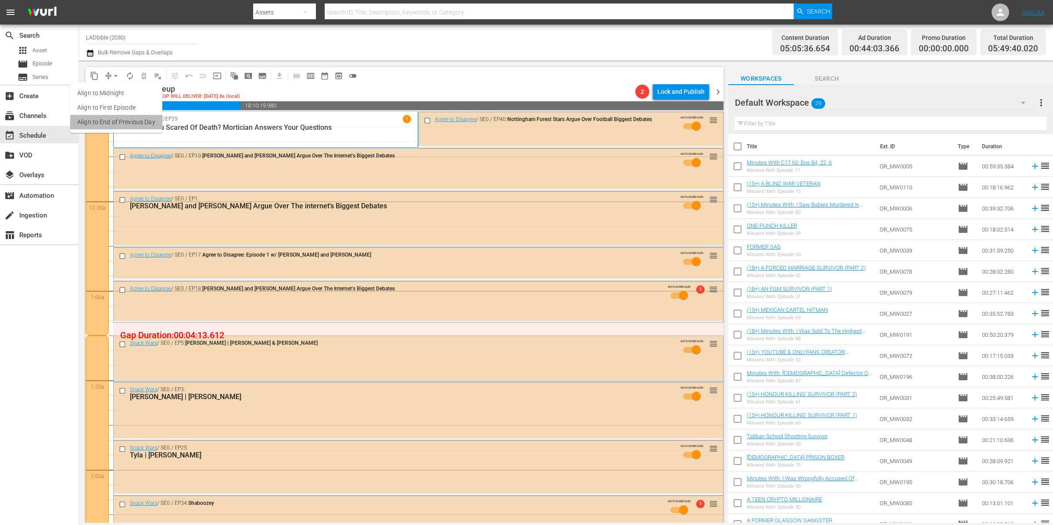
click at [128, 121] on li "Align to End of Previous Day" at bounding box center [116, 122] width 92 height 14
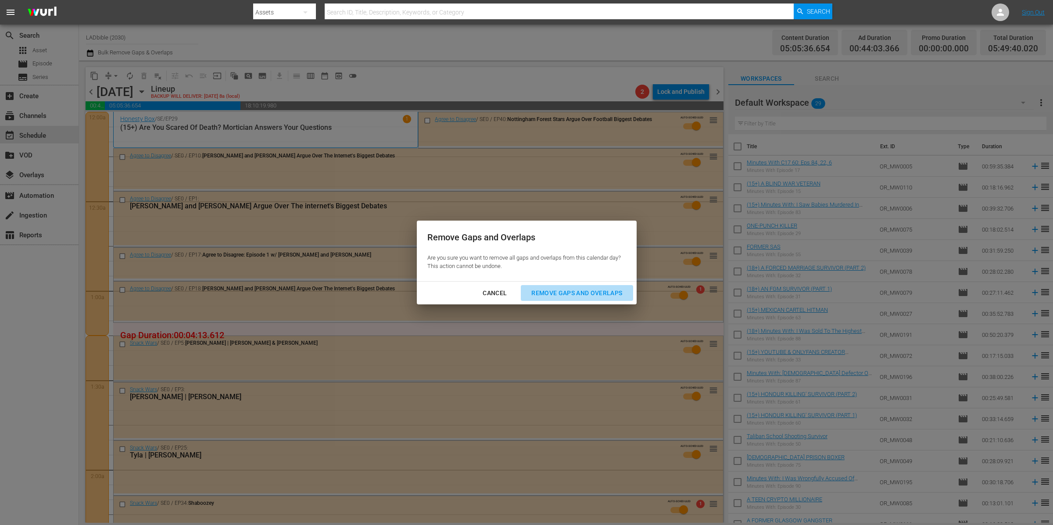
click at [573, 294] on div "Remove Gaps and Overlaps" at bounding box center [576, 293] width 105 height 11
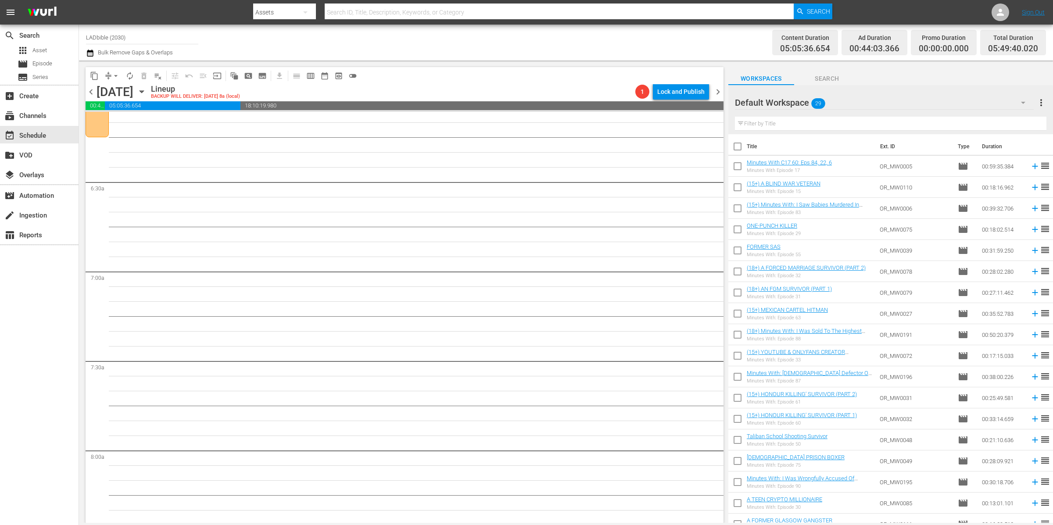
scroll to position [952, 0]
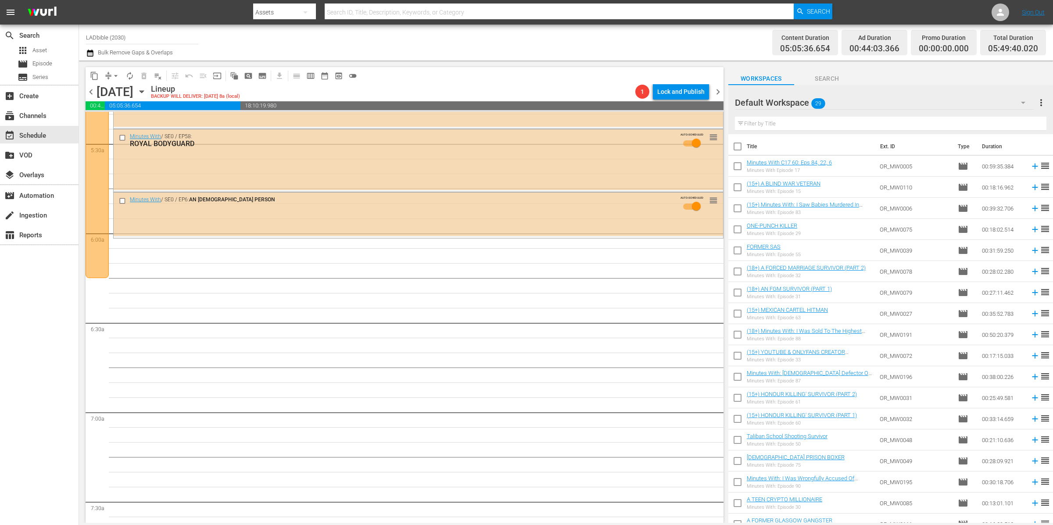
click at [133, 74] on span "autorenew_outlined" at bounding box center [129, 76] width 9 height 9
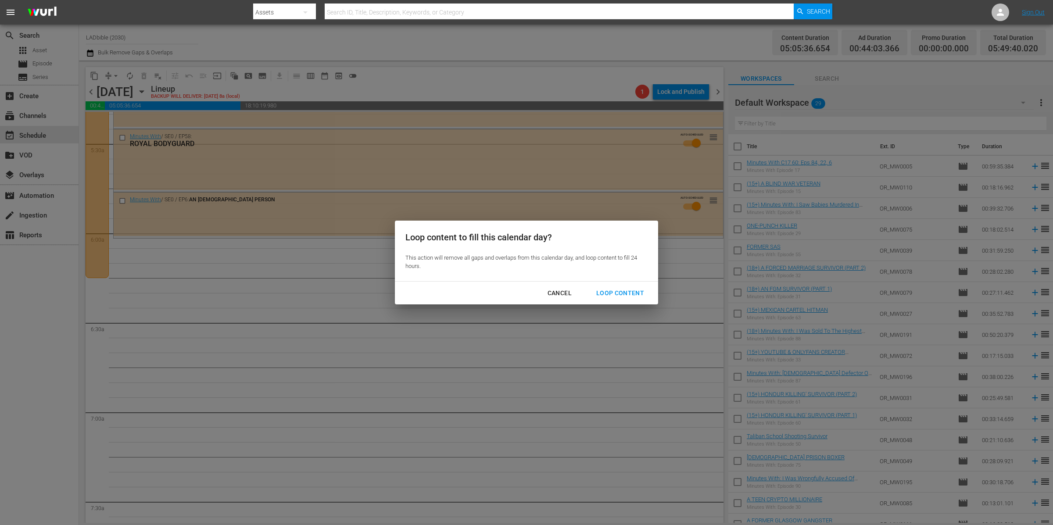
click at [633, 287] on button "Loop Content" at bounding box center [620, 293] width 69 height 16
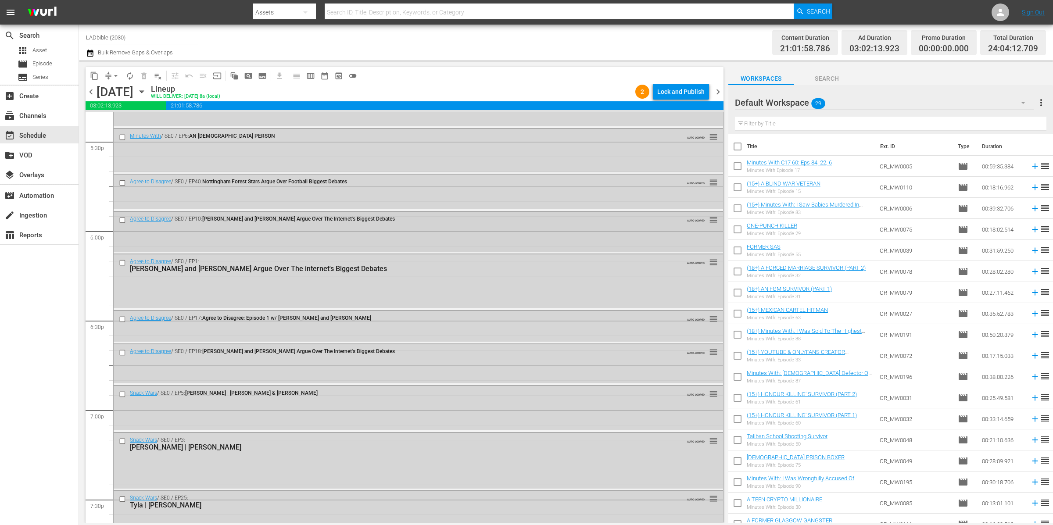
scroll to position [3057, 0]
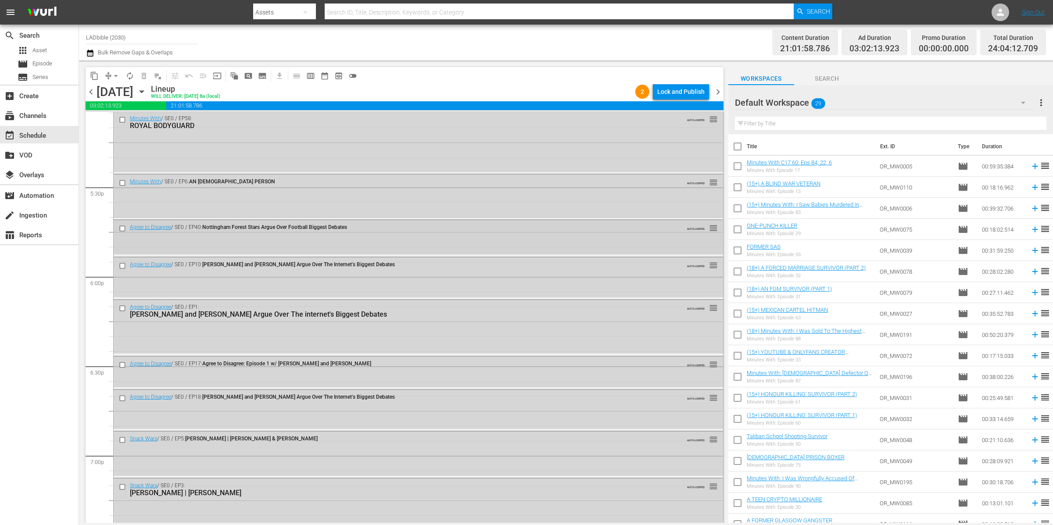
click at [123, 226] on input "checkbox" at bounding box center [123, 228] width 9 height 7
click at [124, 263] on input "checkbox" at bounding box center [123, 265] width 9 height 7
click at [123, 306] on input "checkbox" at bounding box center [123, 307] width 9 height 7
click at [122, 361] on input "checkbox" at bounding box center [123, 364] width 9 height 7
click at [124, 398] on input "checkbox" at bounding box center [123, 398] width 9 height 7
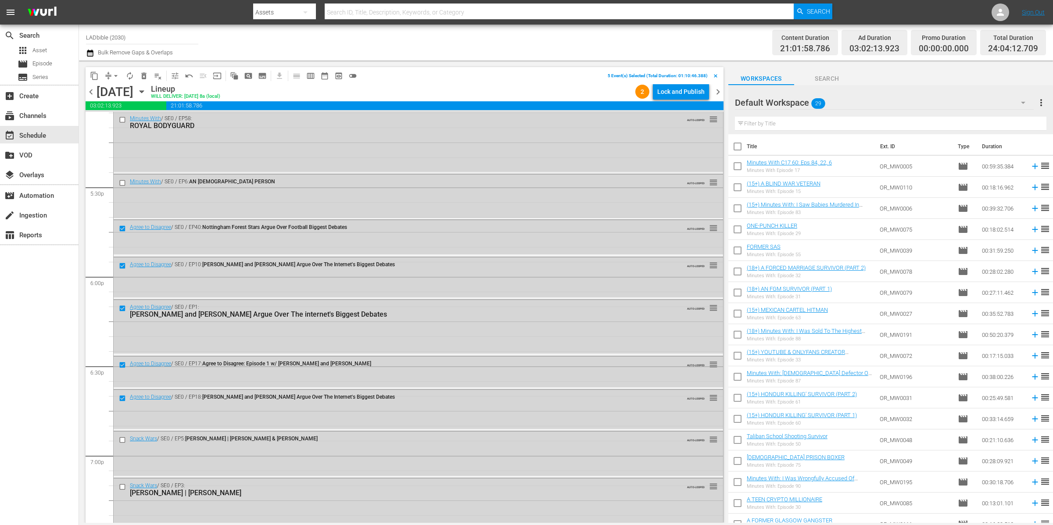
click at [146, 77] on span "delete_forever_outlined" at bounding box center [144, 76] width 9 height 9
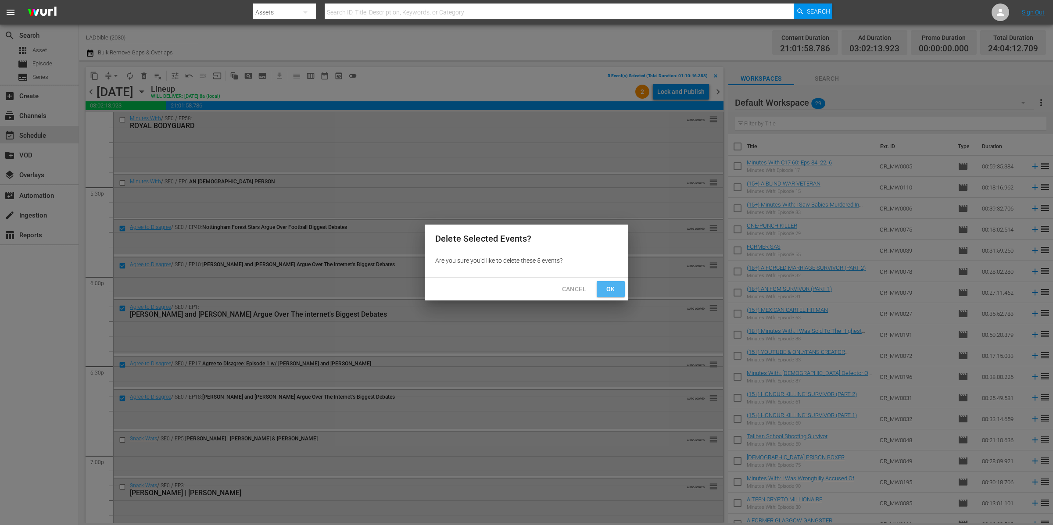
click at [610, 288] on span "Ok" at bounding box center [611, 289] width 14 height 11
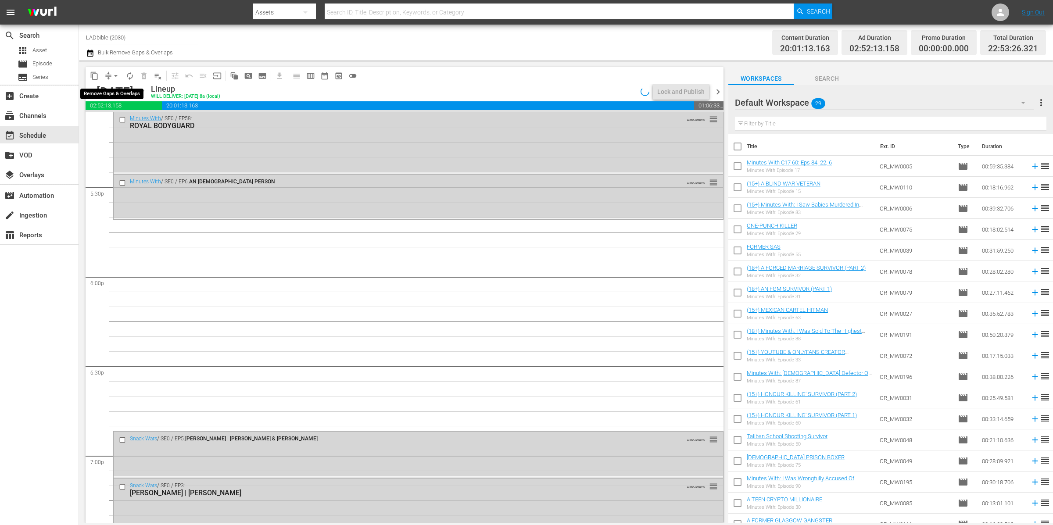
click at [109, 75] on button "arrow_drop_down" at bounding box center [116, 76] width 14 height 14
click at [137, 121] on li "Align to End of Previous Day" at bounding box center [116, 122] width 92 height 14
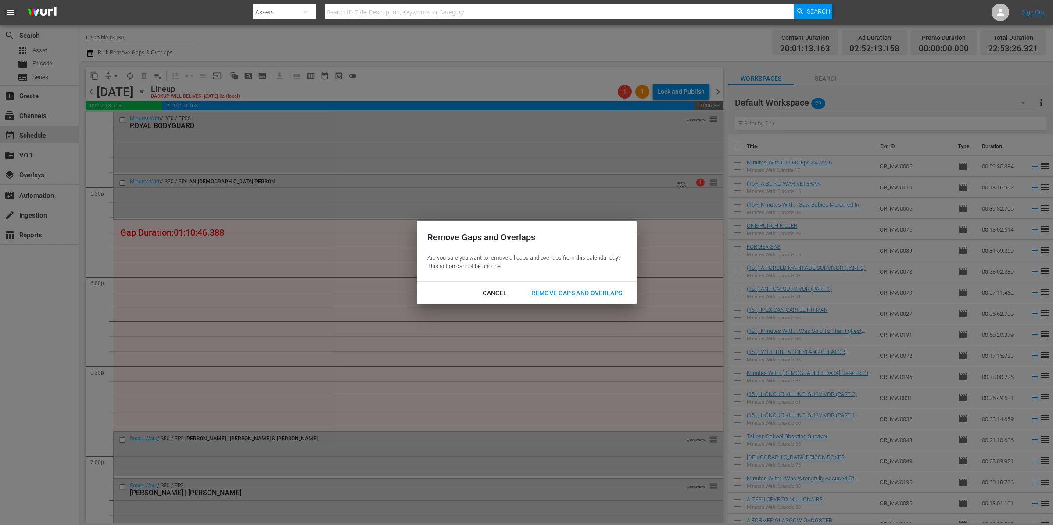
click at [593, 295] on div "Remove Gaps and Overlaps" at bounding box center [576, 293] width 105 height 11
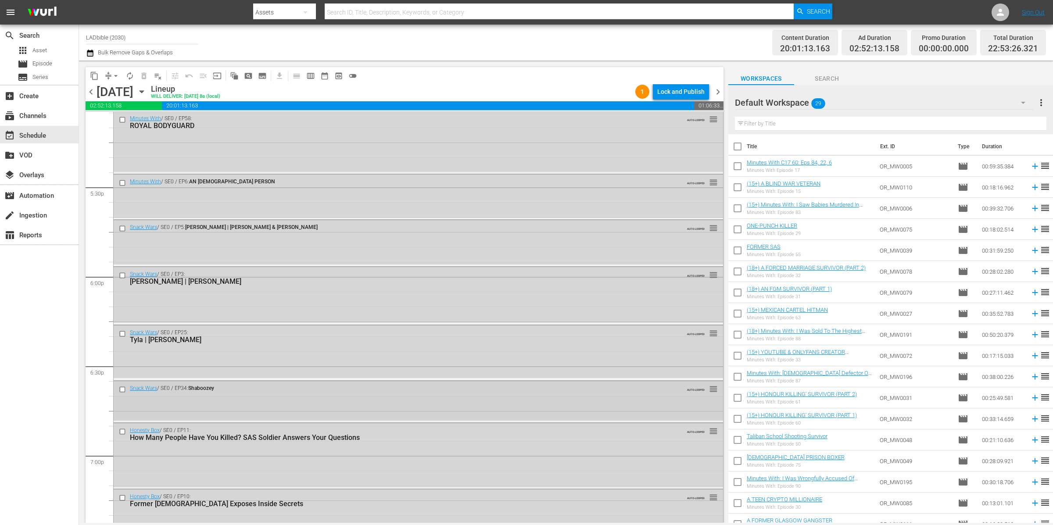
click at [124, 386] on input "checkbox" at bounding box center [123, 389] width 9 height 7
click at [123, 430] on input "checkbox" at bounding box center [123, 431] width 9 height 7
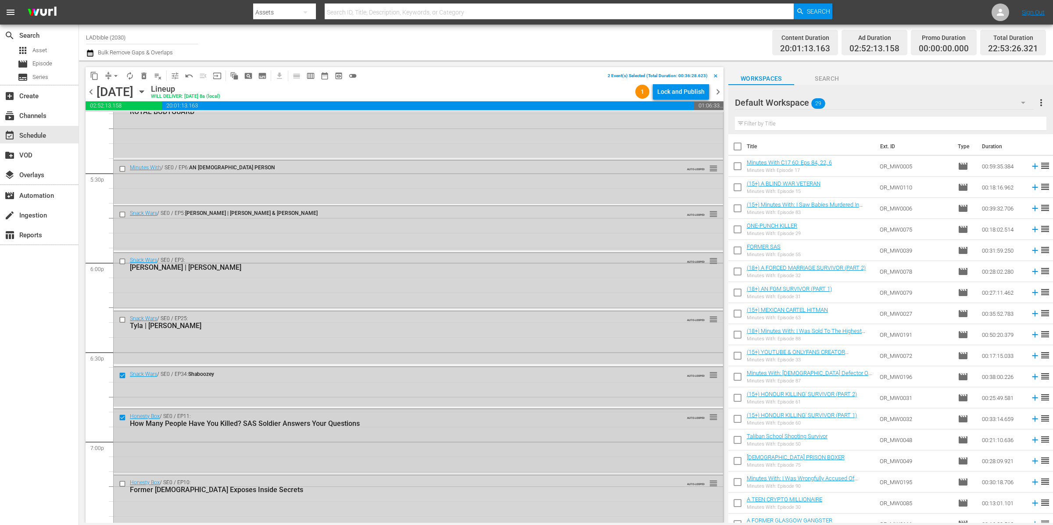
scroll to position [3078, 0]
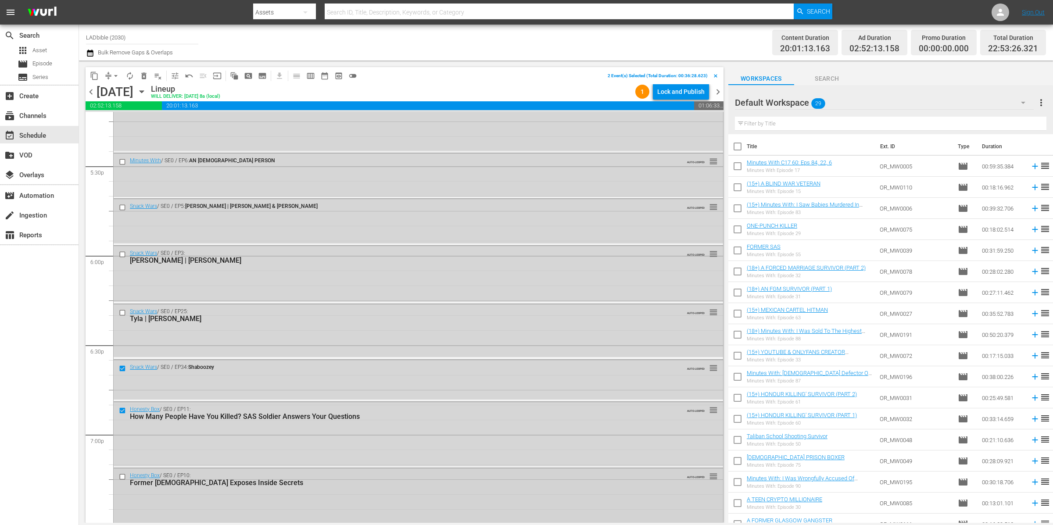
click at [123, 475] on input "checkbox" at bounding box center [123, 476] width 9 height 7
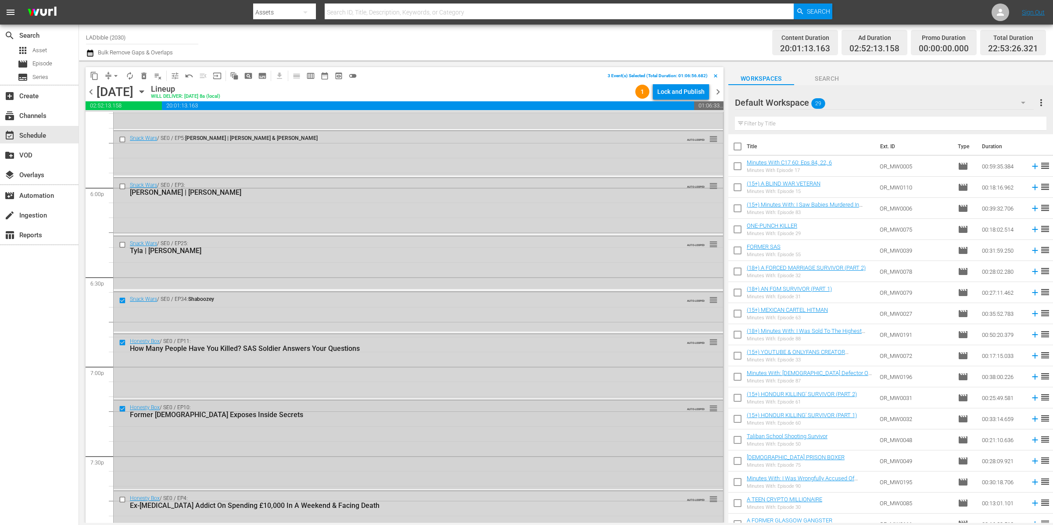
scroll to position [3174, 0]
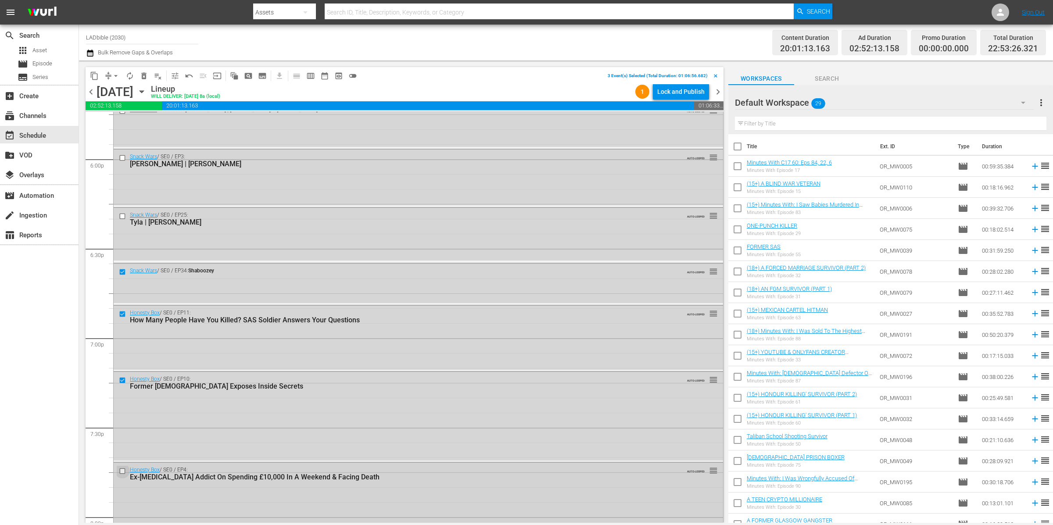
click at [123, 470] on input "checkbox" at bounding box center [123, 471] width 9 height 7
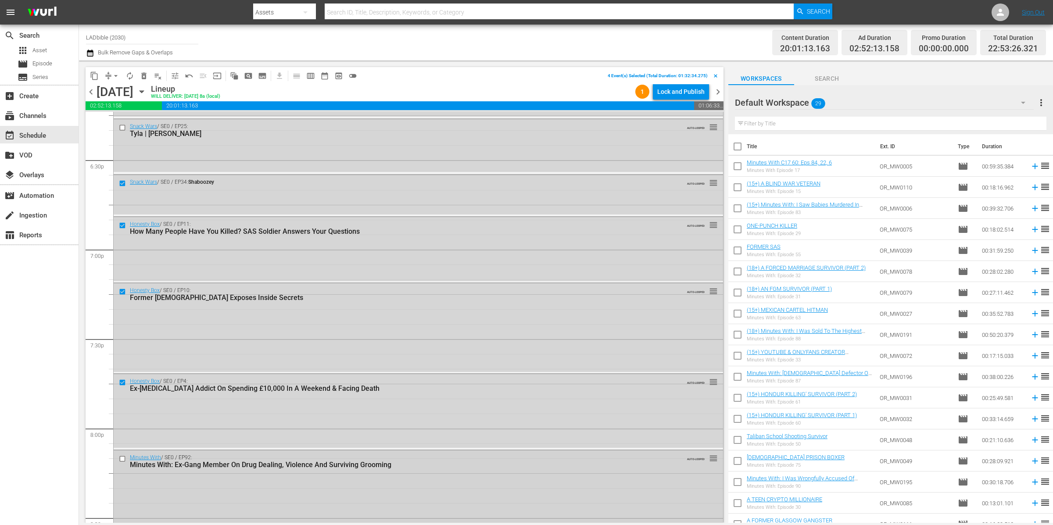
scroll to position [3319, 0]
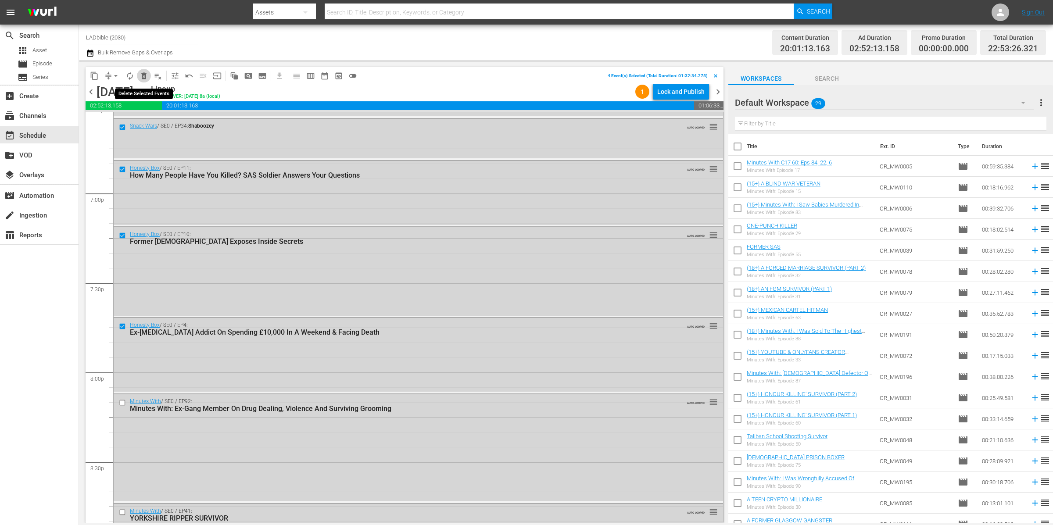
click at [143, 78] on span "delete_forever_outlined" at bounding box center [144, 76] width 9 height 9
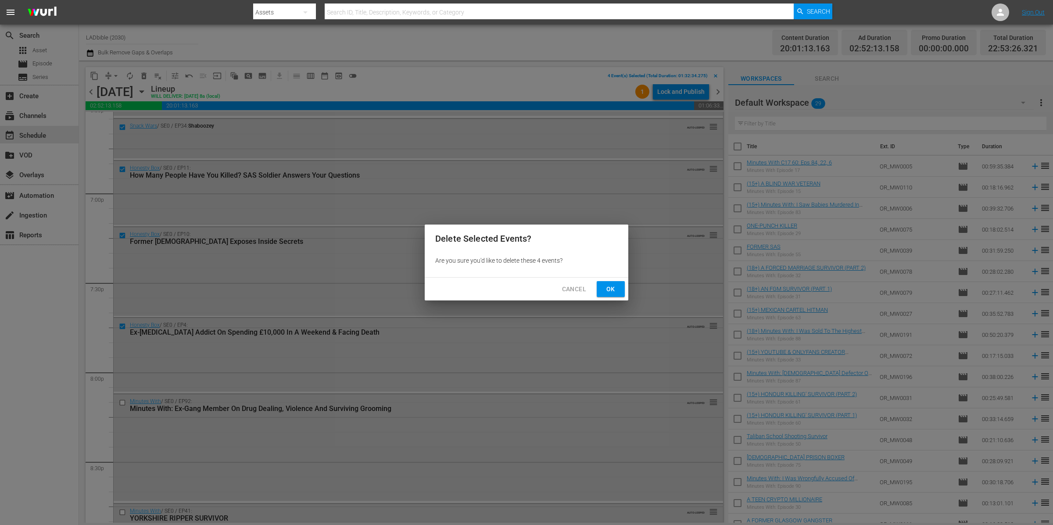
click at [601, 297] on button "Ok" at bounding box center [611, 289] width 28 height 16
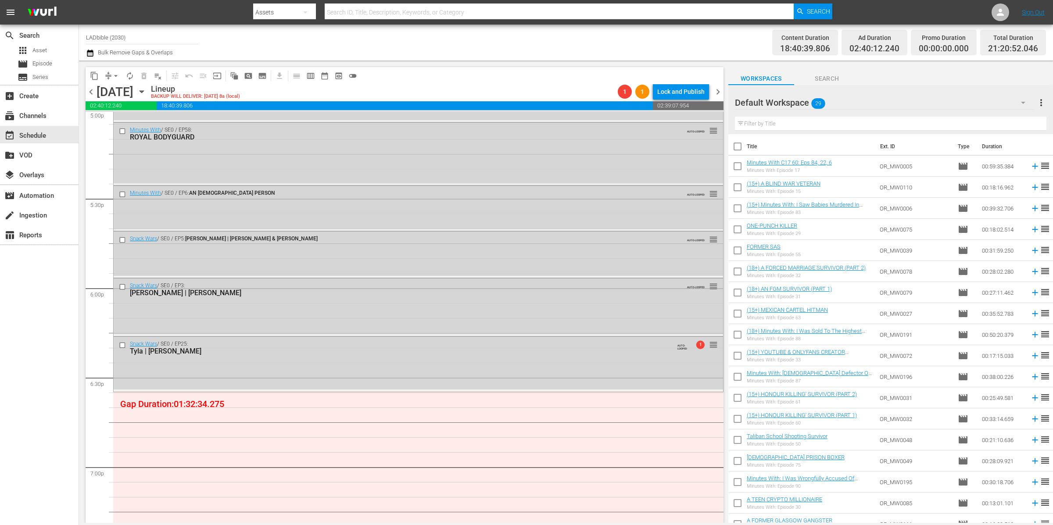
scroll to position [3137, 0]
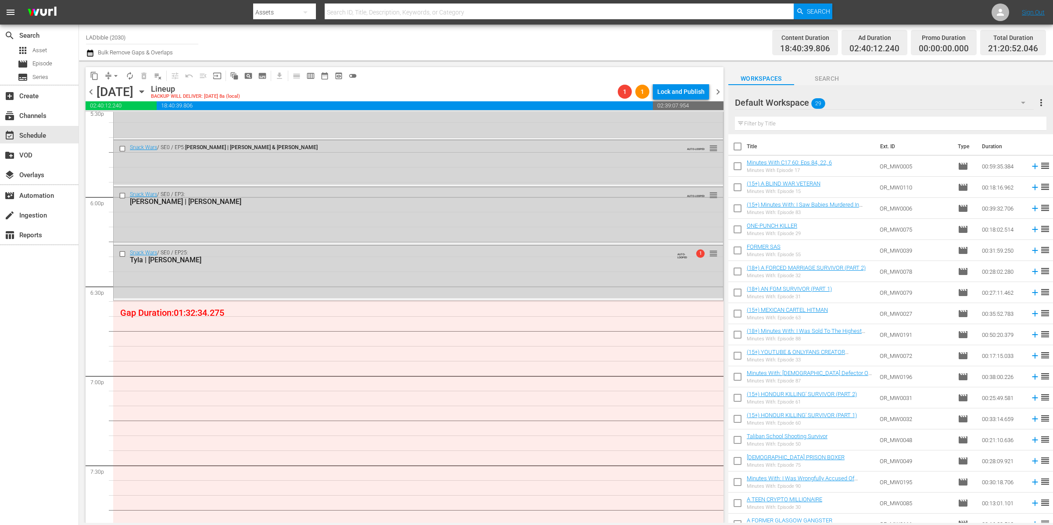
click at [92, 92] on span "chevron_left" at bounding box center [91, 91] width 11 height 11
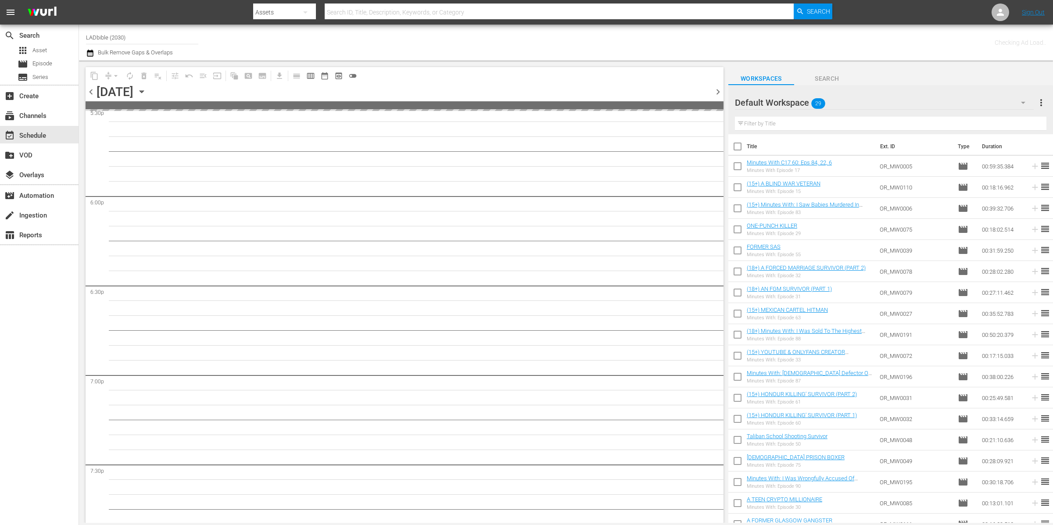
scroll to position [3733, 0]
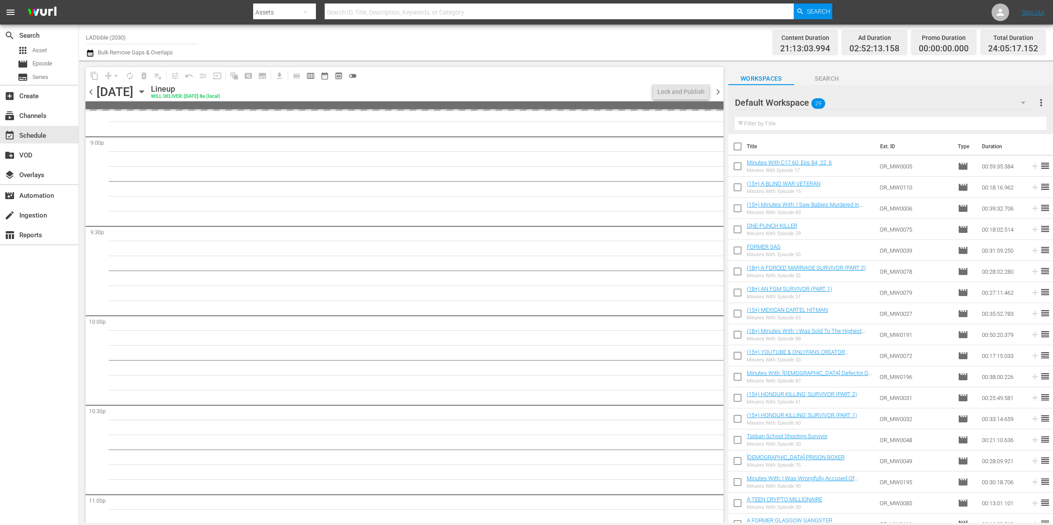
click at [844, 102] on div "Default Workspace 29" at bounding box center [884, 102] width 299 height 25
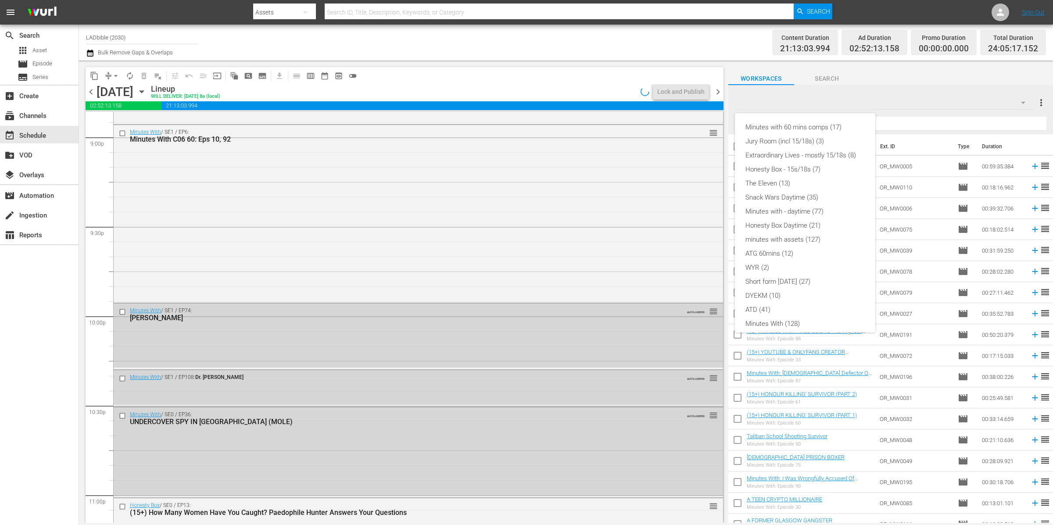
scroll to position [75, 0]
click at [821, 175] on div "ATG 60mins (12)" at bounding box center [804, 179] width 119 height 14
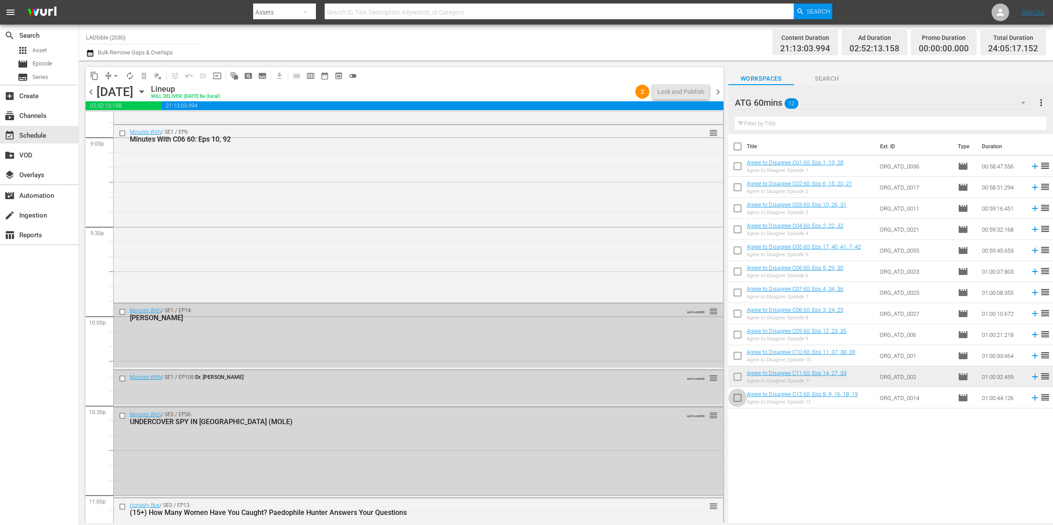
click at [740, 397] on input "checkbox" at bounding box center [737, 399] width 18 height 18
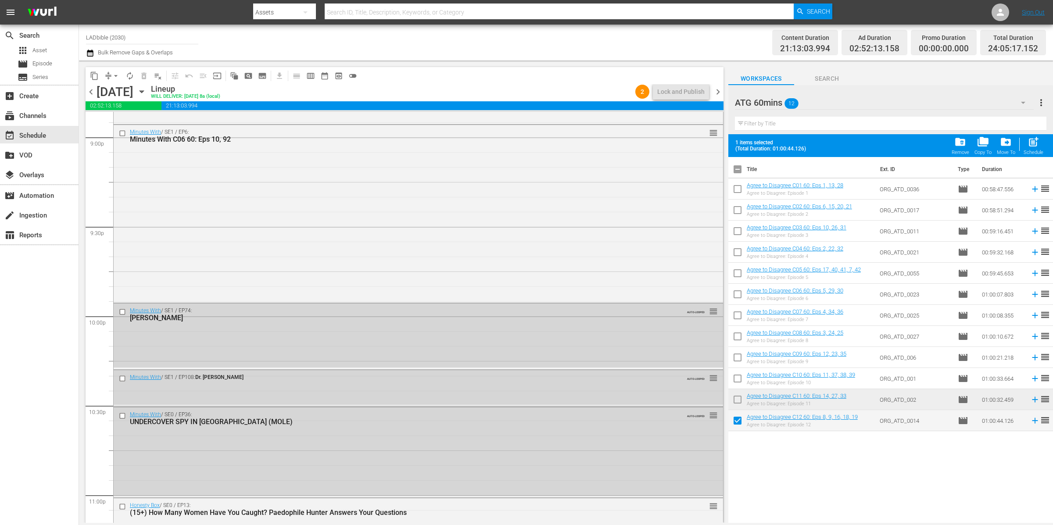
click at [718, 91] on span "chevron_right" at bounding box center [717, 91] width 11 height 11
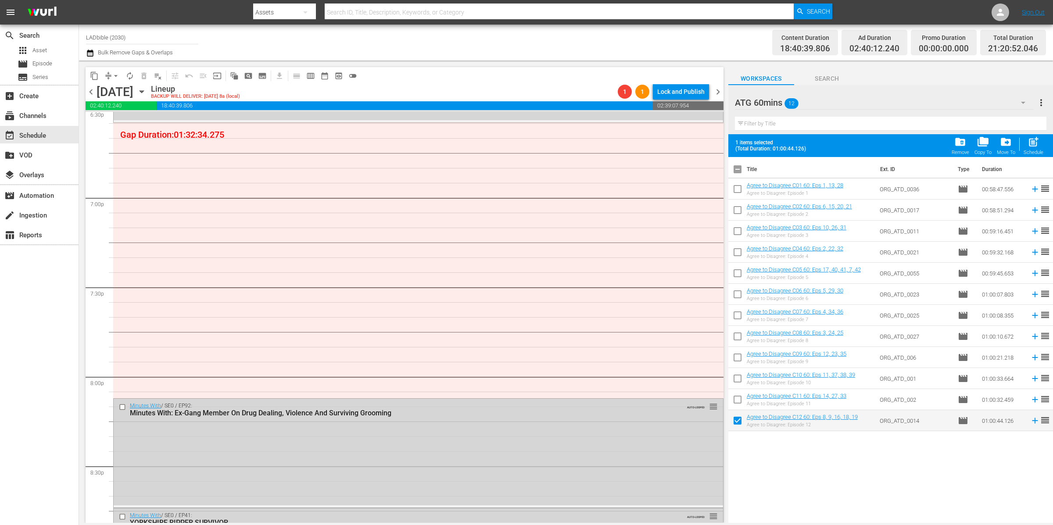
scroll to position [3254, 0]
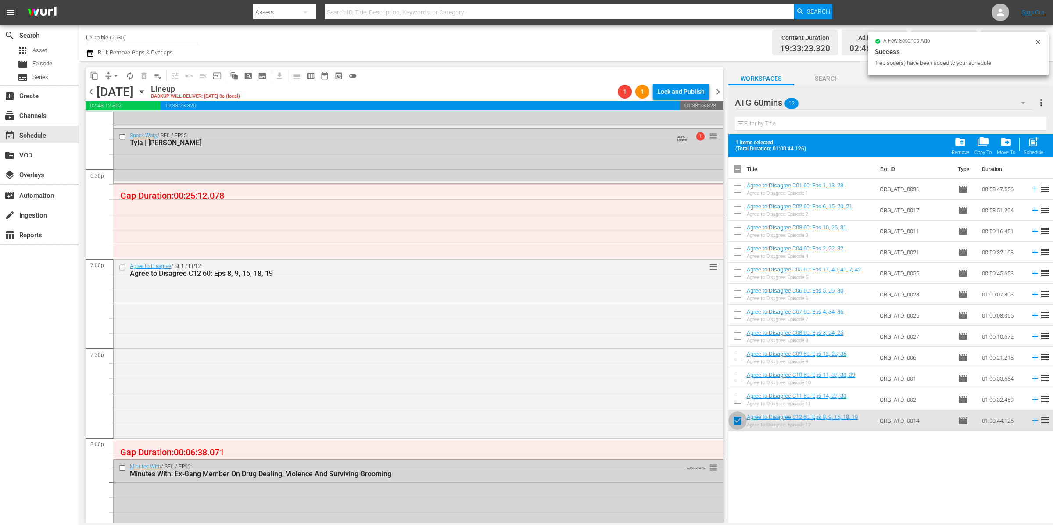
click at [740, 419] on input "checkbox" at bounding box center [737, 422] width 18 height 18
checkbox input "false"
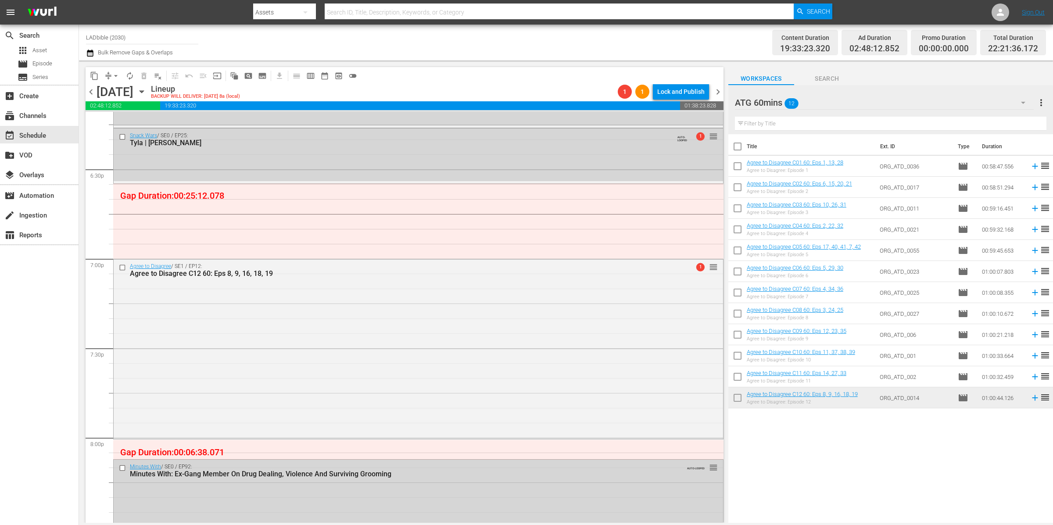
click at [851, 101] on div "ATG 60mins 12" at bounding box center [884, 102] width 299 height 25
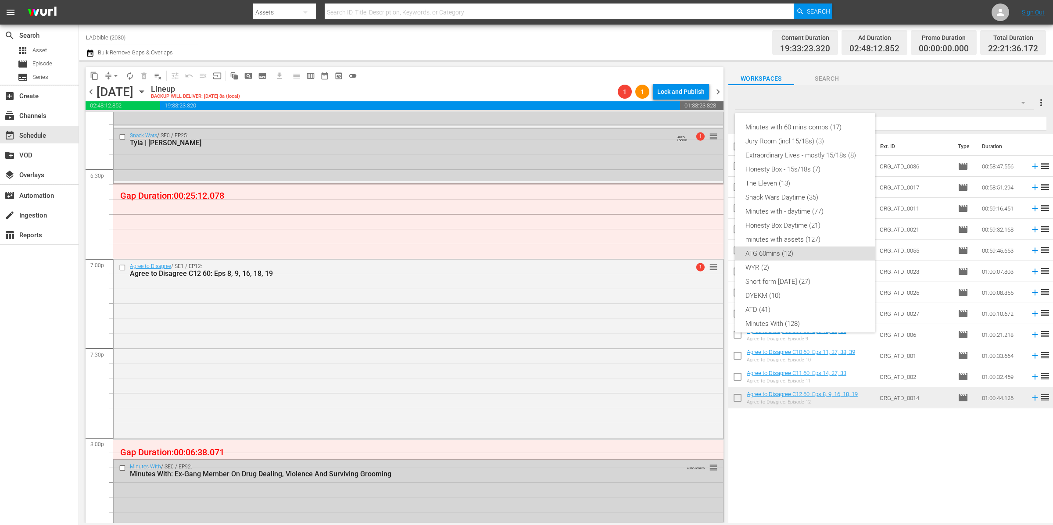
scroll to position [75, 0]
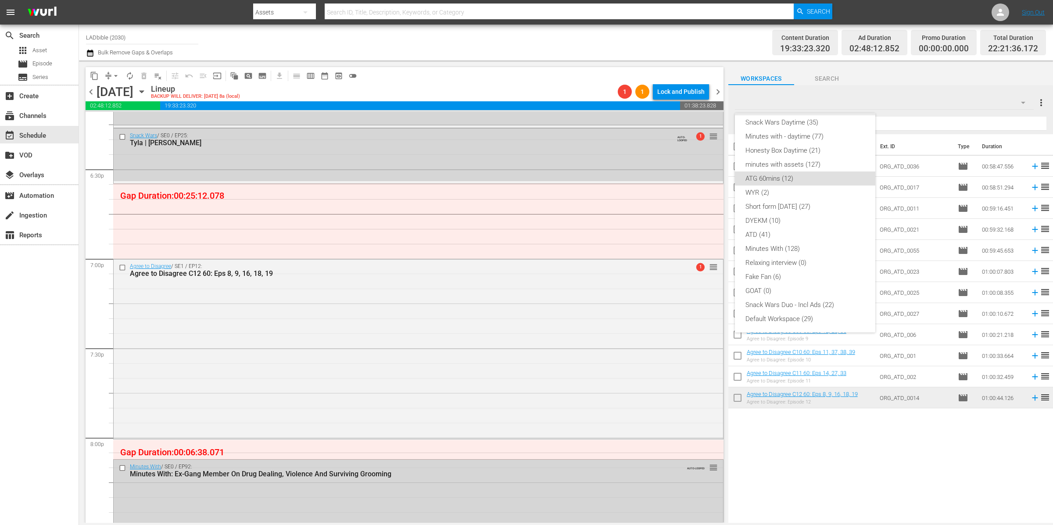
click at [819, 114] on div "The Eleven (13)" at bounding box center [804, 108] width 119 height 14
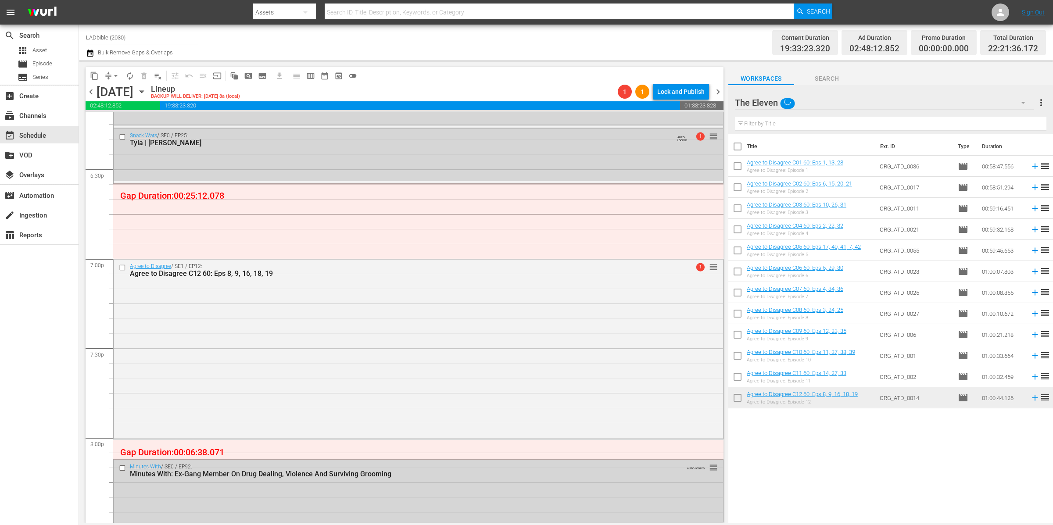
scroll to position [63, 0]
click at [819, 118] on div "Minutes with 60 mins comps (17) Jury Room (incl 15/18s) (3) Extraordinary Lives…" at bounding box center [526, 262] width 1053 height 525
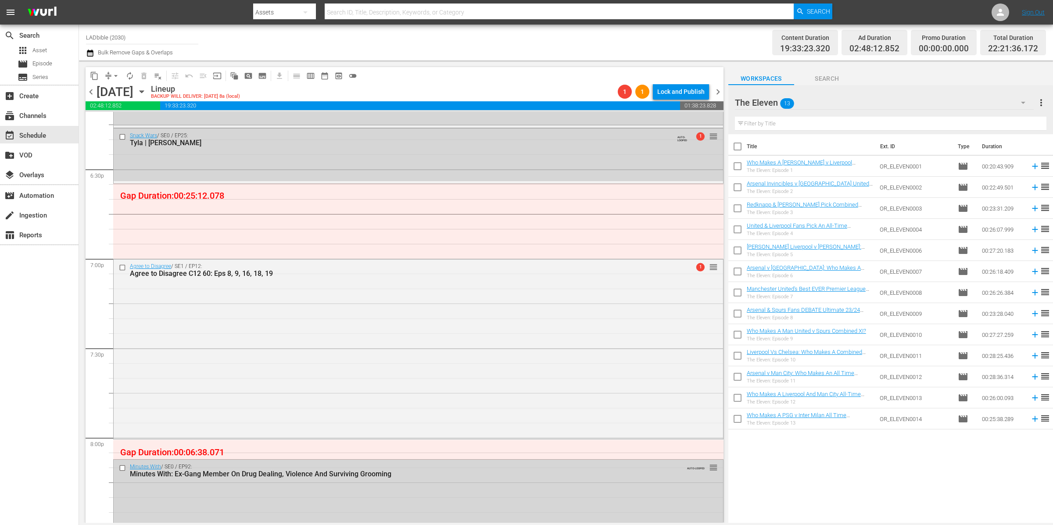
click at [842, 98] on div "The Eleven 13" at bounding box center [884, 102] width 299 height 25
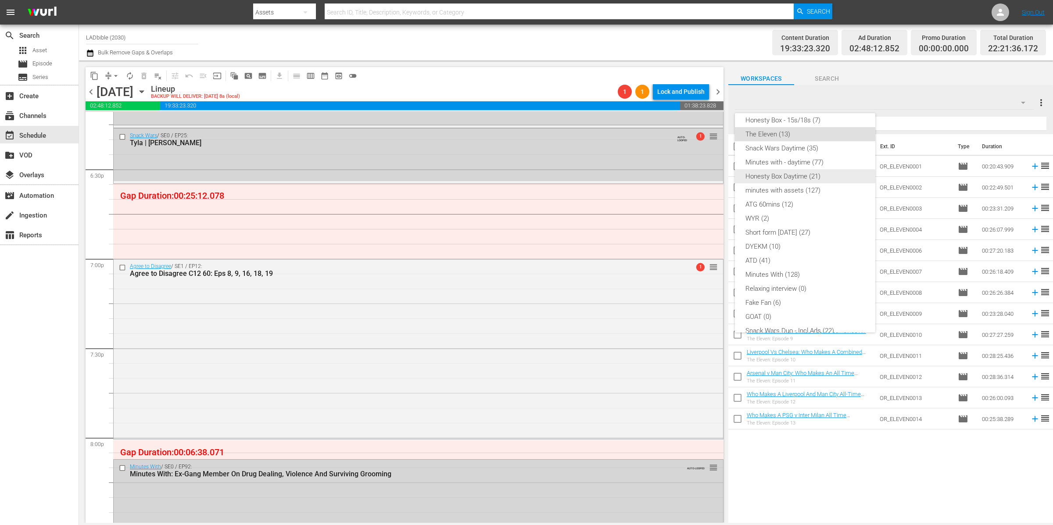
scroll to position [0, 0]
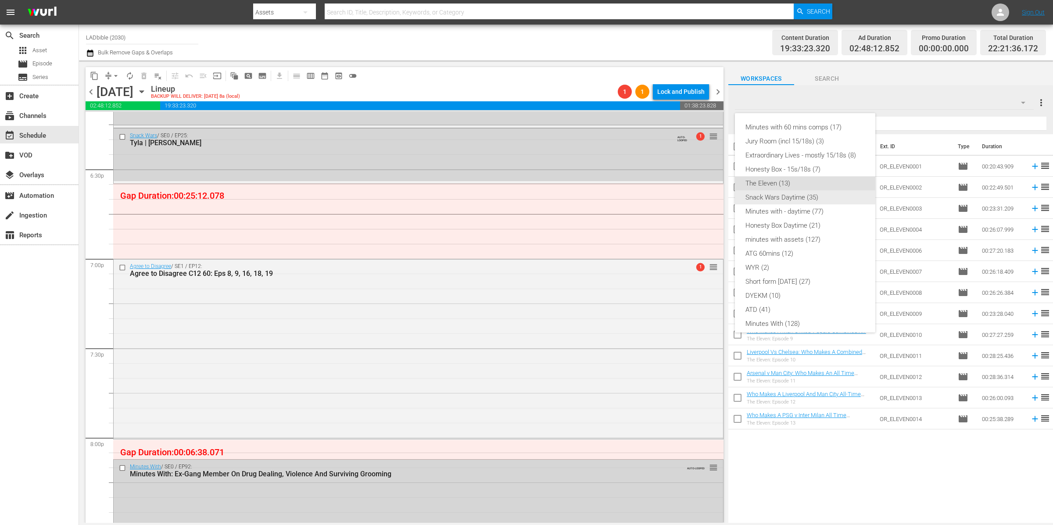
click at [802, 200] on div "Snack Wars Daytime (35)" at bounding box center [804, 197] width 119 height 14
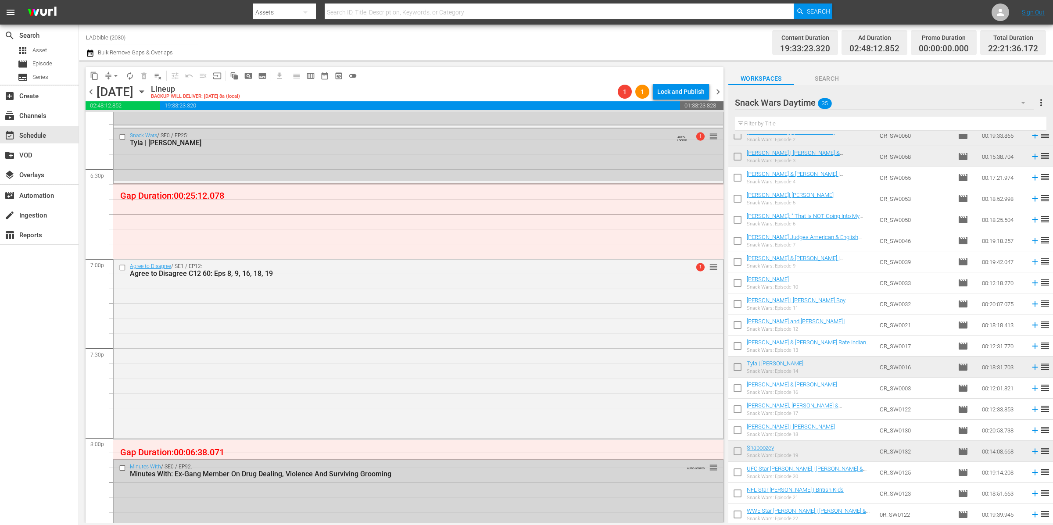
scroll to position [368, 0]
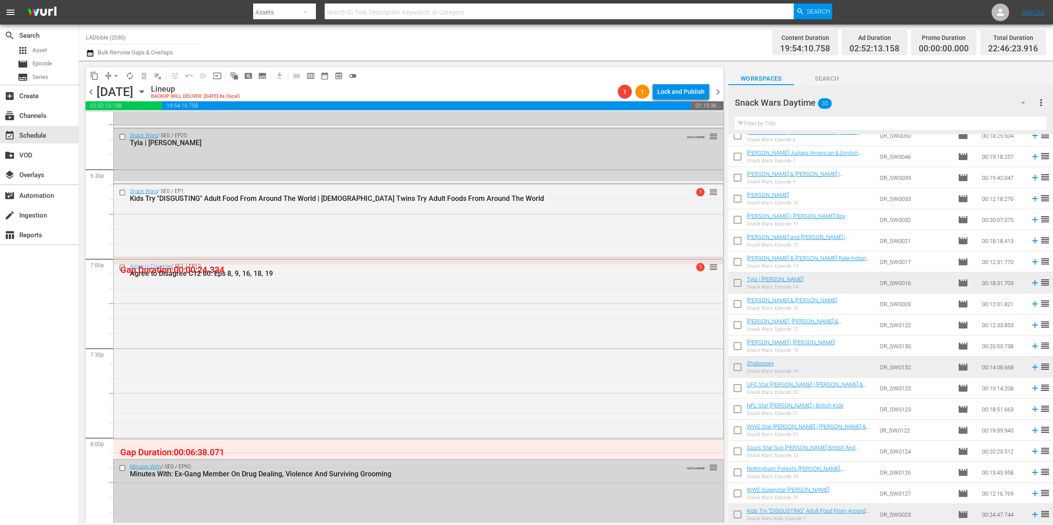
click at [91, 92] on span "chevron_left" at bounding box center [91, 91] width 11 height 11
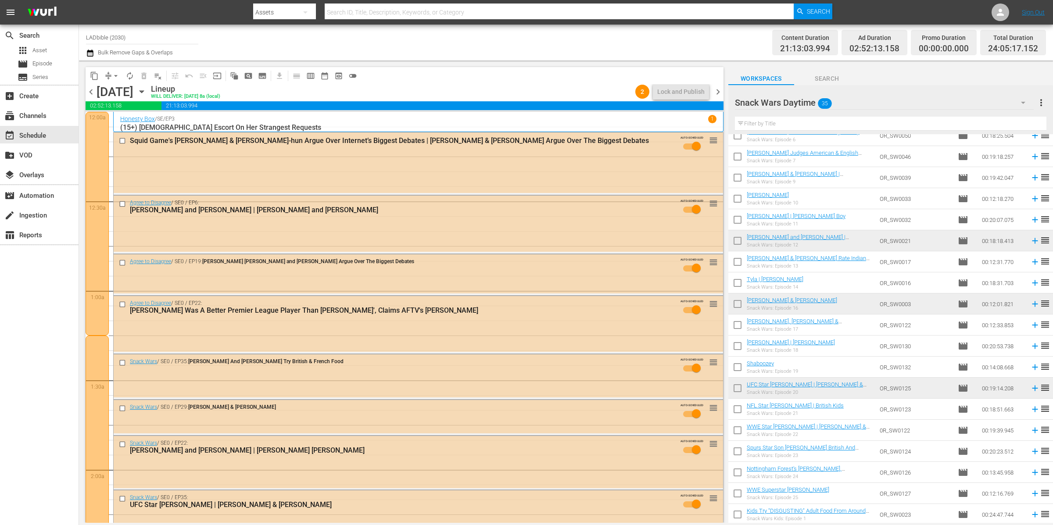
click at [881, 100] on div "Snack Wars Daytime 35" at bounding box center [884, 102] width 299 height 25
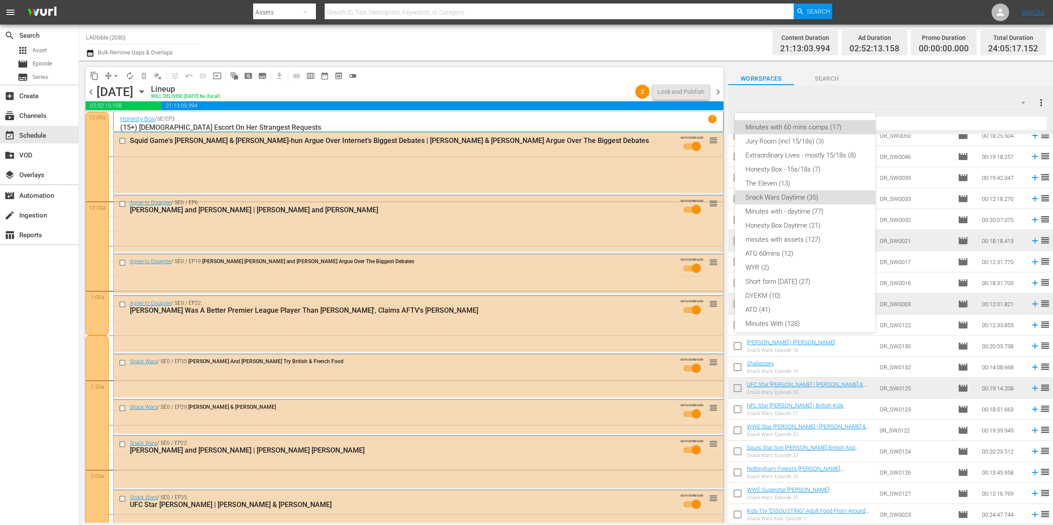
click at [821, 129] on div "Minutes with 60 mins comps (17)" at bounding box center [804, 127] width 119 height 14
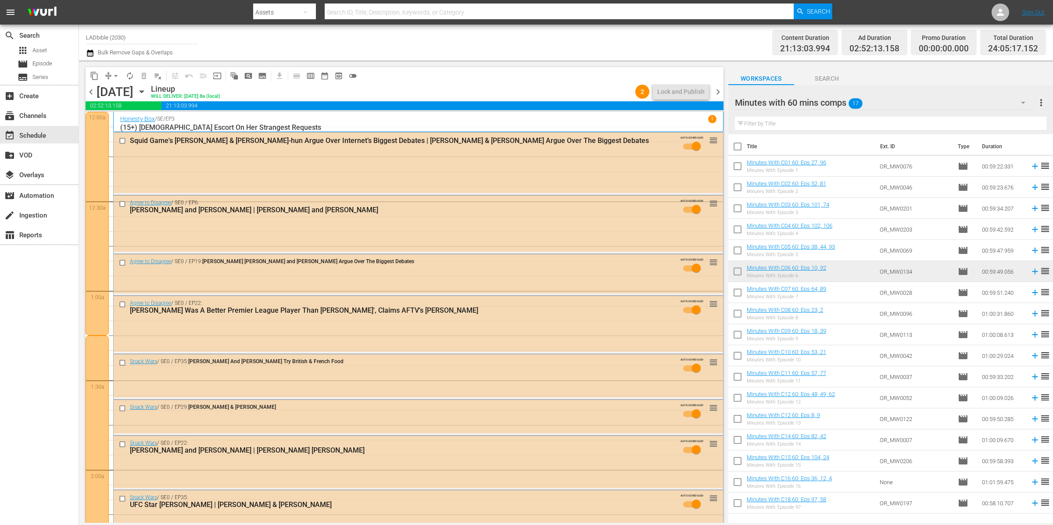
click at [734, 296] on input "checkbox" at bounding box center [737, 294] width 18 height 18
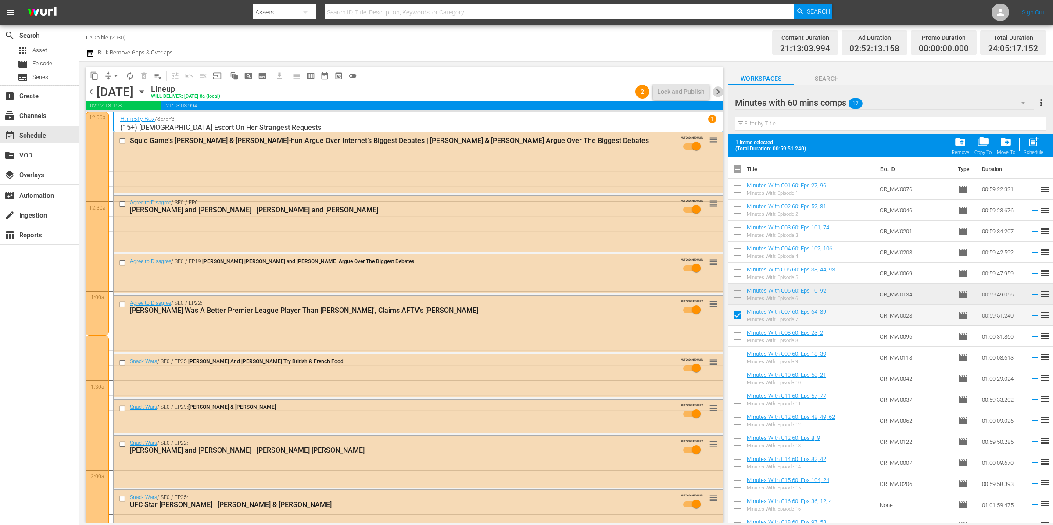
click at [719, 93] on span "chevron_right" at bounding box center [717, 91] width 11 height 11
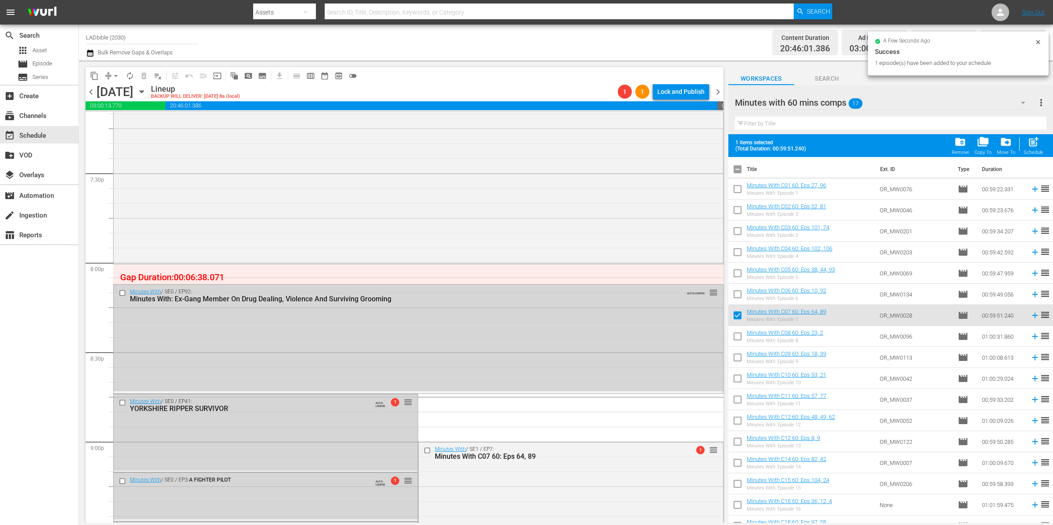
scroll to position [3306, 0]
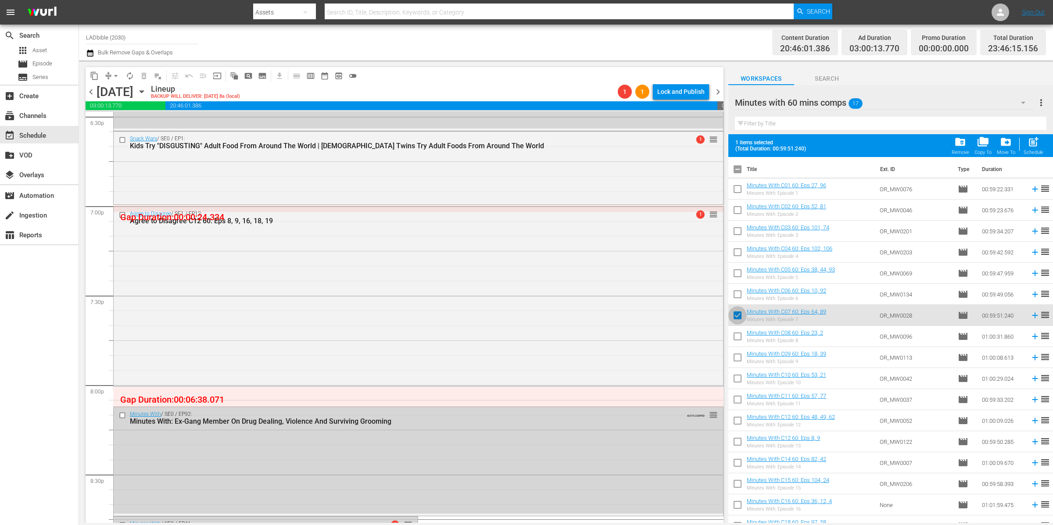
click at [736, 311] on input "checkbox" at bounding box center [737, 317] width 18 height 18
checkbox input "false"
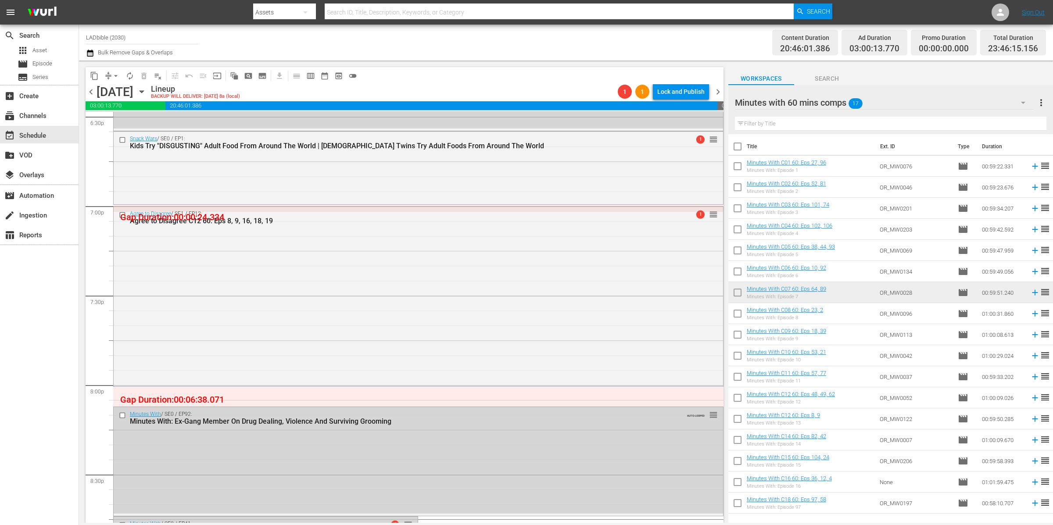
click at [884, 102] on div "Minutes with 60 mins comps 17" at bounding box center [884, 102] width 299 height 25
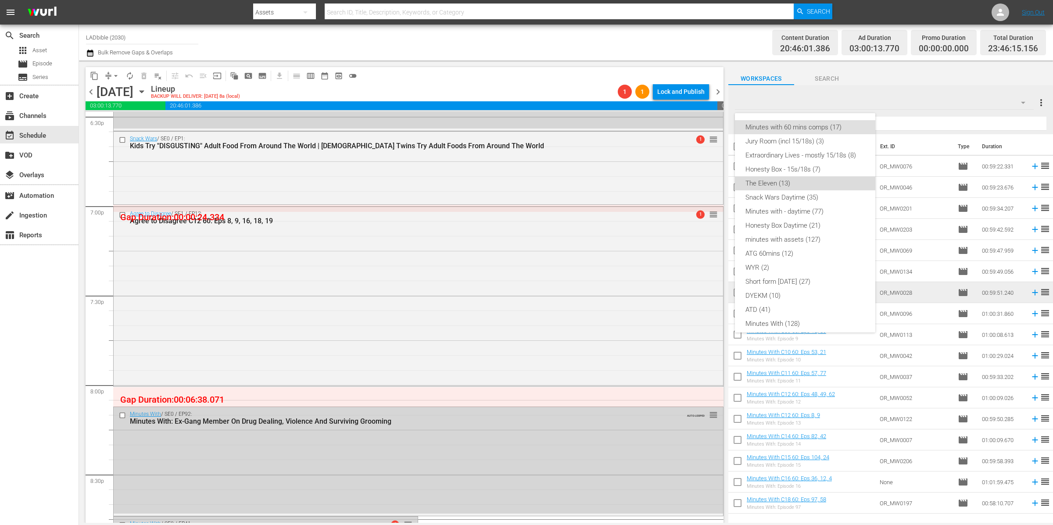
click at [814, 181] on div "The Eleven (13)" at bounding box center [804, 183] width 119 height 14
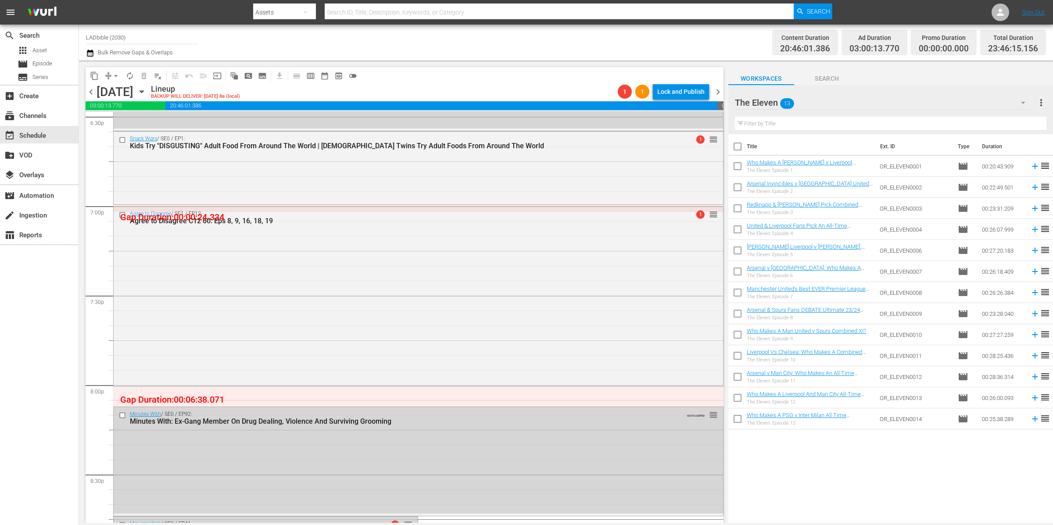
click at [91, 93] on span "chevron_left" at bounding box center [91, 91] width 11 height 11
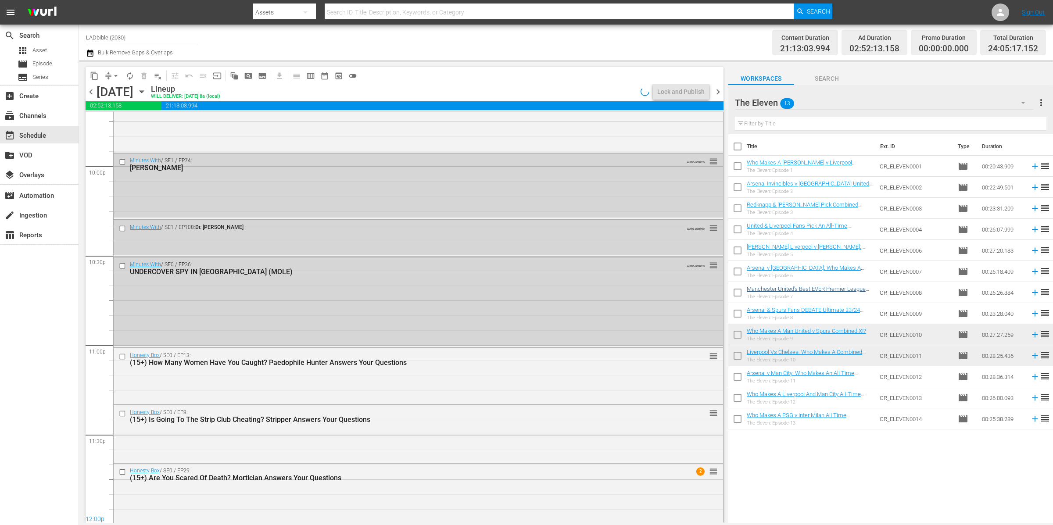
scroll to position [3381, 0]
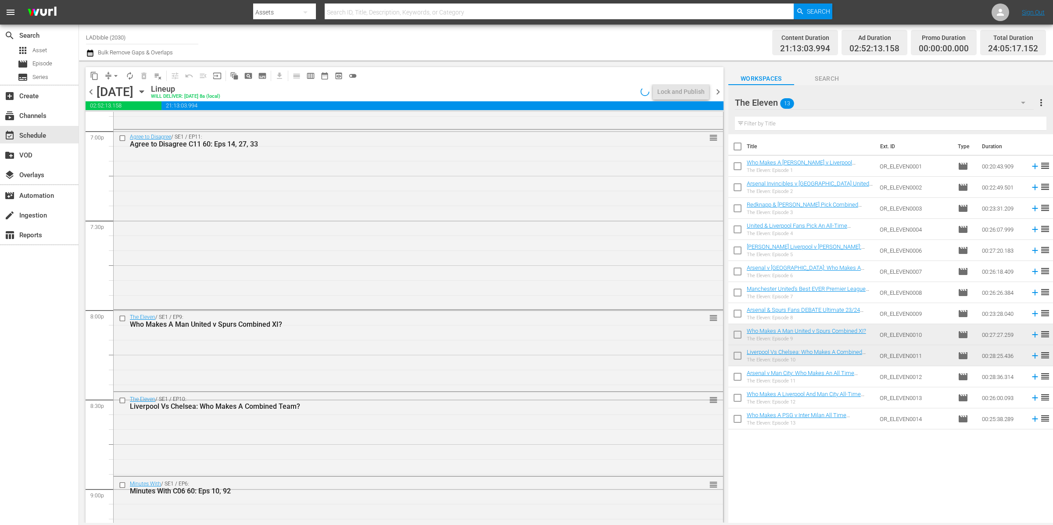
click at [738, 379] on input "checkbox" at bounding box center [737, 378] width 18 height 18
checkbox input "true"
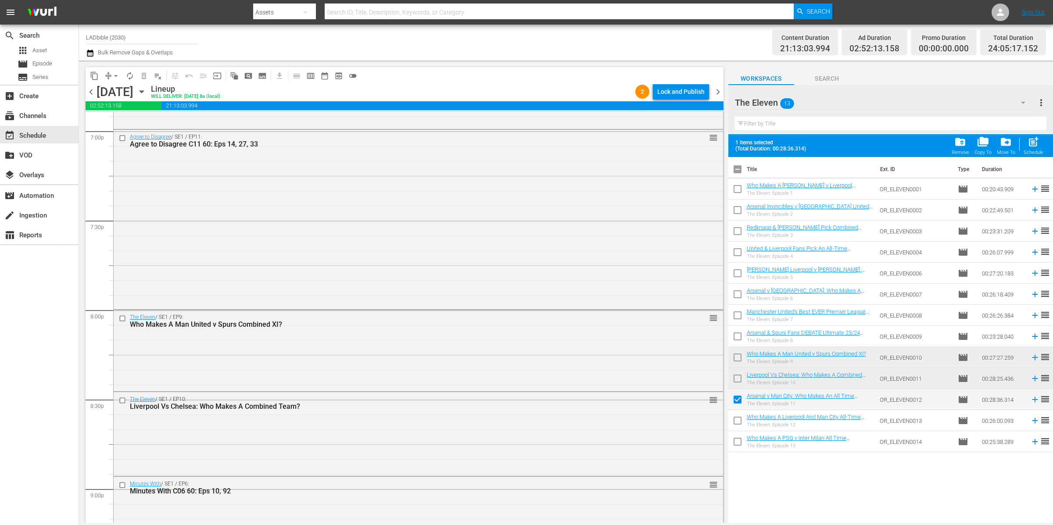
drag, startPoint x: 735, startPoint y: 422, endPoint x: 744, endPoint y: 388, distance: 35.2
click at [735, 422] on input "checkbox" at bounding box center [737, 422] width 18 height 18
checkbox input "true"
click at [717, 91] on span "chevron_right" at bounding box center [717, 91] width 11 height 11
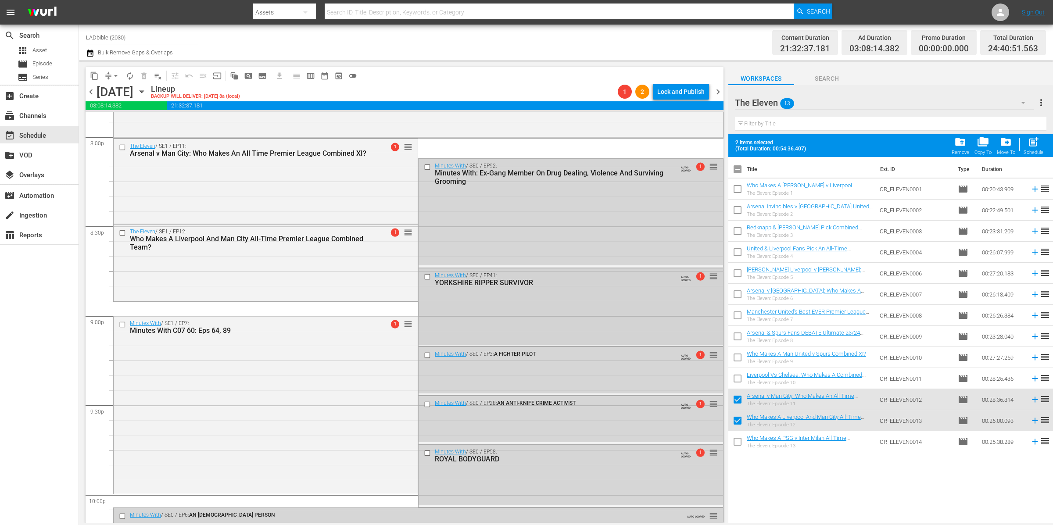
scroll to position [3569, 0]
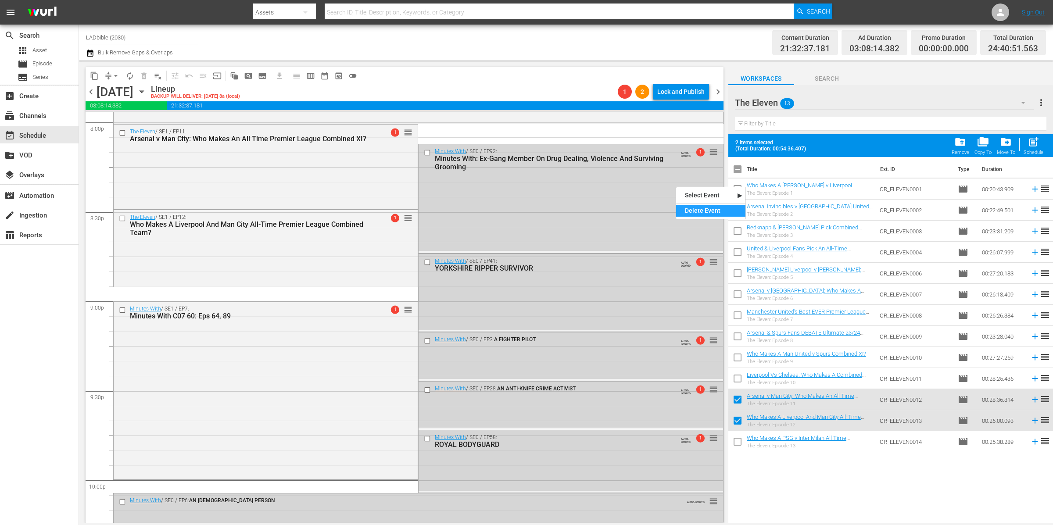
click at [687, 205] on div "Delete Event" at bounding box center [710, 211] width 69 height 12
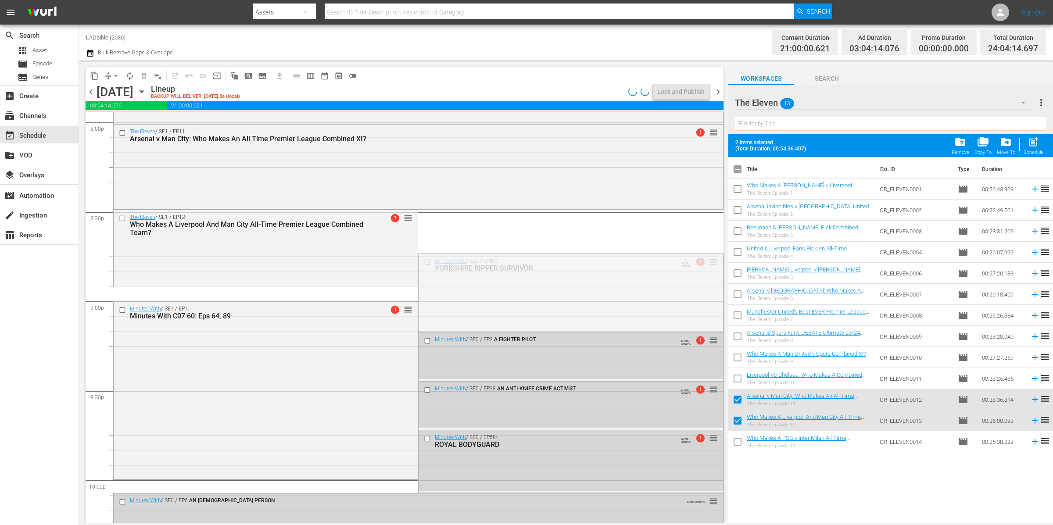
drag, startPoint x: 703, startPoint y: 261, endPoint x: 683, endPoint y: 321, distance: 63.5
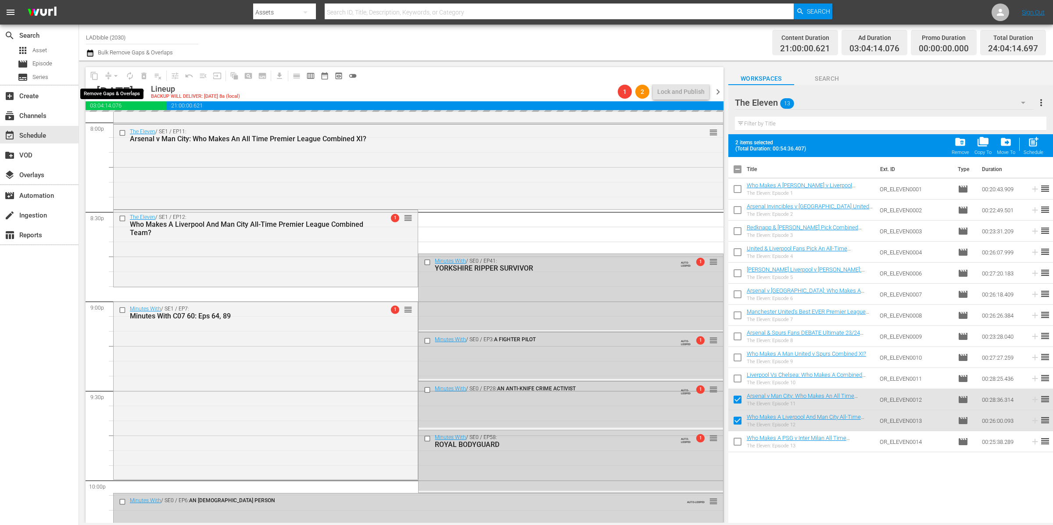
click at [111, 75] on div "arrow_drop_down" at bounding box center [116, 76] width 14 height 14
click at [110, 73] on div "arrow_drop_down" at bounding box center [116, 76] width 14 height 14
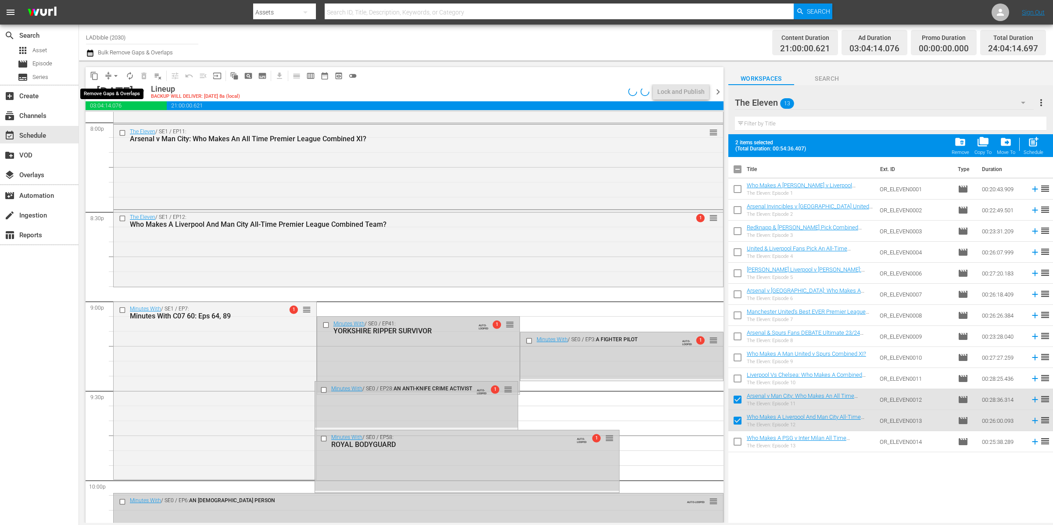
click at [111, 76] on span "arrow_drop_down" at bounding box center [115, 76] width 9 height 9
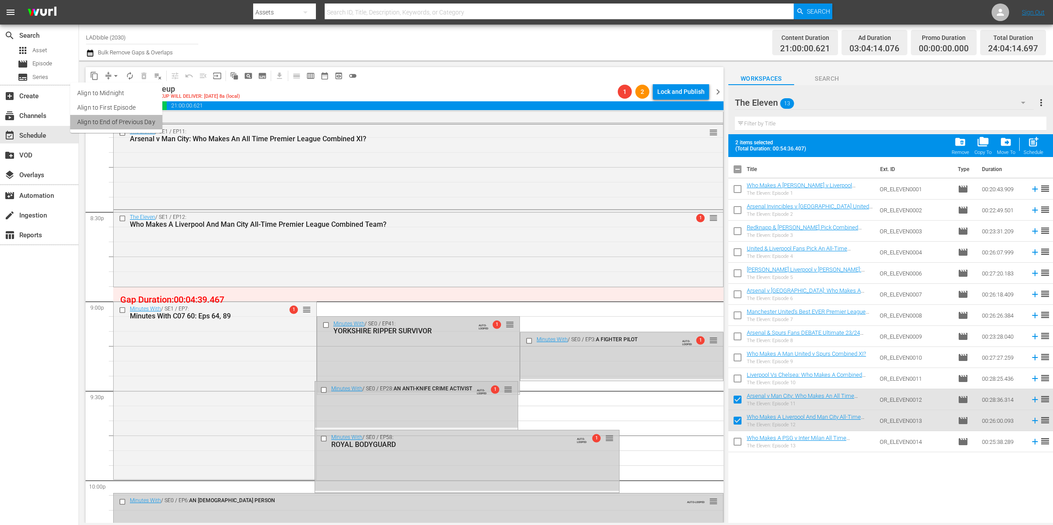
click at [121, 120] on li "Align to End of Previous Day" at bounding box center [116, 122] width 92 height 14
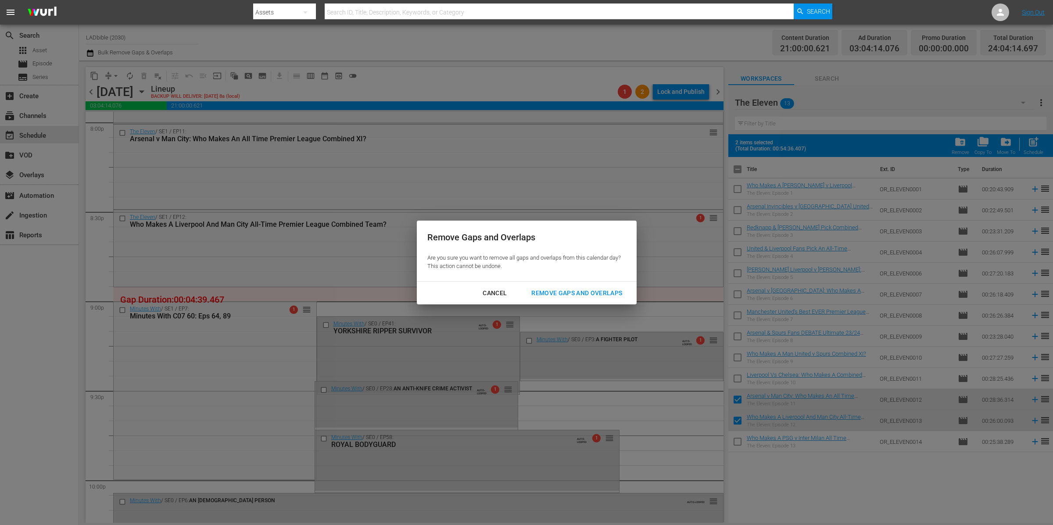
click at [584, 290] on div "Remove Gaps and Overlaps" at bounding box center [576, 293] width 105 height 11
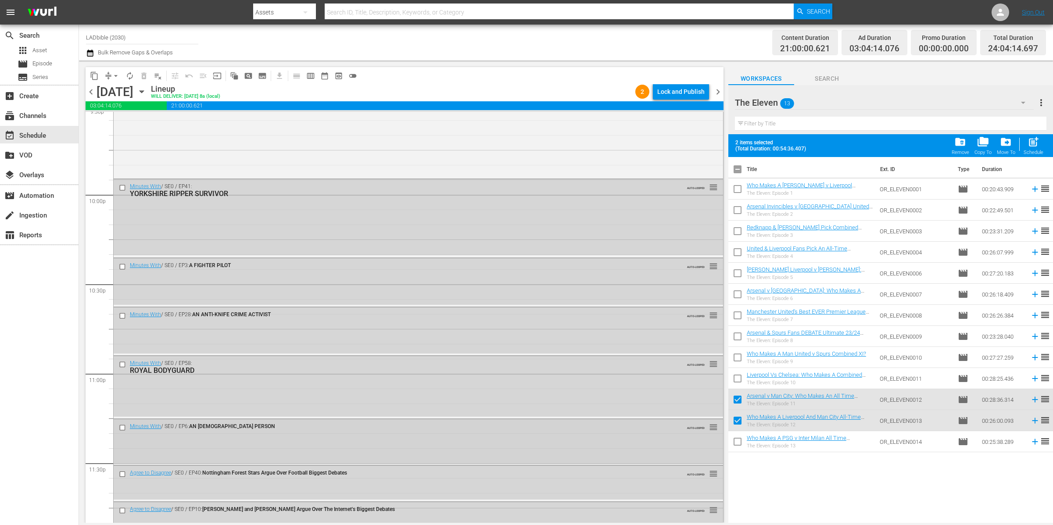
scroll to position [3886, 0]
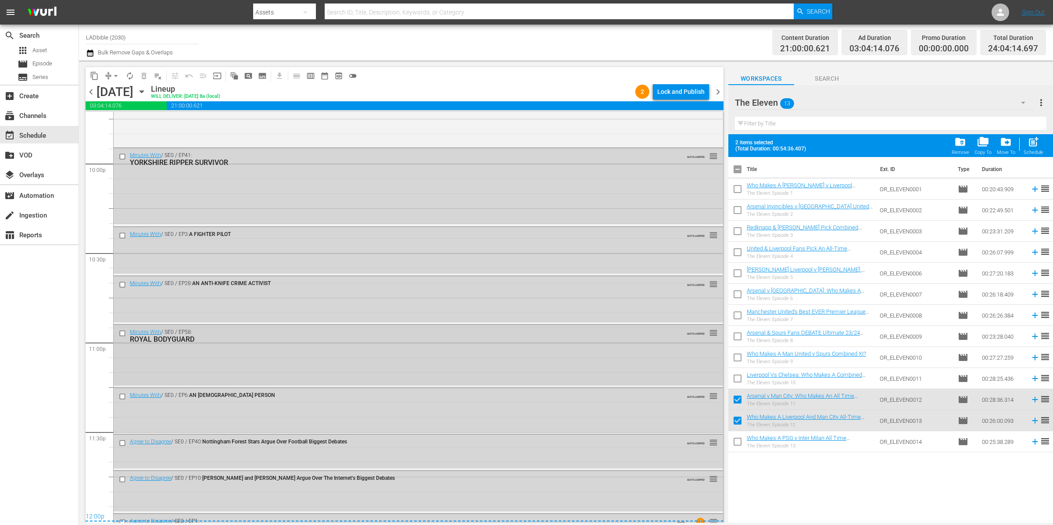
click at [123, 330] on input "checkbox" at bounding box center [123, 333] width 9 height 7
click at [122, 395] on input "checkbox" at bounding box center [123, 396] width 9 height 7
click at [122, 439] on div at bounding box center [123, 443] width 13 height 11
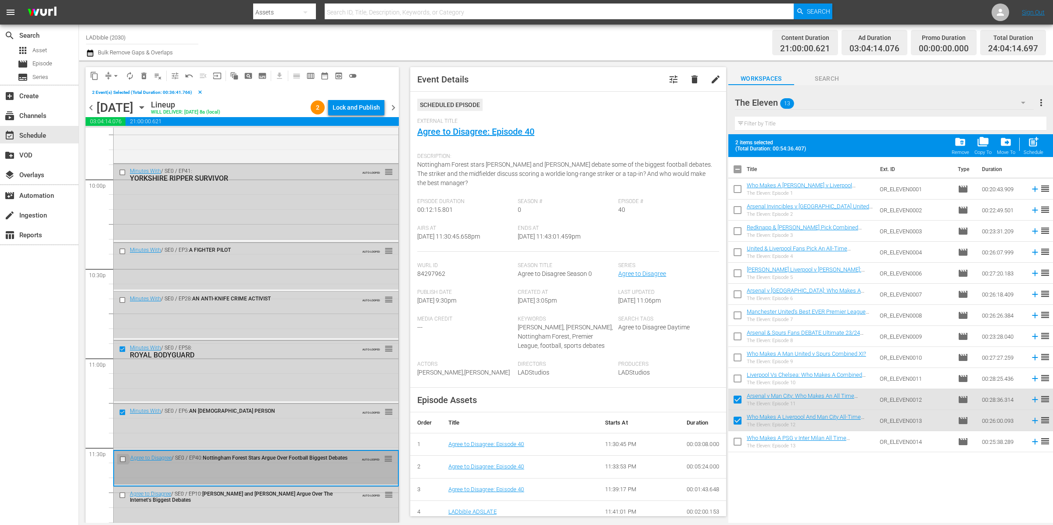
click at [121, 461] on input "checkbox" at bounding box center [123, 458] width 9 height 7
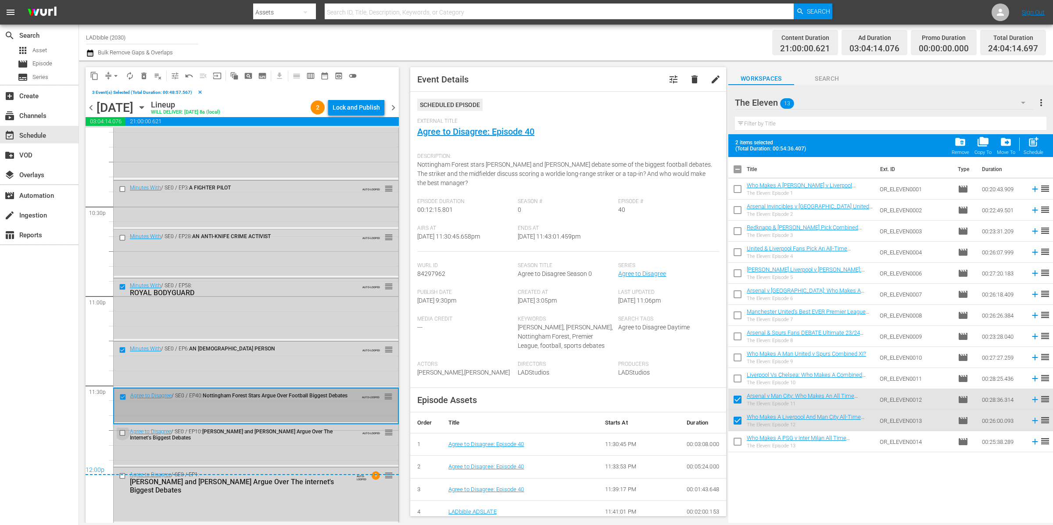
click at [124, 432] on input "checkbox" at bounding box center [123, 432] width 9 height 7
click at [124, 477] on input "checkbox" at bounding box center [123, 475] width 9 height 7
click at [144, 76] on span "delete_forever_outlined" at bounding box center [144, 76] width 9 height 9
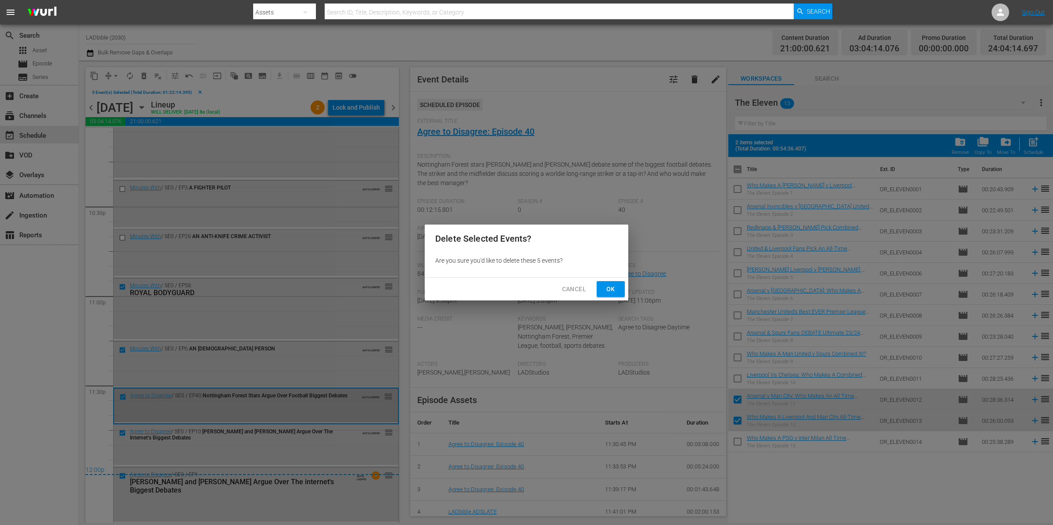
click at [613, 291] on span "Ok" at bounding box center [611, 289] width 14 height 11
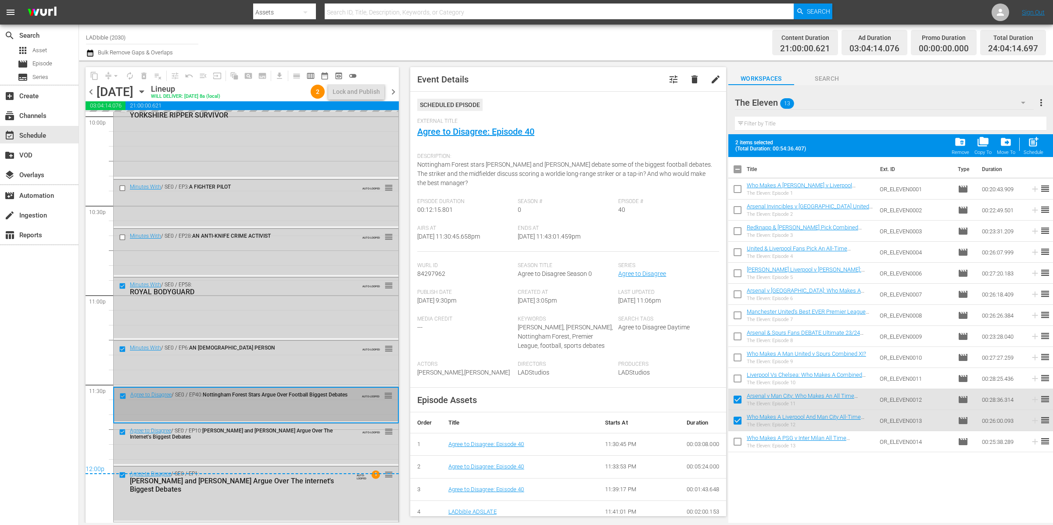
scroll to position [3933, 0]
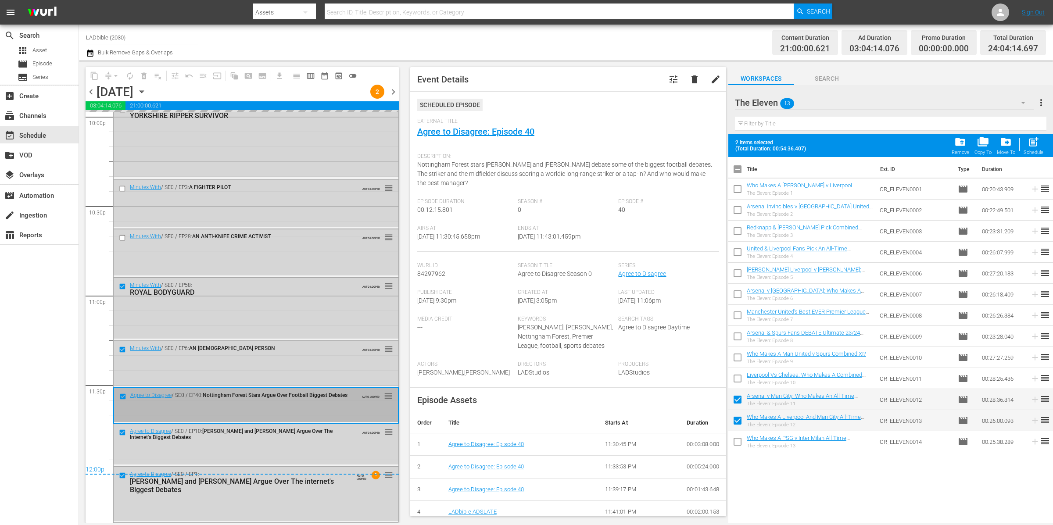
drag, startPoint x: 739, startPoint y: 398, endPoint x: 739, endPoint y: 403, distance: 4.8
click at [739, 398] on input "checkbox" at bounding box center [737, 401] width 18 height 18
checkbox input "false"
click at [740, 415] on input "checkbox" at bounding box center [737, 422] width 18 height 18
checkbox input "false"
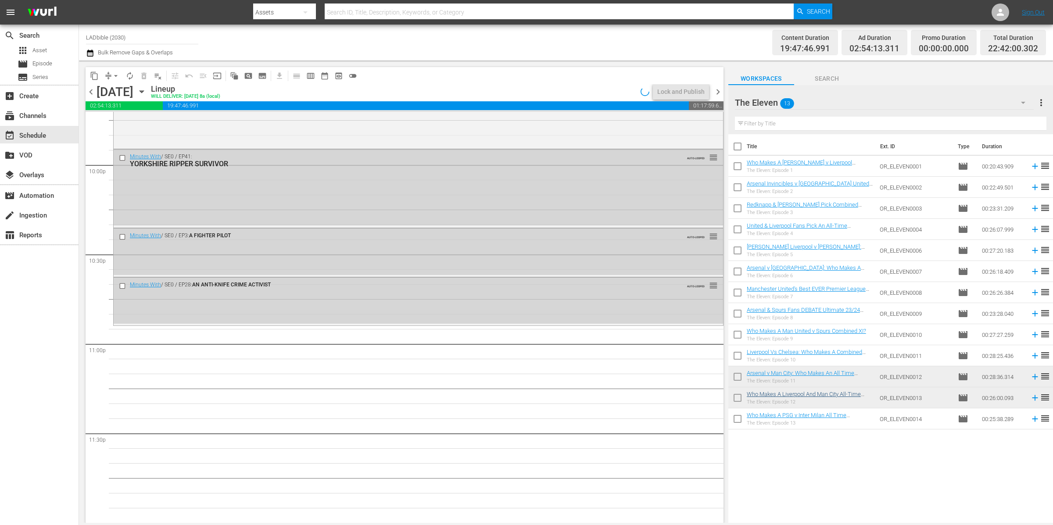
scroll to position [3885, 0]
click at [827, 100] on div "The Eleven 13" at bounding box center [884, 102] width 299 height 25
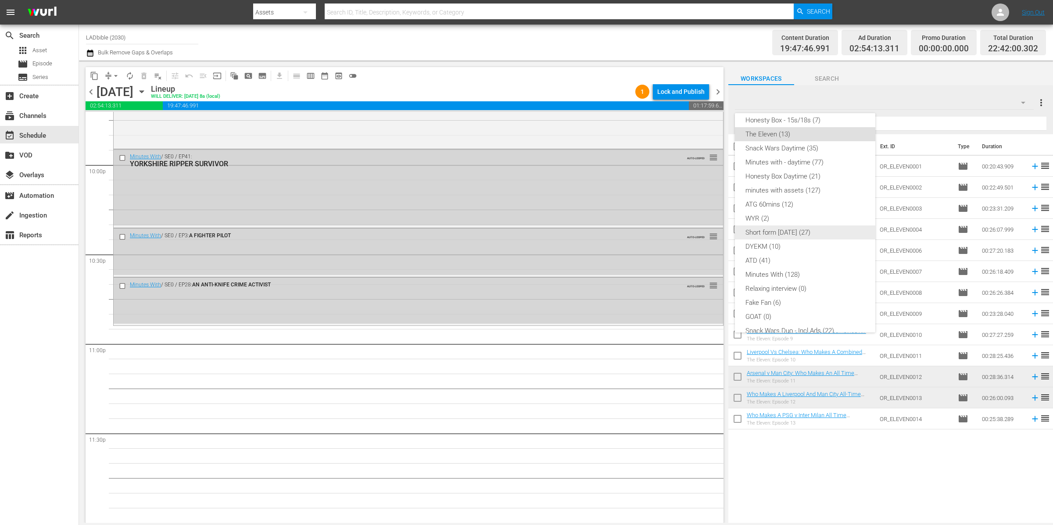
scroll to position [0, 0]
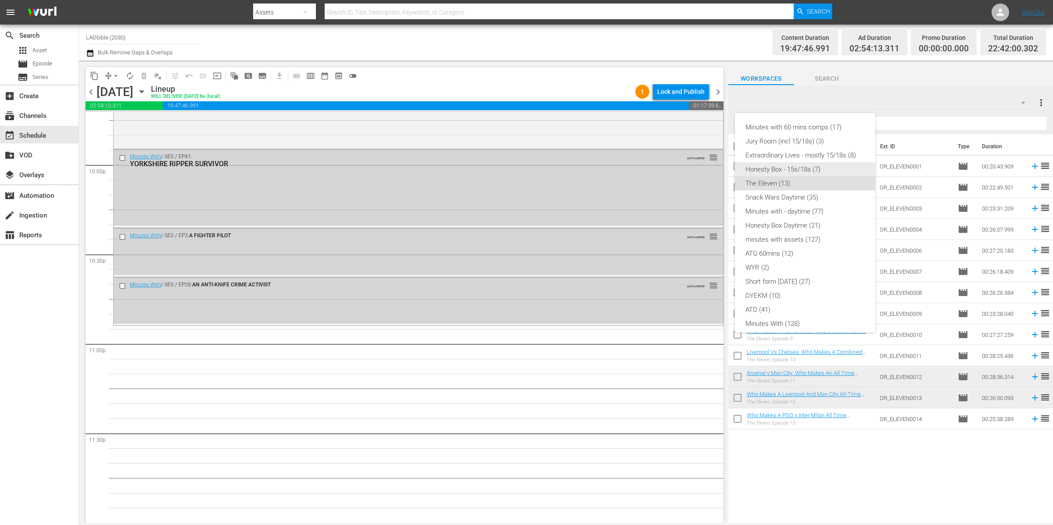
click at [787, 162] on div "Honesty Box - 15s/18s (7)" at bounding box center [804, 169] width 119 height 14
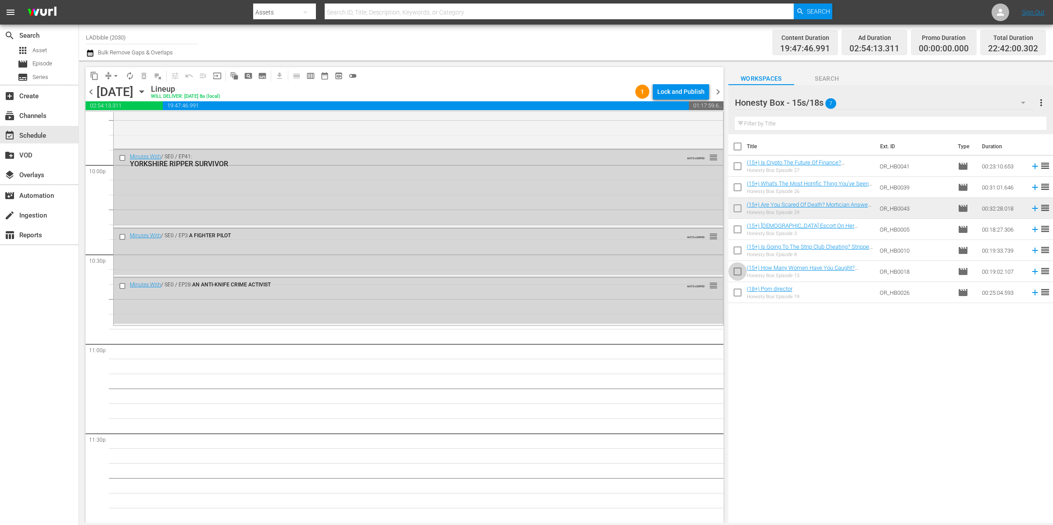
click at [737, 274] on input "checkbox" at bounding box center [737, 273] width 18 height 18
checkbox input "true"
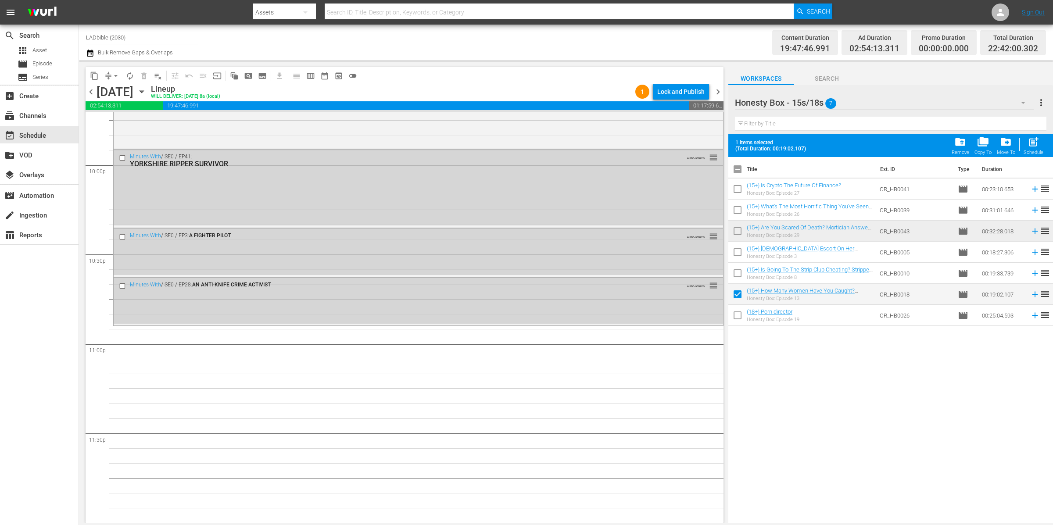
click at [737, 316] on input "checkbox" at bounding box center [737, 317] width 18 height 18
checkbox input "true"
click at [94, 93] on span "chevron_left" at bounding box center [91, 91] width 11 height 11
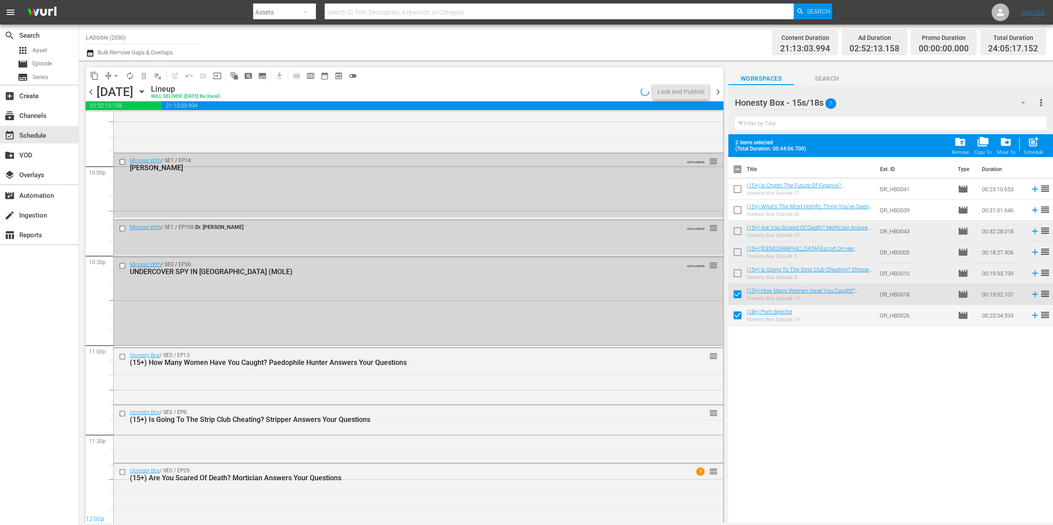
scroll to position [3885, 0]
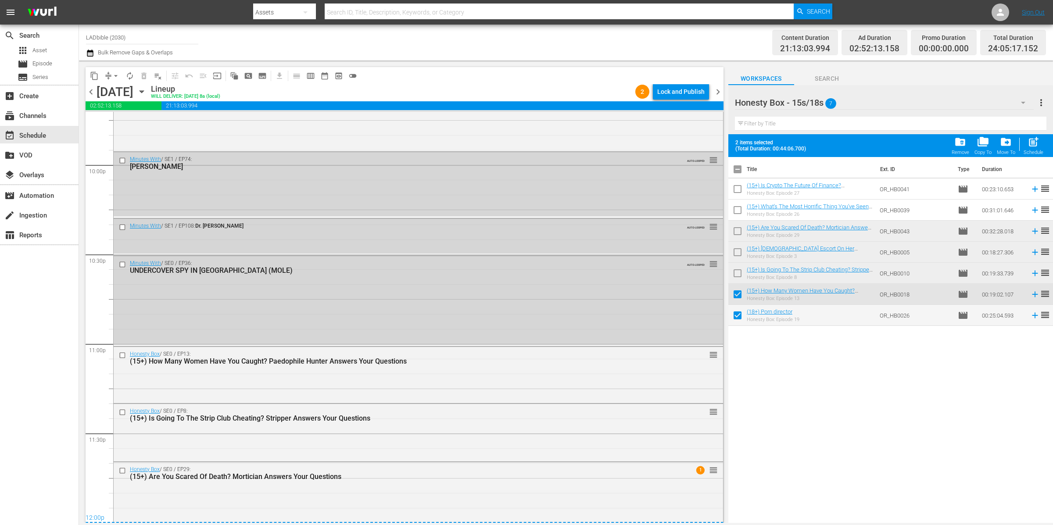
click at [738, 298] on input "checkbox" at bounding box center [737, 296] width 18 height 18
checkbox input "false"
drag, startPoint x: 719, startPoint y: 93, endPoint x: 717, endPoint y: 97, distance: 5.3
click at [719, 93] on span "chevron_right" at bounding box center [717, 91] width 11 height 11
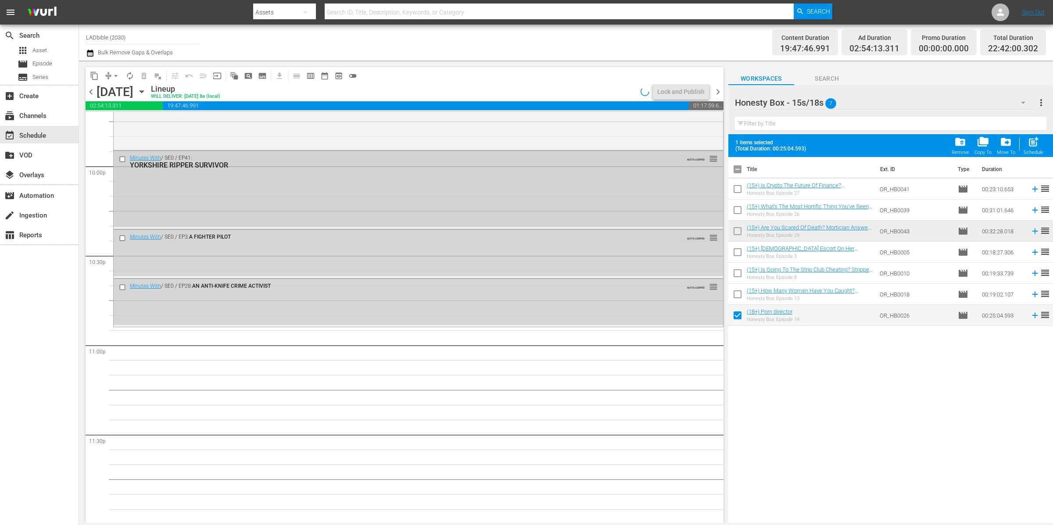
scroll to position [3885, 0]
click at [738, 314] on input "checkbox" at bounding box center [737, 317] width 18 height 18
checkbox input "false"
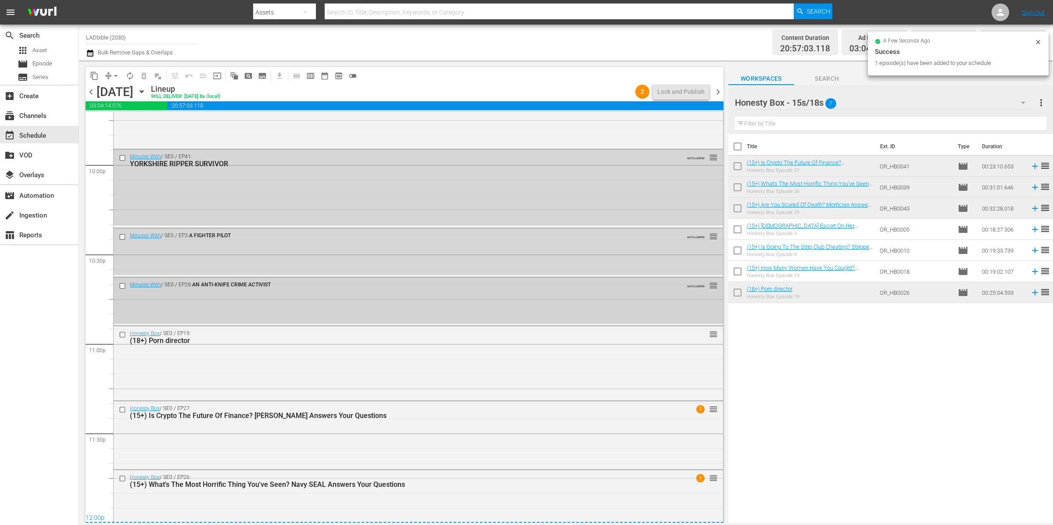
scroll to position [3924, 0]
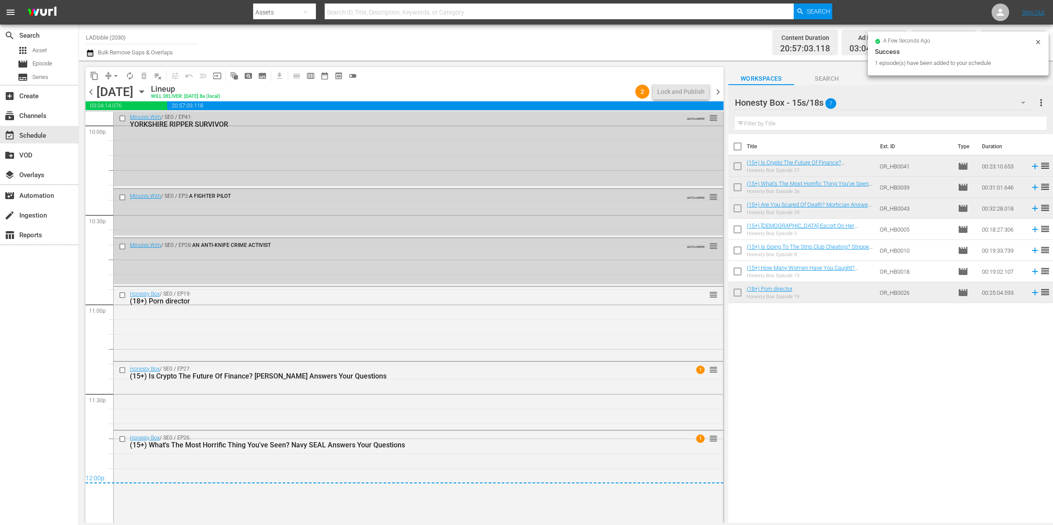
click at [719, 88] on span "chevron_right" at bounding box center [717, 91] width 11 height 11
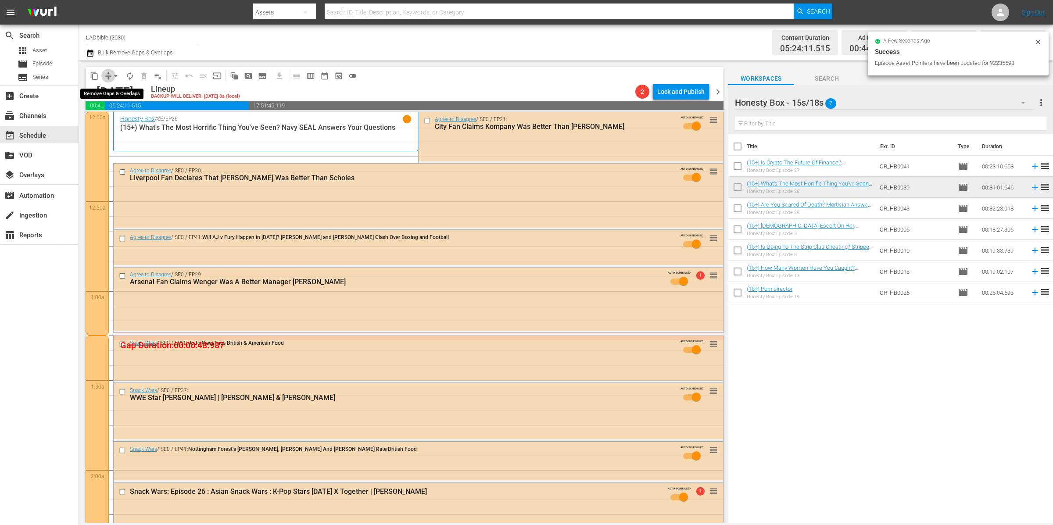
click at [106, 74] on span "compress" at bounding box center [108, 76] width 9 height 9
click at [112, 74] on span "arrow_drop_down" at bounding box center [115, 76] width 9 height 9
click at [149, 119] on li "Align to End of Previous Day" at bounding box center [116, 122] width 92 height 14
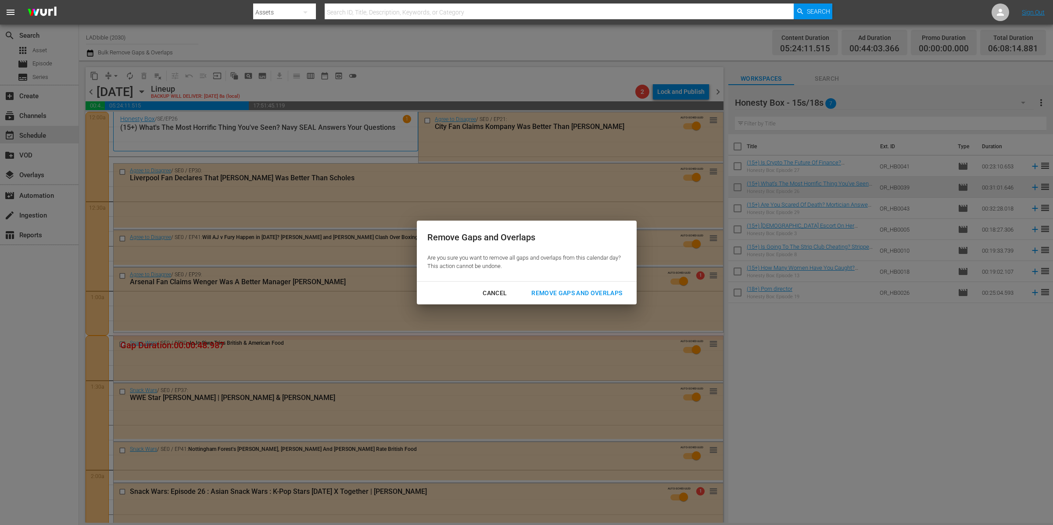
click at [565, 294] on div "Remove Gaps and Overlaps" at bounding box center [576, 293] width 105 height 11
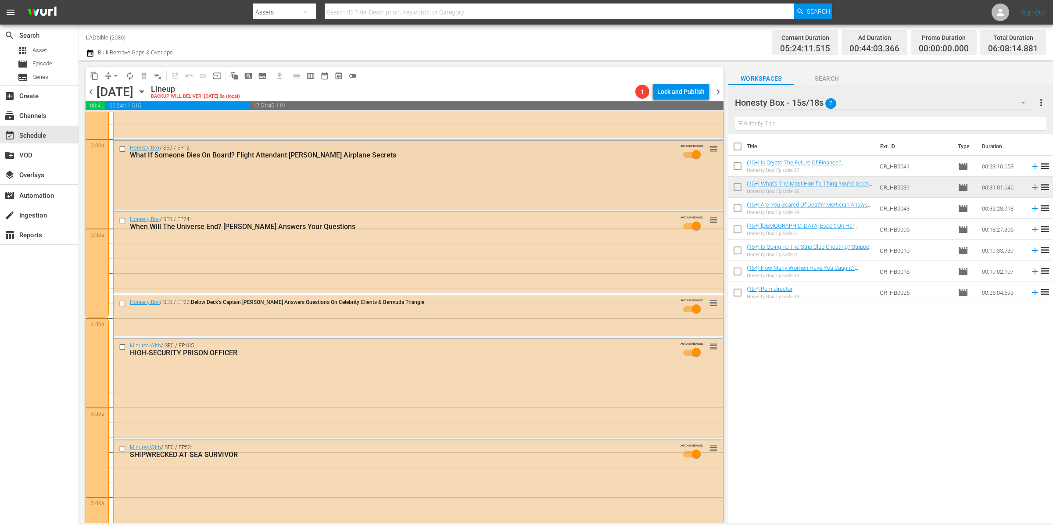
scroll to position [813, 0]
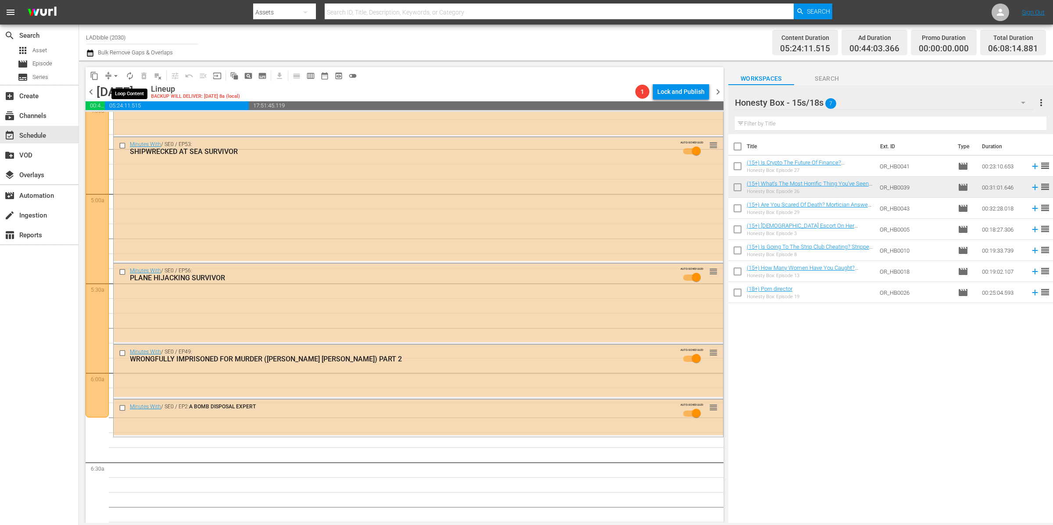
click at [132, 73] on span "autorenew_outlined" at bounding box center [129, 76] width 9 height 9
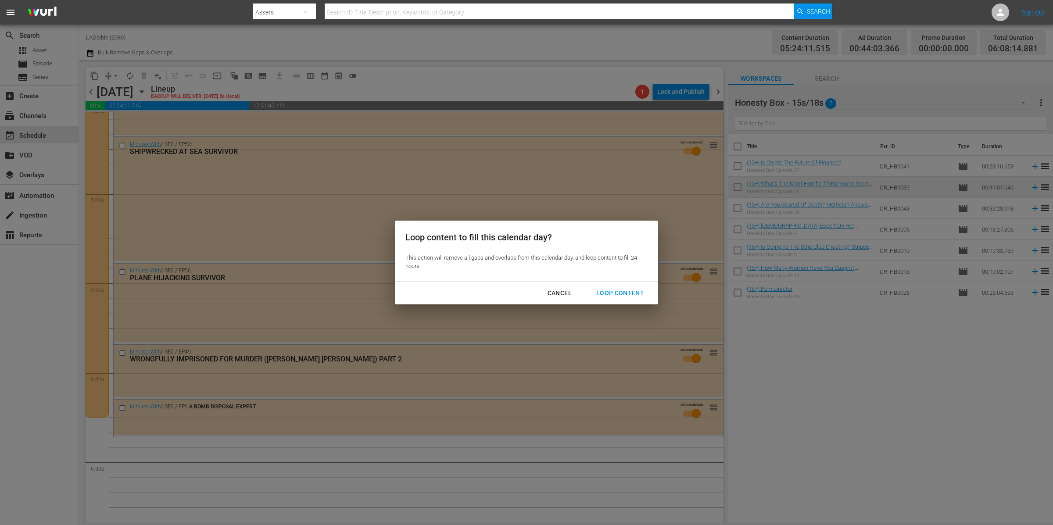
click at [619, 291] on div "Loop Content" at bounding box center [620, 293] width 62 height 11
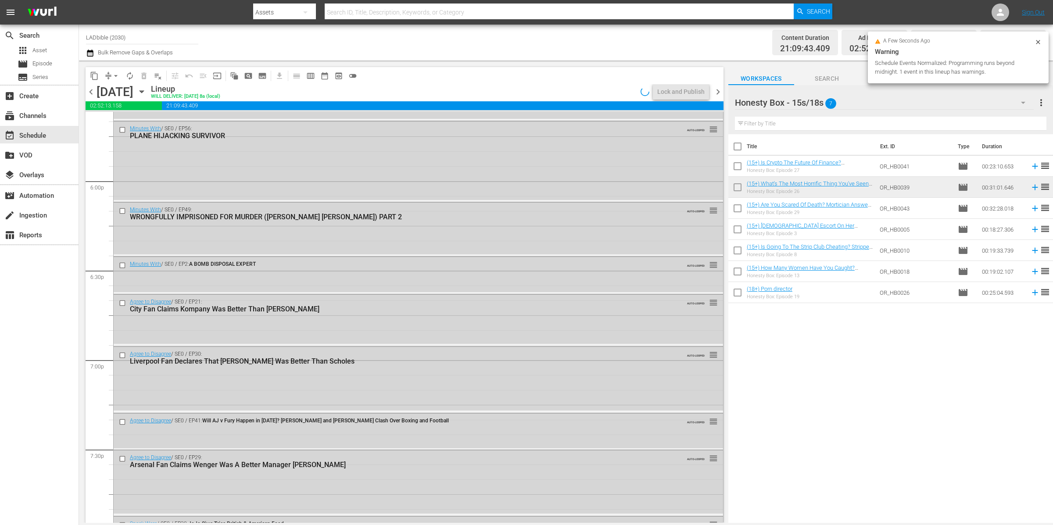
scroll to position [3145, 0]
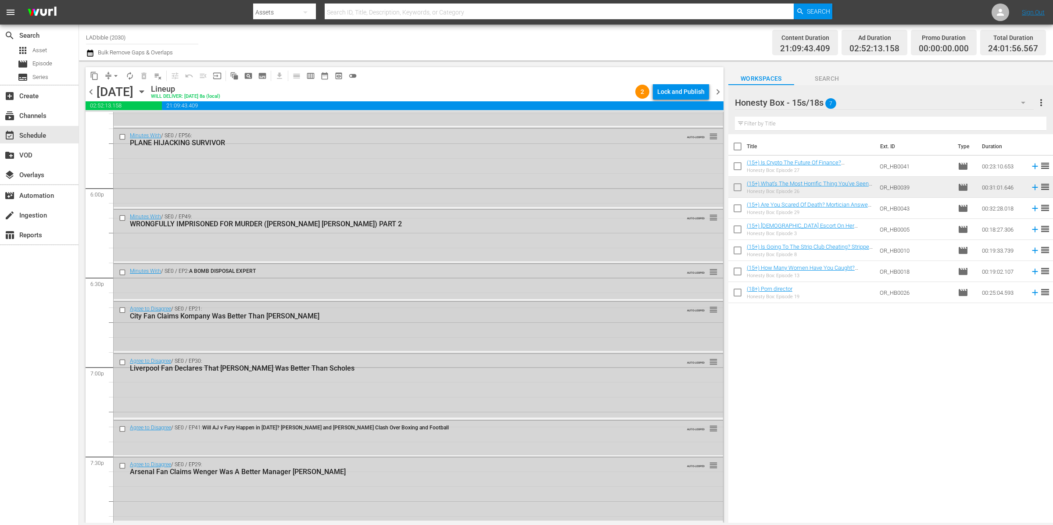
click at [122, 309] on input "checkbox" at bounding box center [123, 310] width 9 height 7
click at [124, 361] on input "checkbox" at bounding box center [123, 361] width 9 height 7
click at [123, 429] on input "checkbox" at bounding box center [123, 428] width 9 height 7
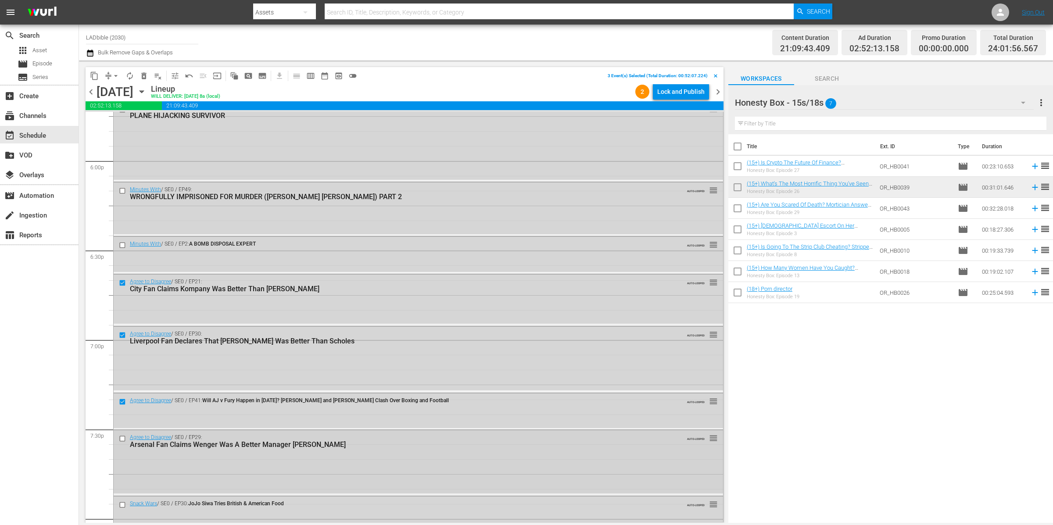
click at [124, 440] on input "checkbox" at bounding box center [123, 438] width 9 height 7
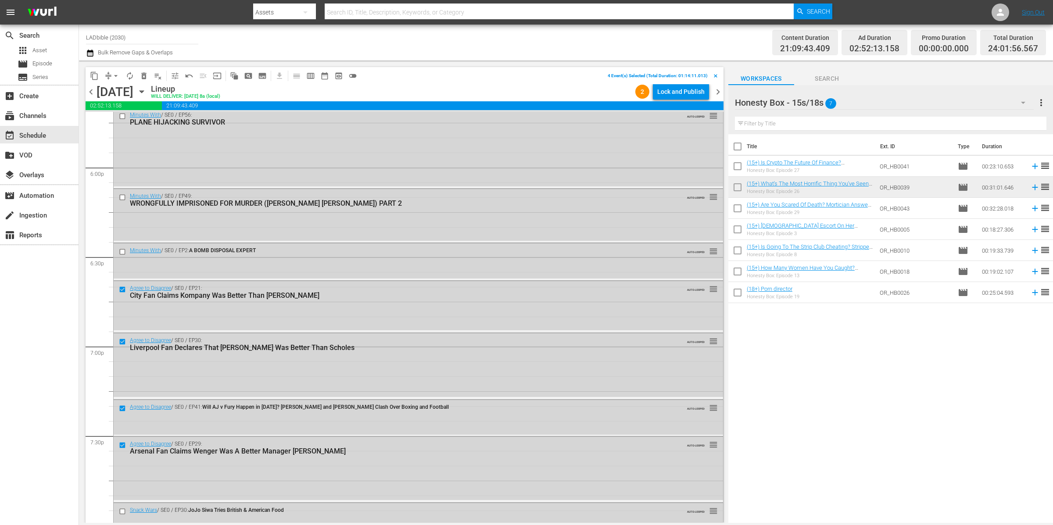
scroll to position [3080, 0]
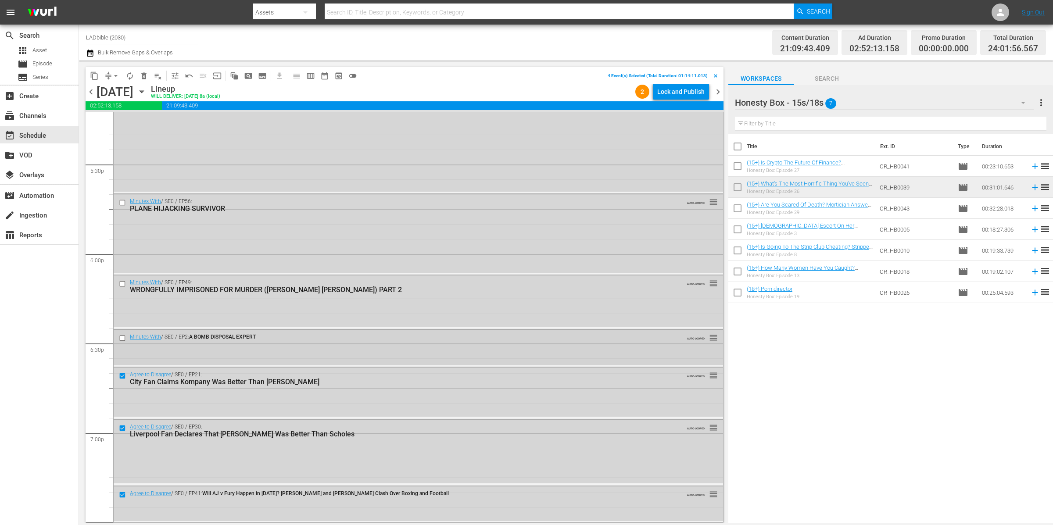
click at [124, 336] on input "checkbox" at bounding box center [123, 338] width 9 height 7
click at [124, 282] on input "checkbox" at bounding box center [123, 283] width 9 height 7
click at [146, 75] on span "delete_forever_outlined" at bounding box center [144, 76] width 9 height 9
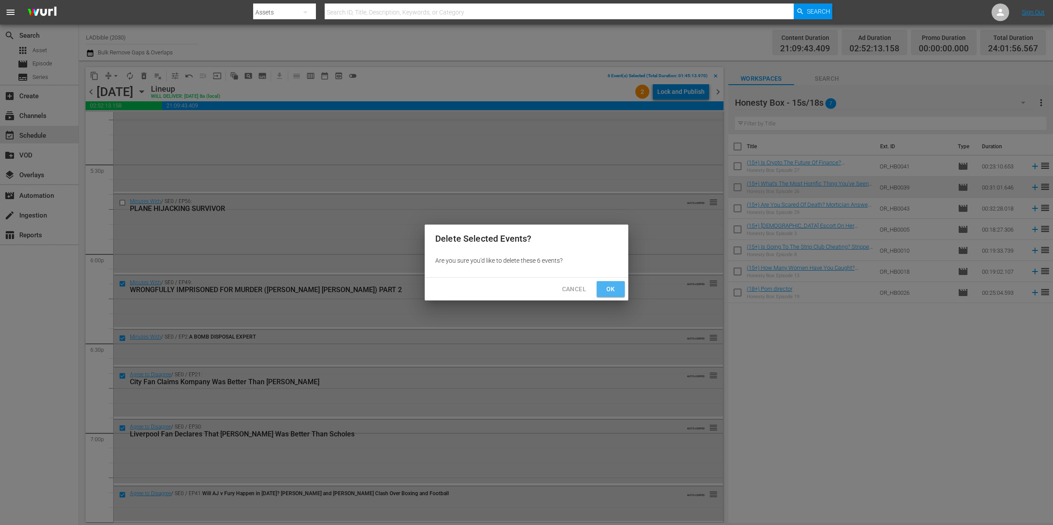
click at [610, 288] on span "Ok" at bounding box center [611, 289] width 14 height 11
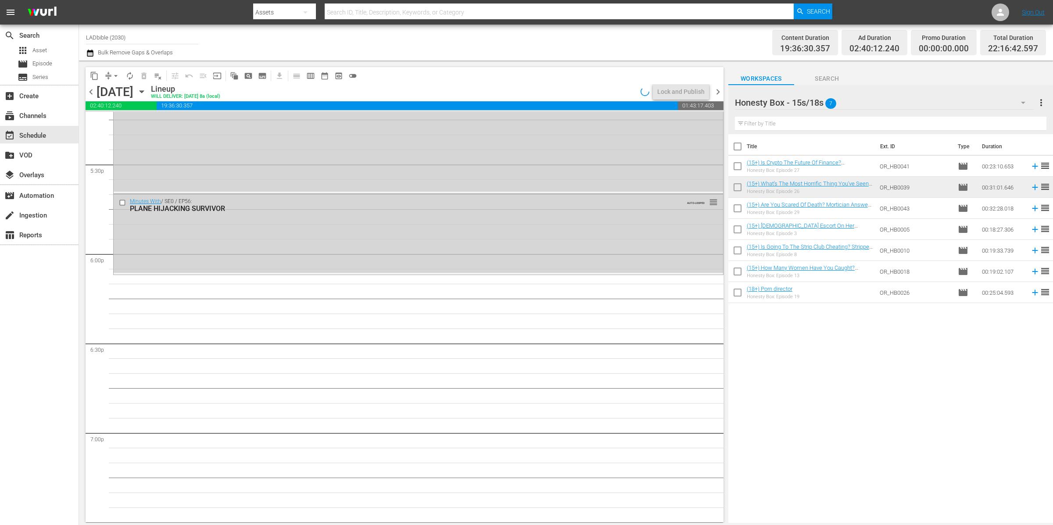
click at [860, 100] on div "Honesty Box - 15s/18s 7" at bounding box center [884, 102] width 299 height 25
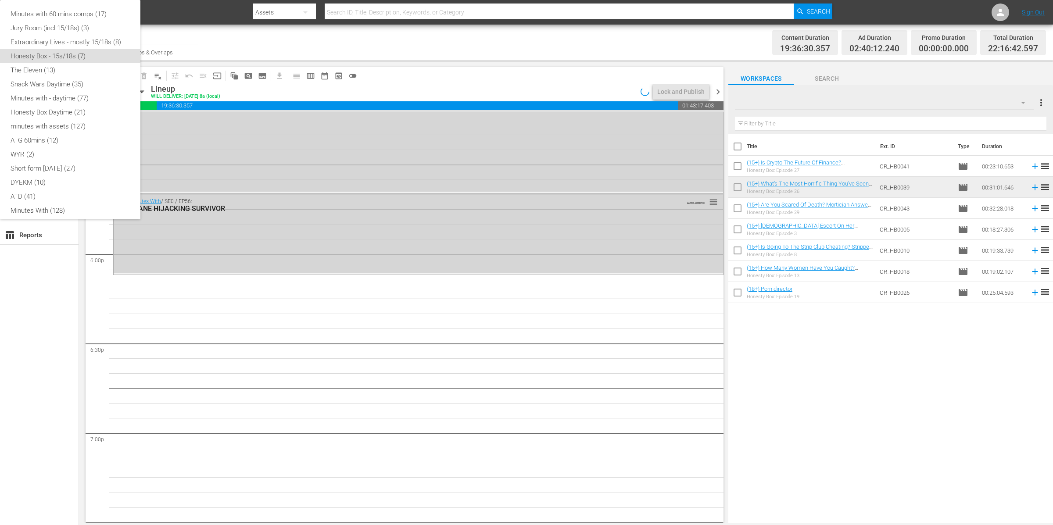
scroll to position [35, 0]
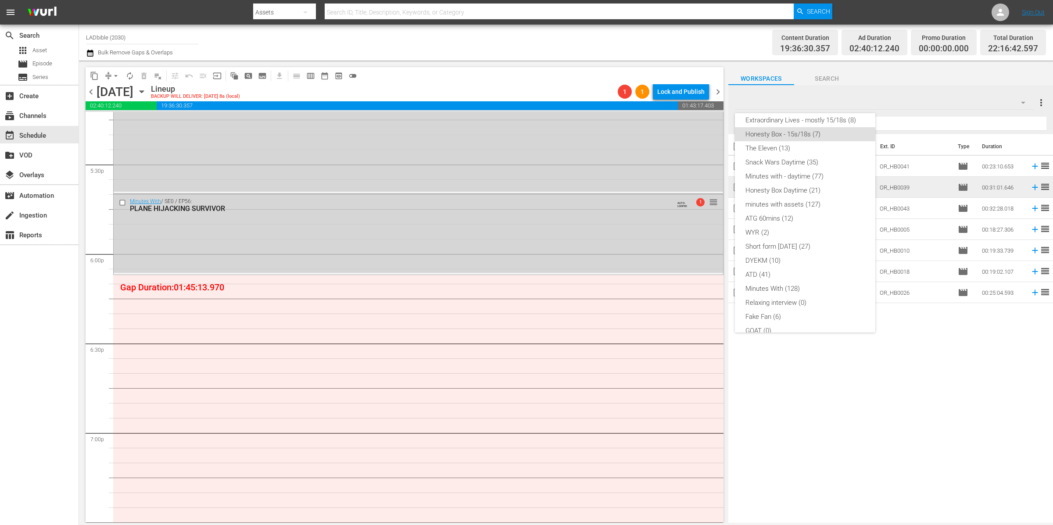
click at [264, 154] on div "Minutes with 60 mins comps (17) Jury Room (incl 15/18s) (3) Extraordinary Lives…" at bounding box center [526, 262] width 1053 height 525
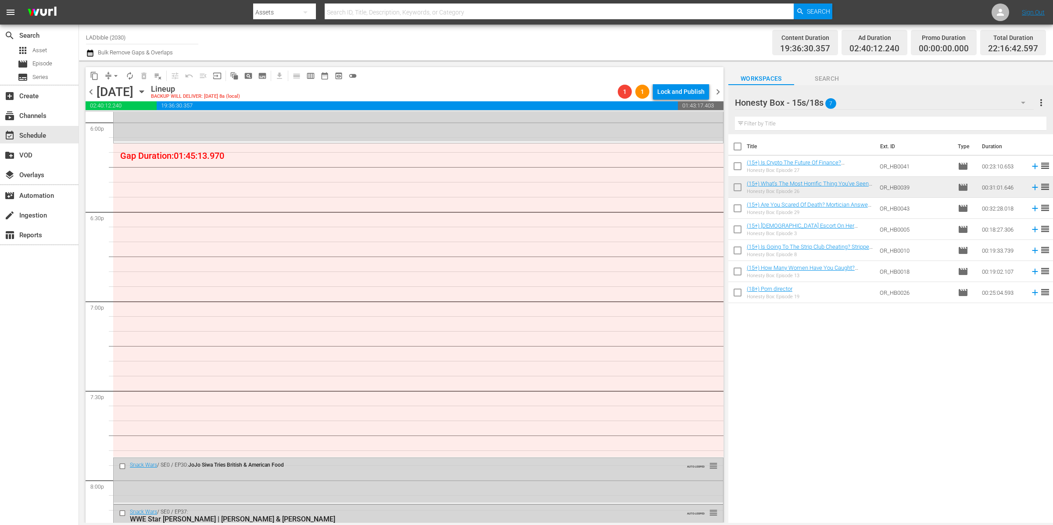
scroll to position [3333, 0]
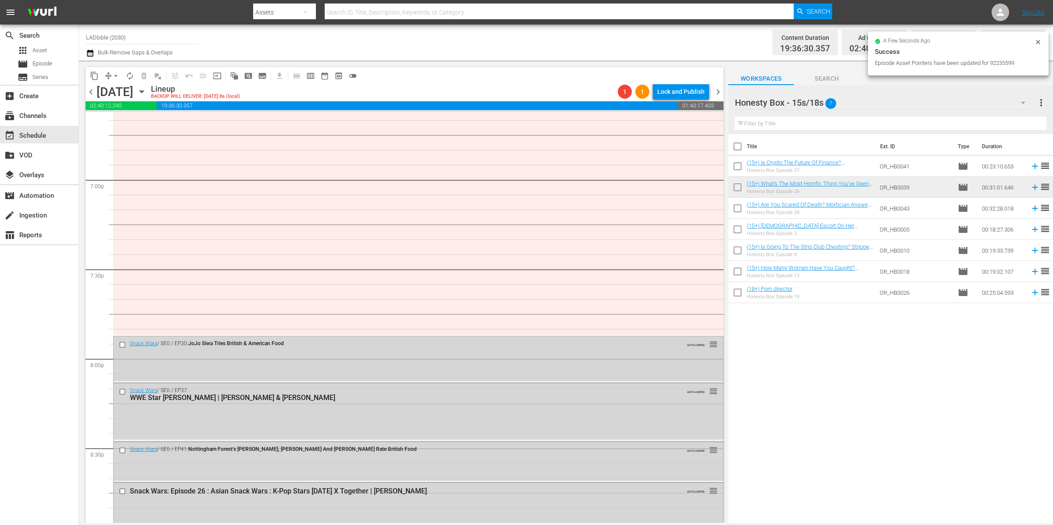
click at [107, 73] on span "compress" at bounding box center [108, 76] width 9 height 9
click at [113, 75] on span "arrow_drop_down" at bounding box center [115, 76] width 9 height 9
click at [125, 119] on li "Align to End of Previous Day" at bounding box center [116, 122] width 92 height 14
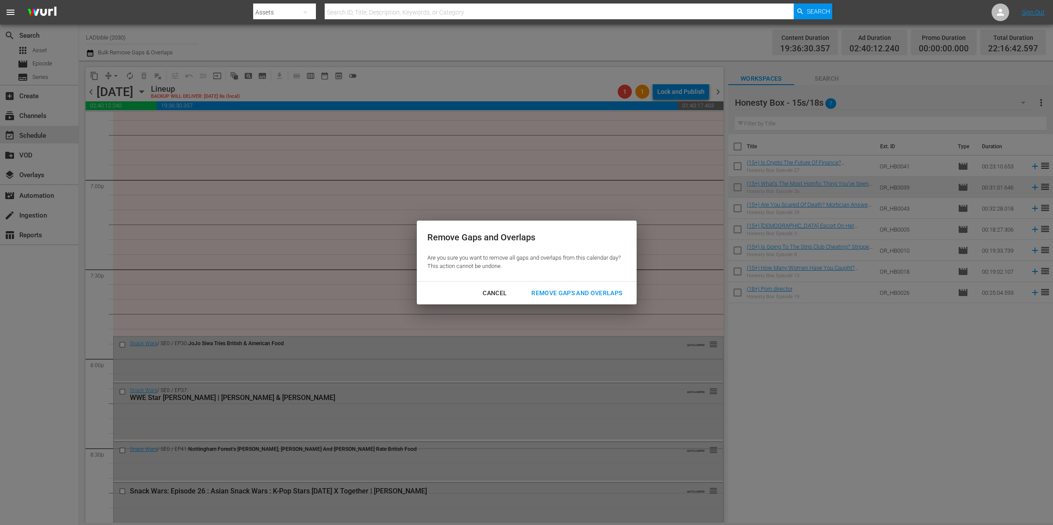
click at [549, 288] on div "Remove Gaps and Overlaps" at bounding box center [576, 293] width 105 height 11
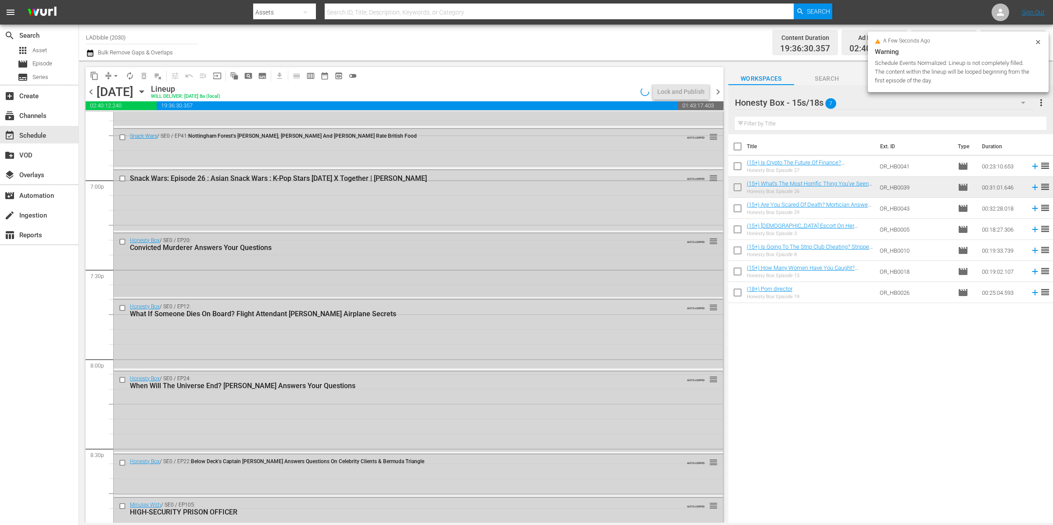
scroll to position [3339, 0]
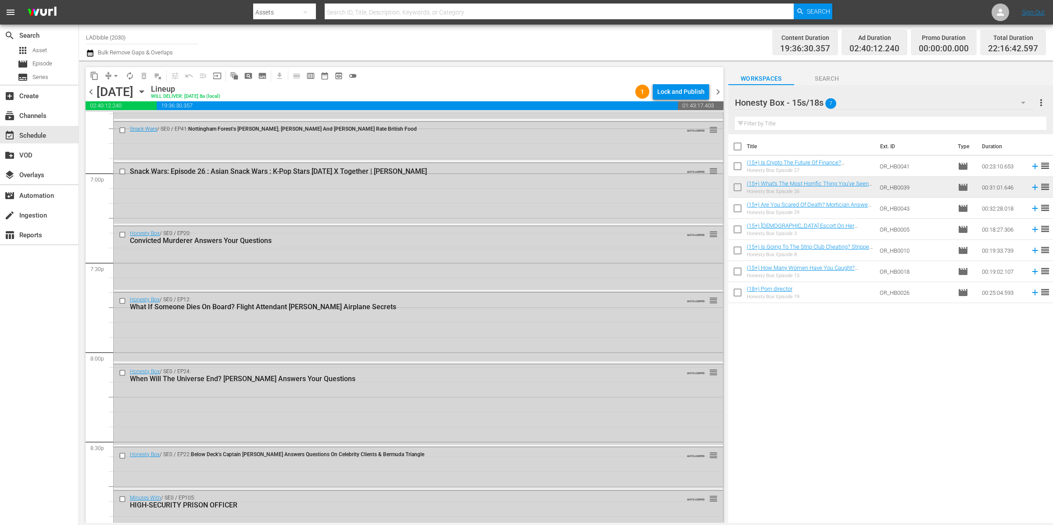
click at [868, 104] on div "Honesty Box - 15s/18s 7" at bounding box center [884, 102] width 299 height 25
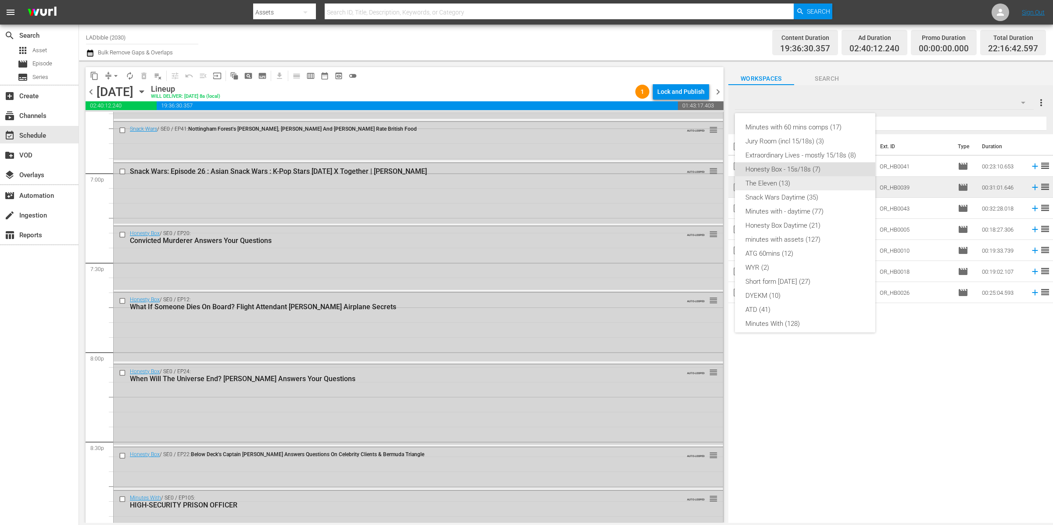
scroll to position [14, 0]
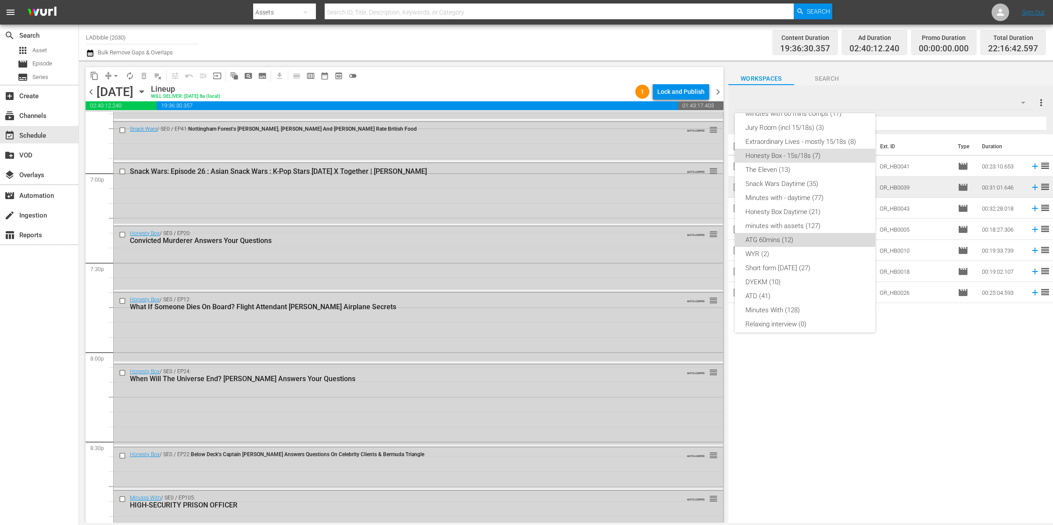
click at [822, 238] on div "ATG 60mins (12)" at bounding box center [804, 240] width 119 height 14
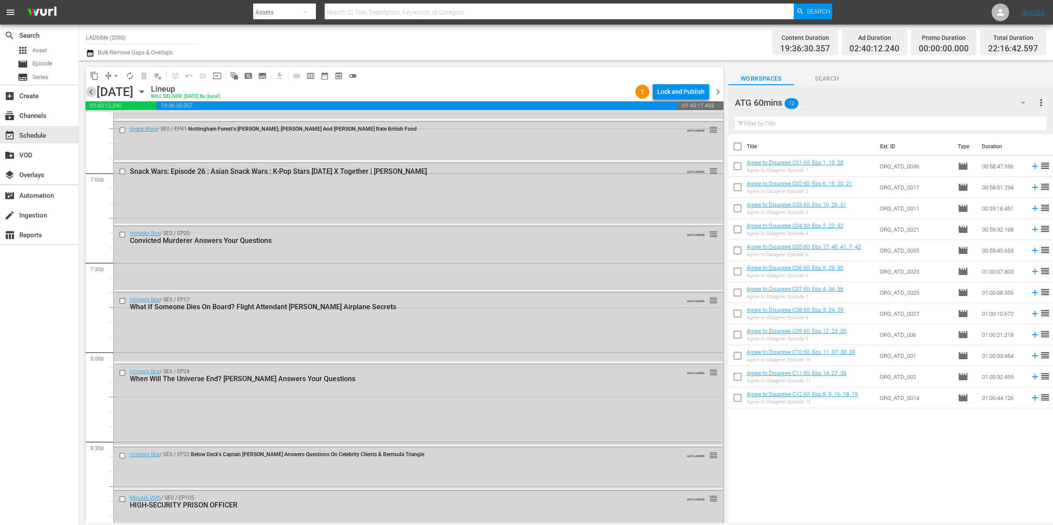
click at [90, 91] on span "chevron_left" at bounding box center [91, 91] width 11 height 11
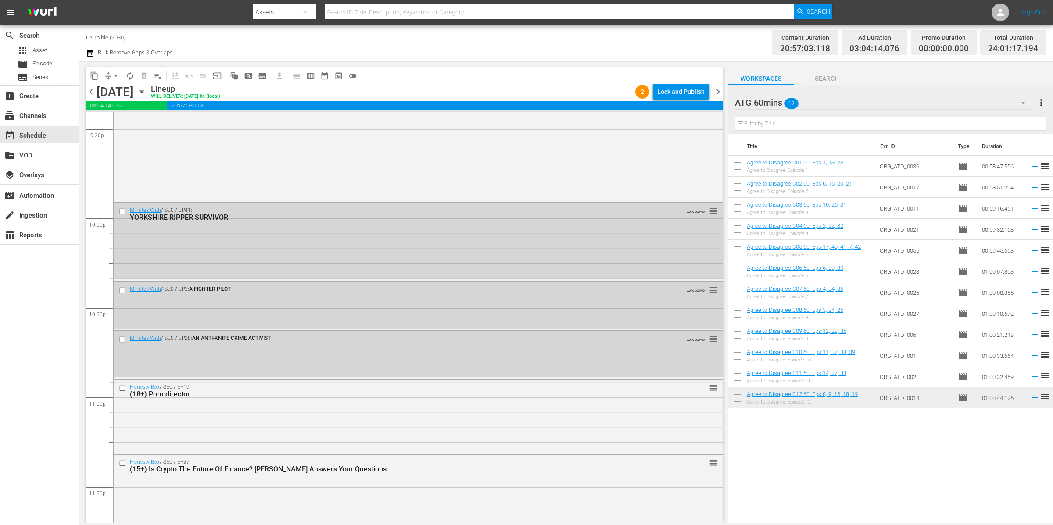
click at [737, 167] on input "checkbox" at bounding box center [737, 168] width 18 height 18
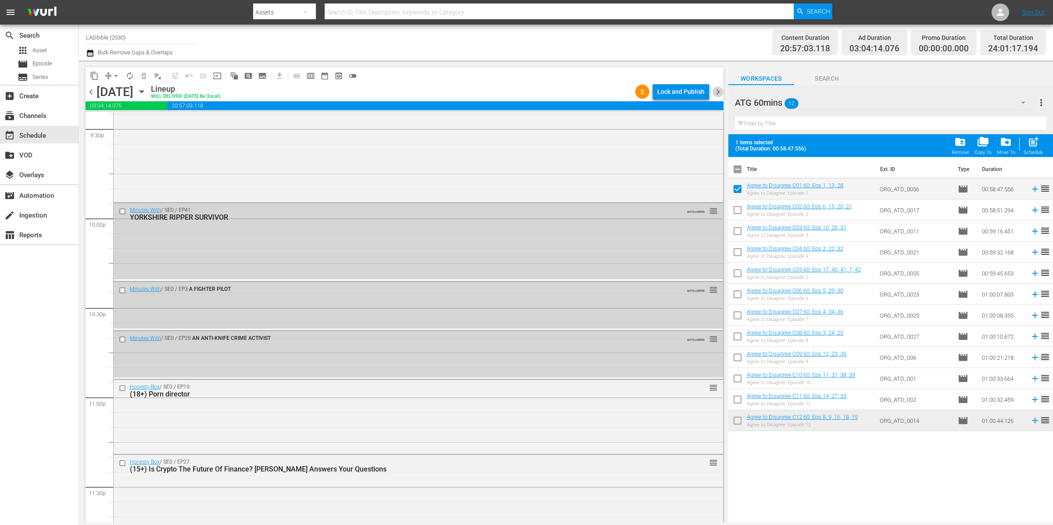
click at [718, 93] on span "chevron_right" at bounding box center [717, 91] width 11 height 11
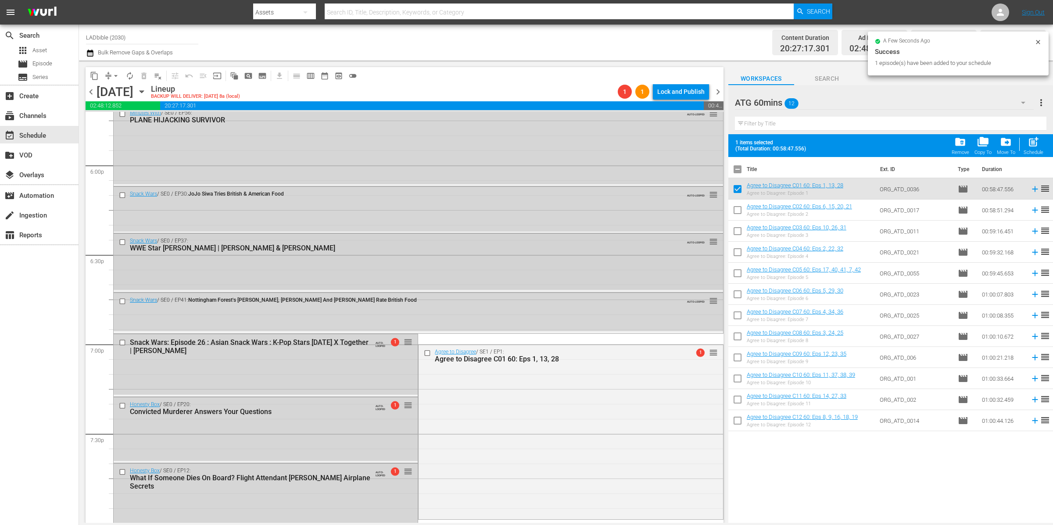
scroll to position [3161, 0]
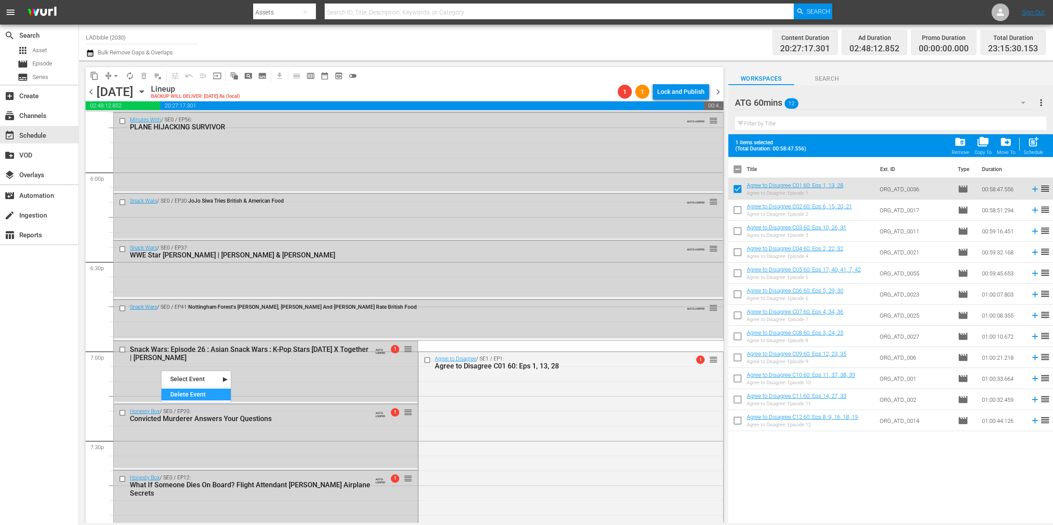
click at [198, 394] on div "Delete Event" at bounding box center [195, 395] width 69 height 12
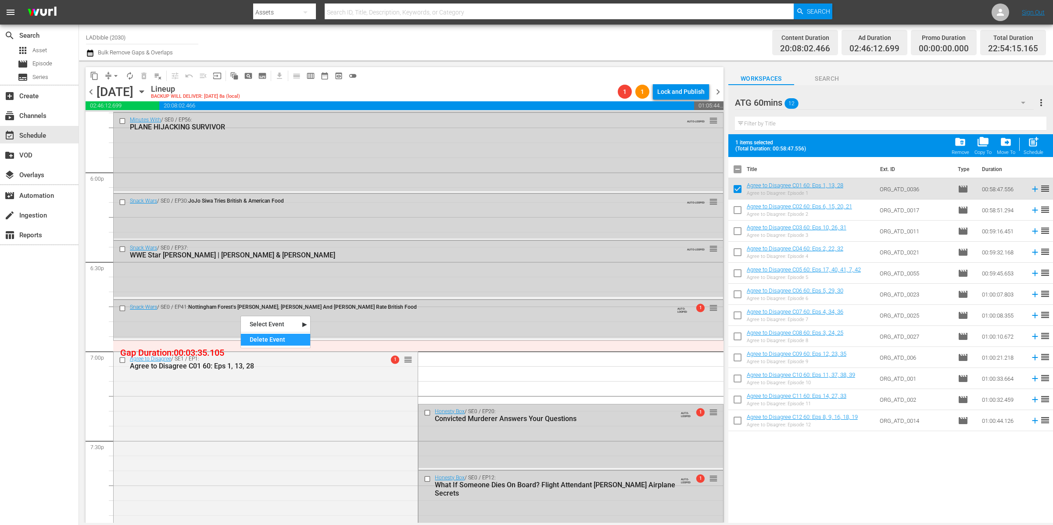
click at [276, 338] on div "Delete Event" at bounding box center [275, 340] width 69 height 12
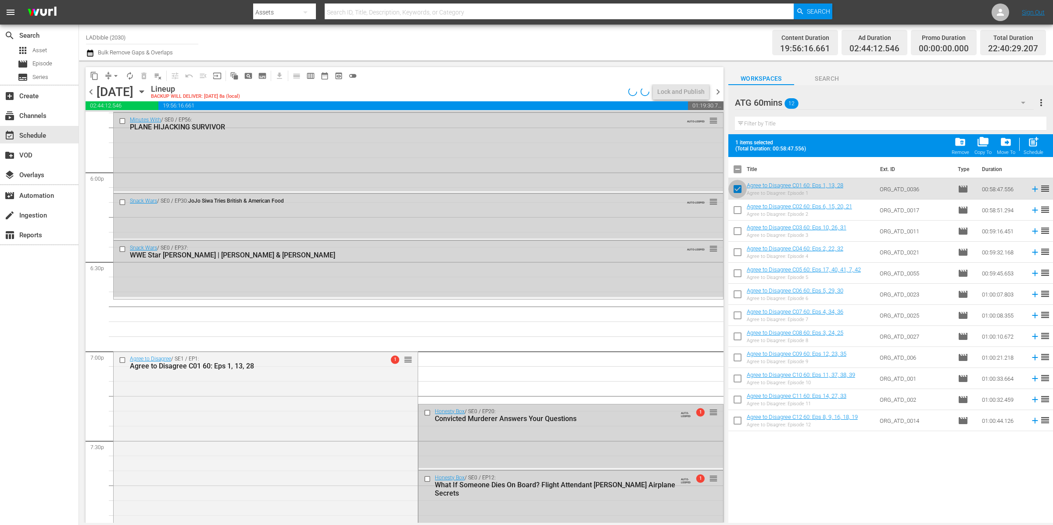
click at [736, 190] on input "checkbox" at bounding box center [737, 191] width 18 height 18
checkbox input "false"
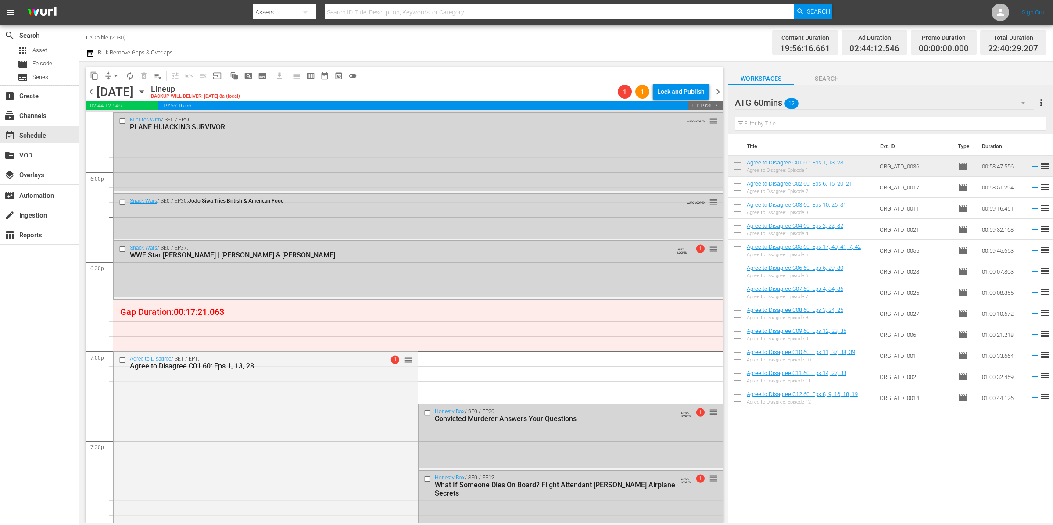
click at [849, 104] on div "ATG 60mins 12" at bounding box center [884, 102] width 299 height 25
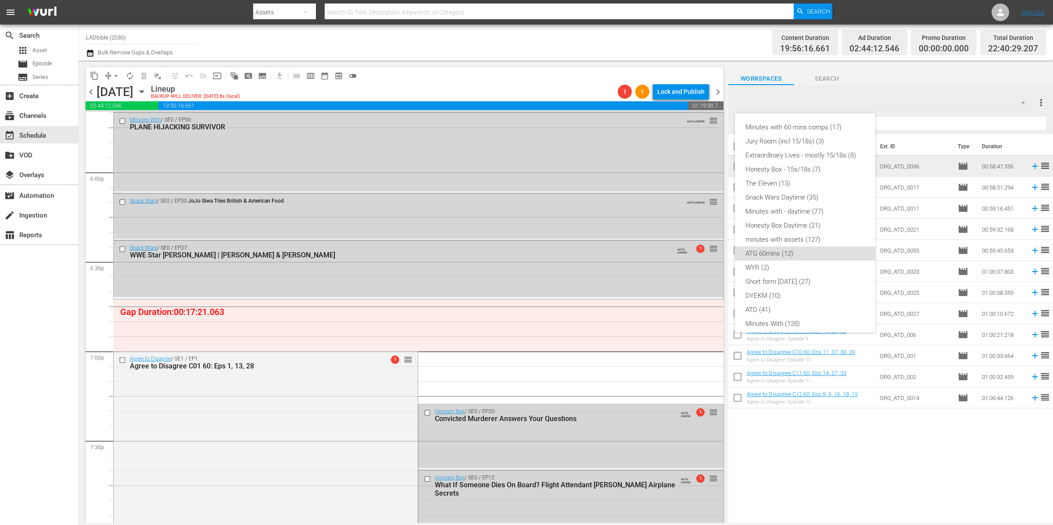
scroll to position [75, 0]
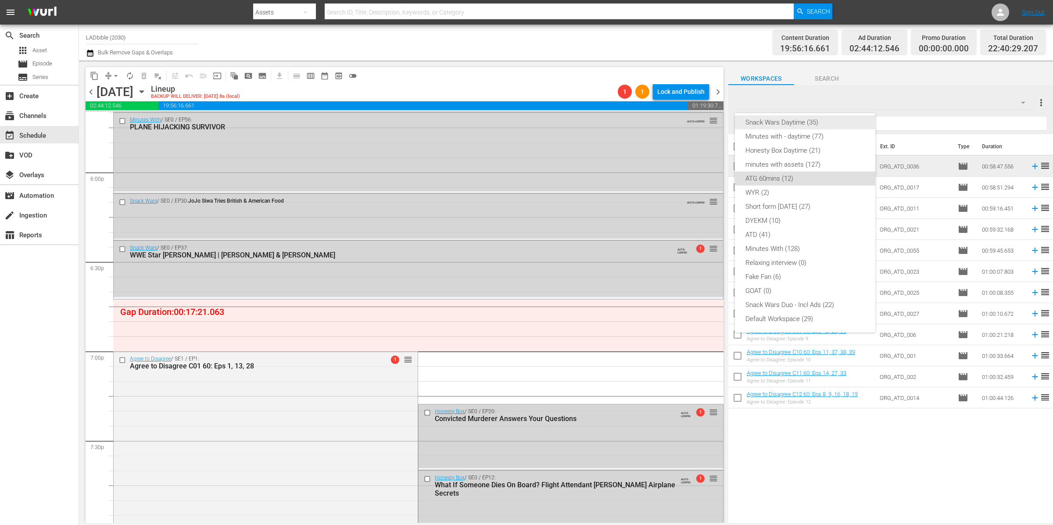
click at [819, 122] on div "Snack Wars Daytime (35)" at bounding box center [804, 122] width 119 height 14
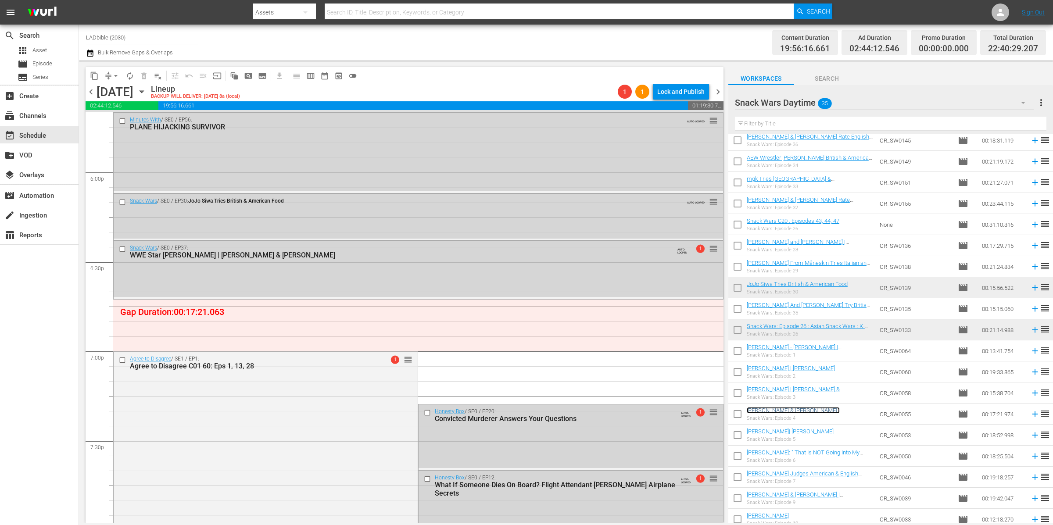
scroll to position [40, 0]
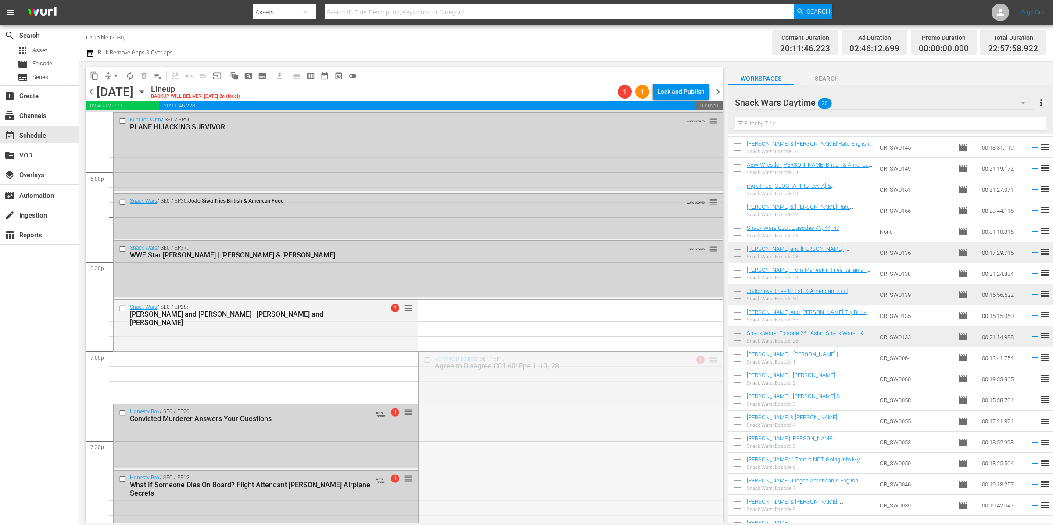
drag, startPoint x: 765, startPoint y: 255, endPoint x: 705, endPoint y: 361, distance: 122.0
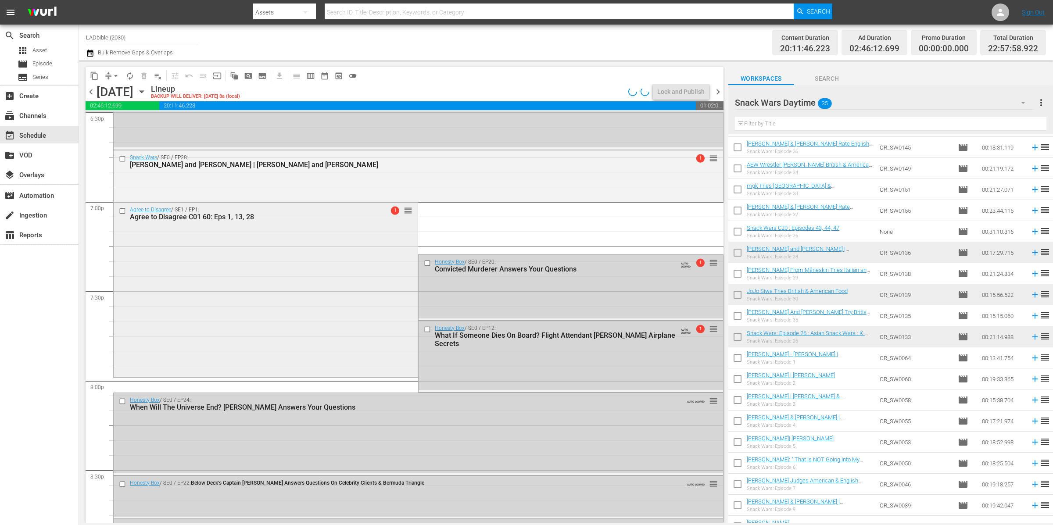
click at [123, 329] on div "Agree to Disagree / SE1 / EP1: Agree to Disagree C01 60: Eps 1, 13, 28 1 reorder" at bounding box center [266, 289] width 304 height 173
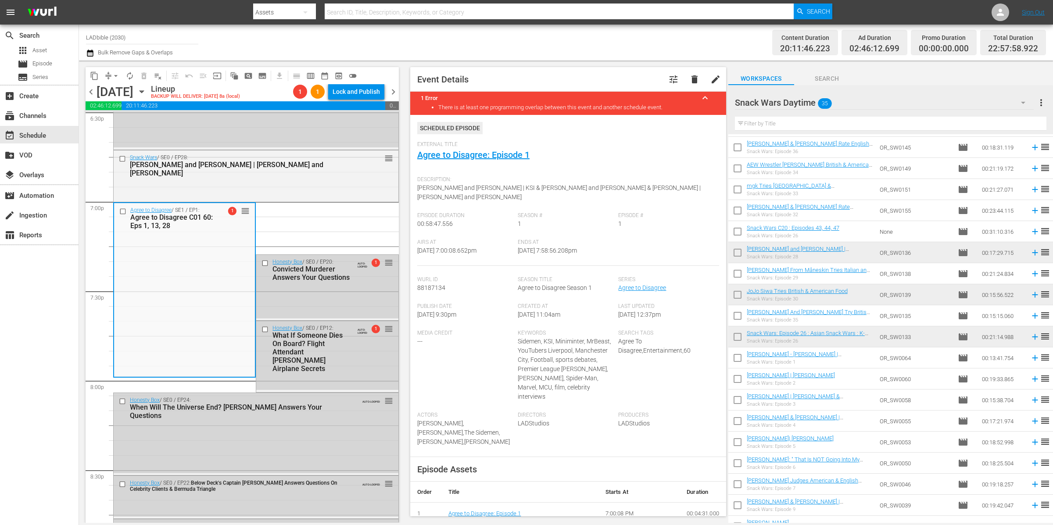
click at [264, 263] on input "checkbox" at bounding box center [265, 262] width 9 height 7
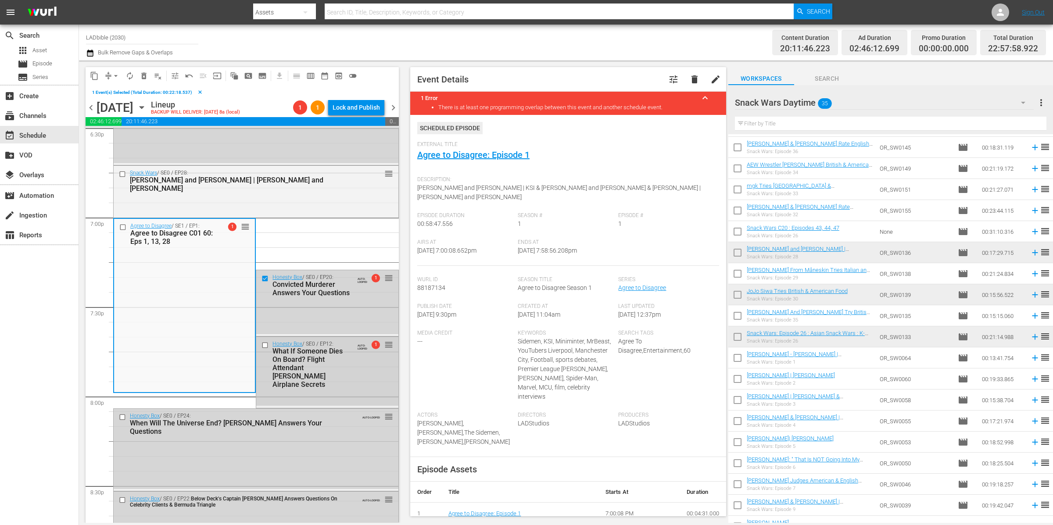
click at [261, 346] on input "checkbox" at bounding box center [265, 345] width 9 height 7
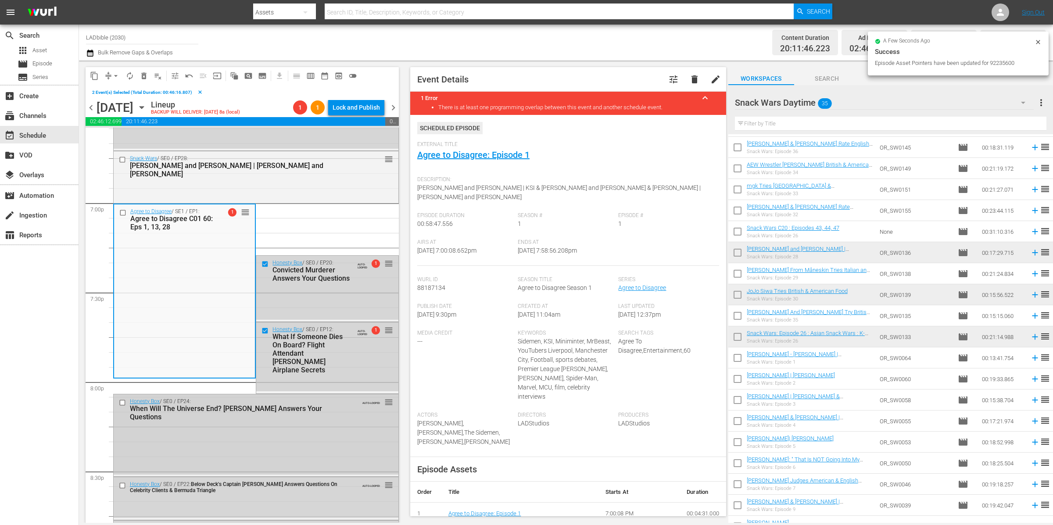
scroll to position [3357, 0]
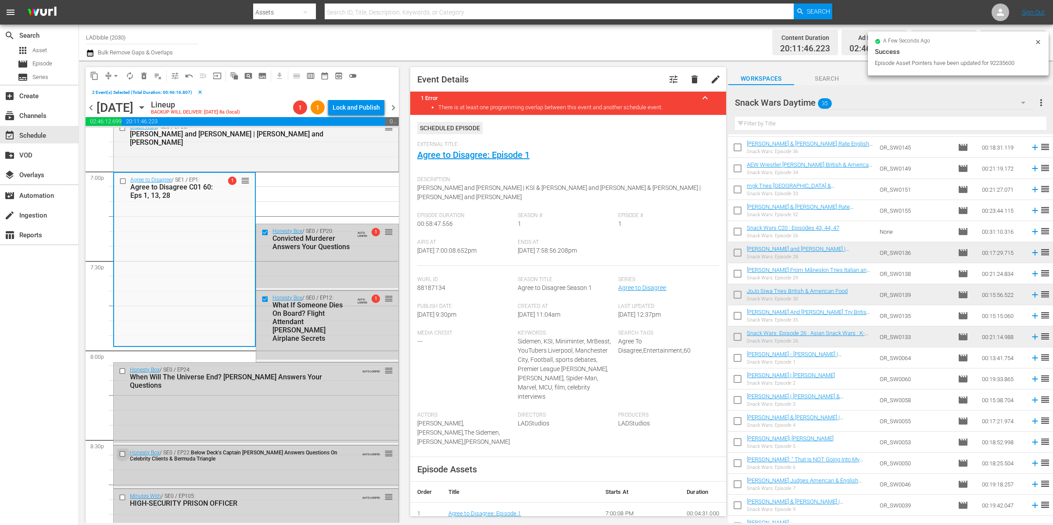
click at [124, 451] on input "checkbox" at bounding box center [123, 453] width 9 height 7
click at [123, 370] on input "checkbox" at bounding box center [123, 370] width 9 height 7
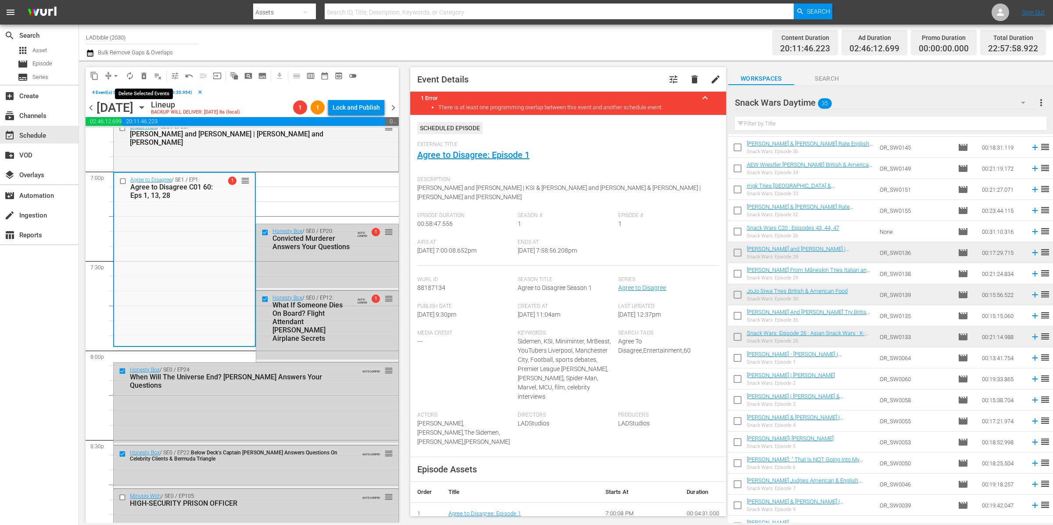
click at [142, 76] on span "delete_forever_outlined" at bounding box center [144, 76] width 9 height 9
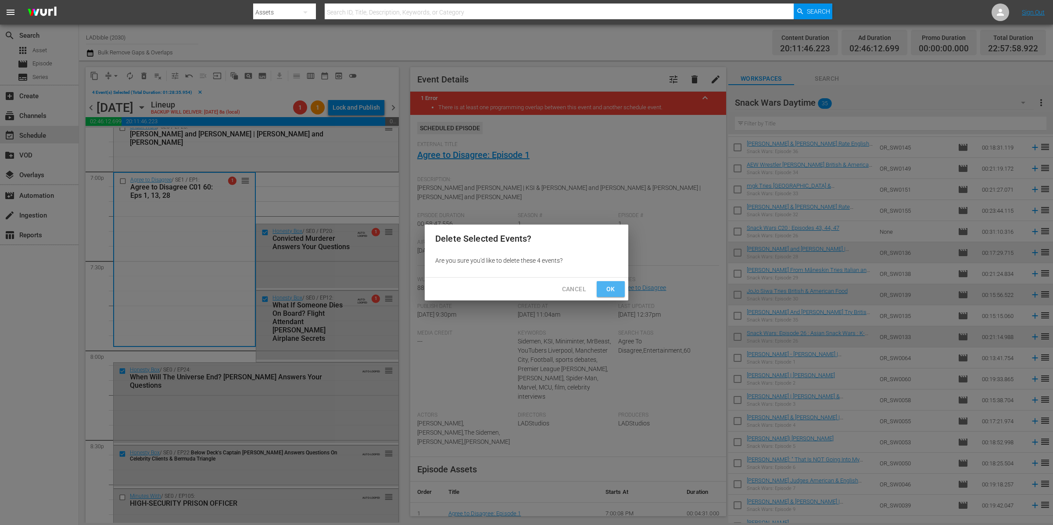
click at [604, 286] on span "Ok" at bounding box center [611, 289] width 14 height 11
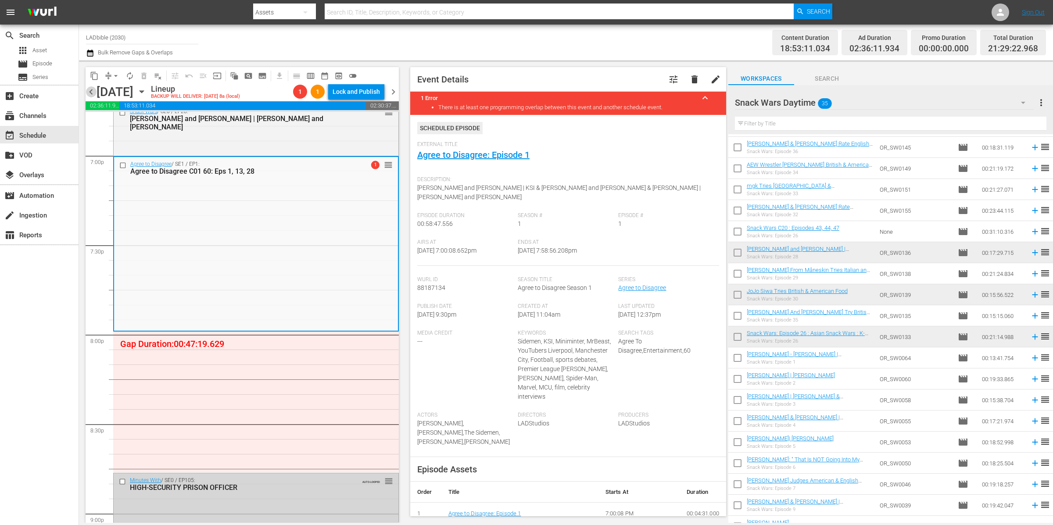
drag, startPoint x: 92, startPoint y: 94, endPoint x: 325, endPoint y: 87, distance: 233.0
click at [91, 94] on span "chevron_left" at bounding box center [91, 91] width 11 height 11
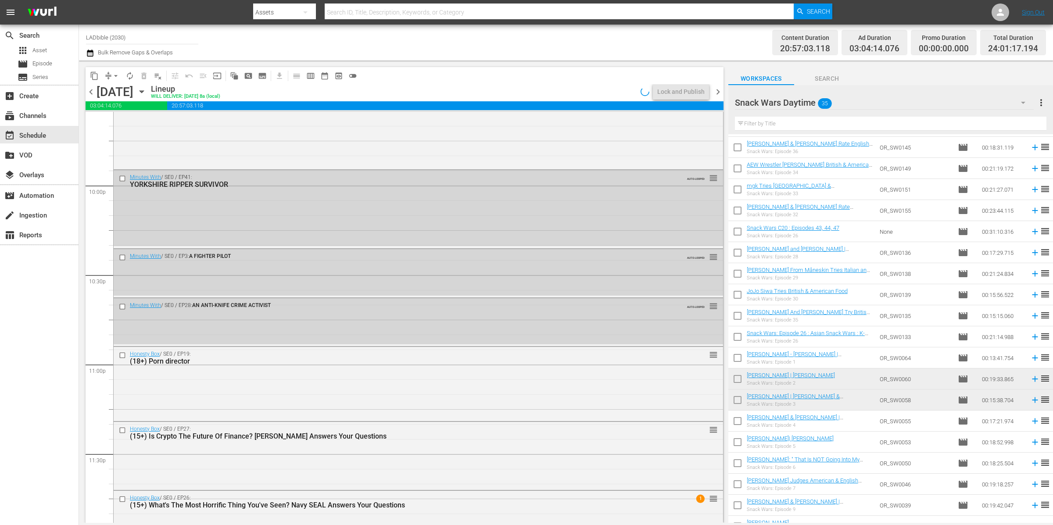
scroll to position [3238, 0]
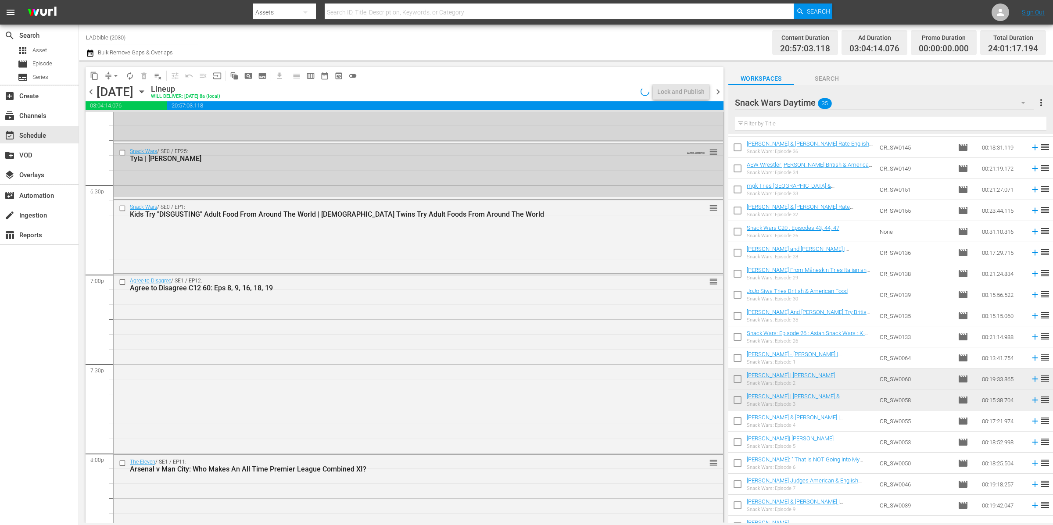
click at [865, 102] on div "Snack Wars Daytime 35" at bounding box center [884, 102] width 299 height 25
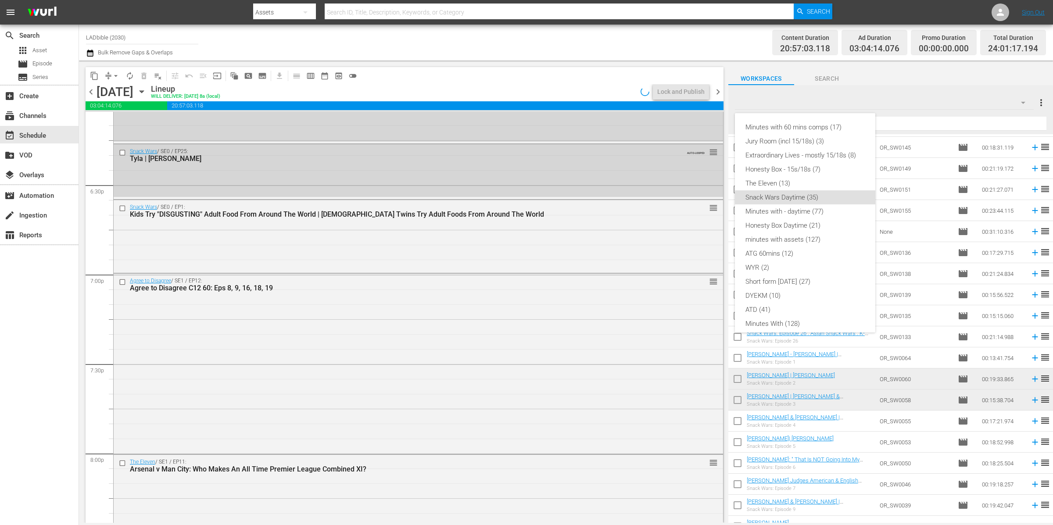
scroll to position [63, 0]
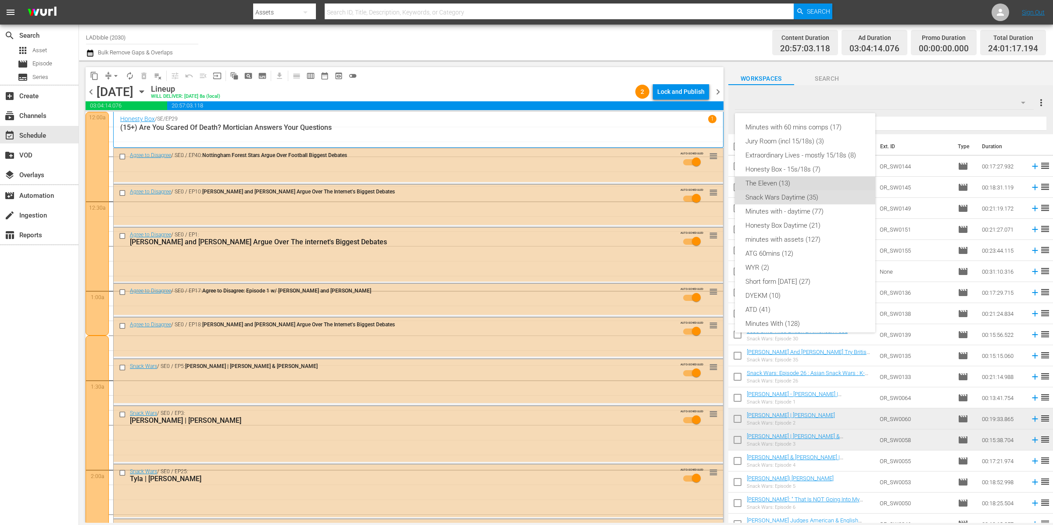
click at [806, 176] on div "The Eleven (13)" at bounding box center [804, 183] width 119 height 14
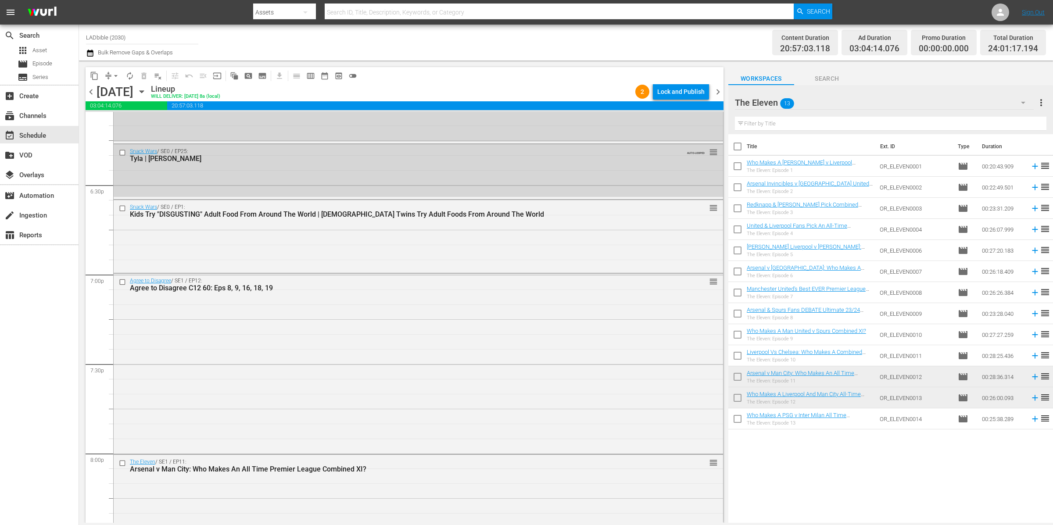
click at [717, 91] on span "chevron_right" at bounding box center [717, 91] width 11 height 11
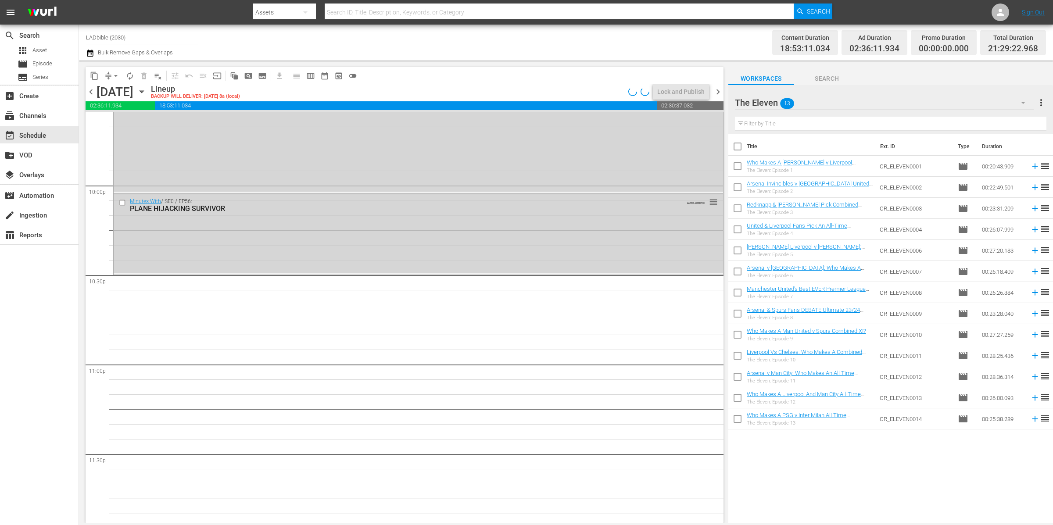
scroll to position [3357, 0]
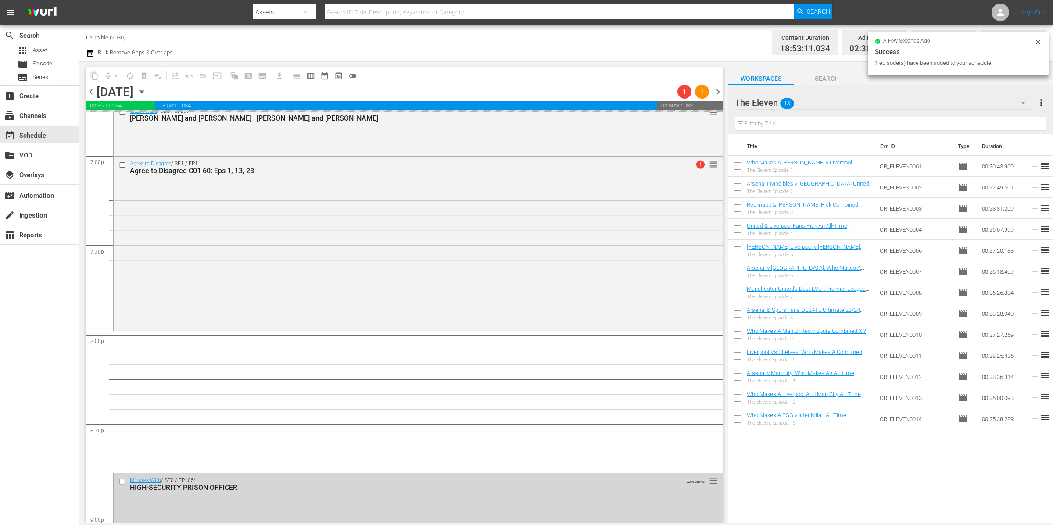
click at [813, 104] on div "The Eleven 13" at bounding box center [884, 102] width 299 height 25
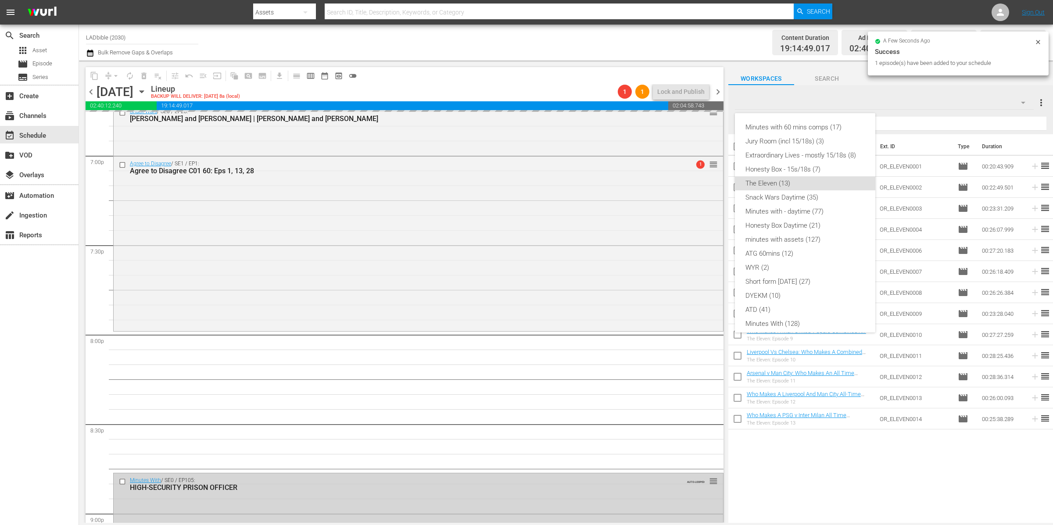
scroll to position [49, 0]
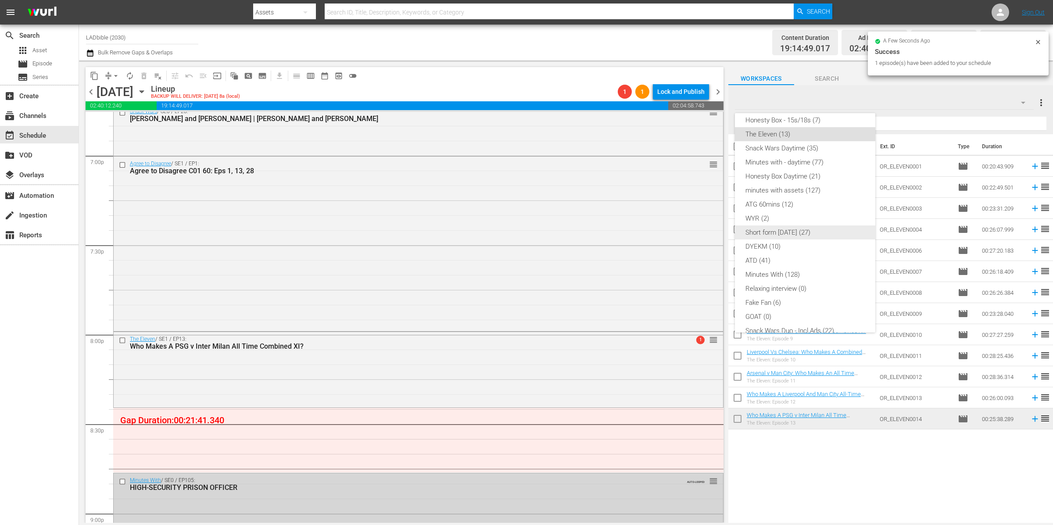
click at [811, 233] on div "Short form [DATE] (27)" at bounding box center [804, 232] width 119 height 14
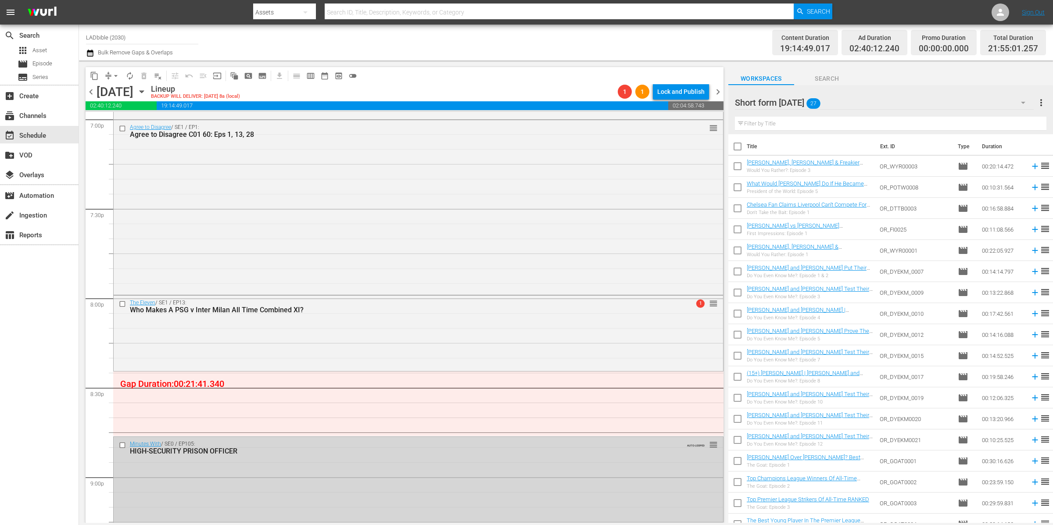
scroll to position [3514, 0]
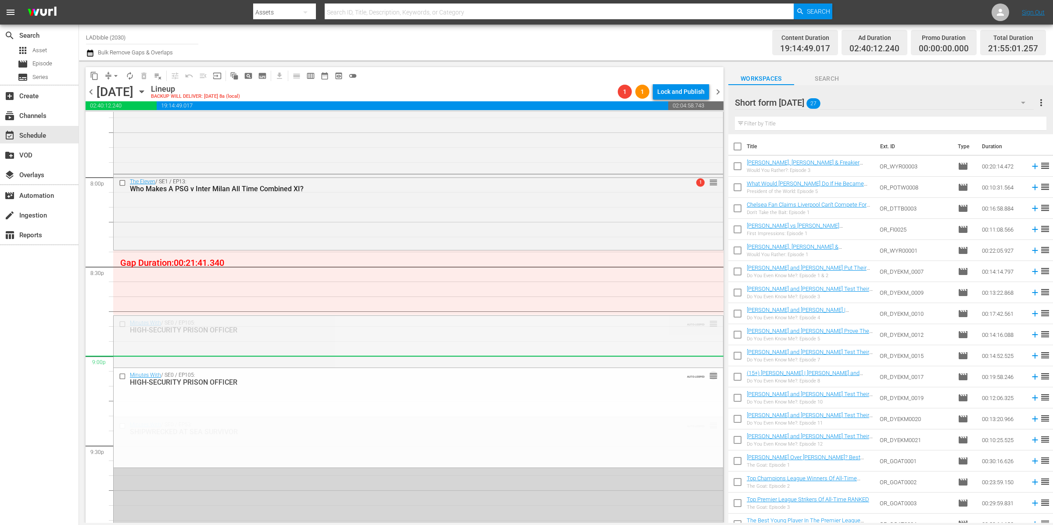
drag, startPoint x: 705, startPoint y: 322, endPoint x: 696, endPoint y: 354, distance: 34.1
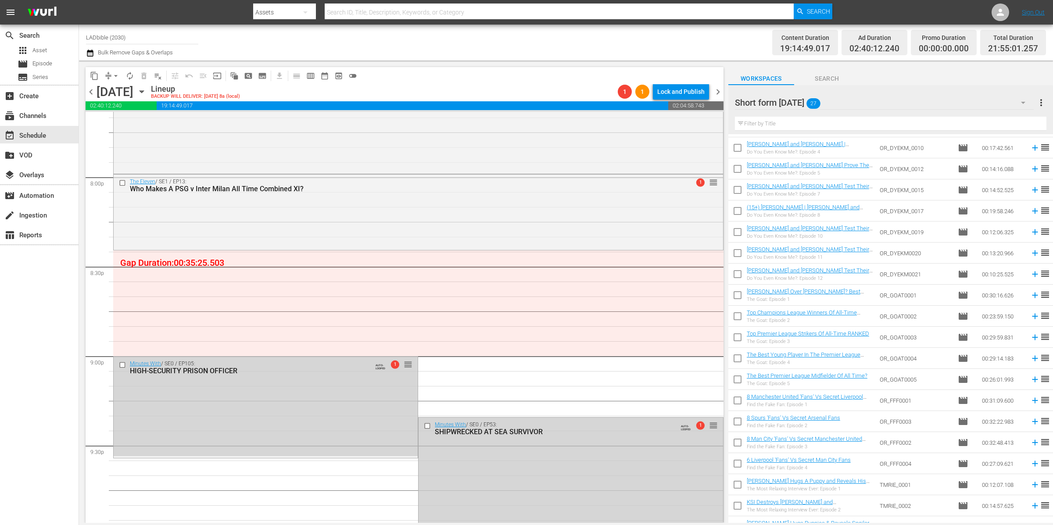
scroll to position [0, 0]
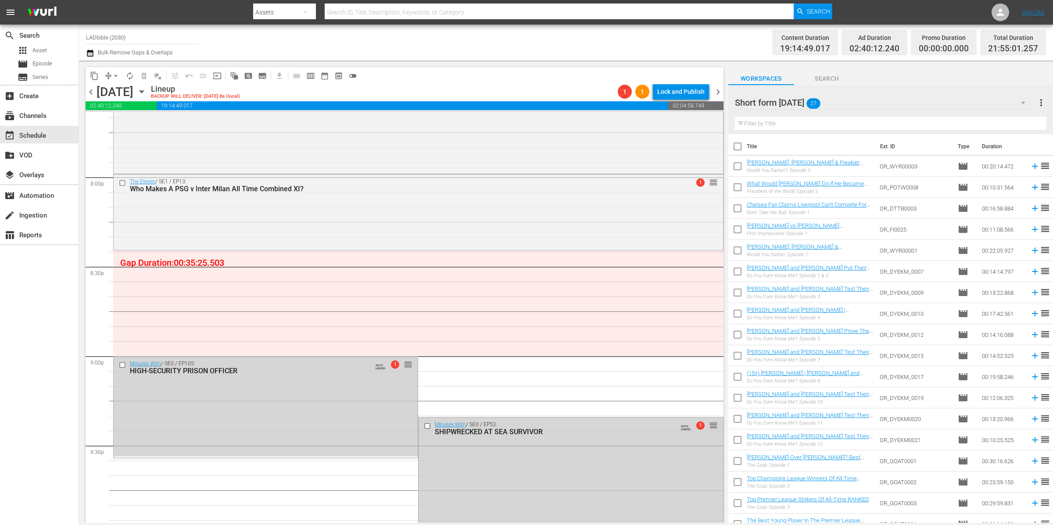
click at [741, 273] on input "checkbox" at bounding box center [737, 273] width 18 height 18
checkbox input "true"
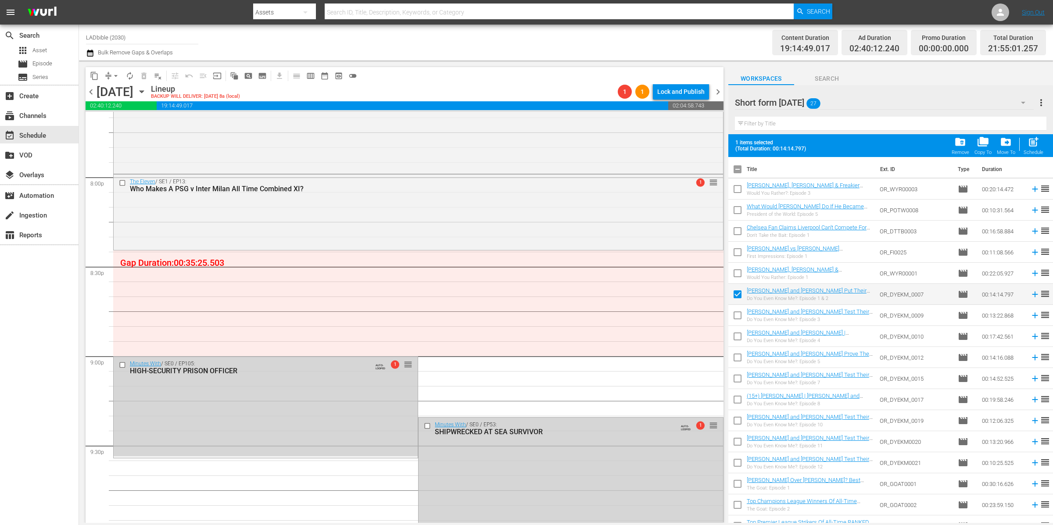
click at [742, 191] on input "checkbox" at bounding box center [737, 191] width 18 height 18
checkbox input "true"
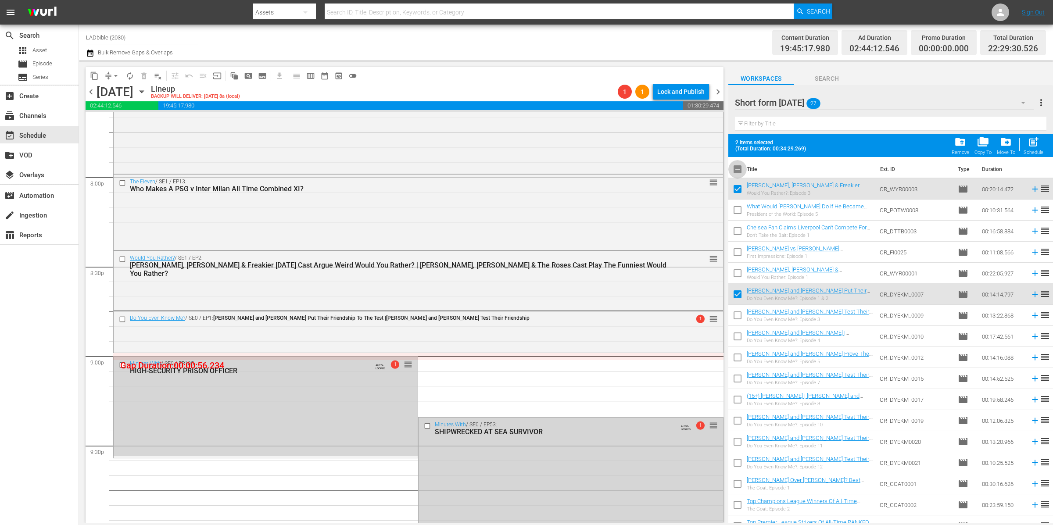
click at [741, 166] on input "checkbox" at bounding box center [737, 171] width 18 height 18
checkbox input "true"
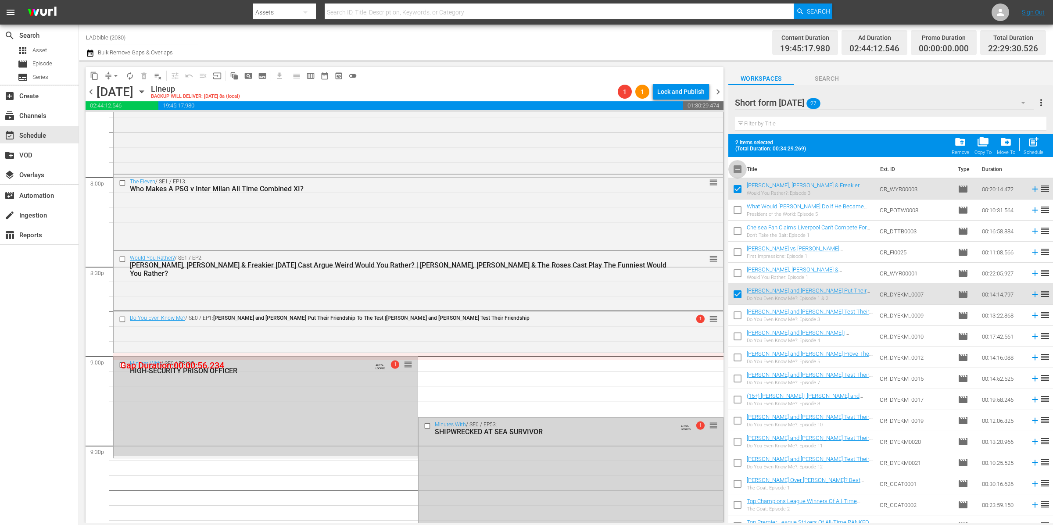
checkbox input "true"
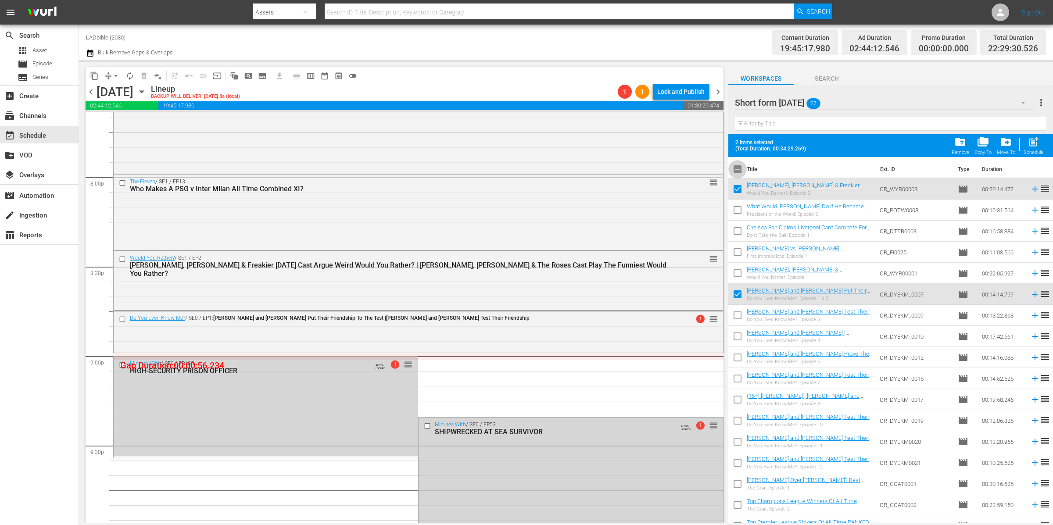
checkbox input "true"
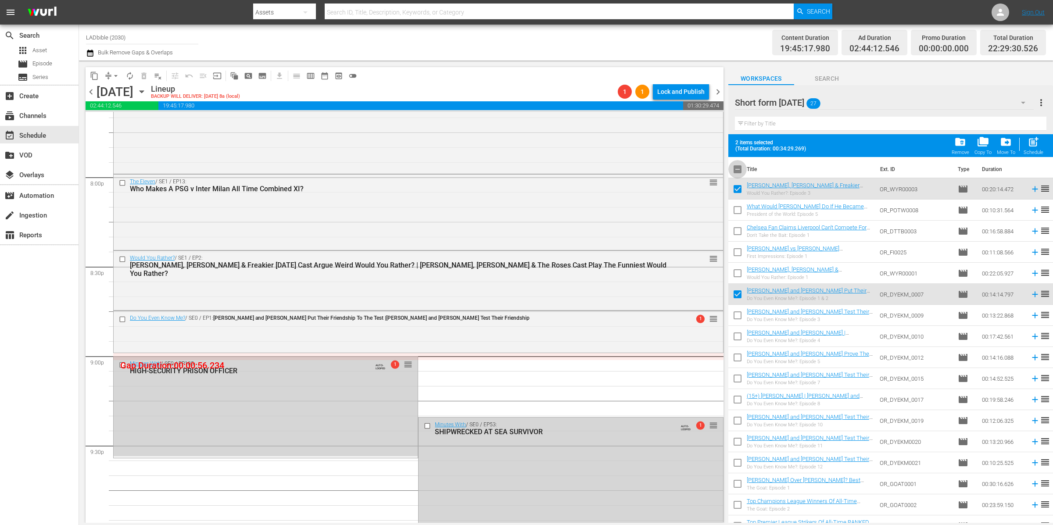
checkbox input "true"
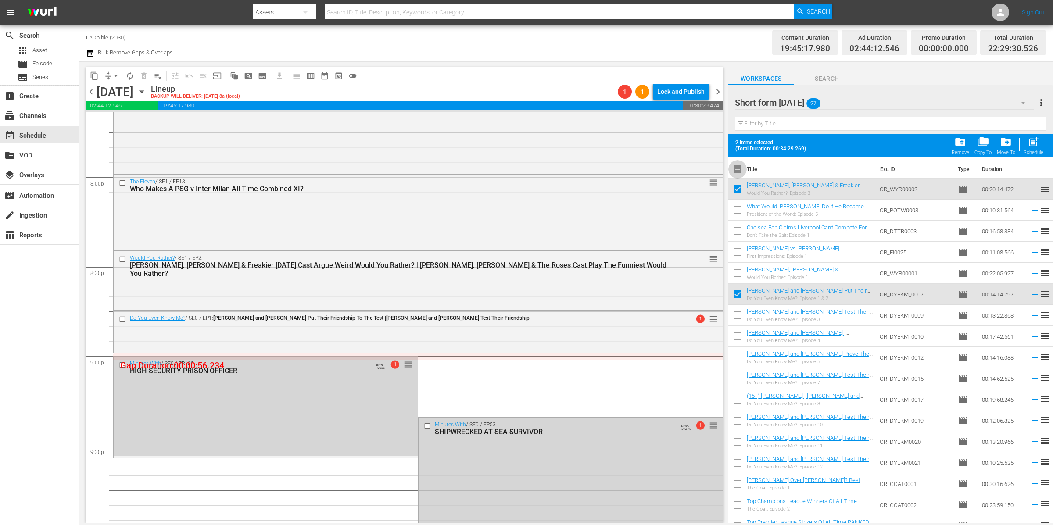
checkbox input "true"
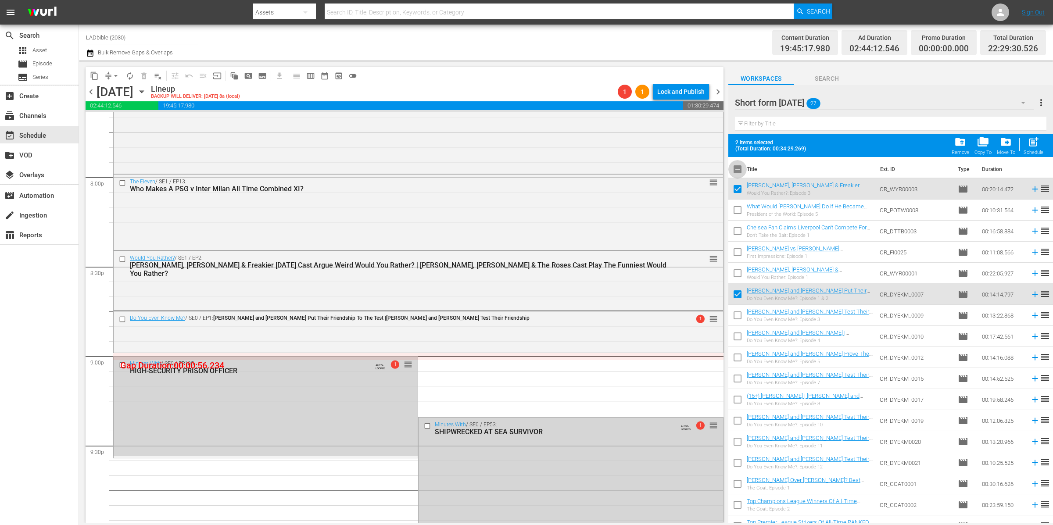
checkbox input "true"
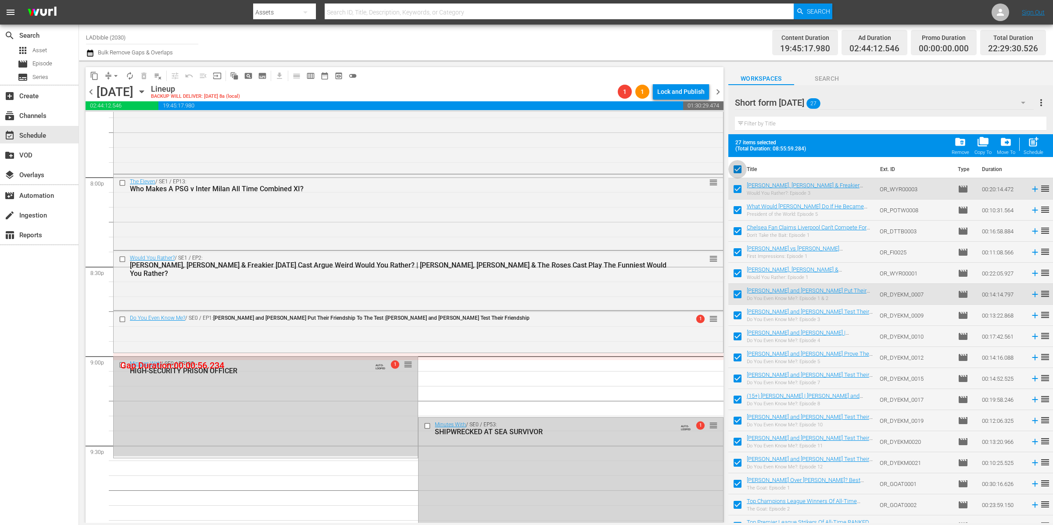
click at [740, 167] on input "checkbox" at bounding box center [737, 171] width 18 height 18
checkbox input "false"
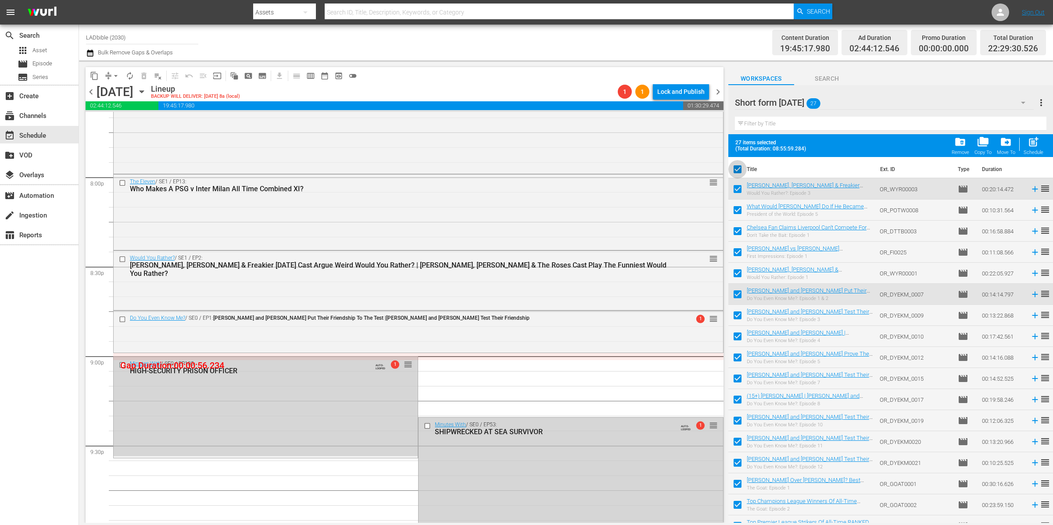
checkbox input "false"
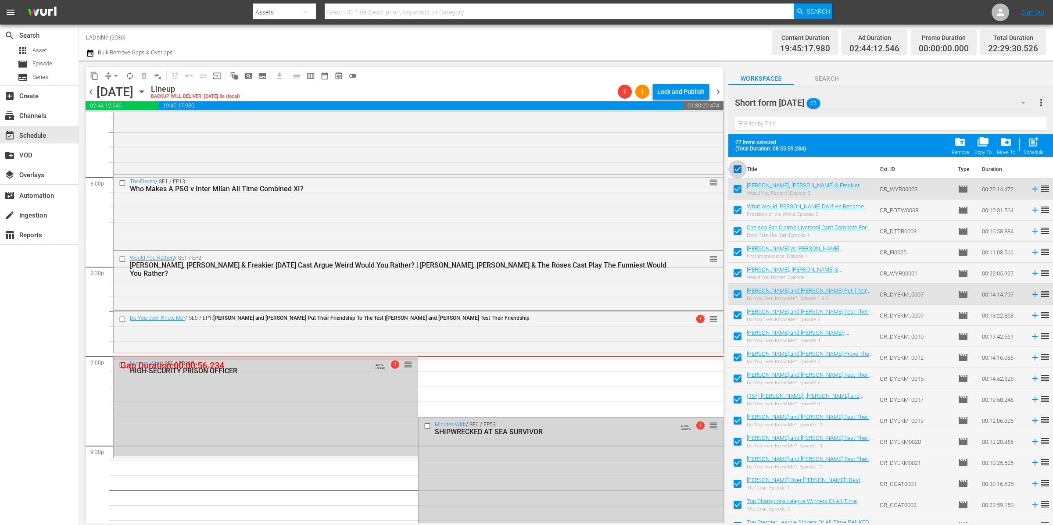
checkbox input "false"
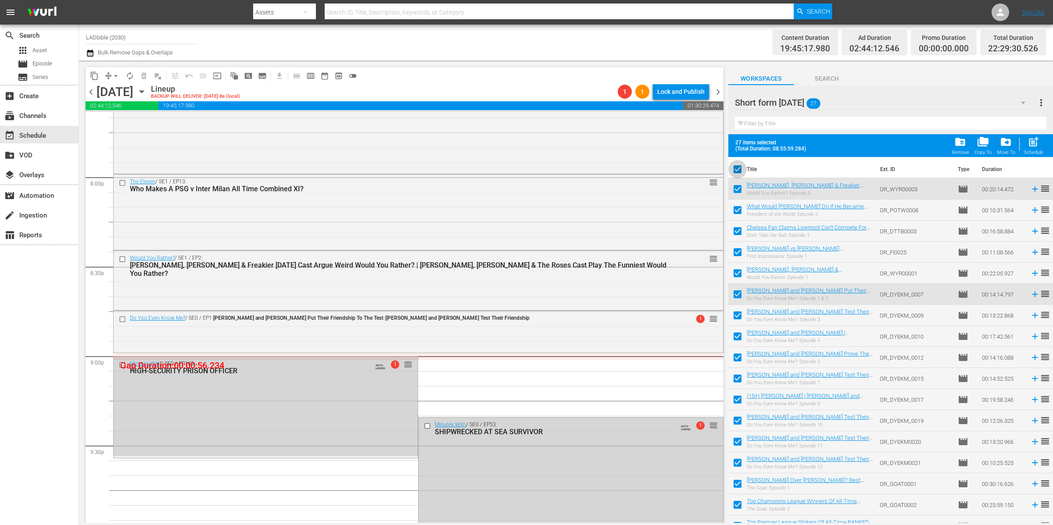
checkbox input "false"
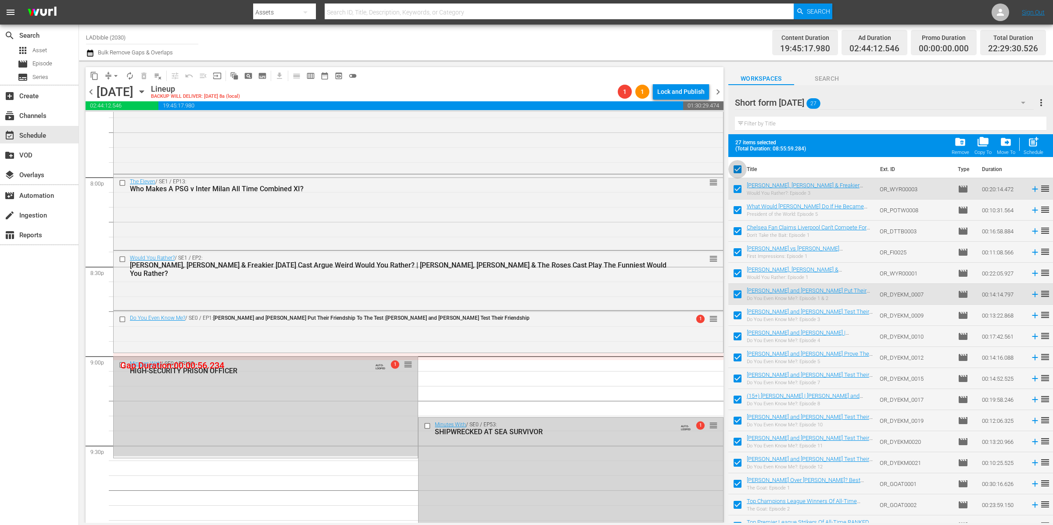
checkbox input "false"
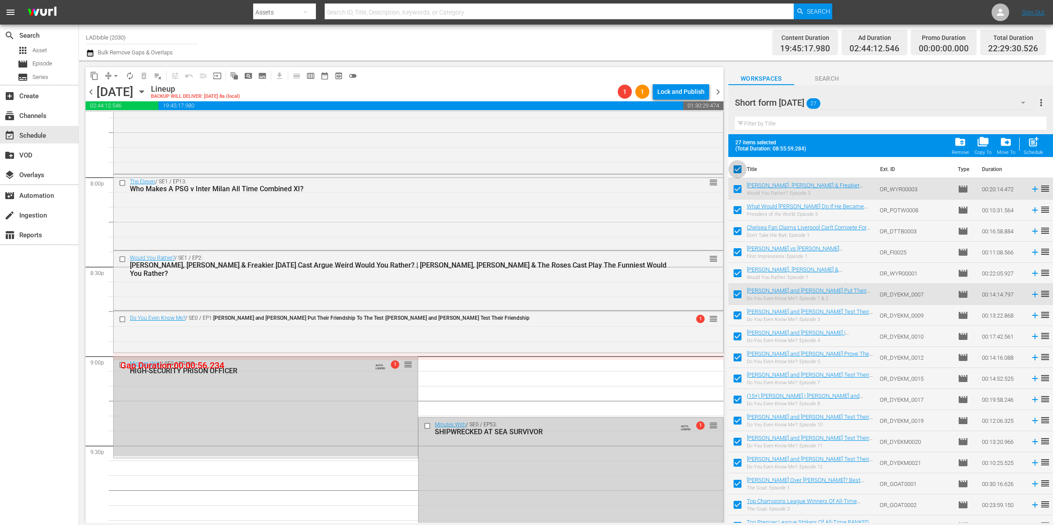
checkbox input "false"
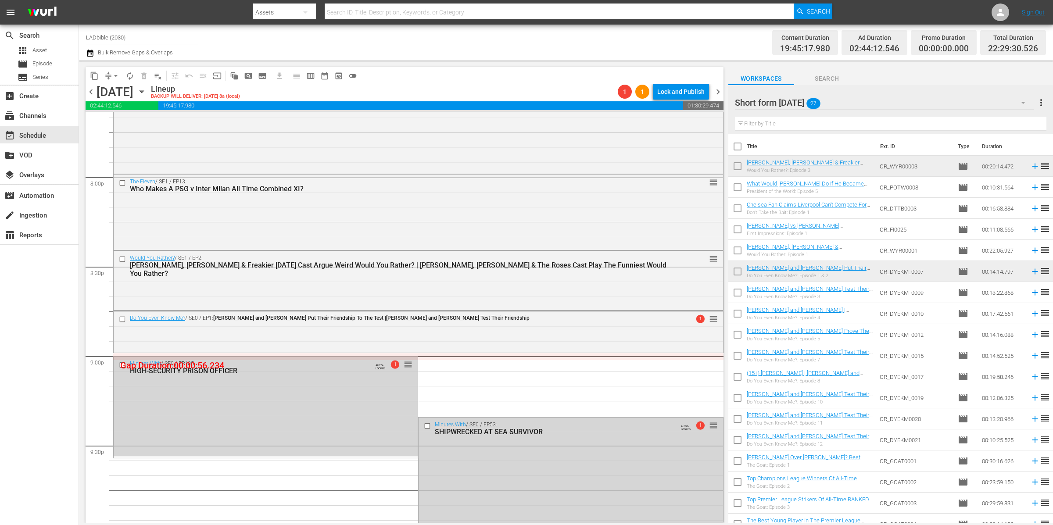
click at [866, 105] on div "Short form Aug 25 27" at bounding box center [884, 102] width 299 height 25
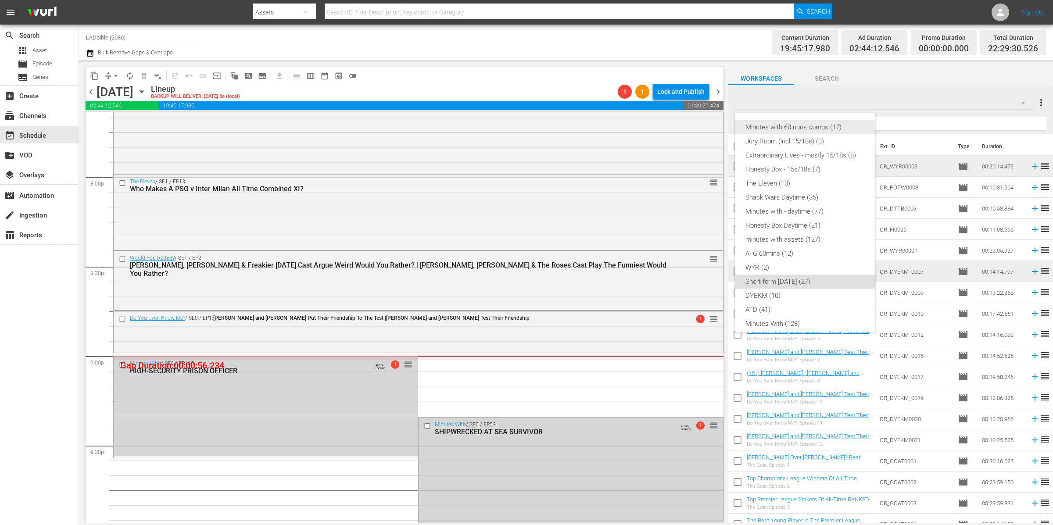
click at [837, 128] on div "Minutes with 60 mins comps (17)" at bounding box center [804, 127] width 119 height 14
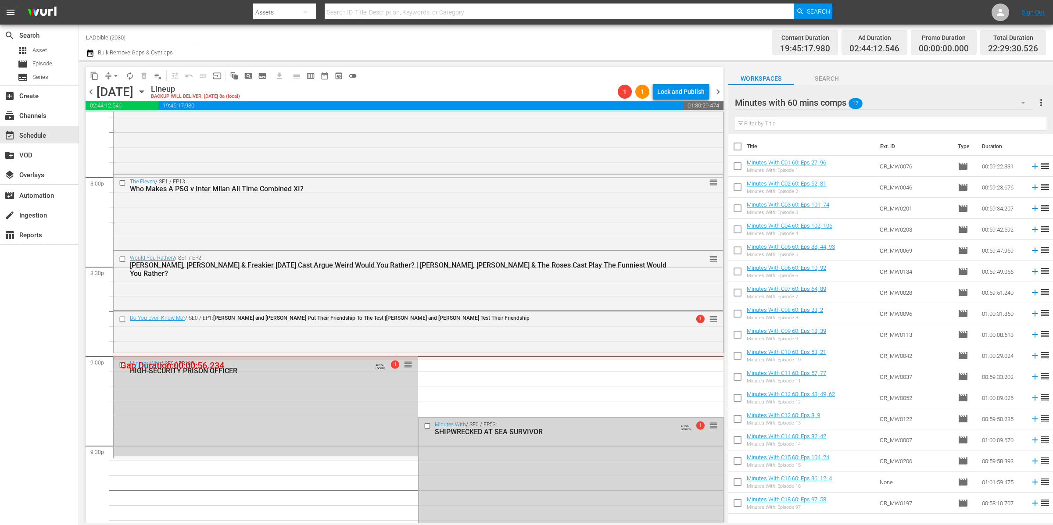
click at [86, 92] on span "chevron_left" at bounding box center [91, 91] width 11 height 11
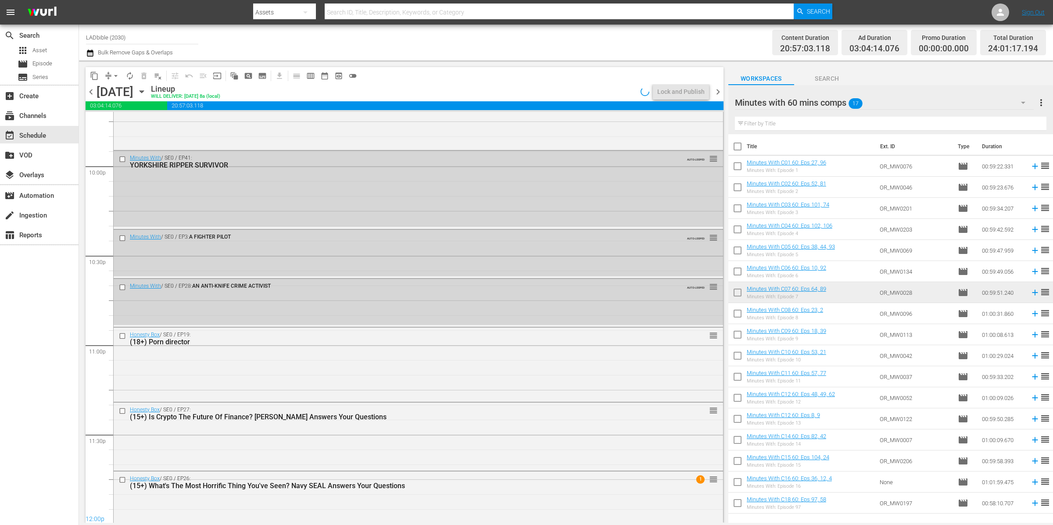
scroll to position [3380, 0]
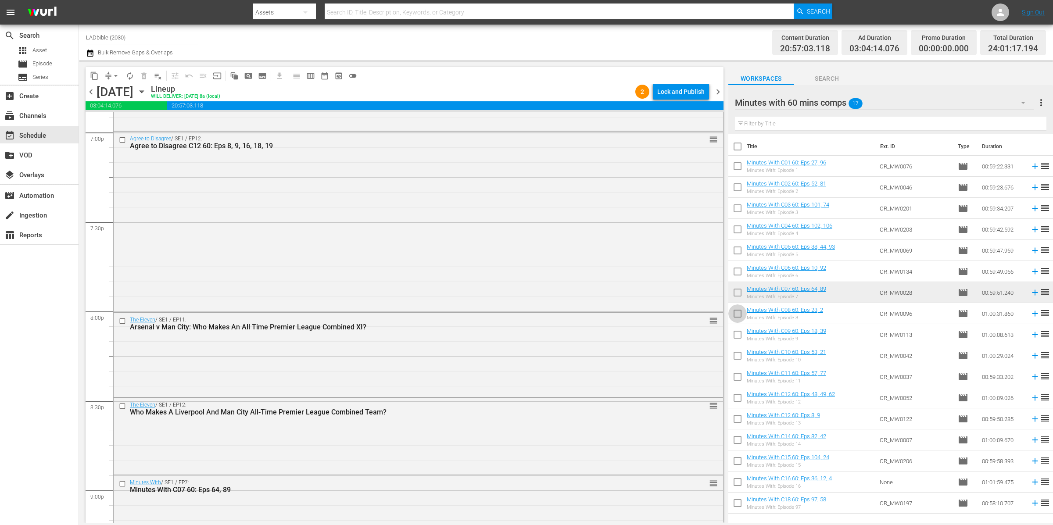
click at [733, 315] on input "checkbox" at bounding box center [737, 315] width 18 height 18
checkbox input "true"
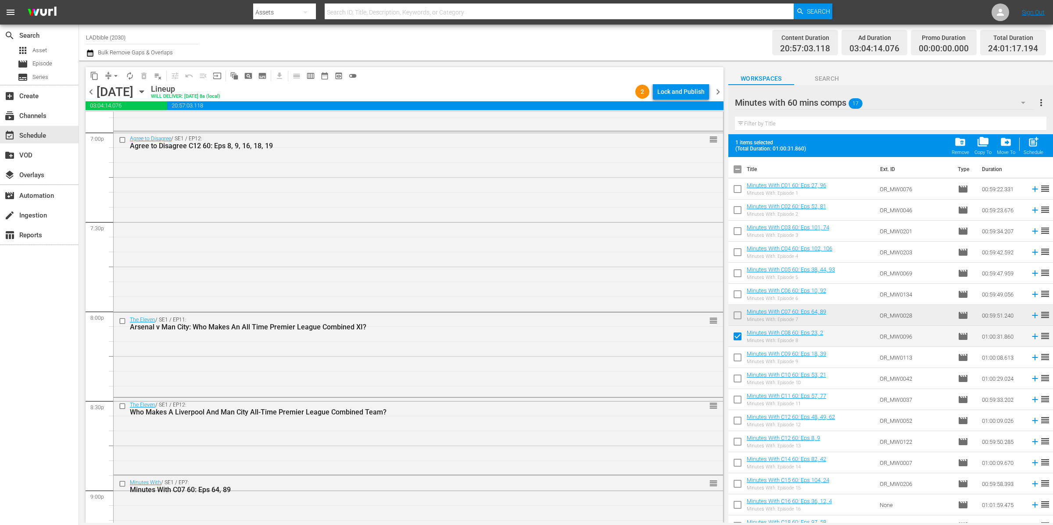
click at [717, 92] on span "chevron_right" at bounding box center [717, 91] width 11 height 11
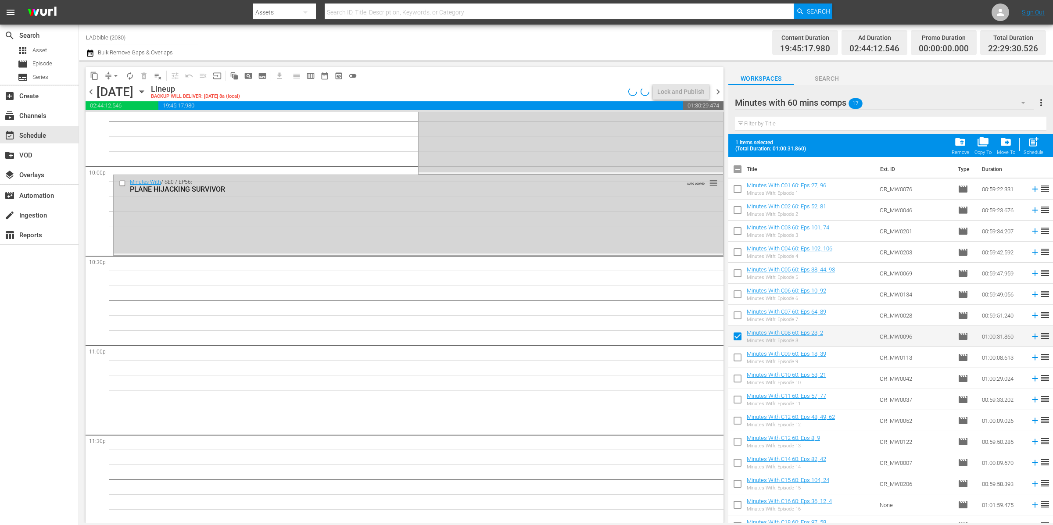
scroll to position [3514, 0]
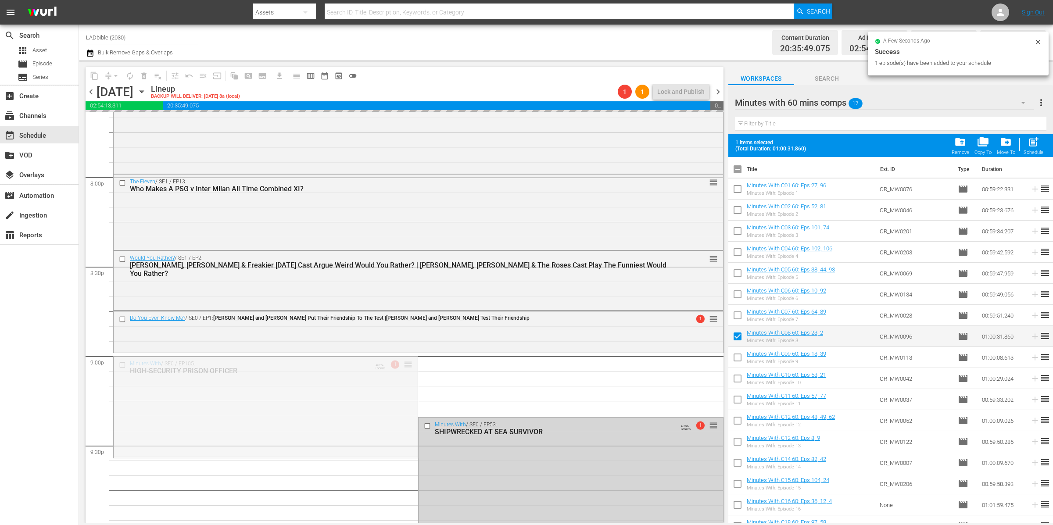
drag, startPoint x: 458, startPoint y: 376, endPoint x: 399, endPoint y: 380, distance: 59.4
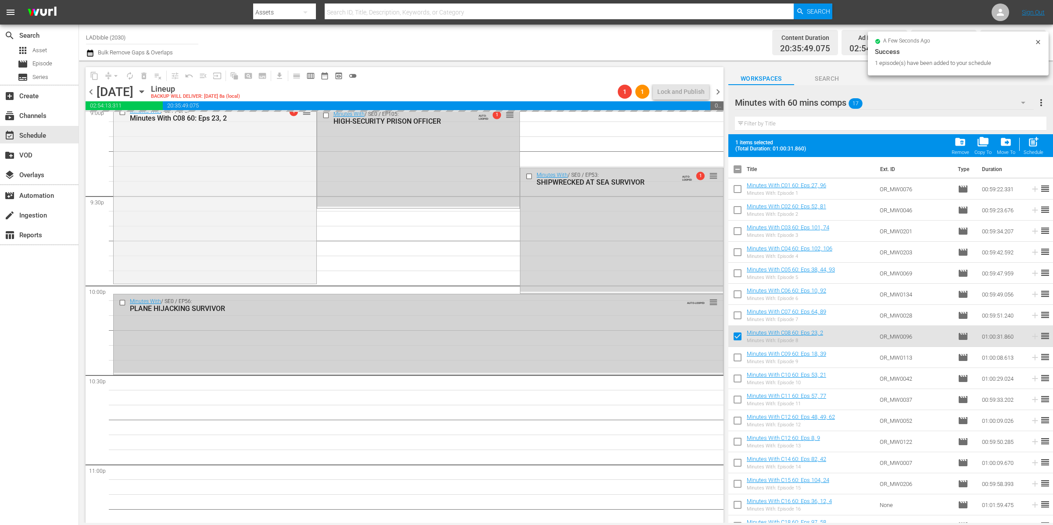
scroll to position [3824, 0]
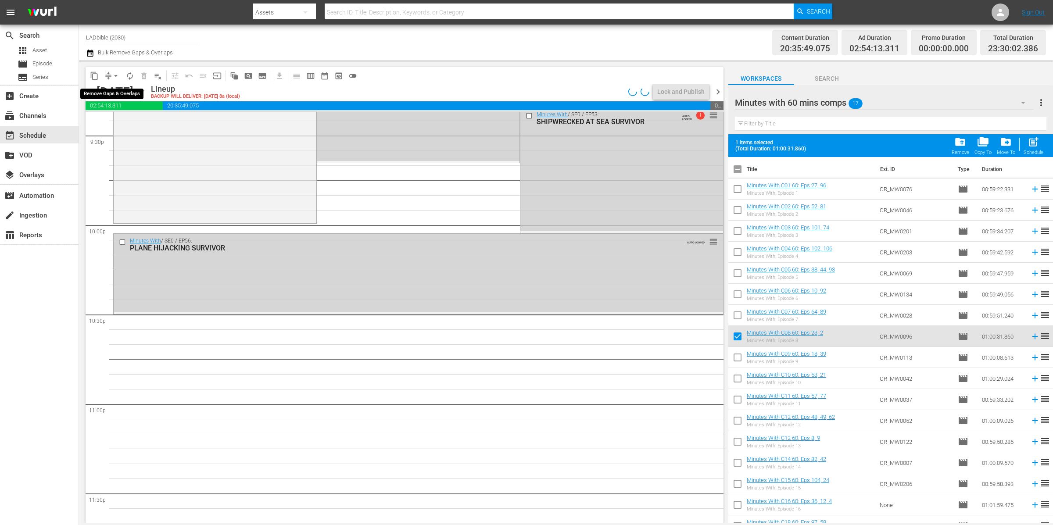
click at [111, 75] on span "arrow_drop_down" at bounding box center [115, 76] width 9 height 9
click at [136, 122] on li "Align to End of Previous Day" at bounding box center [116, 122] width 92 height 14
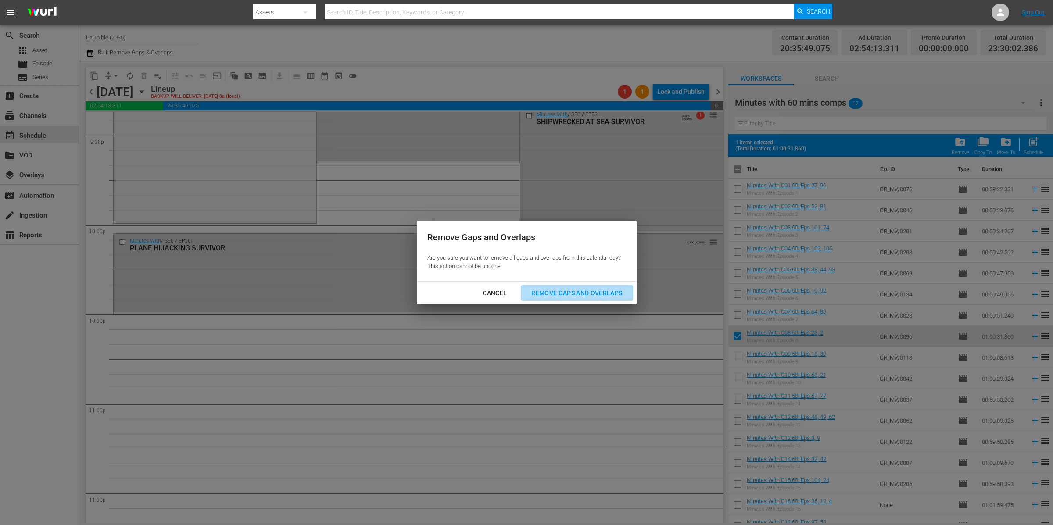
click at [604, 295] on div "Remove Gaps and Overlaps" at bounding box center [576, 293] width 105 height 11
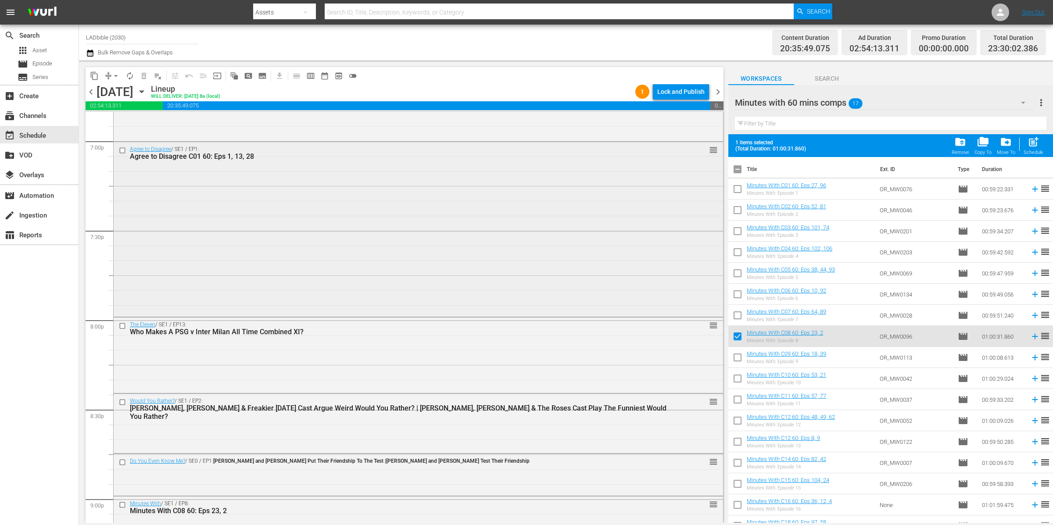
scroll to position [3425, 0]
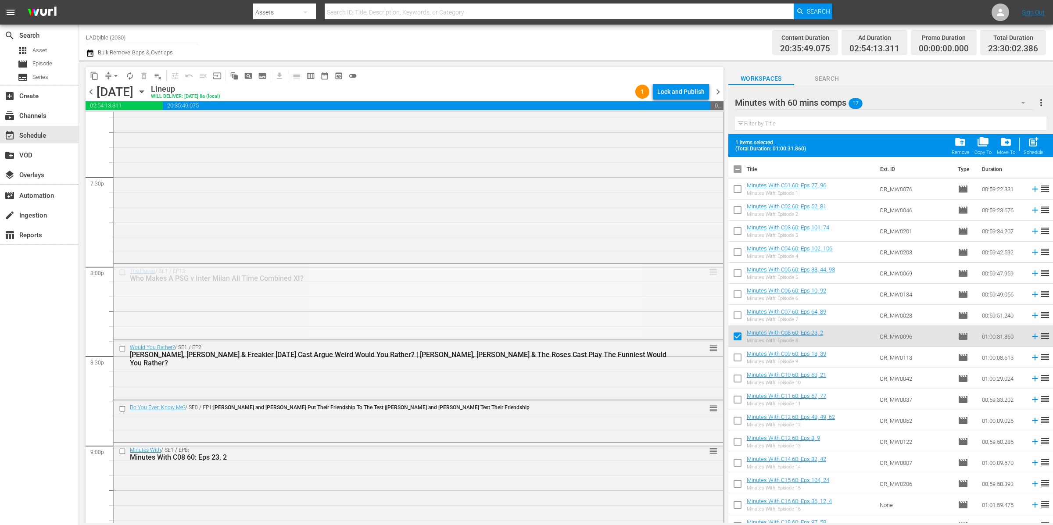
drag, startPoint x: 707, startPoint y: 270, endPoint x: 666, endPoint y: 404, distance: 139.3
click at [108, 75] on span "compress arrow_drop_down" at bounding box center [111, 76] width 21 height 14
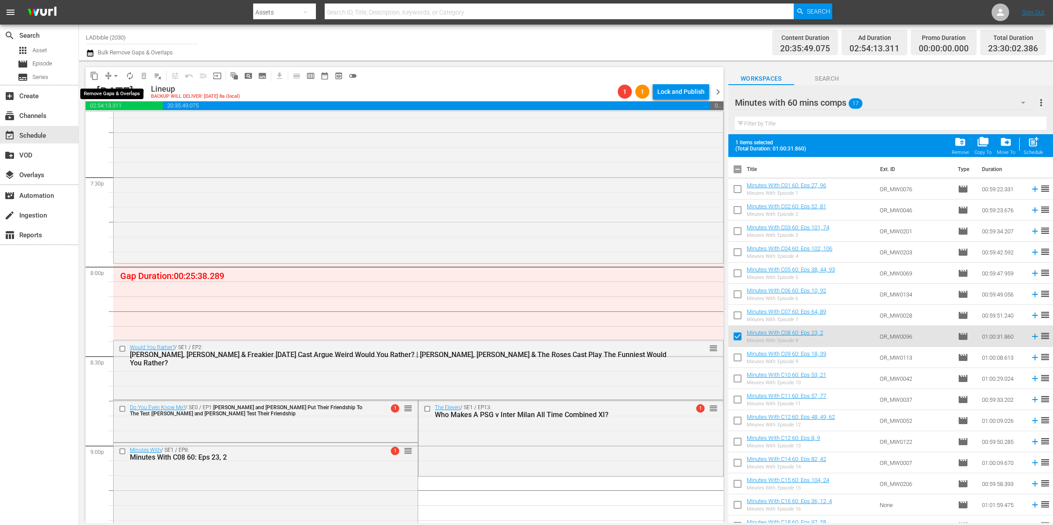
click at [109, 75] on button "arrow_drop_down" at bounding box center [116, 76] width 14 height 14
drag, startPoint x: 405, startPoint y: 409, endPoint x: 403, endPoint y: 390, distance: 18.6
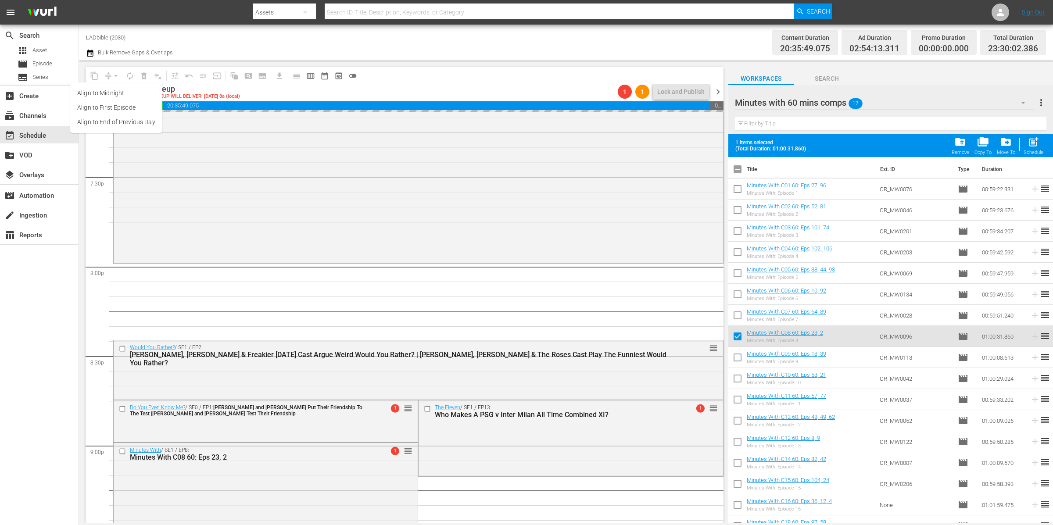
click at [124, 125] on li "Align to End of Previous Day" at bounding box center [116, 122] width 92 height 14
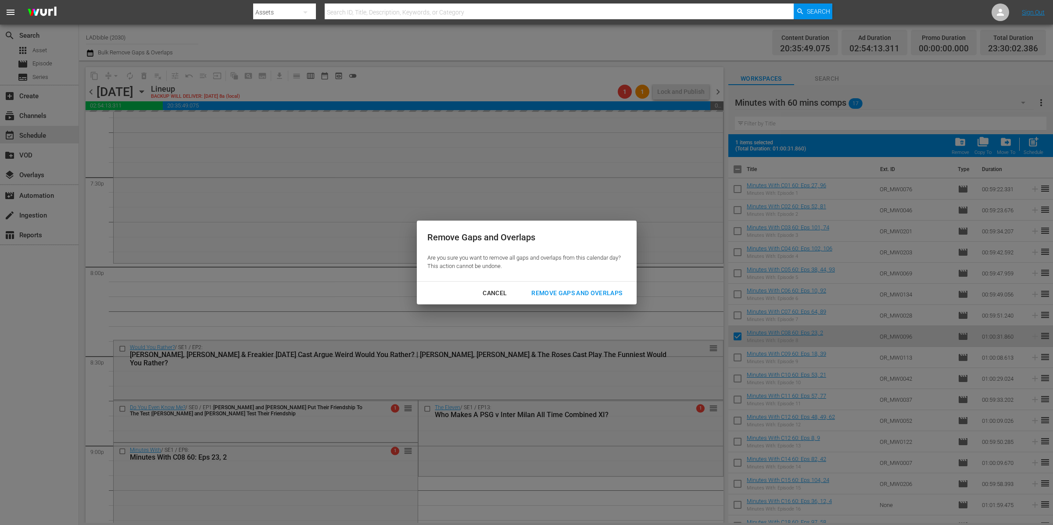
click at [566, 297] on div "Remove Gaps and Overlaps" at bounding box center [576, 293] width 105 height 11
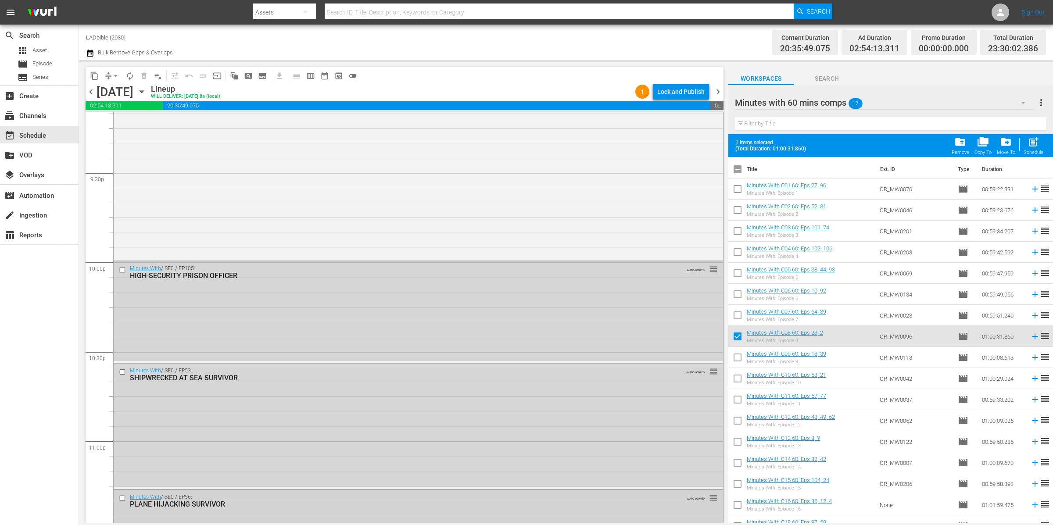
scroll to position [3884, 0]
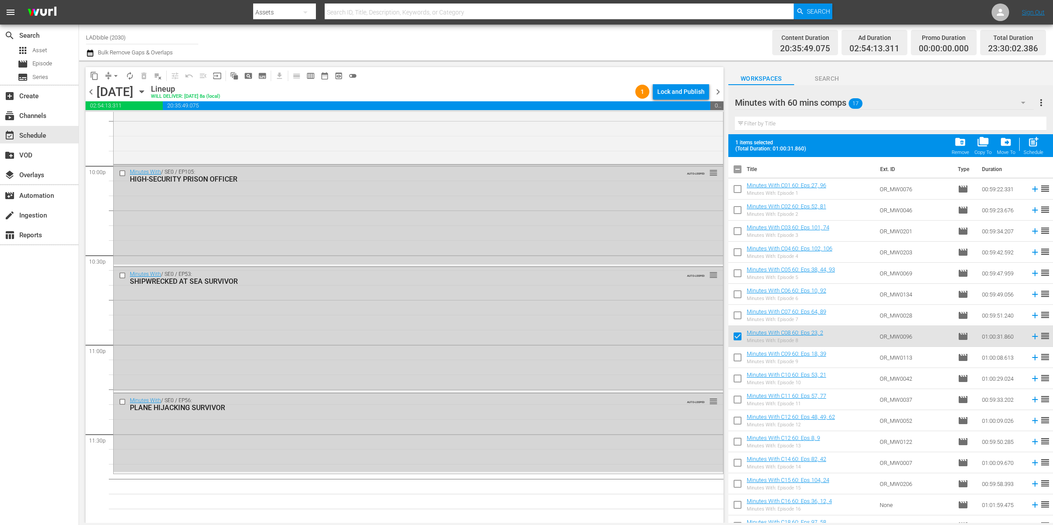
click at [741, 167] on input "checkbox" at bounding box center [737, 171] width 18 height 18
checkbox input "true"
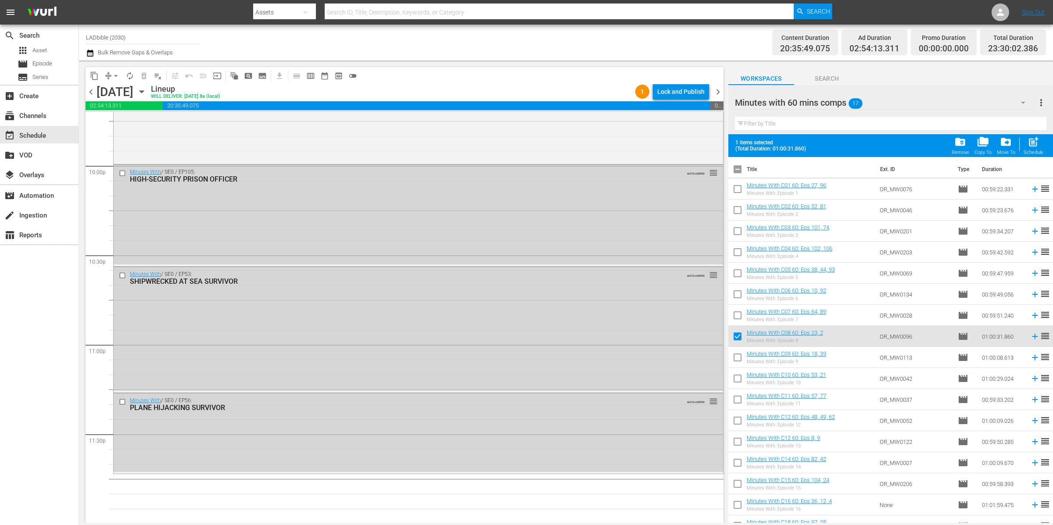
checkbox input "true"
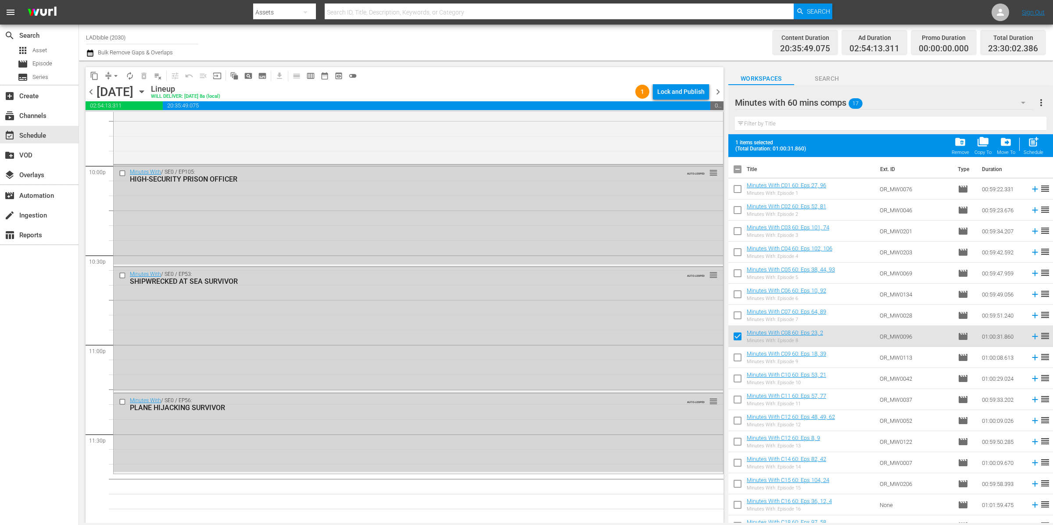
checkbox input "true"
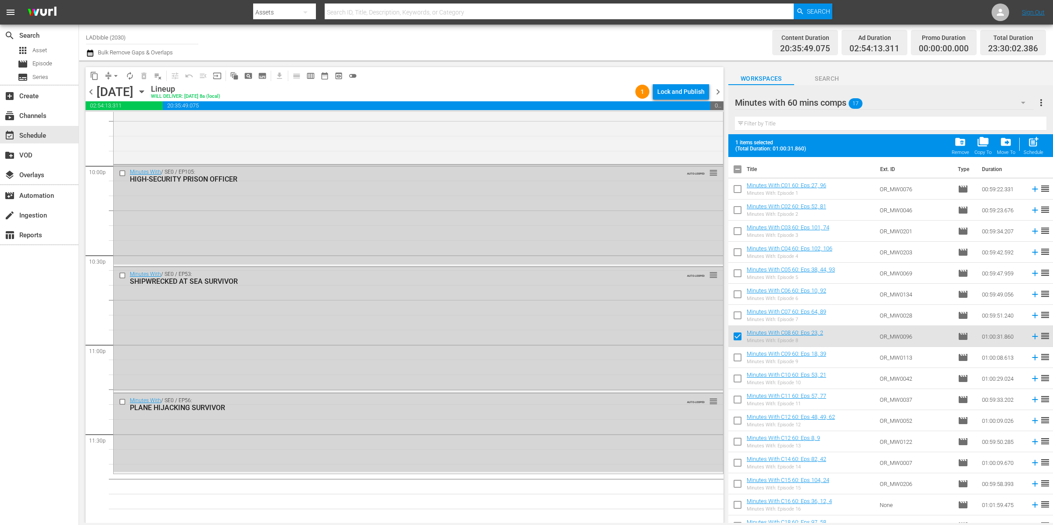
checkbox input "true"
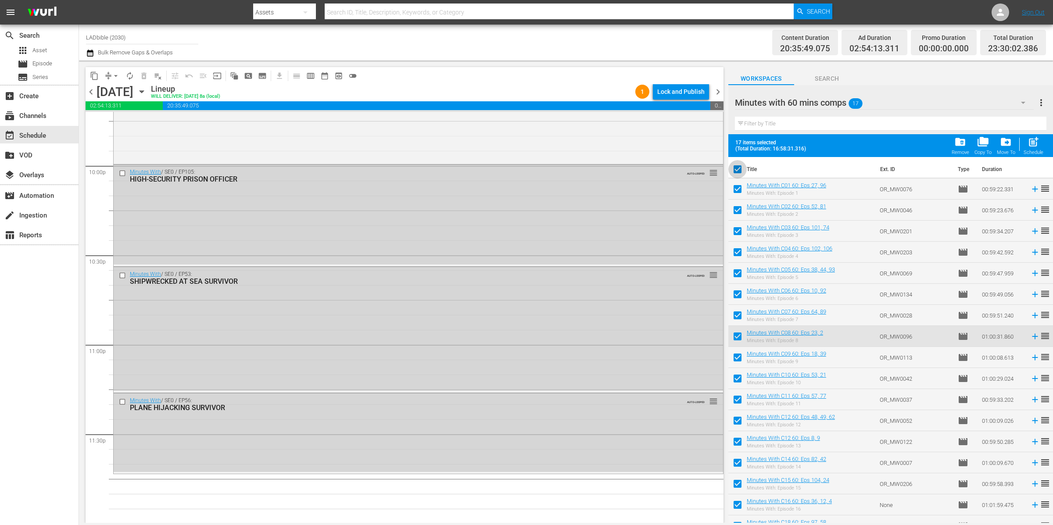
drag, startPoint x: 735, startPoint y: 170, endPoint x: 793, endPoint y: 143, distance: 64.2
click at [736, 170] on input "checkbox" at bounding box center [737, 171] width 18 height 18
checkbox input "false"
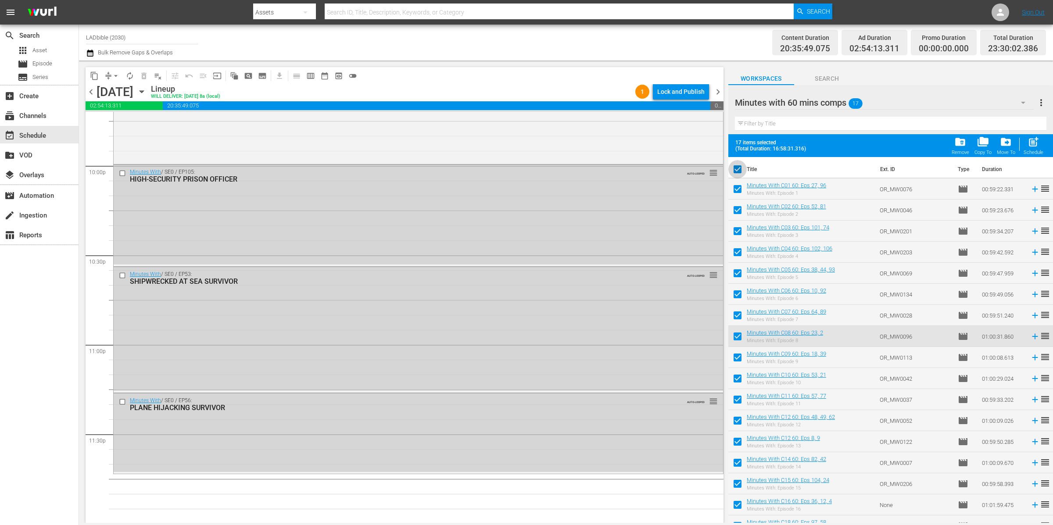
checkbox input "false"
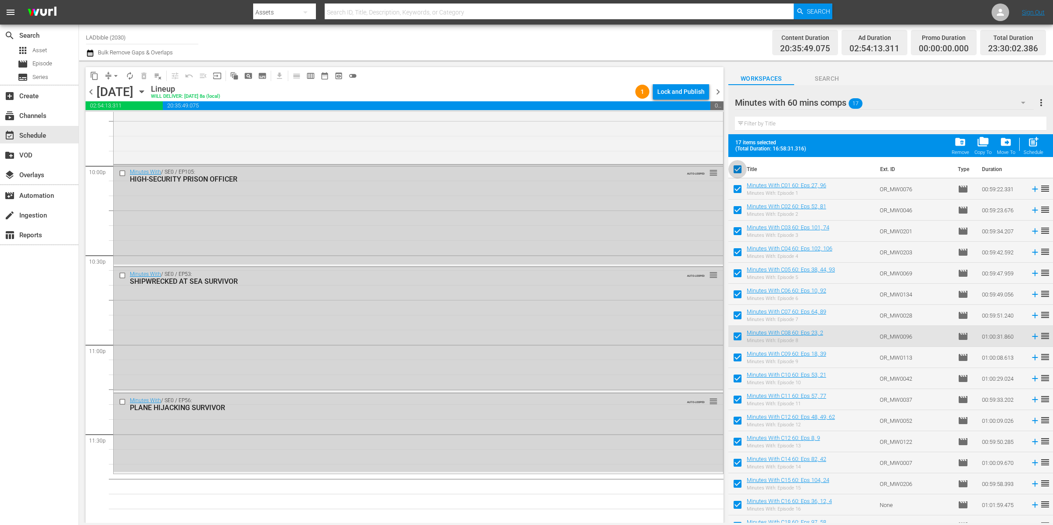
checkbox input "false"
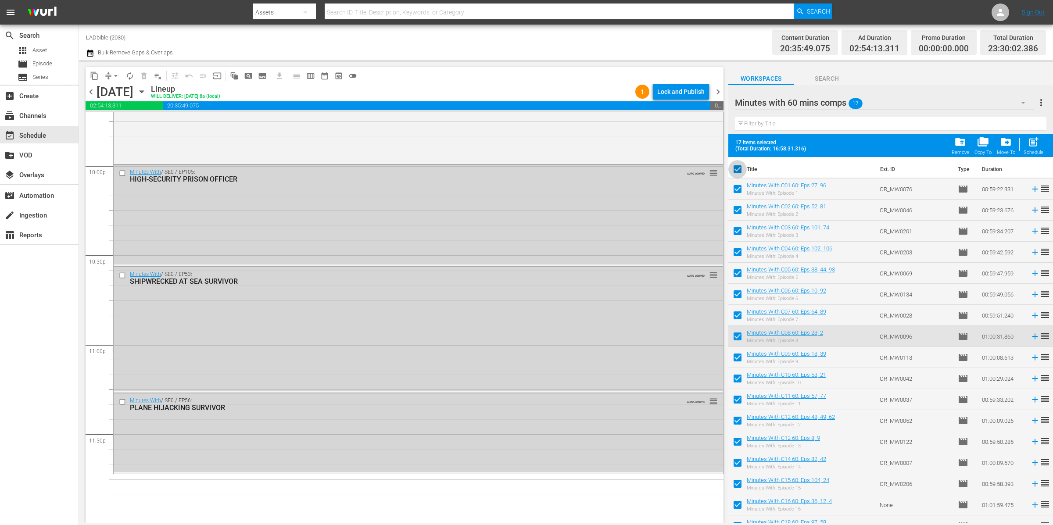
checkbox input "false"
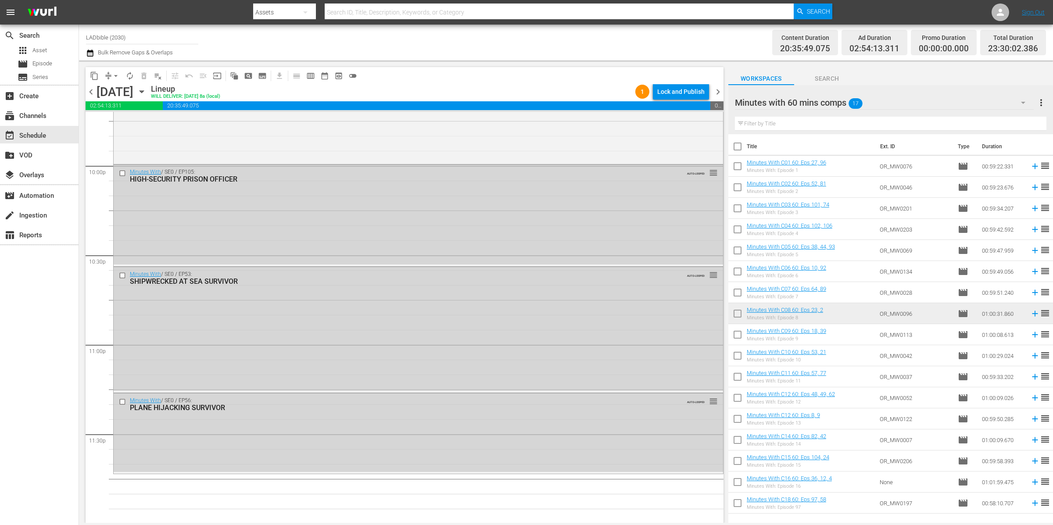
click at [881, 100] on div "Minutes with 60 mins comps 17" at bounding box center [884, 102] width 299 height 25
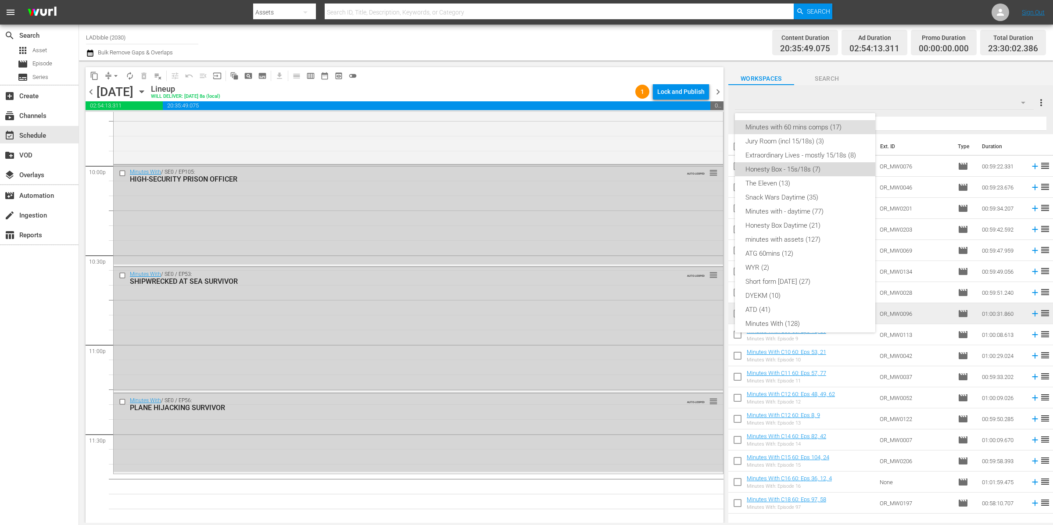
click at [818, 172] on div "Honesty Box - 15s/18s (7)" at bounding box center [804, 169] width 119 height 14
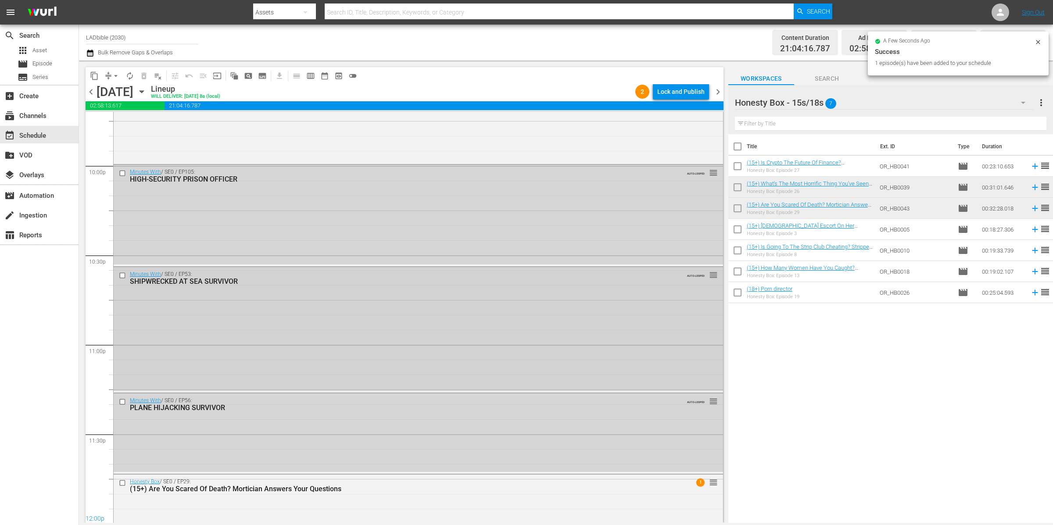
scroll to position [3931, 0]
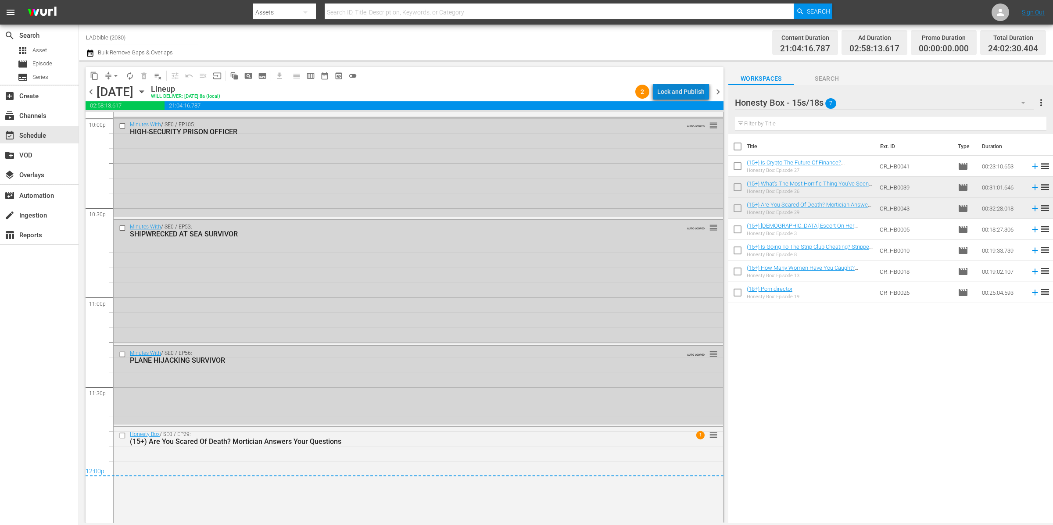
click at [697, 91] on div "Lock and Publish" at bounding box center [680, 92] width 47 height 16
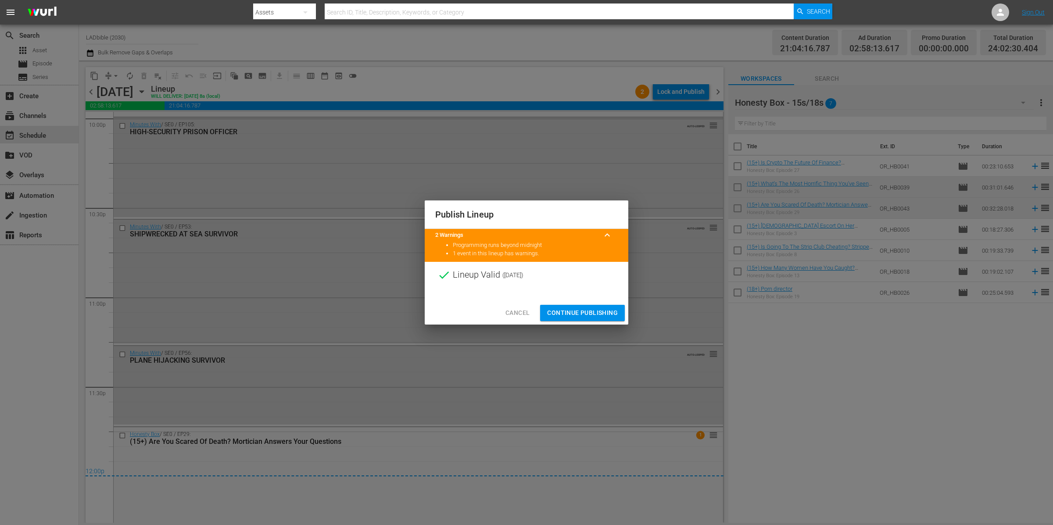
click at [598, 314] on span "Continue Publishing" at bounding box center [582, 313] width 71 height 11
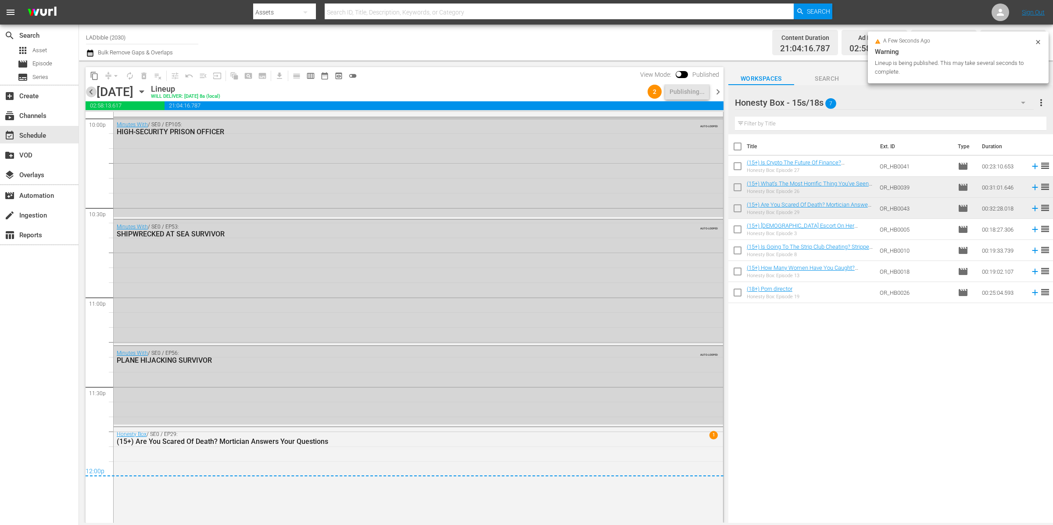
click at [89, 90] on span "chevron_left" at bounding box center [91, 91] width 11 height 11
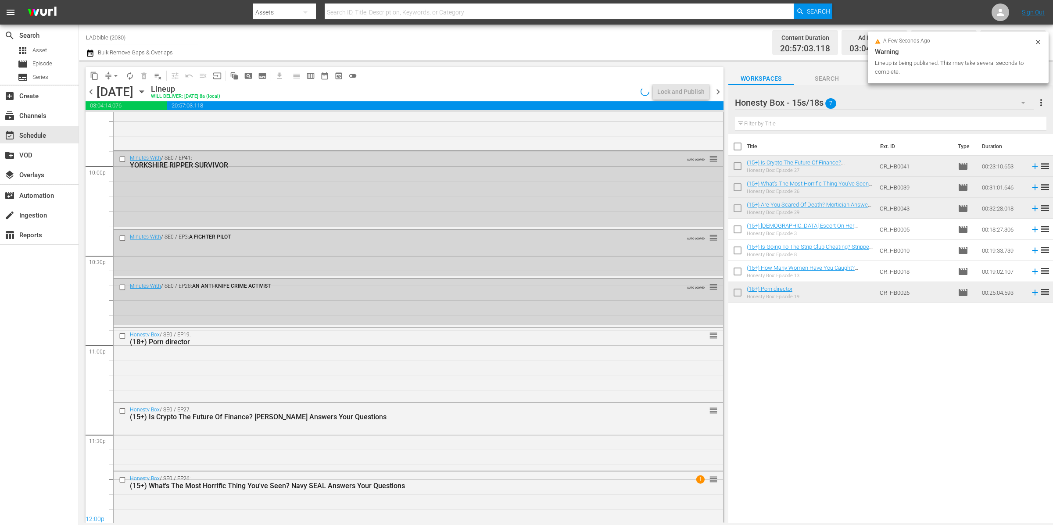
scroll to position [3924, 0]
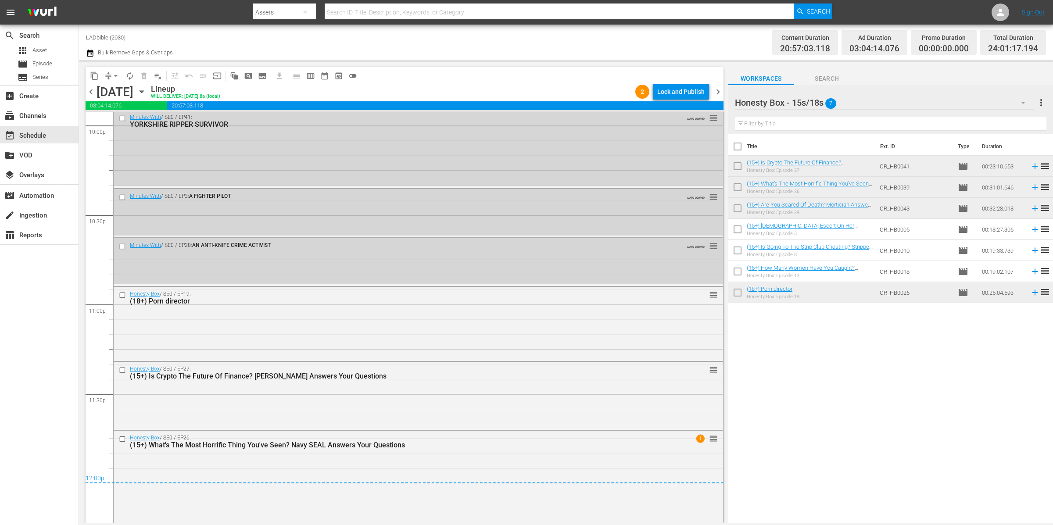
click at [684, 91] on div "Lock and Publish" at bounding box center [680, 92] width 47 height 16
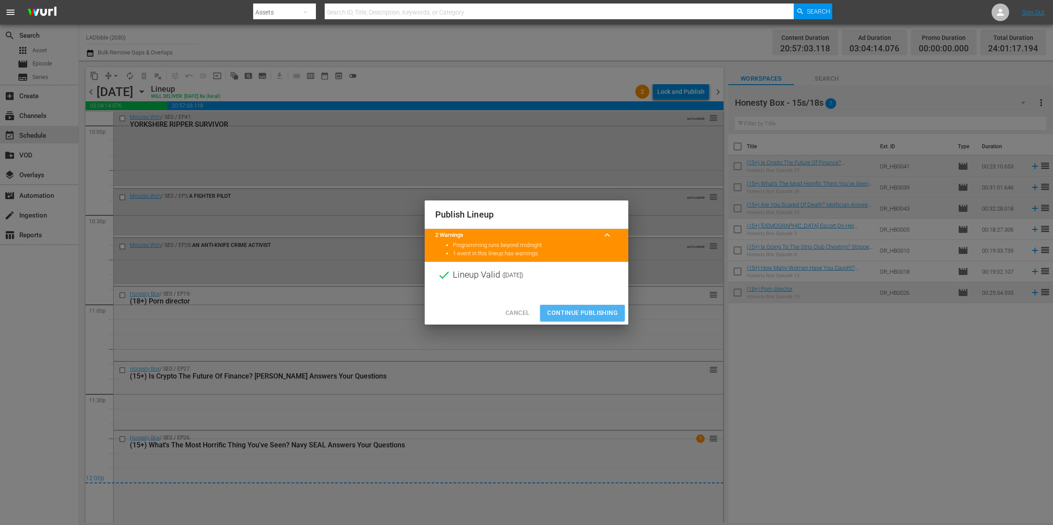
click at [605, 314] on span "Continue Publishing" at bounding box center [582, 313] width 71 height 11
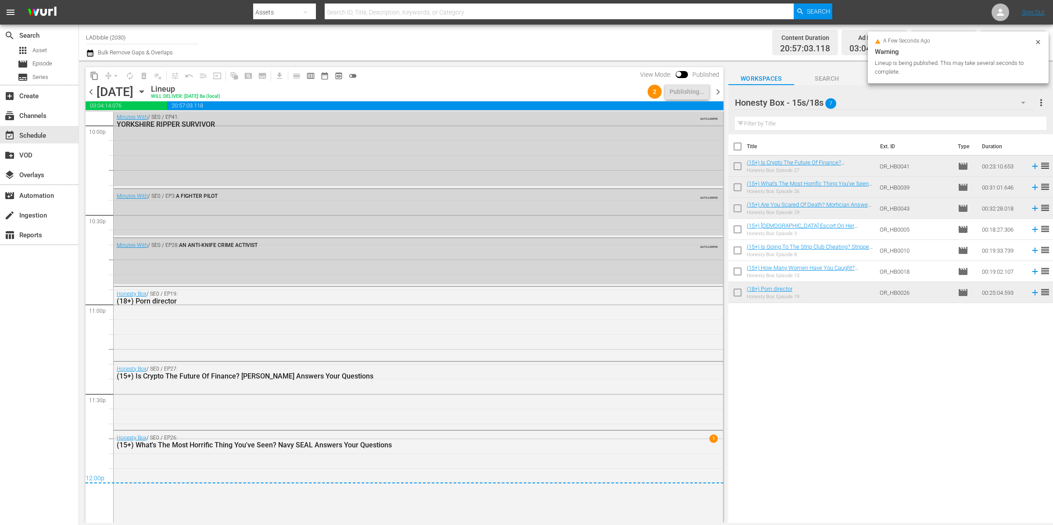
click at [96, 90] on span "chevron_left" at bounding box center [91, 91] width 11 height 11
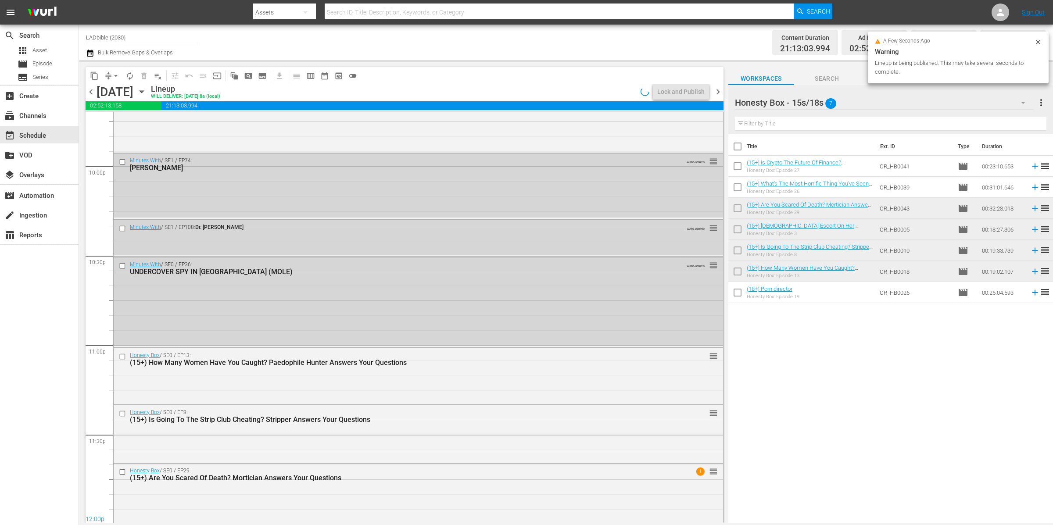
scroll to position [3920, 0]
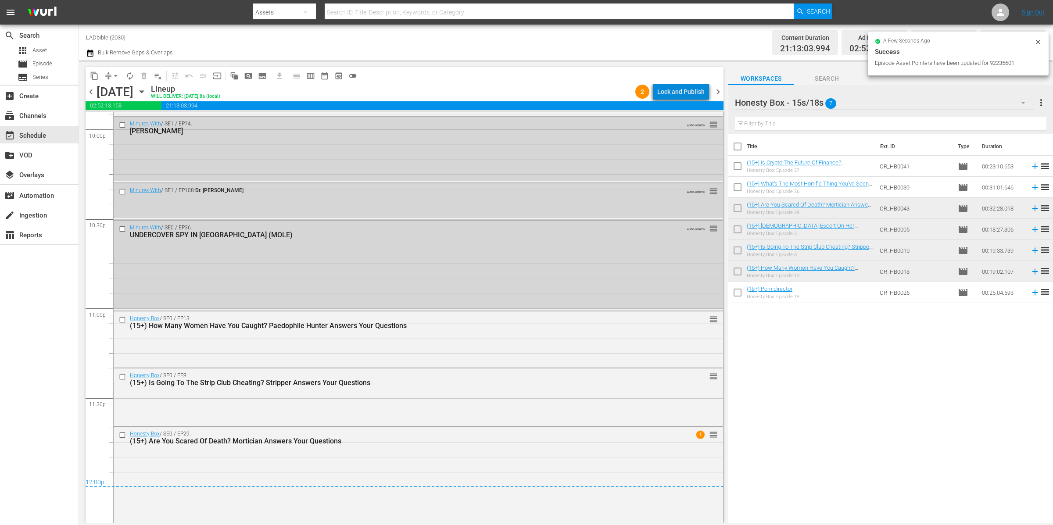
click at [691, 93] on div "Lock and Publish" at bounding box center [680, 92] width 47 height 16
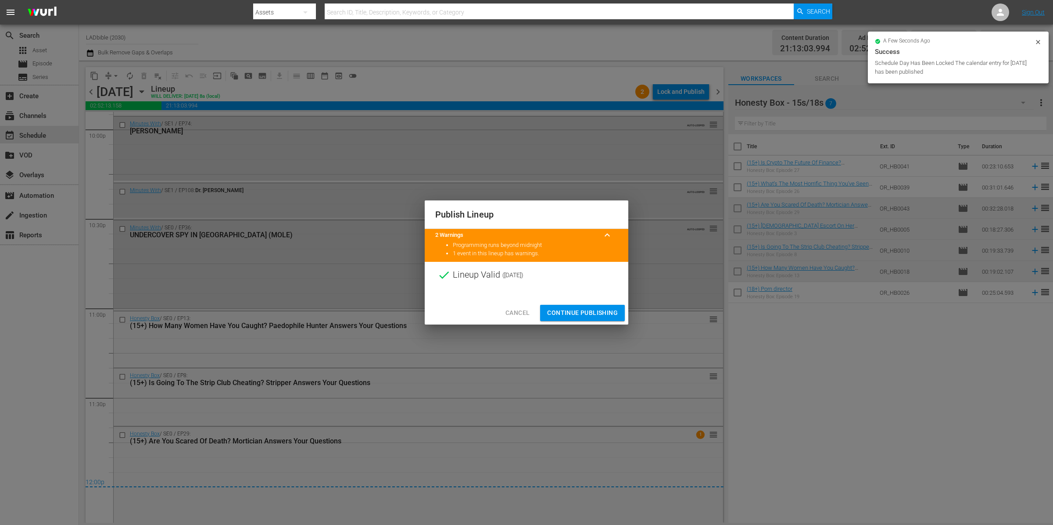
click at [610, 312] on span "Continue Publishing" at bounding box center [582, 313] width 71 height 11
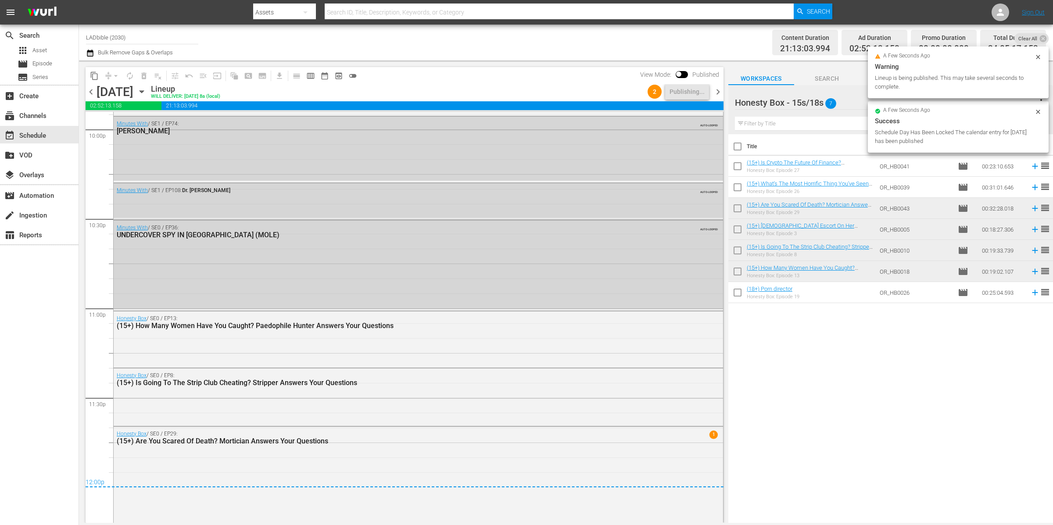
click at [94, 89] on span "chevron_left" at bounding box center [91, 91] width 11 height 11
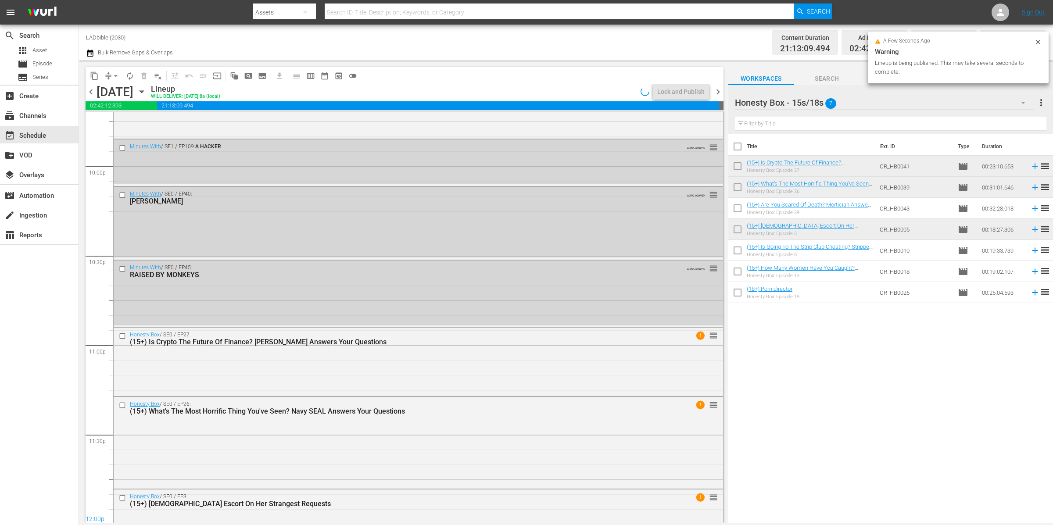
scroll to position [3904, 0]
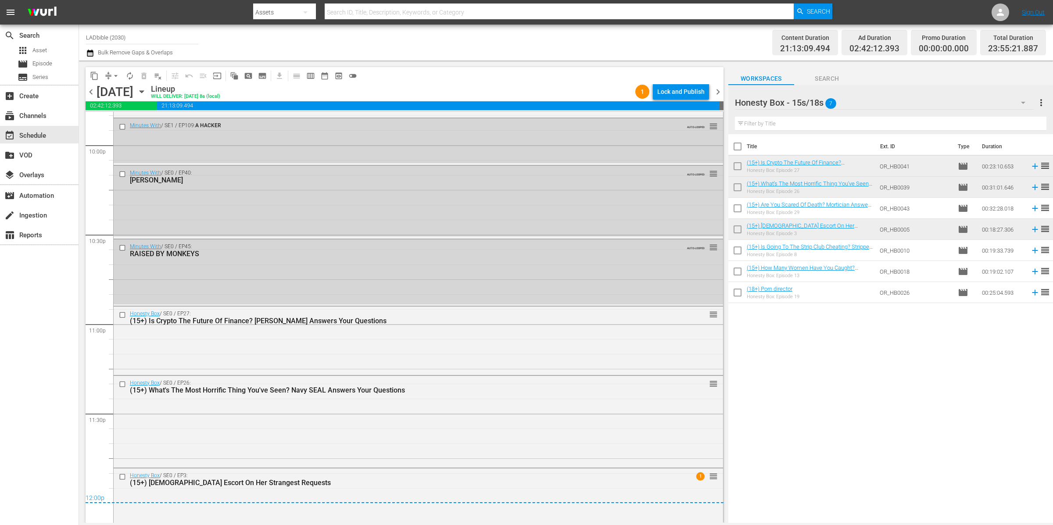
click at [694, 93] on div "Lock and Publish" at bounding box center [680, 92] width 47 height 16
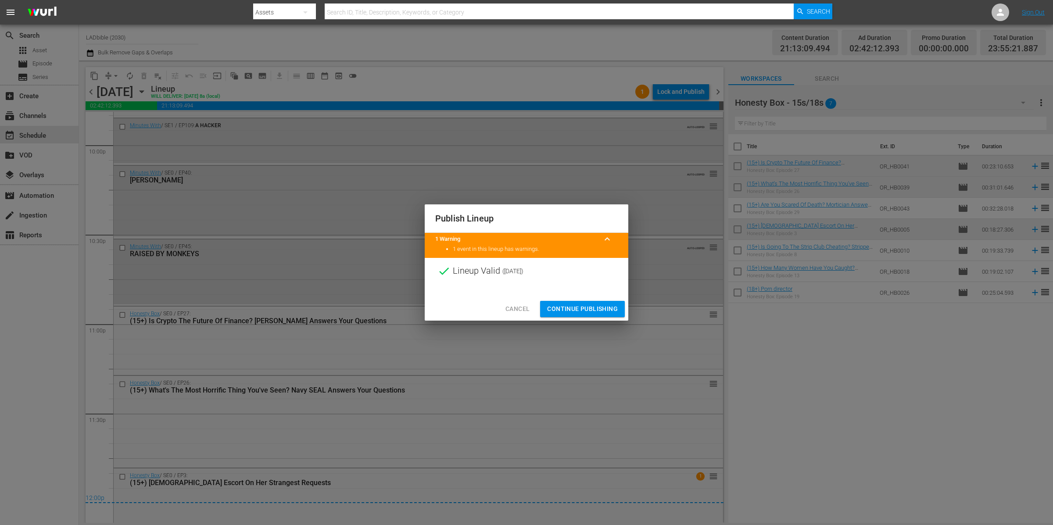
click at [592, 306] on span "Continue Publishing" at bounding box center [582, 309] width 71 height 11
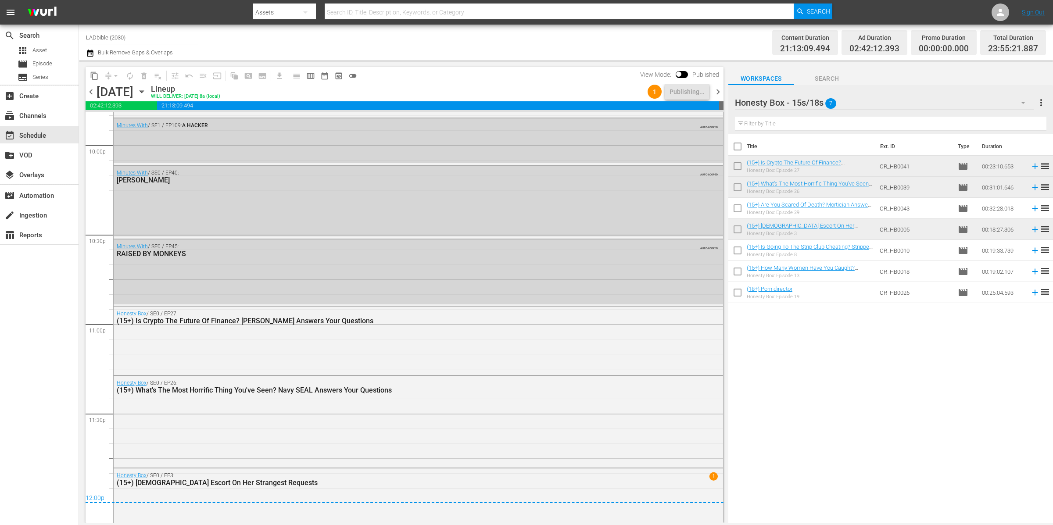
click at [91, 91] on span "chevron_left" at bounding box center [91, 91] width 11 height 11
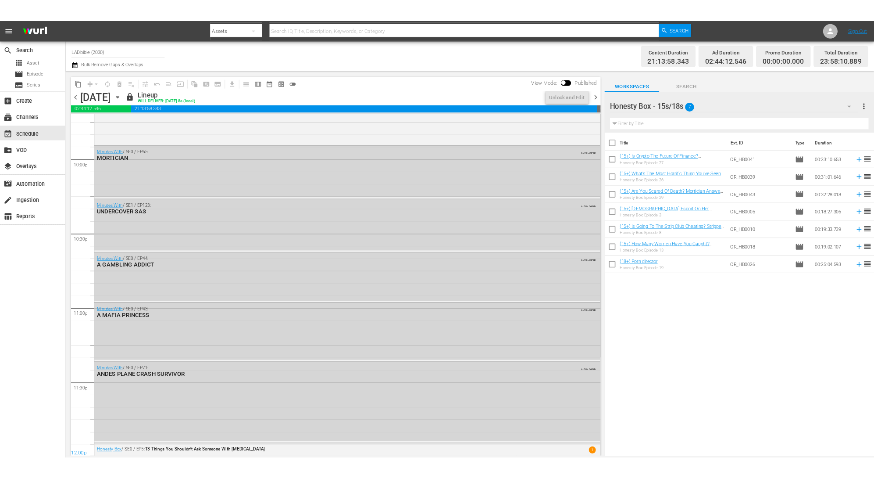
scroll to position [3918, 0]
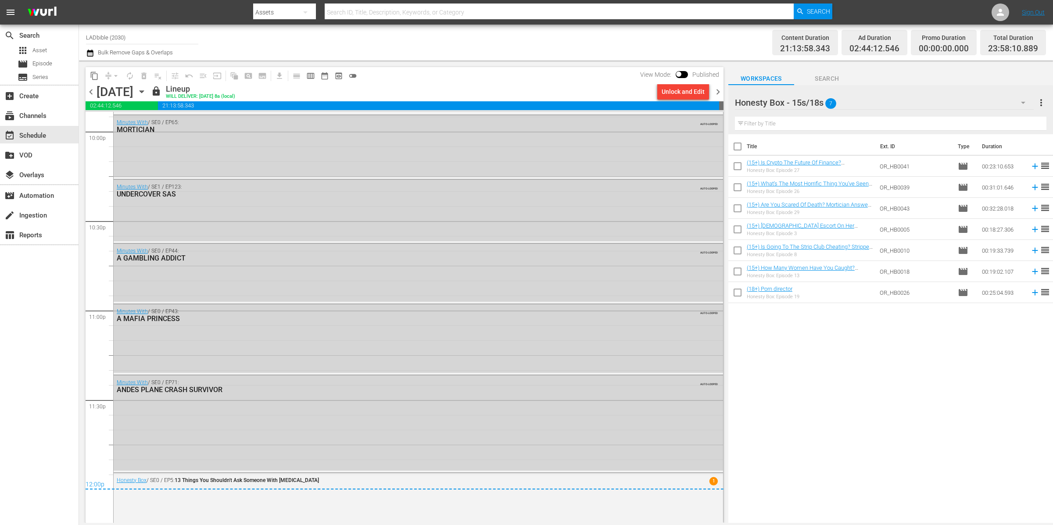
click at [93, 54] on icon "button" at bounding box center [90, 53] width 8 height 11
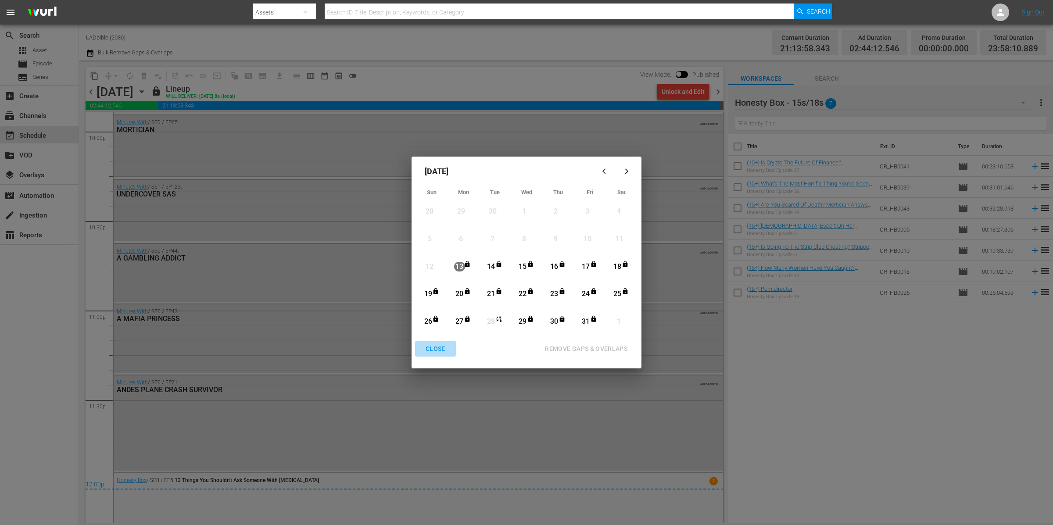
click at [436, 350] on div "CLOSE" at bounding box center [436, 348] width 34 height 11
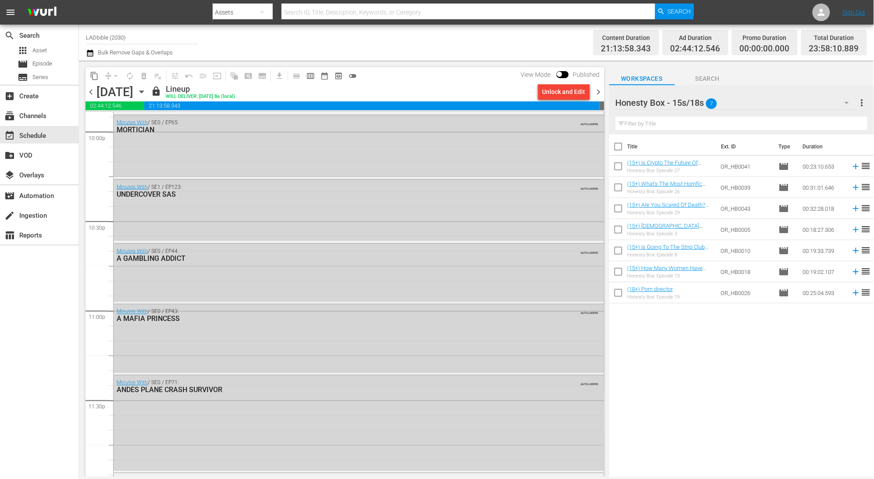
scroll to position [3931, 0]
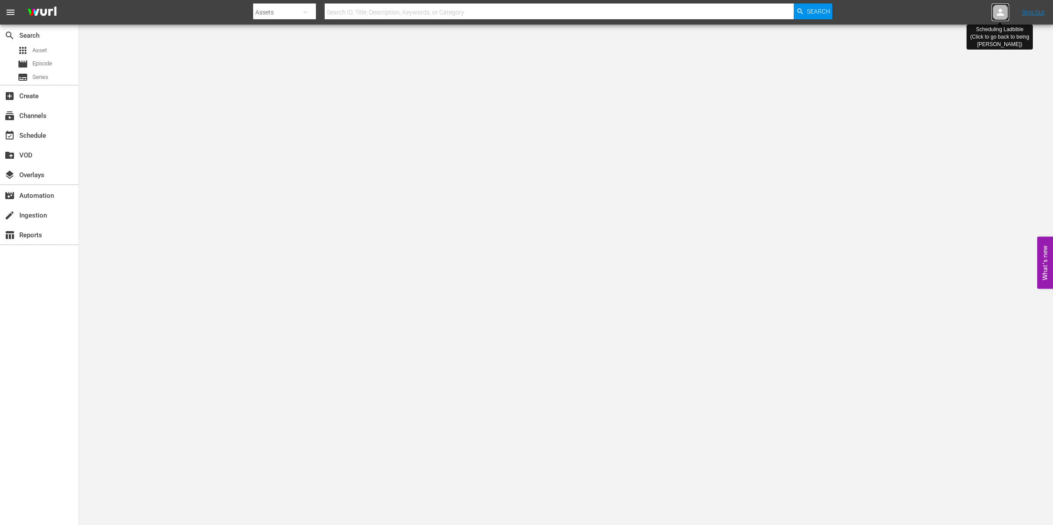
click at [1002, 12] on icon at bounding box center [1000, 12] width 11 height 11
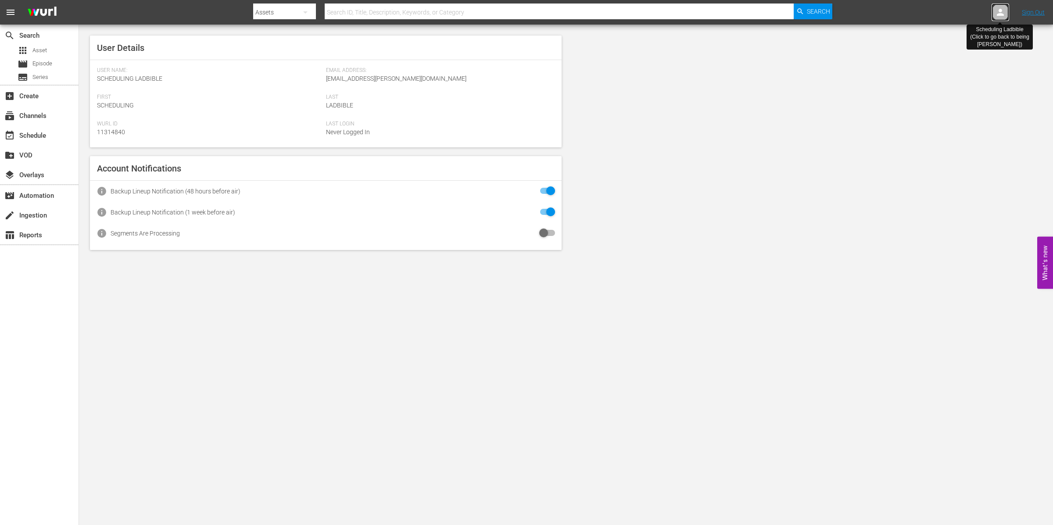
click at [1002, 12] on icon at bounding box center [1000, 12] width 11 height 11
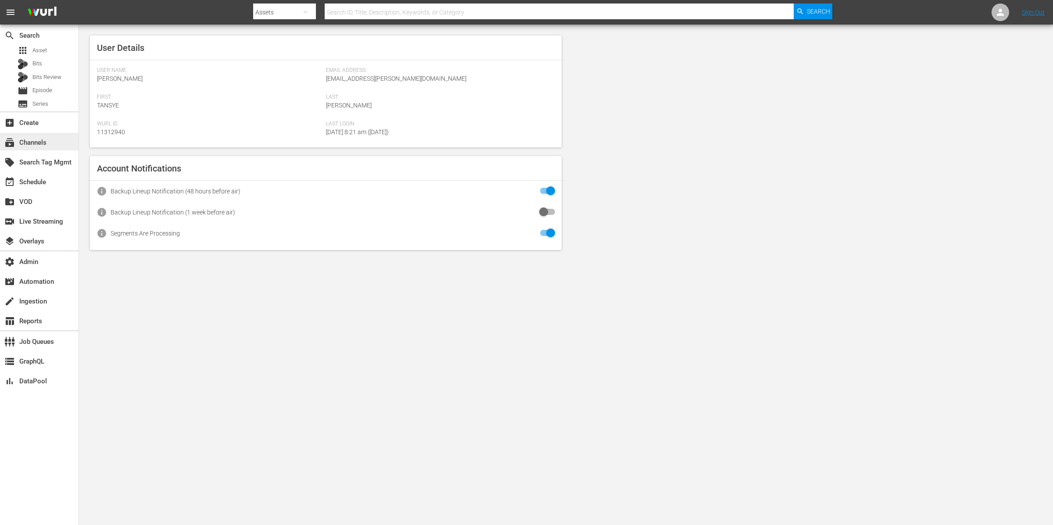
click at [27, 142] on div "subscriptions Channels" at bounding box center [24, 141] width 49 height 8
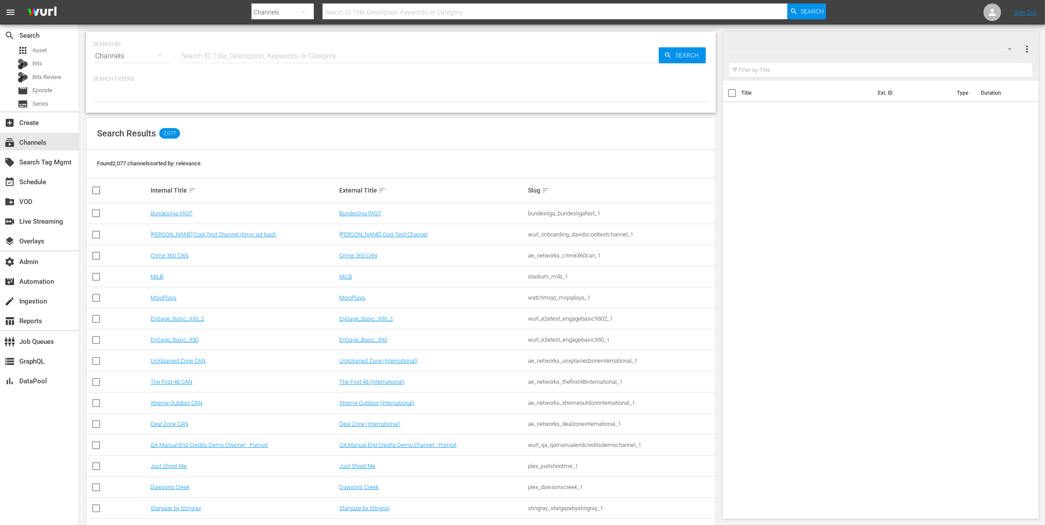
click at [209, 49] on input "text" at bounding box center [418, 56] width 479 height 21
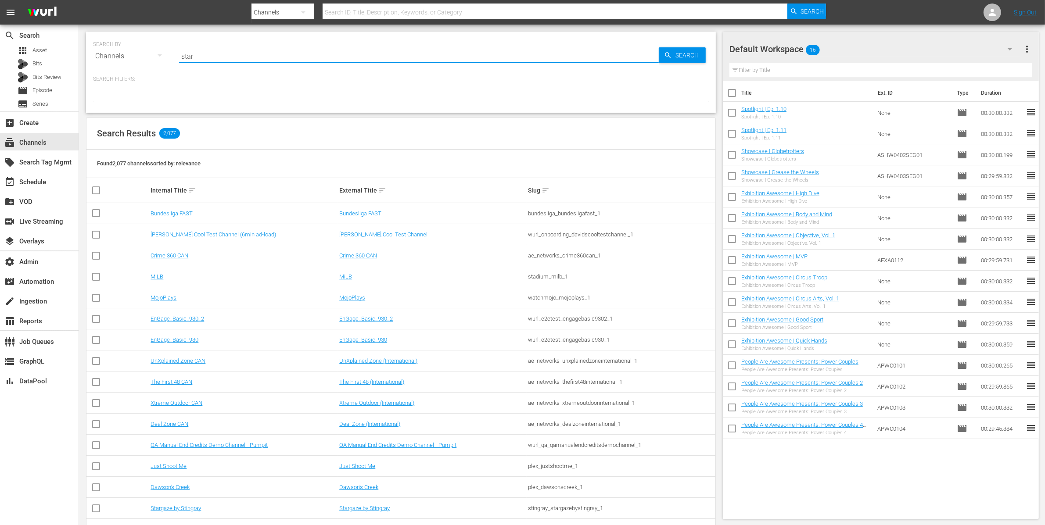
type input "stars"
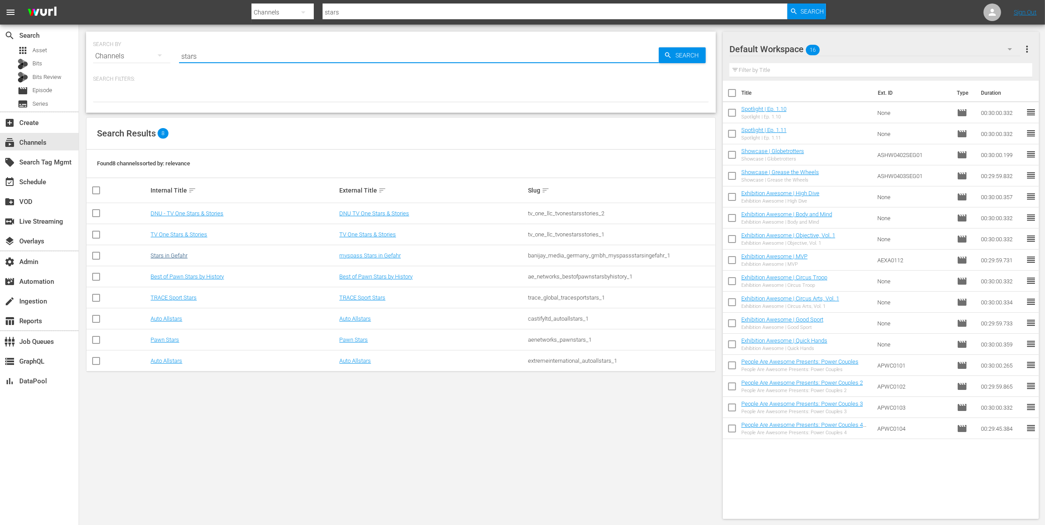
type input "stars"
click at [172, 255] on link "Stars in Gefahr" at bounding box center [168, 255] width 37 height 7
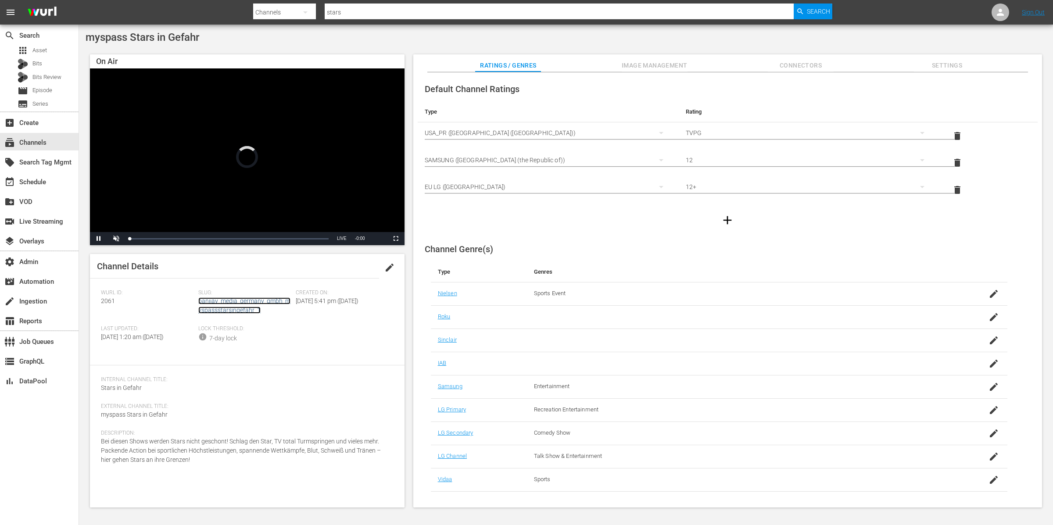
click at [245, 309] on link "banijay_media_germany_gmbh_myspassstarsingefahr_1" at bounding box center [244, 305] width 92 height 16
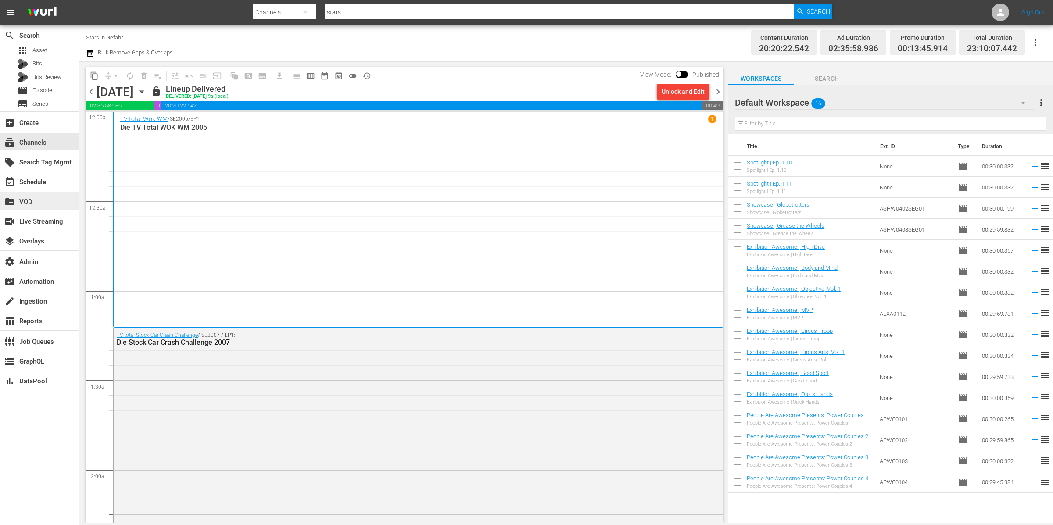
click at [49, 203] on div "create_new_folder VOD" at bounding box center [24, 201] width 49 height 8
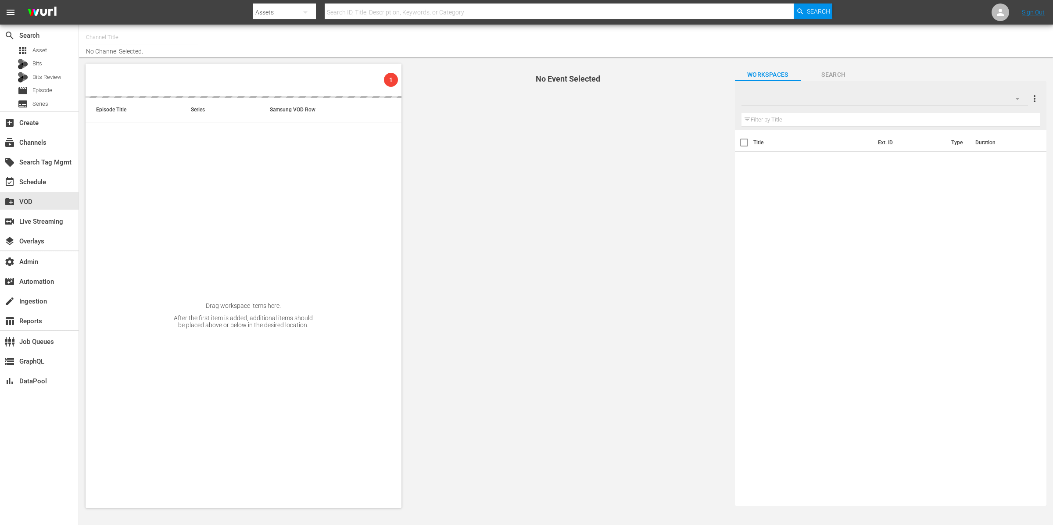
type input "Comedy & Shows (2060)"
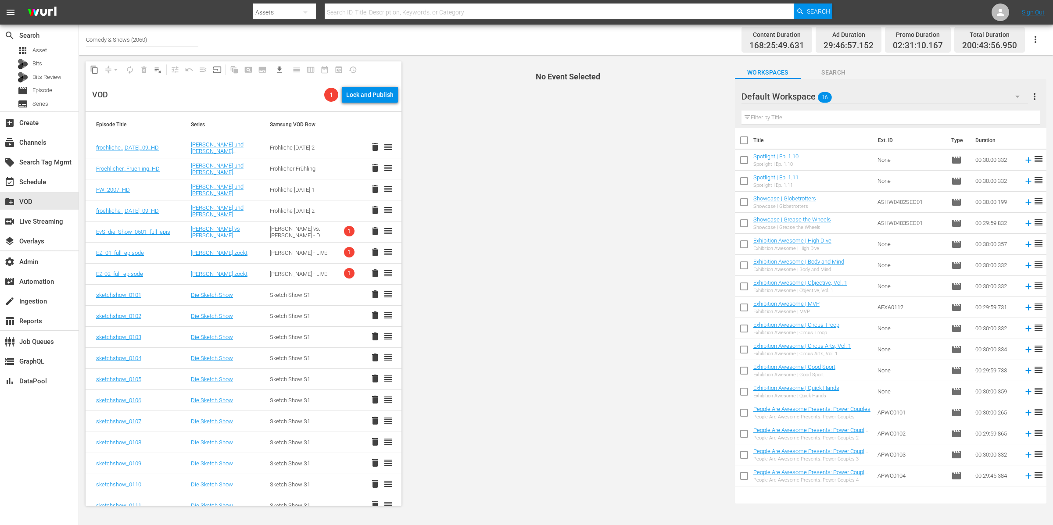
click at [470, 199] on span "No Event Selected" at bounding box center [566, 284] width 325 height 458
click at [1001, 8] on icon at bounding box center [1000, 12] width 11 height 11
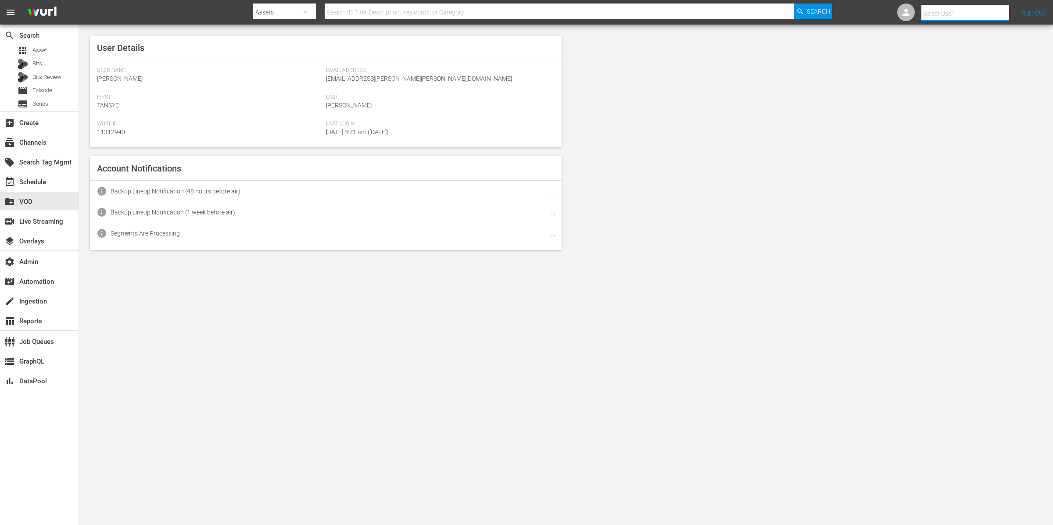
click at [1001, 8] on input "text" at bounding box center [977, 13] width 112 height 21
click at [969, 11] on input "text" at bounding box center [977, 13] width 112 height 21
click at [959, 53] on div "[EMAIL_ADDRESS][PERSON_NAME][DOMAIN_NAME] [EMAIL_ADDRESS][PERSON_NAME][DOMAIN_N…" at bounding box center [949, 58] width 137 height 21
type input "[EMAIL_ADDRESS][PERSON_NAME][DOMAIN_NAME] [EMAIL_ADDRESS][PERSON_NAME][DOMAIN_N…"
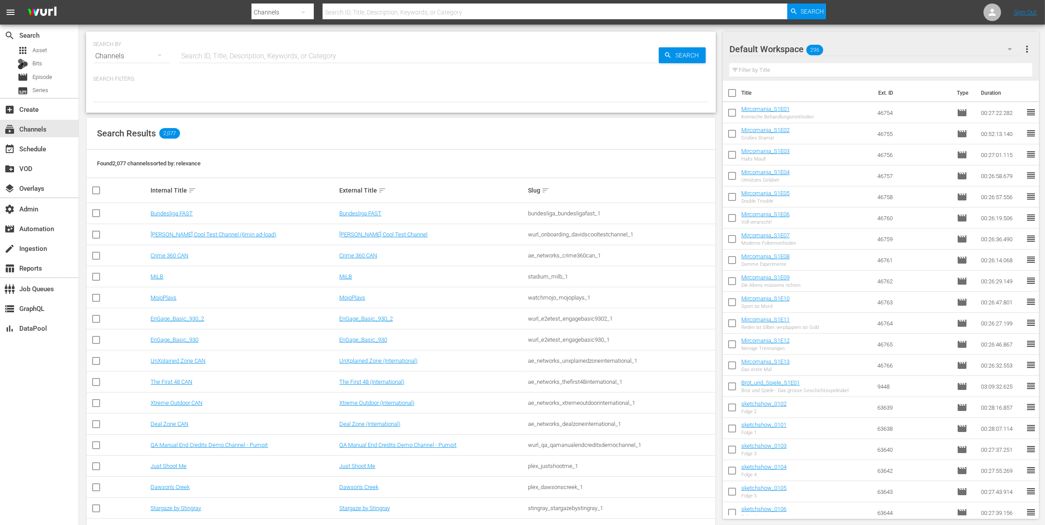
click at [226, 52] on input "text" at bounding box center [418, 56] width 479 height 21
type input "comedy"
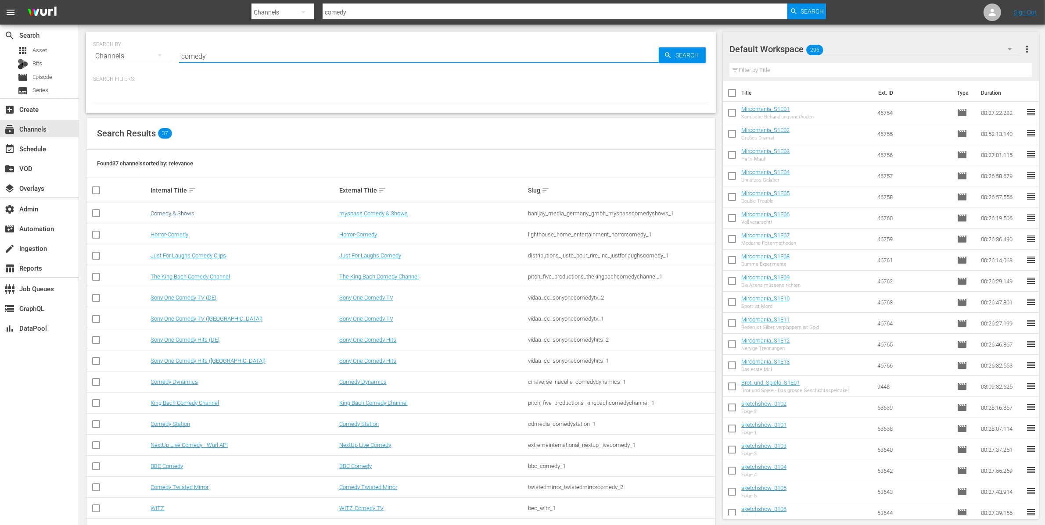
type input "comedy"
click at [185, 211] on link "Comedy & Shows" at bounding box center [172, 213] width 44 height 7
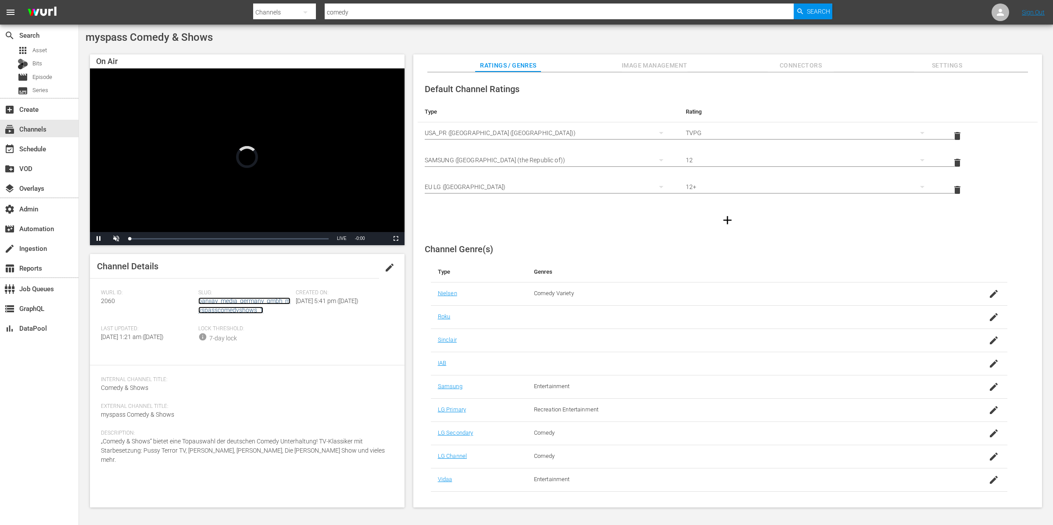
click at [232, 302] on link "banijay_media_germany_gmbh_myspasscomedyshows_1" at bounding box center [244, 305] width 92 height 16
